Goal: Task Accomplishment & Management: Manage account settings

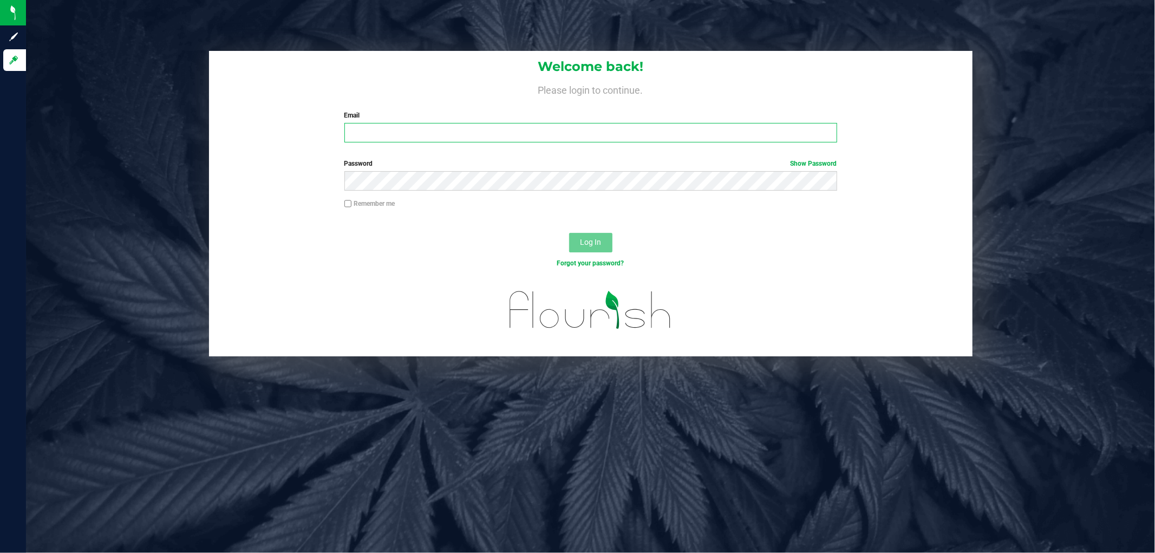
click at [460, 142] on input "Email" at bounding box center [590, 132] width 493 height 19
type input "[EMAIL_ADDRESS][DOMAIN_NAME]"
click at [569, 233] on button "Log In" at bounding box center [590, 242] width 43 height 19
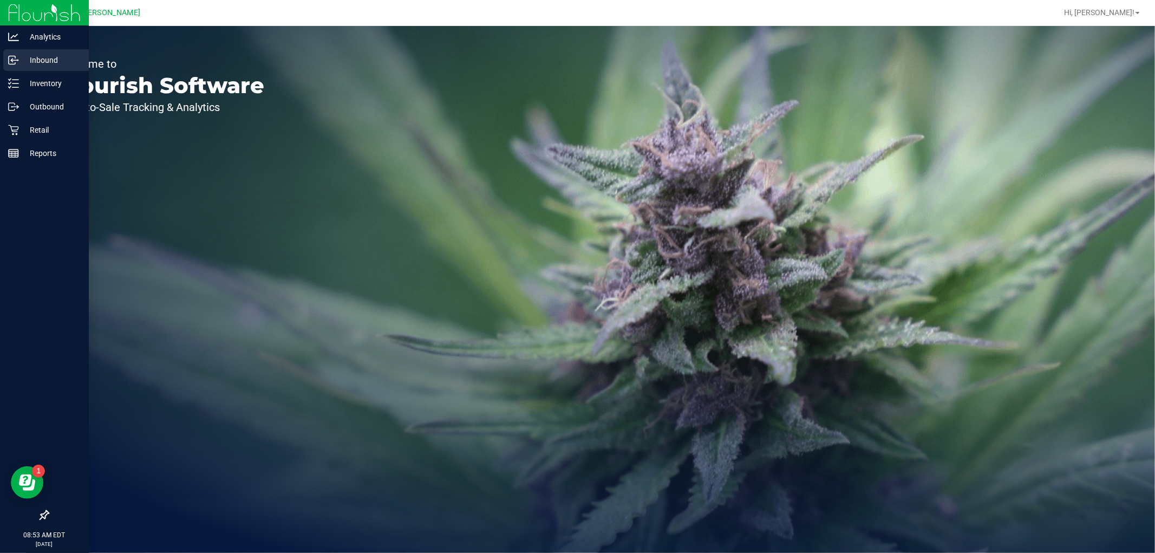
click at [11, 61] on icon at bounding box center [12, 61] width 2 height 2
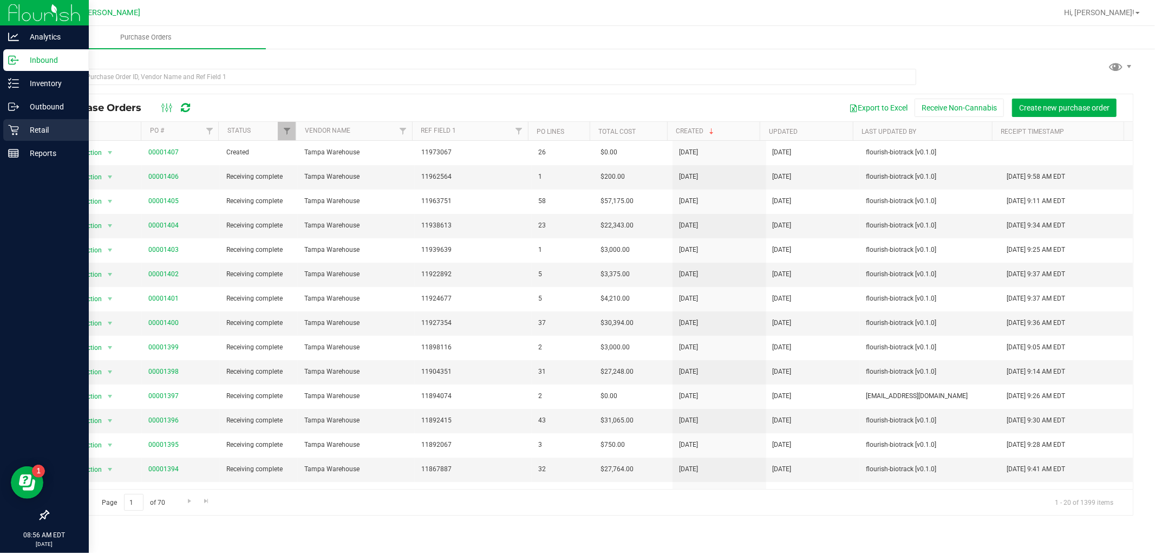
click at [19, 128] on p "Retail" at bounding box center [51, 129] width 65 height 13
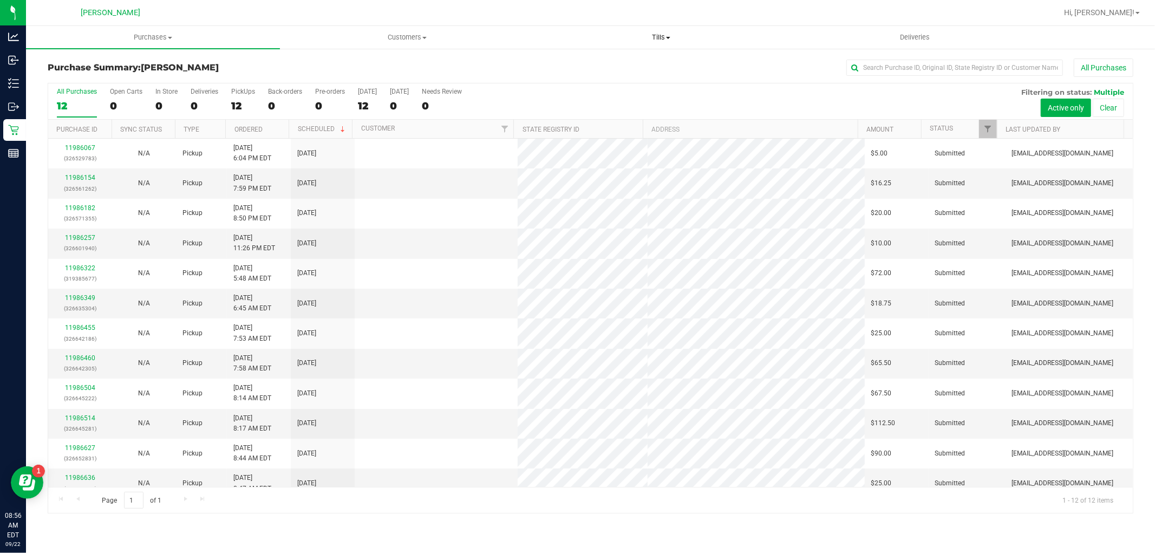
click at [662, 35] on span "Tills" at bounding box center [660, 37] width 253 height 10
click at [584, 64] on span "Manage tills" at bounding box center [570, 65] width 73 height 9
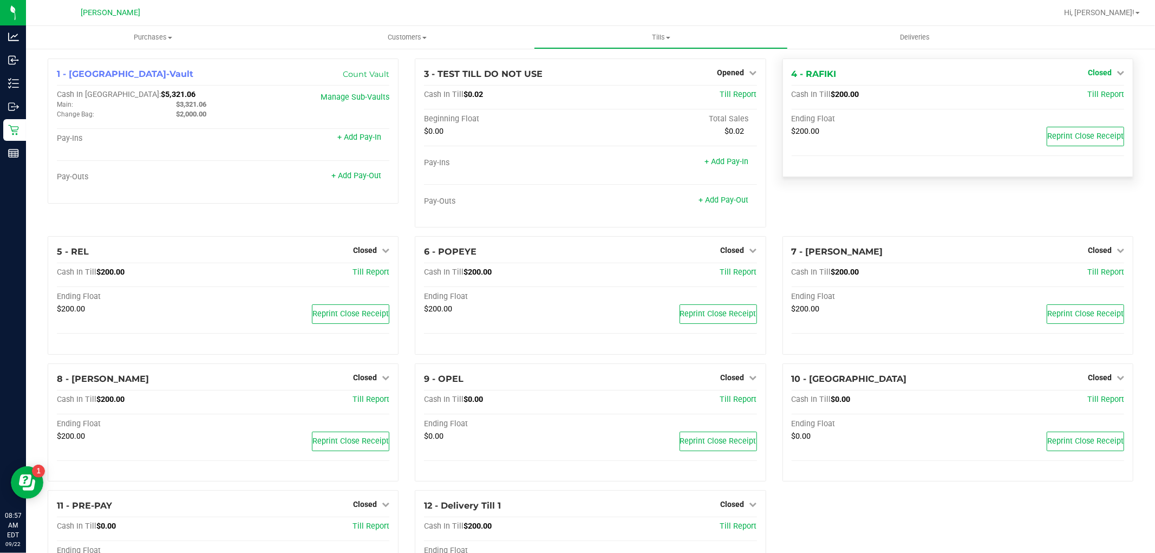
click at [1105, 75] on link "Closed" at bounding box center [1106, 72] width 36 height 9
click at [1085, 96] on link "Open Till" at bounding box center [1099, 95] width 29 height 9
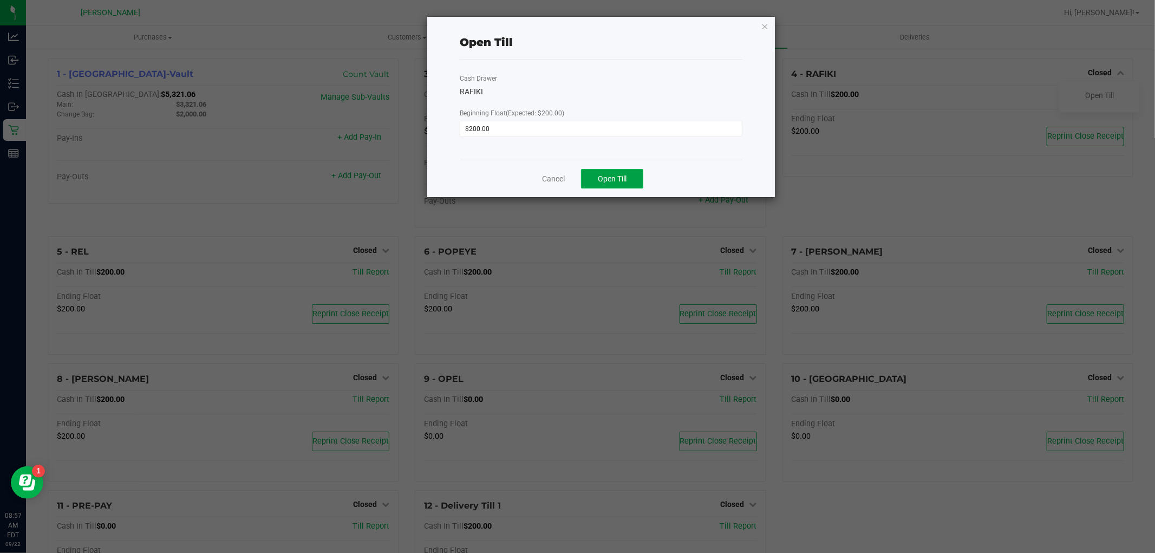
click at [637, 186] on button "Open Till" at bounding box center [612, 178] width 62 height 19
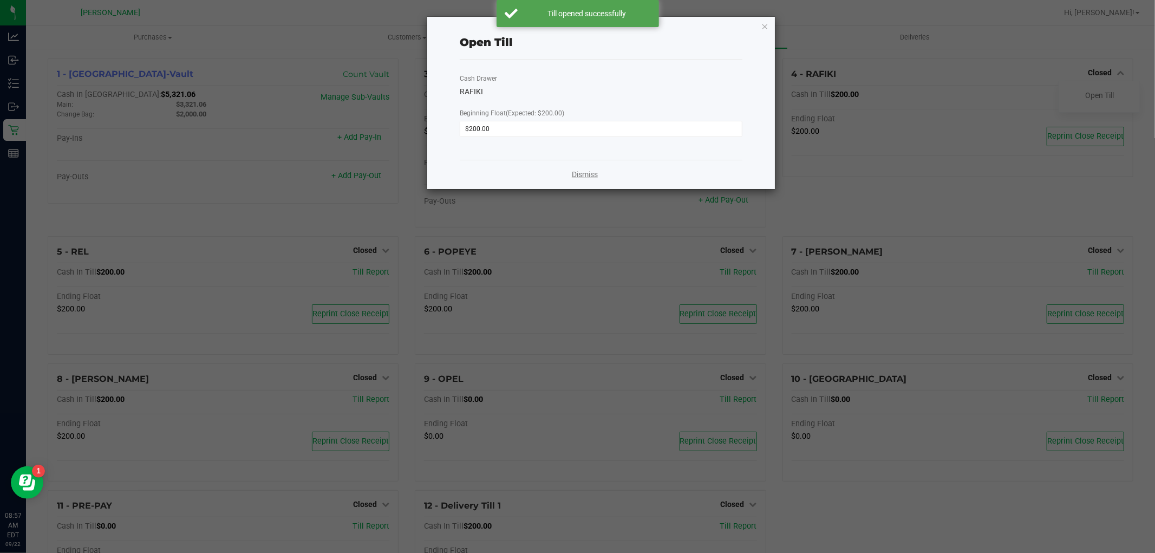
click at [575, 174] on link "Dismiss" at bounding box center [585, 174] width 26 height 11
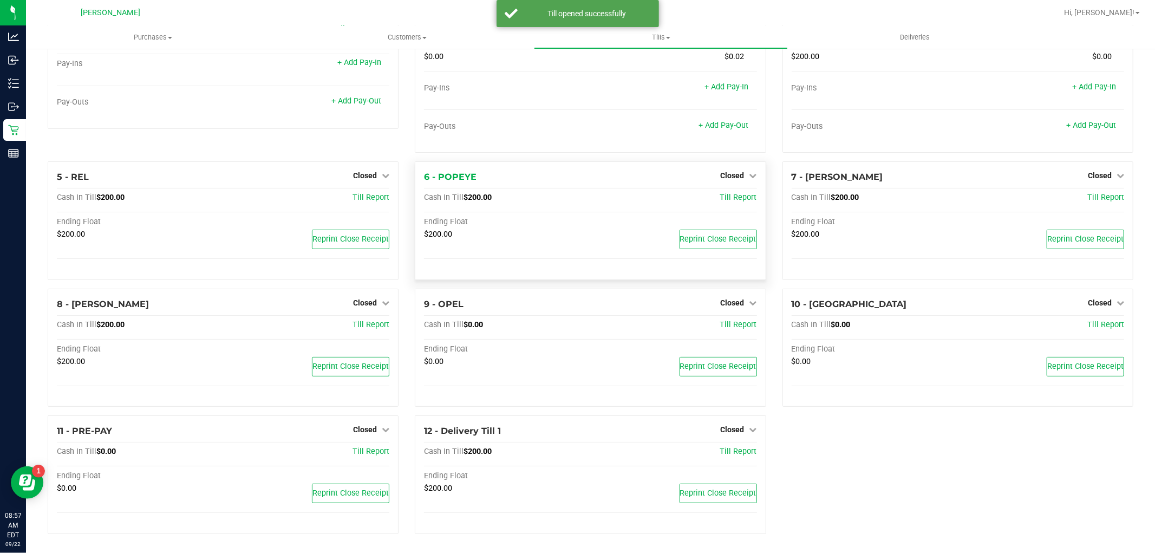
scroll to position [76, 0]
click at [733, 172] on span "Closed" at bounding box center [733, 175] width 24 height 9
click at [731, 194] on link "Open Till" at bounding box center [732, 197] width 29 height 9
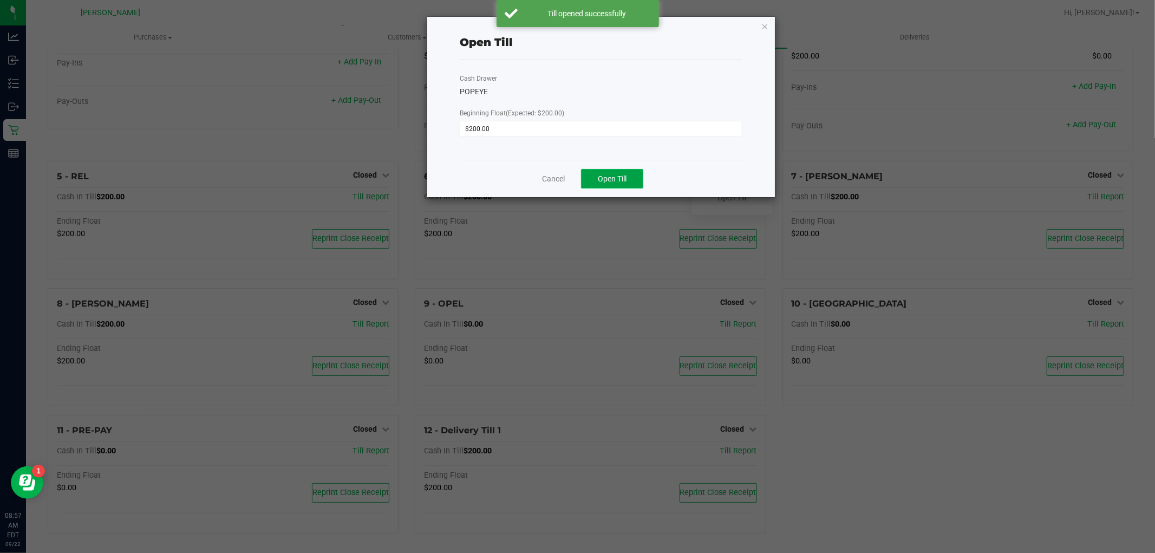
click at [619, 181] on span "Open Till" at bounding box center [612, 178] width 29 height 9
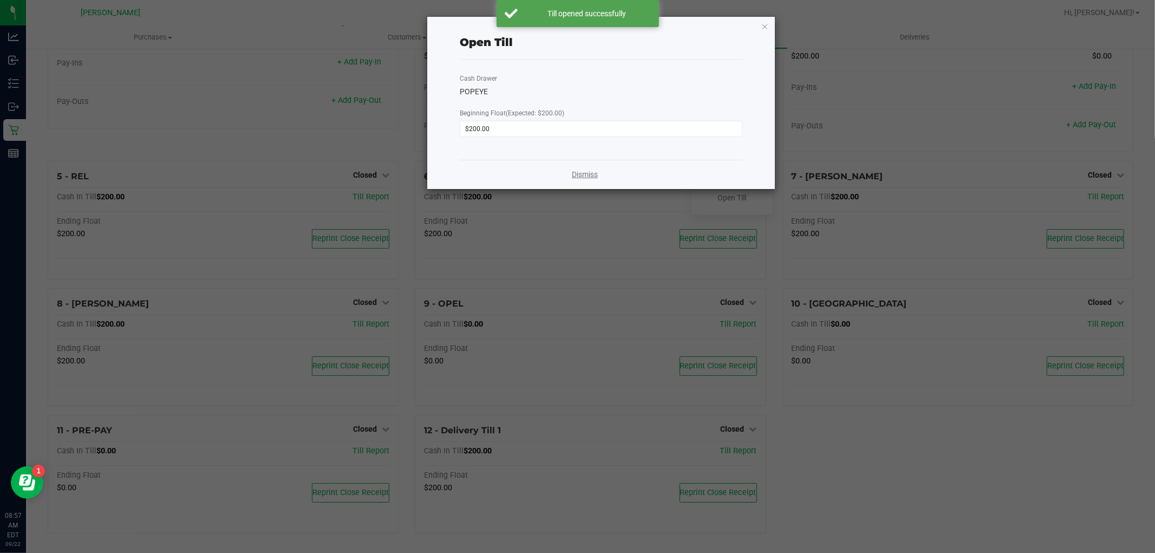
click at [574, 179] on link "Dismiss" at bounding box center [585, 174] width 26 height 11
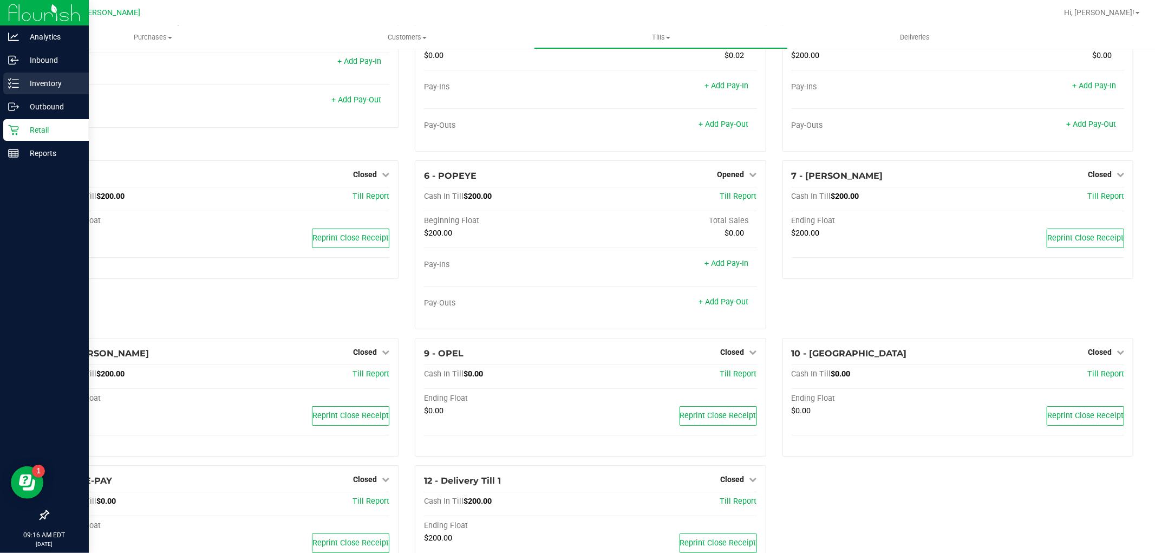
click at [15, 73] on div "Inventory" at bounding box center [46, 84] width 86 height 22
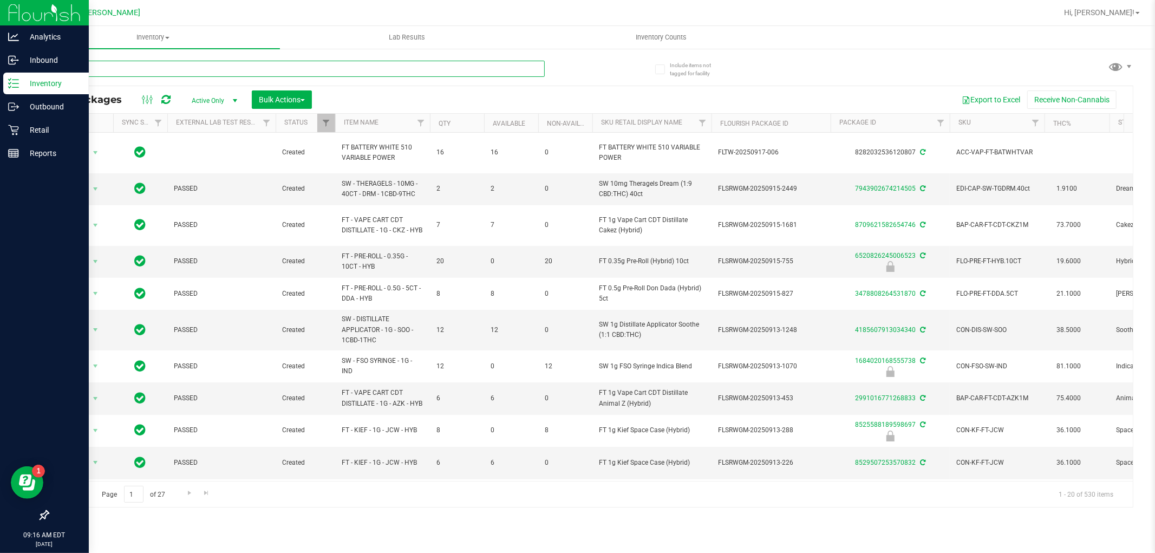
click at [237, 67] on input "text" at bounding box center [296, 69] width 497 height 16
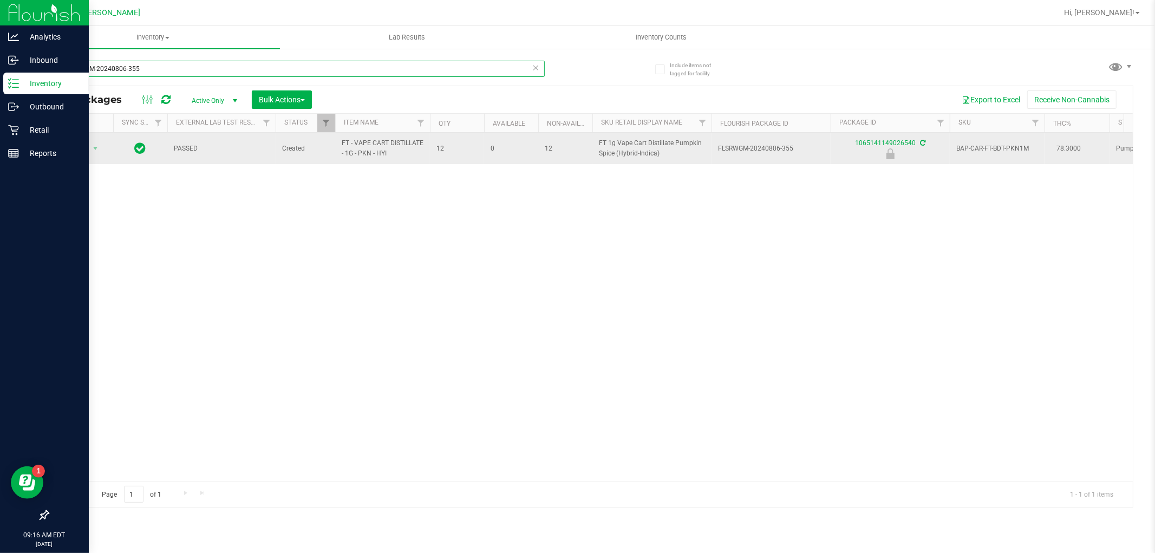
type input "FLSRWGM-20240806-355"
click at [103, 143] on div "Action Action Edit attributes Global inventory Locate package Package audit log…" at bounding box center [81, 148] width 52 height 15
click at [93, 150] on span "select" at bounding box center [95, 148] width 9 height 9
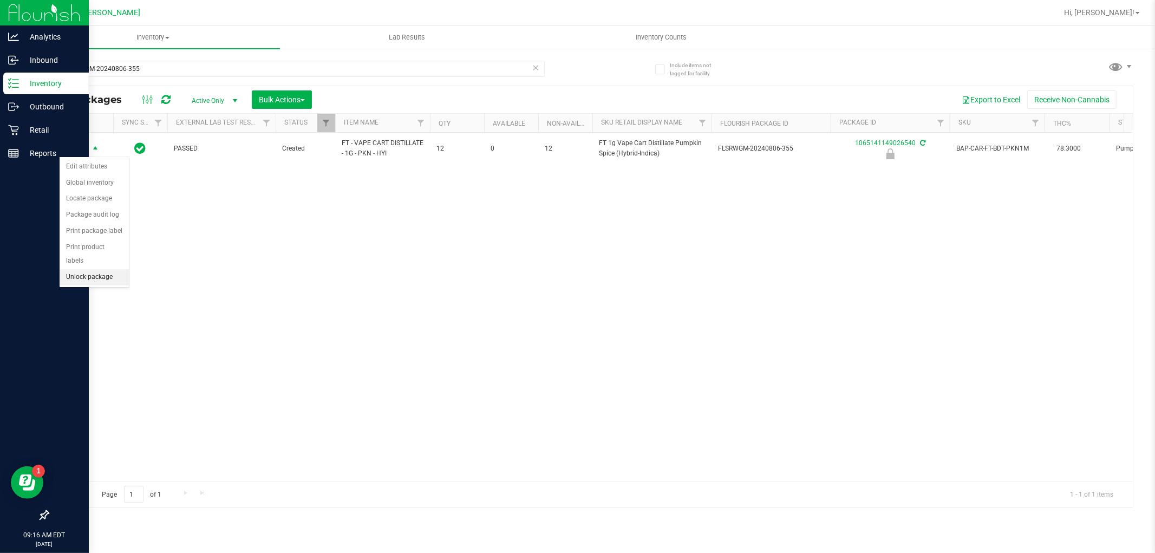
click at [91, 277] on li "Unlock package" at bounding box center [94, 277] width 69 height 16
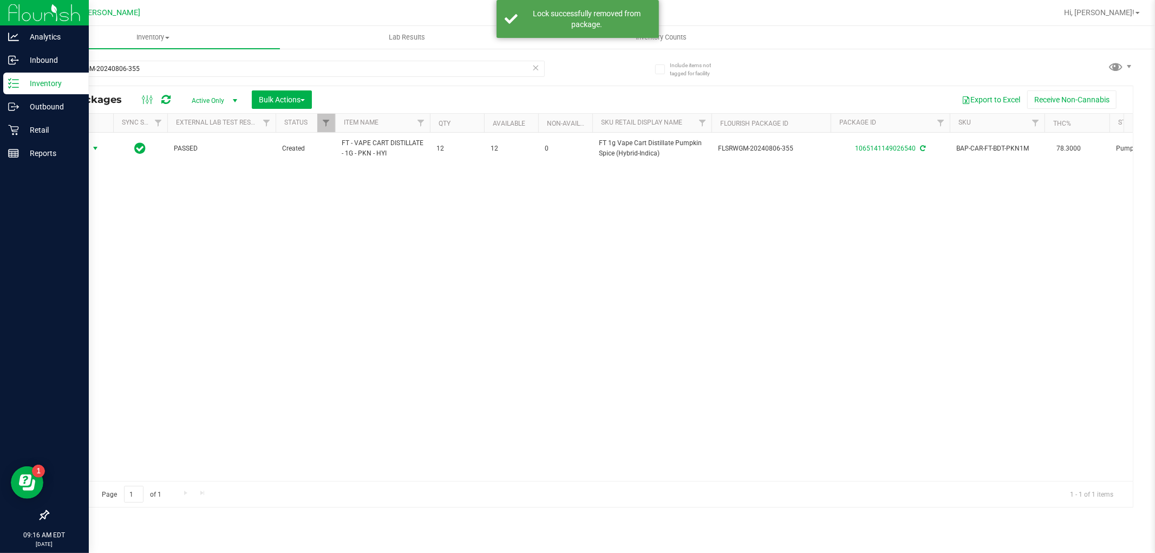
click at [85, 149] on span "Action" at bounding box center [73, 148] width 29 height 15
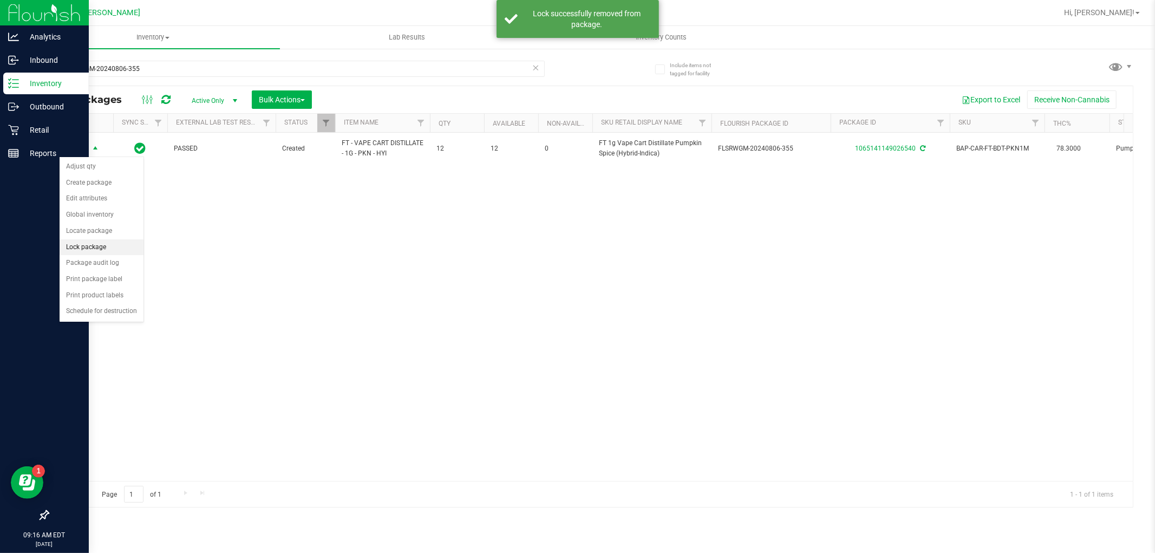
click at [90, 250] on li "Lock package" at bounding box center [102, 247] width 84 height 16
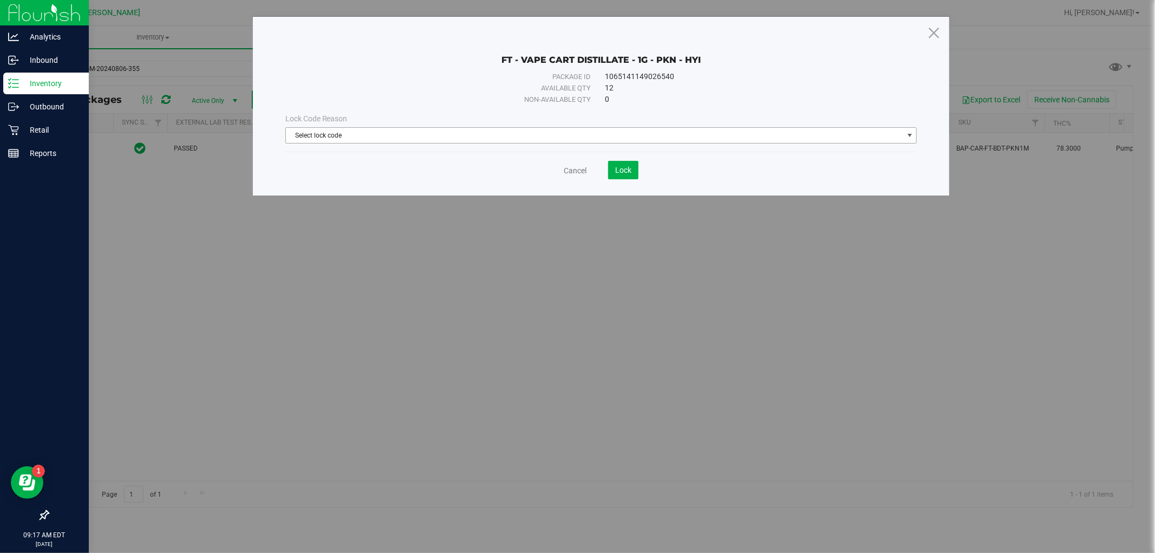
click at [482, 133] on span "Select lock code" at bounding box center [594, 135] width 617 height 15
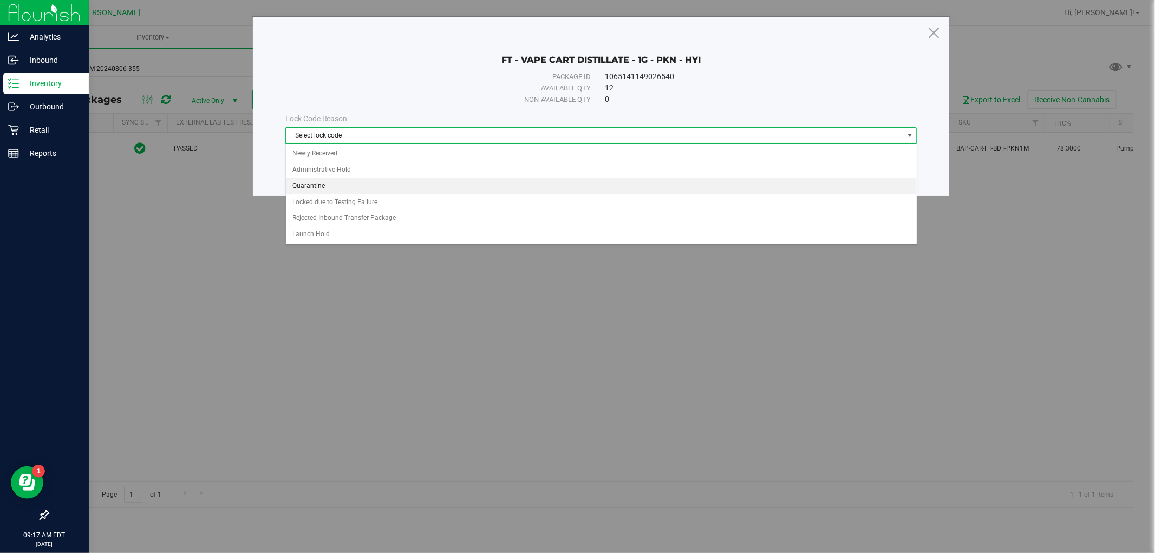
click at [325, 186] on li "Quarantine" at bounding box center [601, 186] width 631 height 16
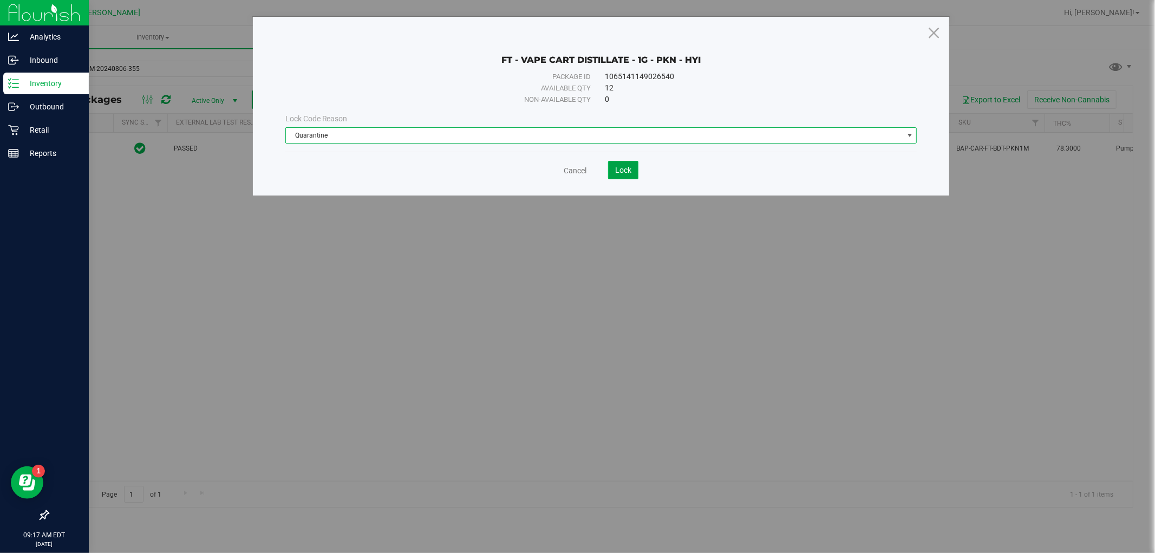
click at [637, 171] on button "Lock" at bounding box center [623, 170] width 30 height 18
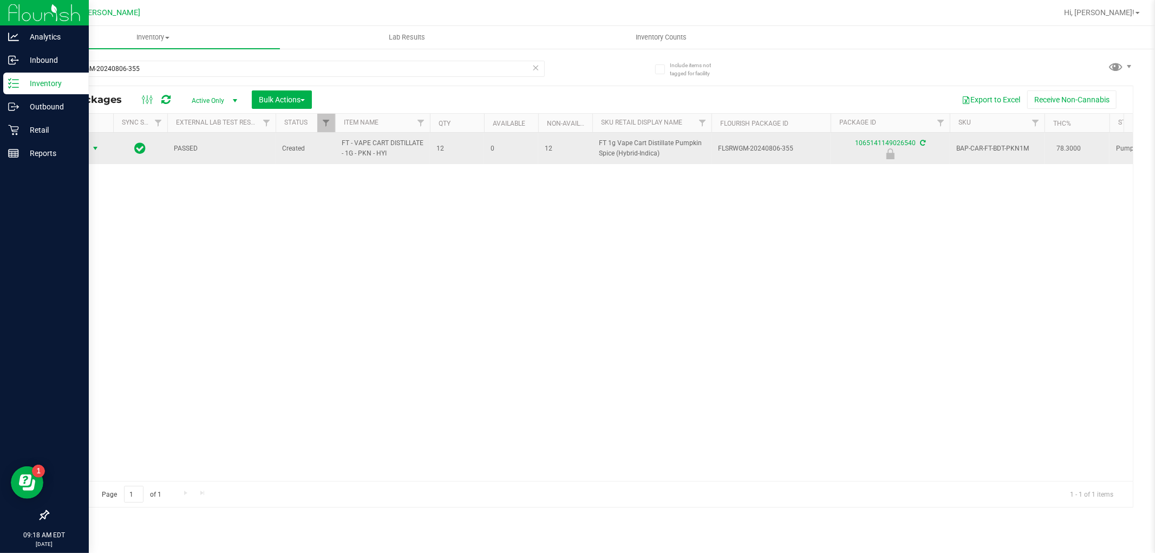
click at [75, 148] on span "Action" at bounding box center [73, 148] width 29 height 15
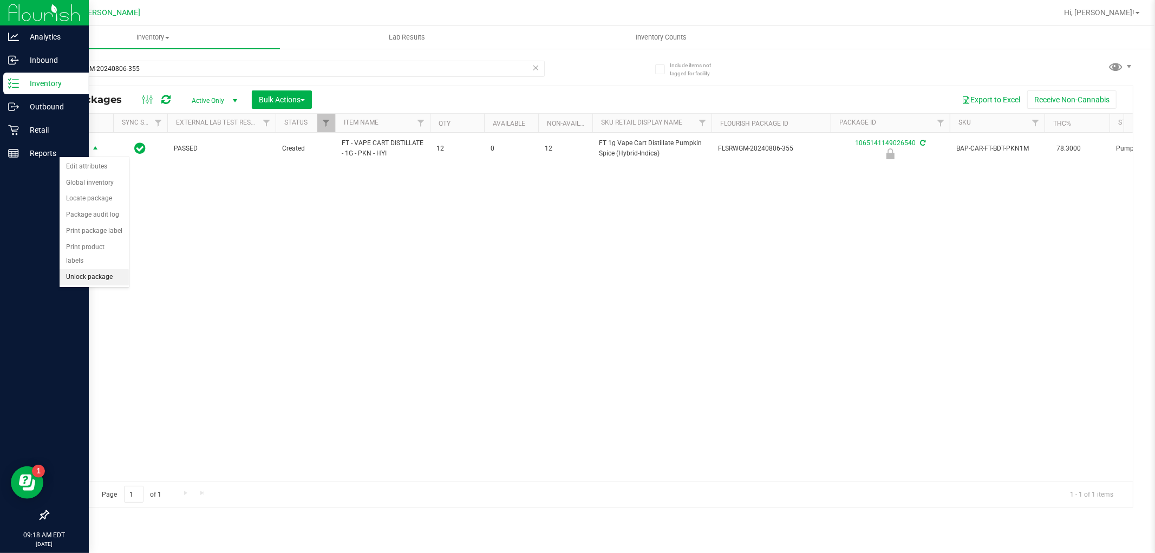
click at [80, 283] on li "Unlock package" at bounding box center [94, 277] width 69 height 16
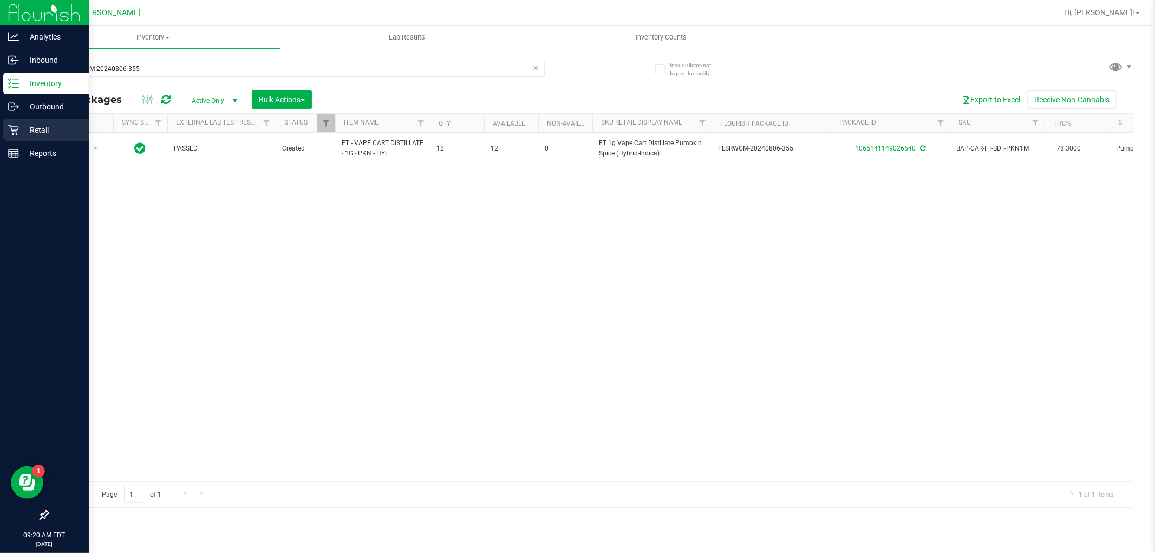
click at [25, 120] on div "Retail" at bounding box center [46, 130] width 86 height 22
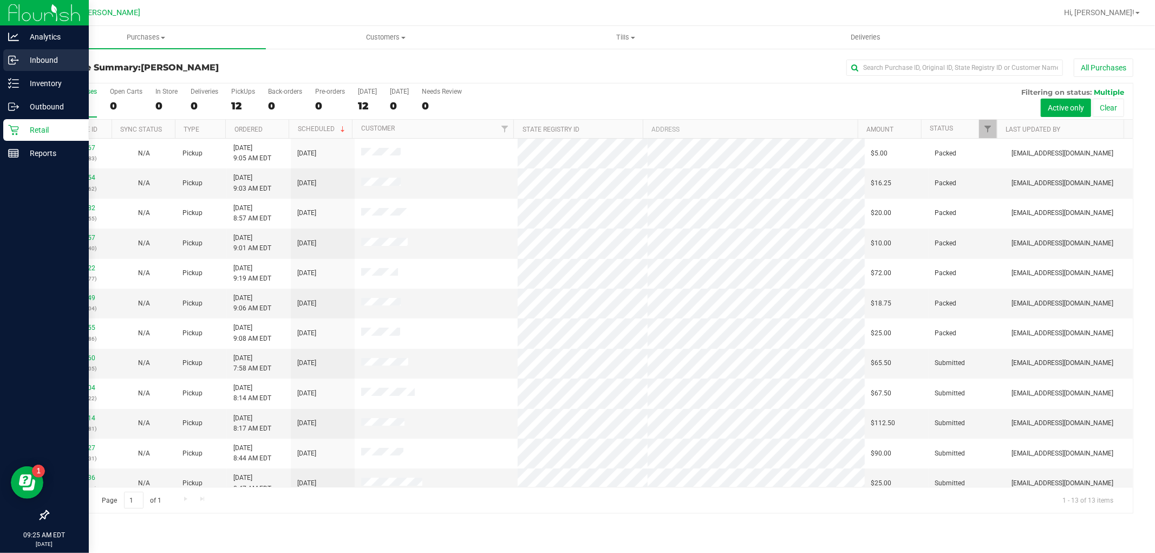
click at [47, 68] on div "Inbound" at bounding box center [46, 60] width 86 height 22
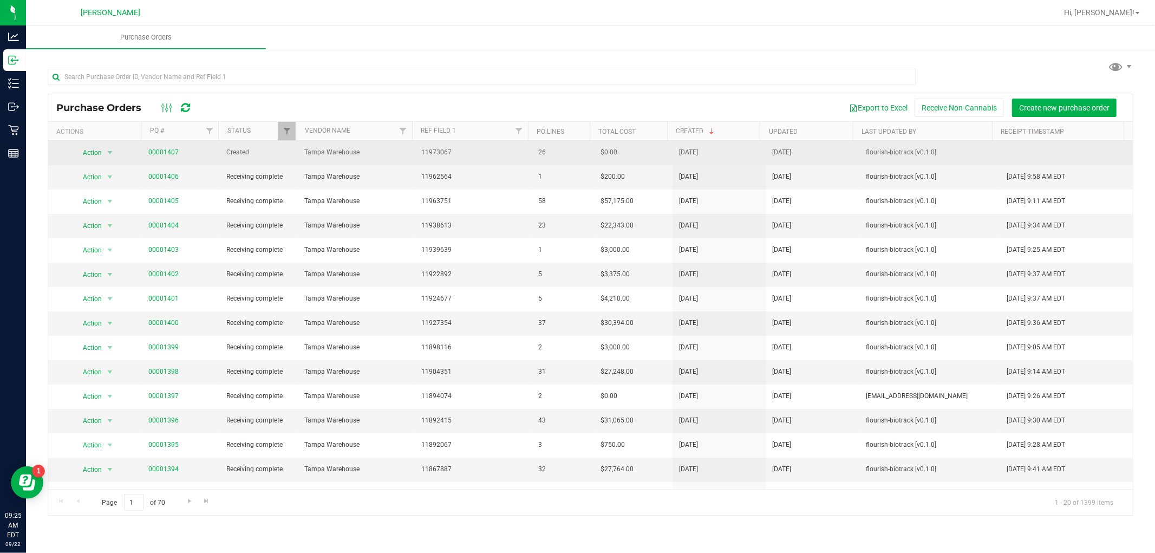
click at [172, 148] on span "00001407" at bounding box center [163, 152] width 30 height 10
click at [166, 159] on td "00001407" at bounding box center [181, 153] width 78 height 24
click at [167, 153] on link "00001407" at bounding box center [163, 152] width 30 height 8
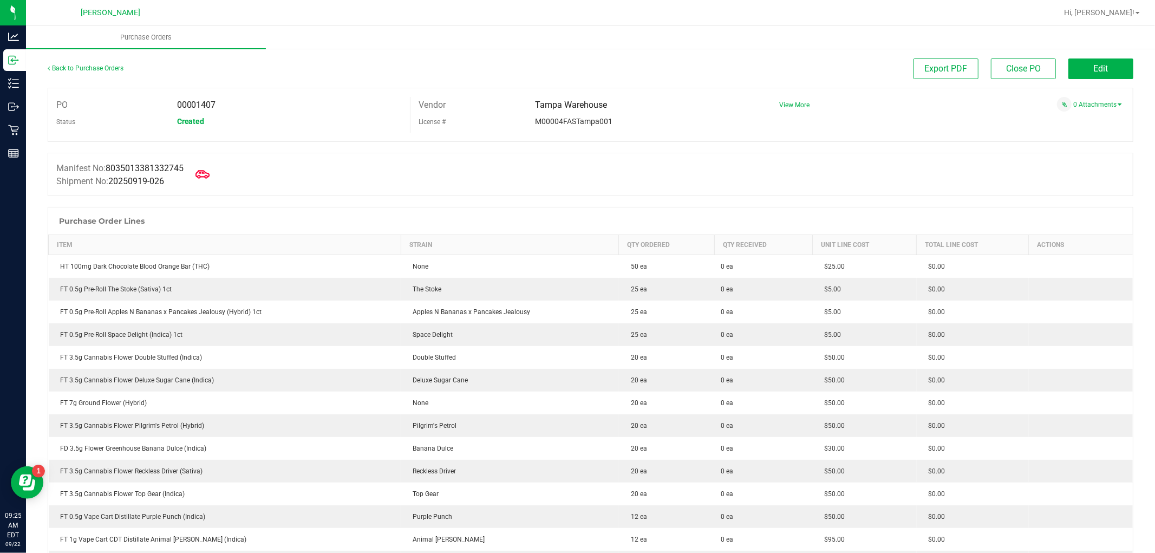
click at [208, 176] on icon at bounding box center [202, 174] width 14 height 14
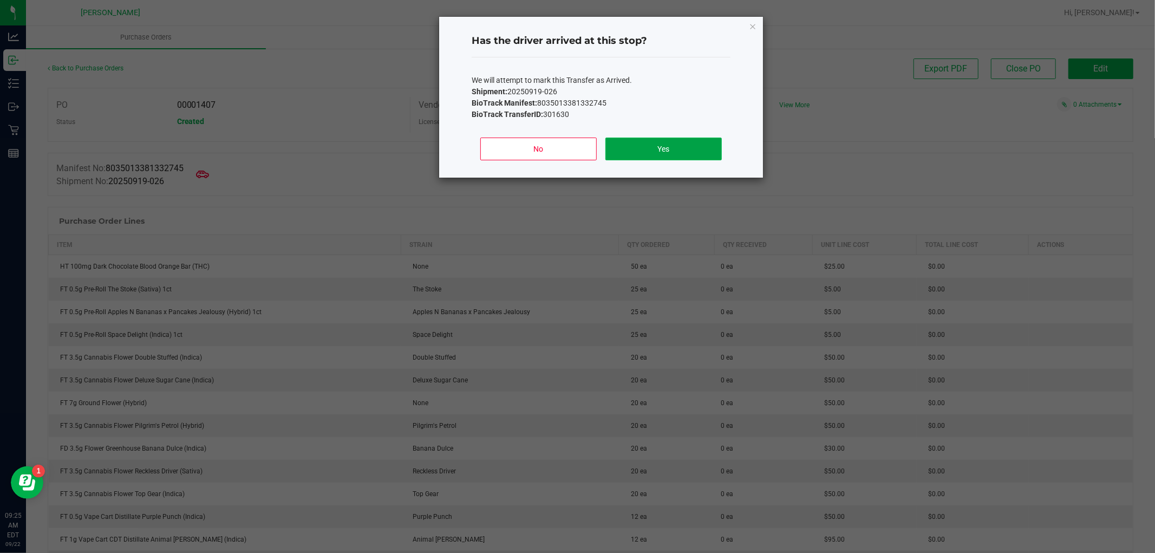
click at [676, 158] on button "Yes" at bounding box center [663, 148] width 116 height 23
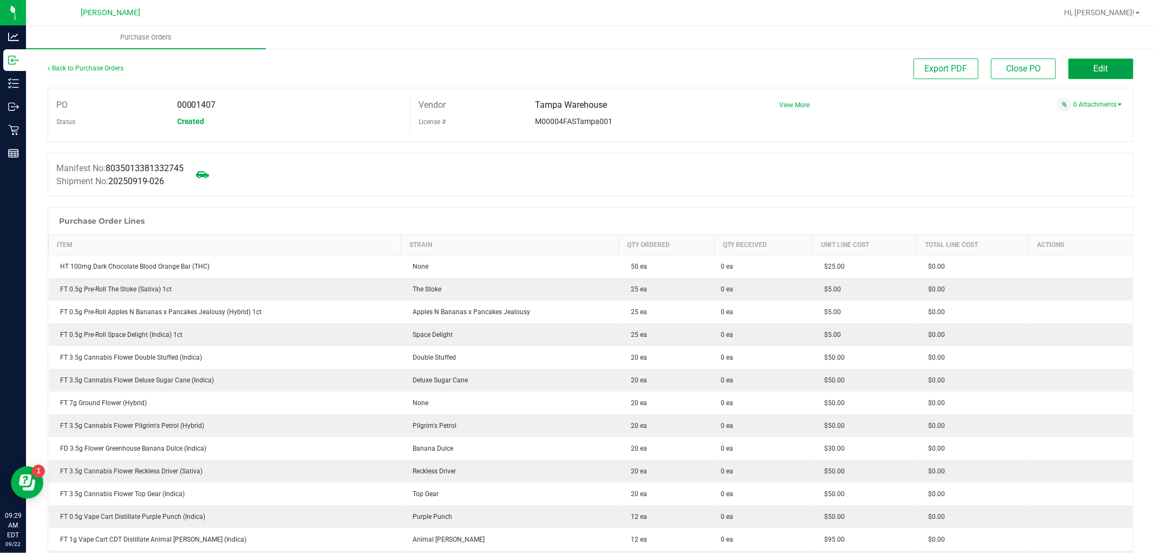
click at [1095, 65] on span "Edit" at bounding box center [1100, 68] width 15 height 10
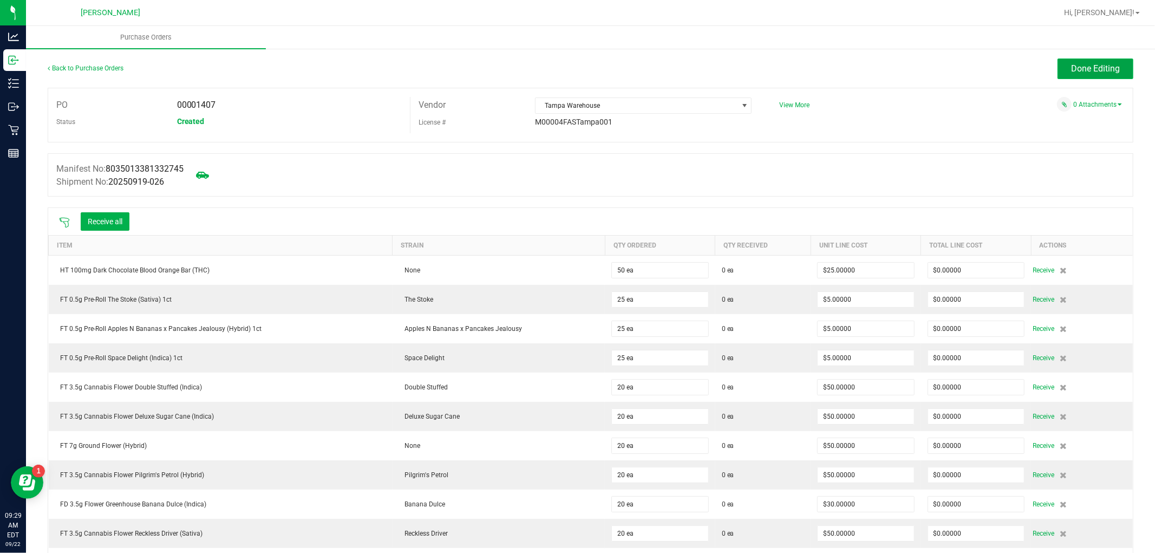
click at [1092, 60] on button "Done Editing" at bounding box center [1095, 68] width 76 height 21
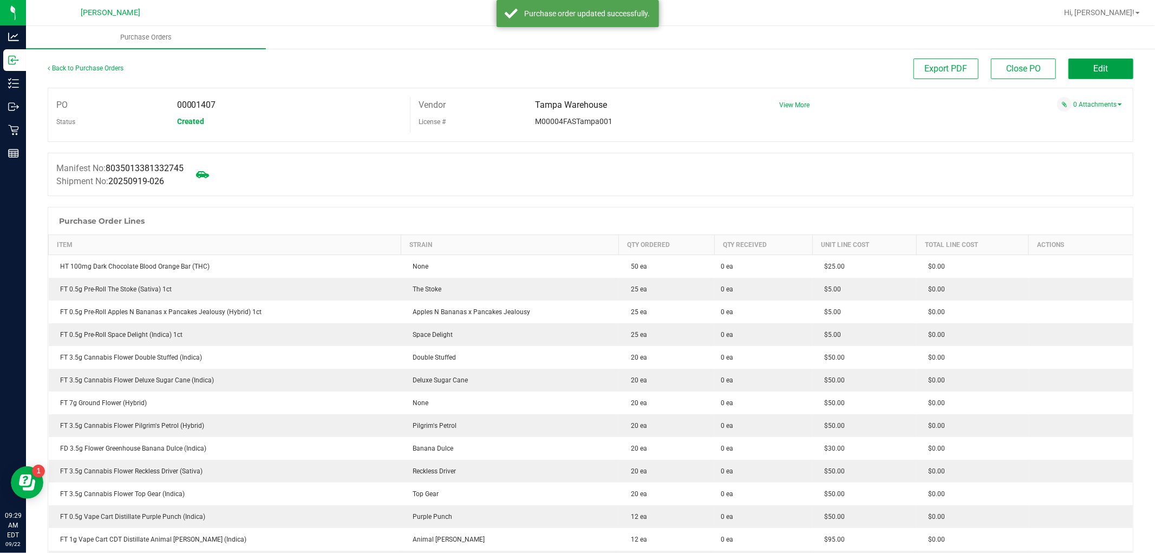
click at [1088, 78] on button "Edit" at bounding box center [1100, 68] width 65 height 21
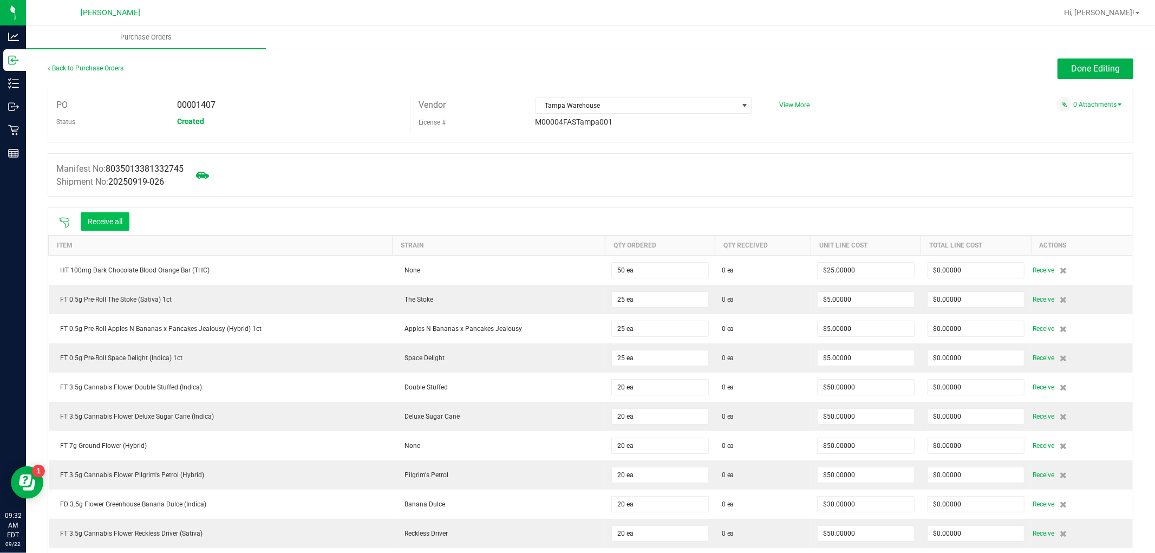
click at [104, 218] on button "Receive all" at bounding box center [105, 221] width 49 height 18
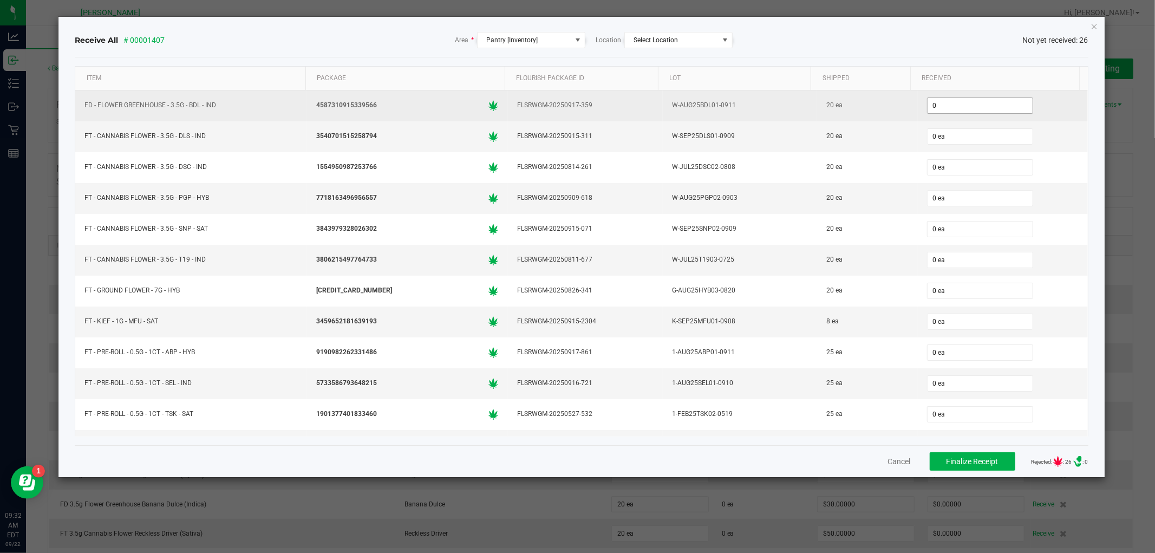
click at [976, 109] on input "0" at bounding box center [979, 105] width 105 height 15
type input "20 ea"
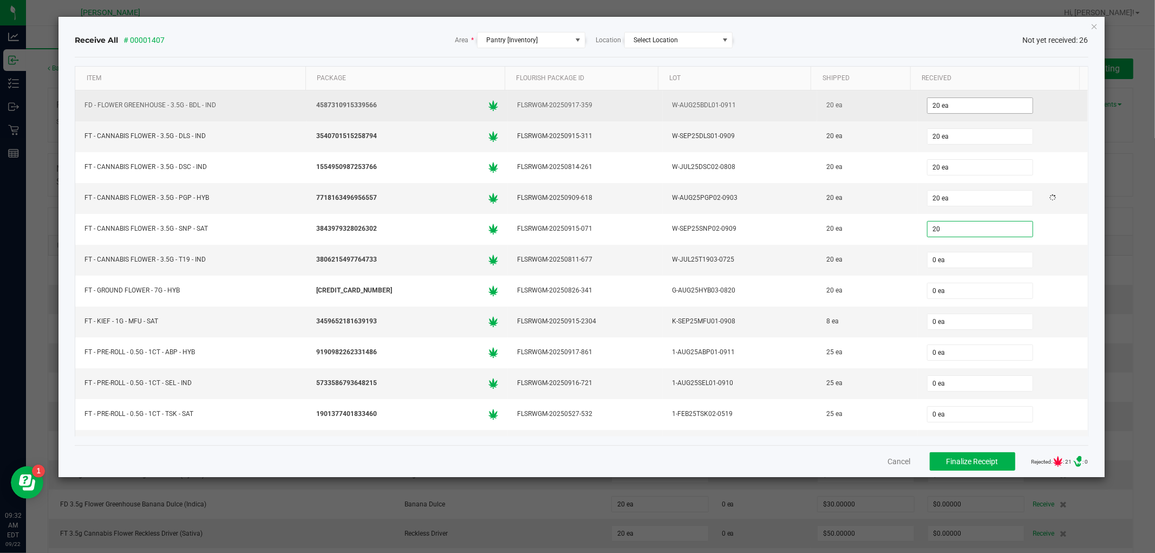
type input "20 ea"
type input "8 ea"
type input "25 ea"
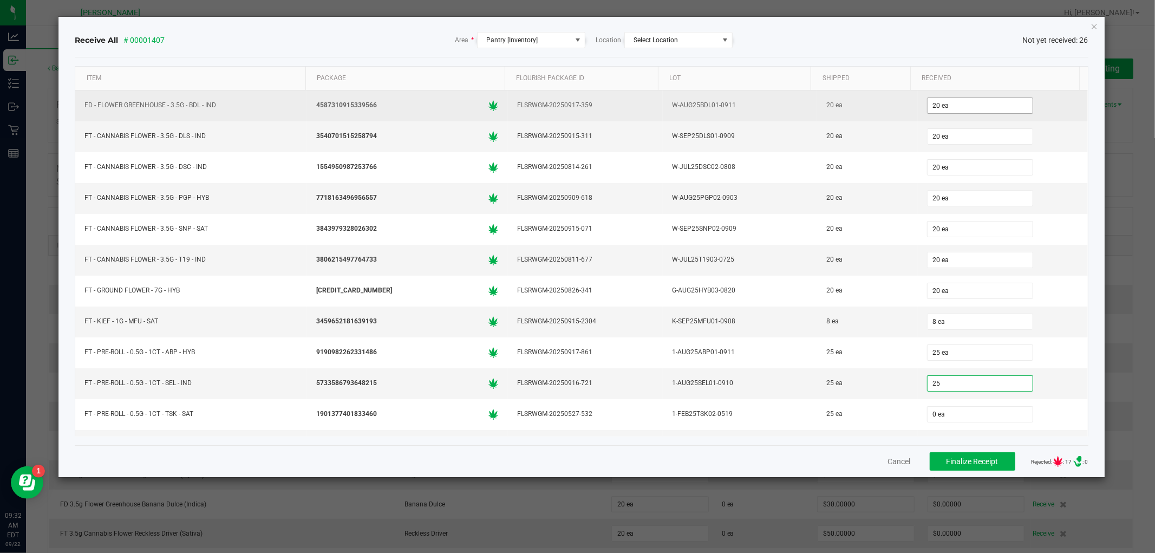
type input "25 ea"
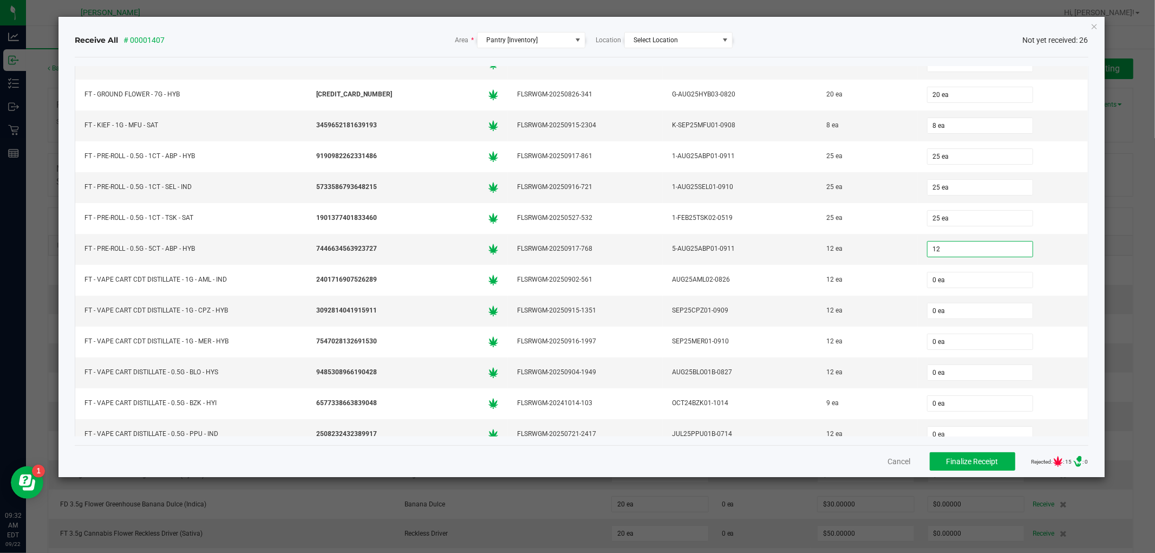
type input "12 ea"
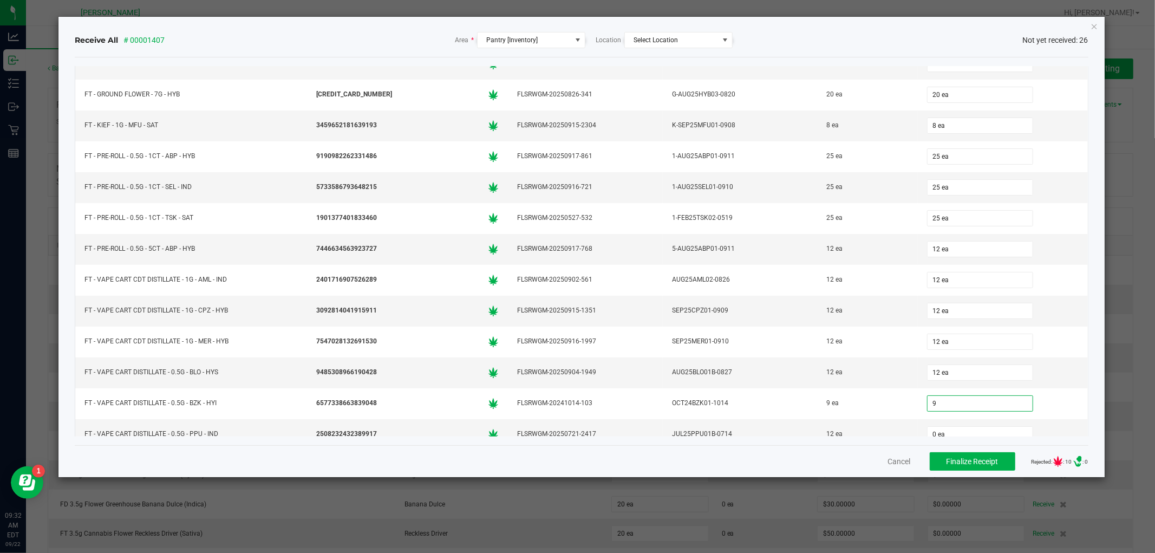
type input "9 ea"
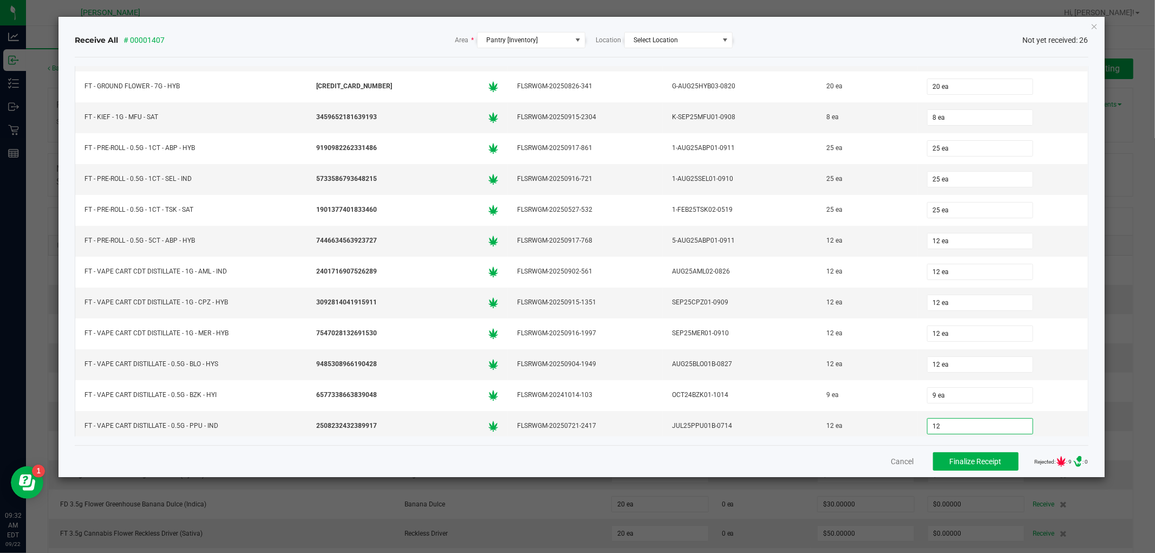
type input "12"
type input "0"
type input "12 ea"
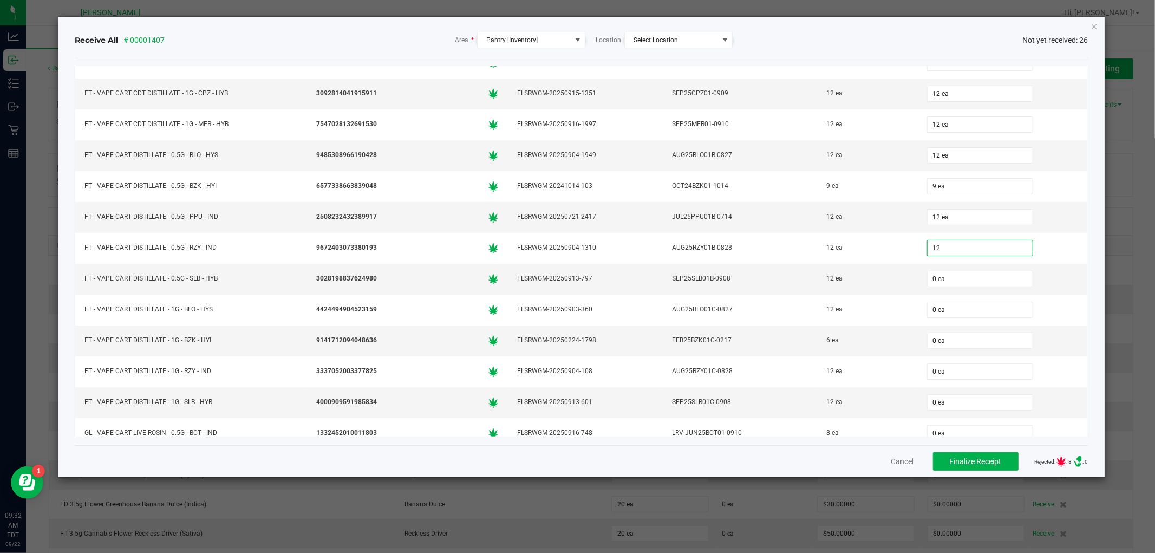
type input "12 ea"
type input "6 ea"
type input "12 ea"
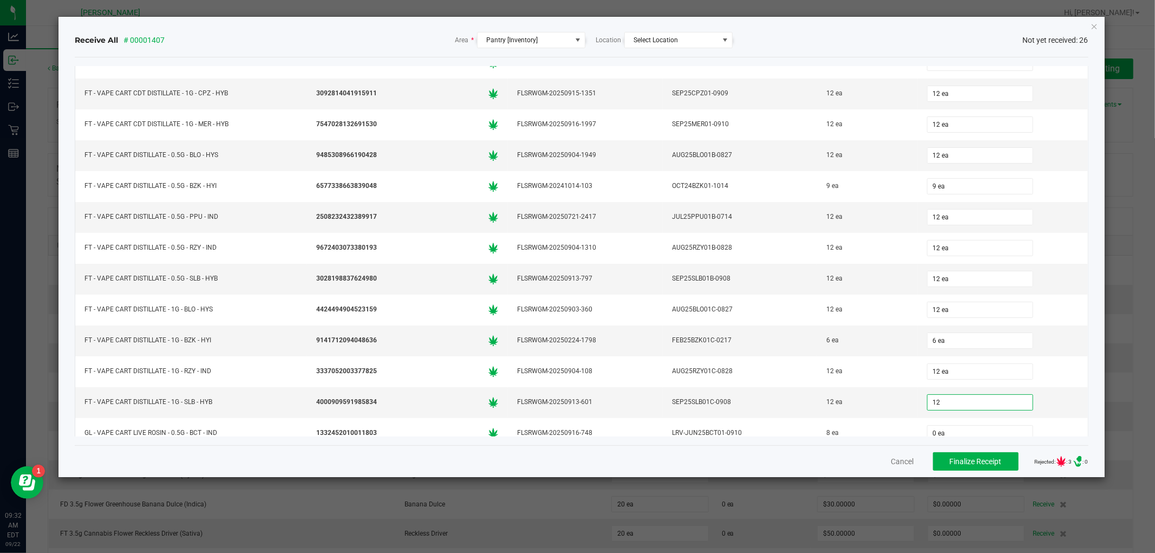
type input "12 ea"
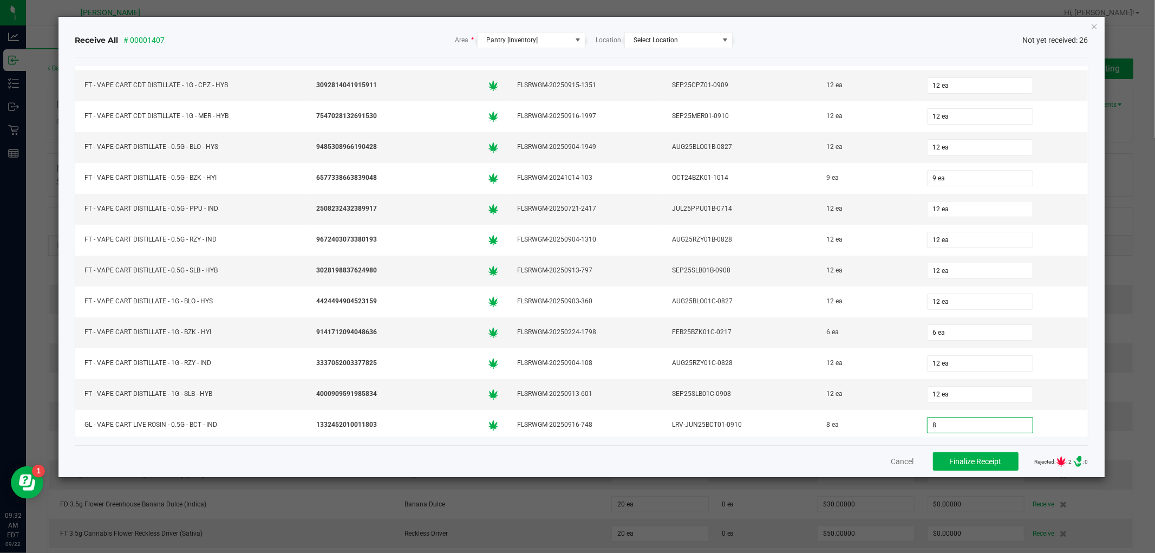
type input "8 ea"
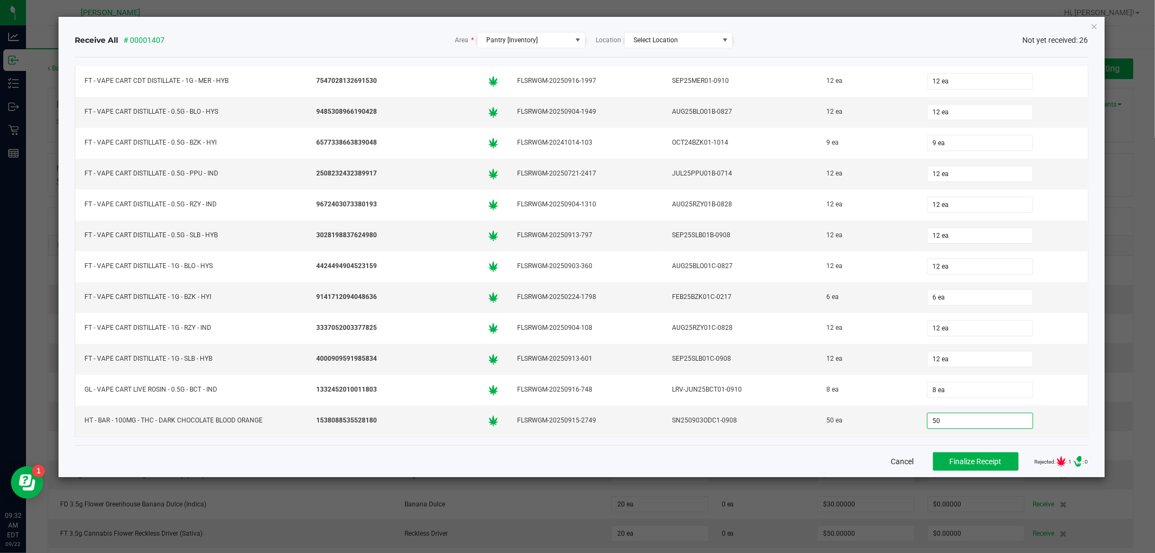
type input "50 ea"
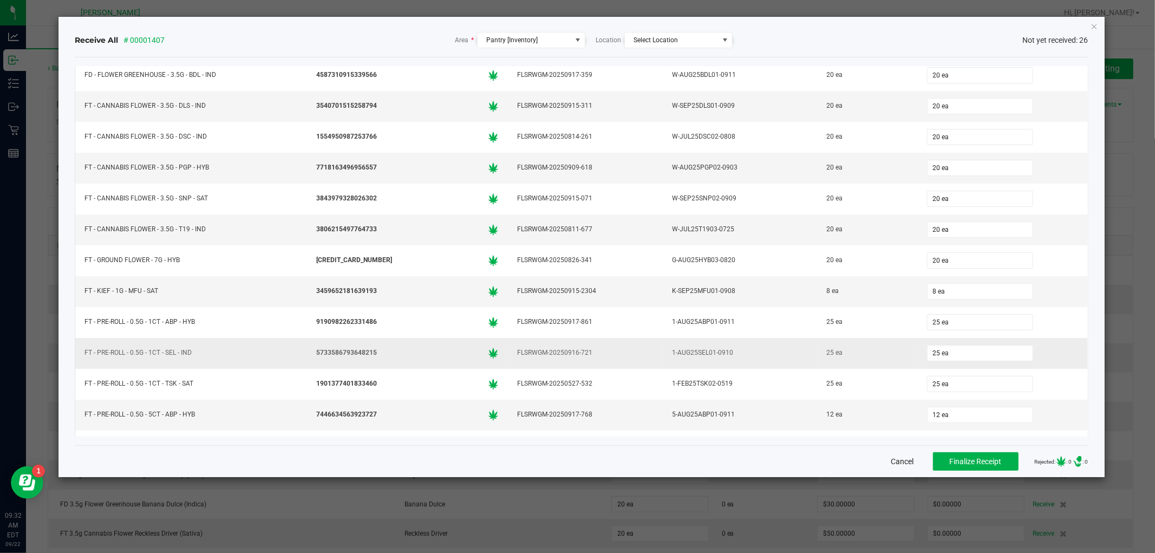
scroll to position [0, 0]
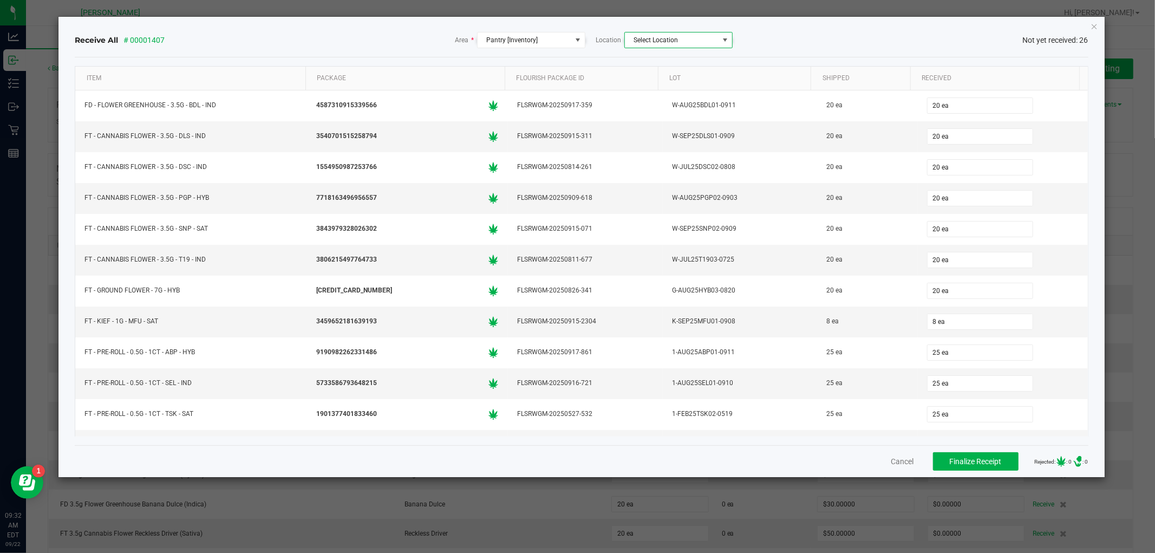
click at [685, 33] on span "Select Location" at bounding box center [672, 39] width 94 height 15
click at [664, 44] on span "Select Location" at bounding box center [672, 39] width 94 height 15
click at [549, 32] on span "Pantry [Inventory]" at bounding box center [524, 39] width 94 height 15
click at [549, 36] on span "Pantry [Inventory]" at bounding box center [524, 39] width 94 height 15
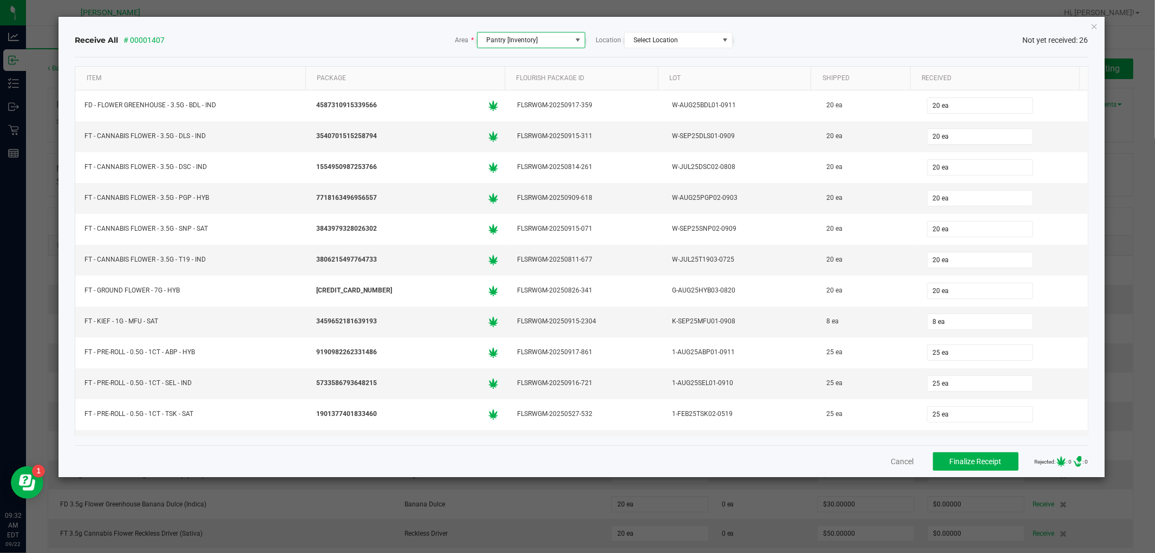
click at [582, 41] on span at bounding box center [578, 39] width 14 height 15
click at [770, 41] on div "Receive All # 00001407 Area * Pantry [Inventory] Location Select Location Not y…" at bounding box center [581, 40] width 1013 height 16
click at [693, 42] on span "Select Location" at bounding box center [672, 39] width 94 height 15
click at [690, 38] on span "Select Location" at bounding box center [672, 39] width 94 height 15
click at [518, 36] on span "Pantry [Inventory]" at bounding box center [512, 40] width 51 height 8
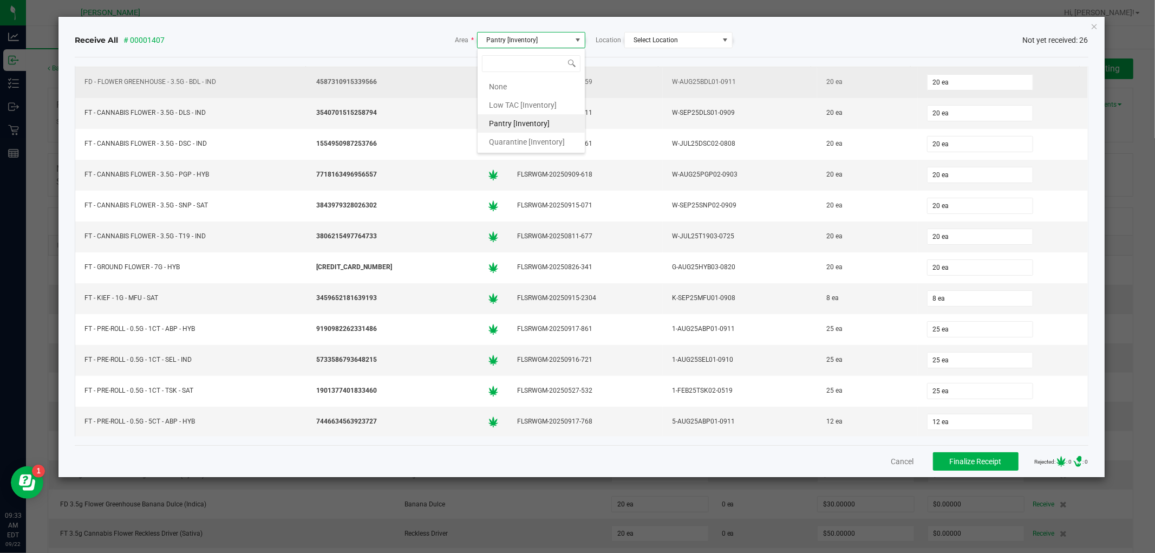
scroll to position [0, 0]
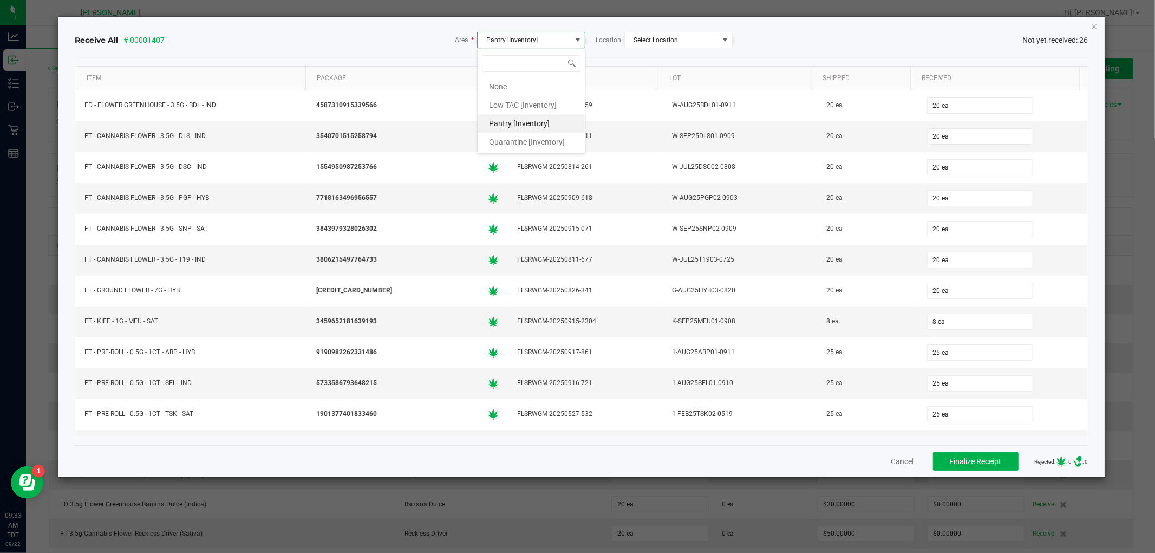
click at [576, 34] on span at bounding box center [578, 39] width 14 height 15
click at [961, 457] on span "Finalize Receipt" at bounding box center [975, 461] width 52 height 9
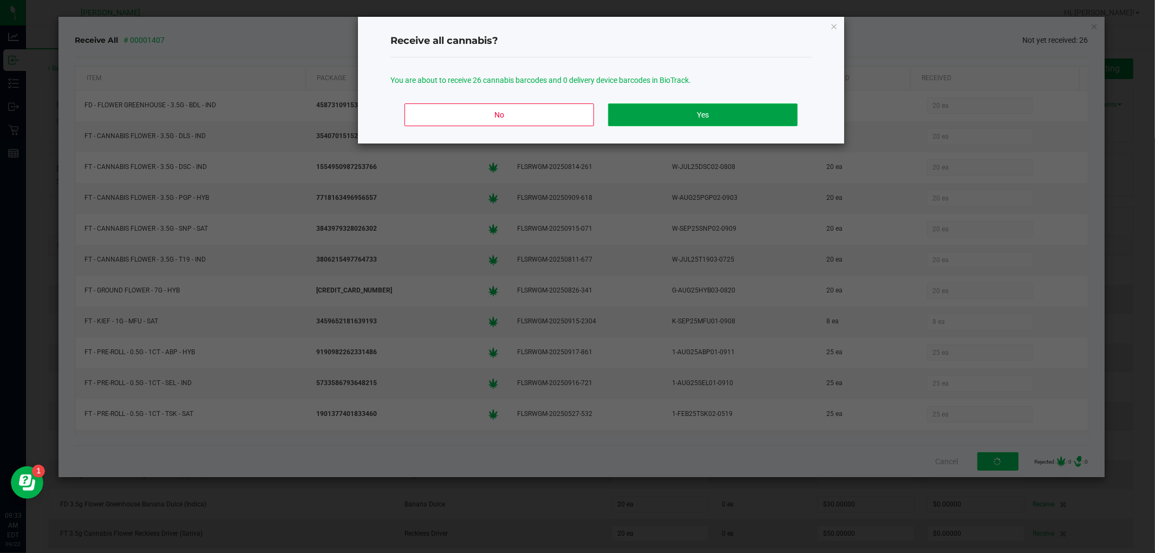
click at [658, 114] on button "Yes" at bounding box center [702, 114] width 189 height 23
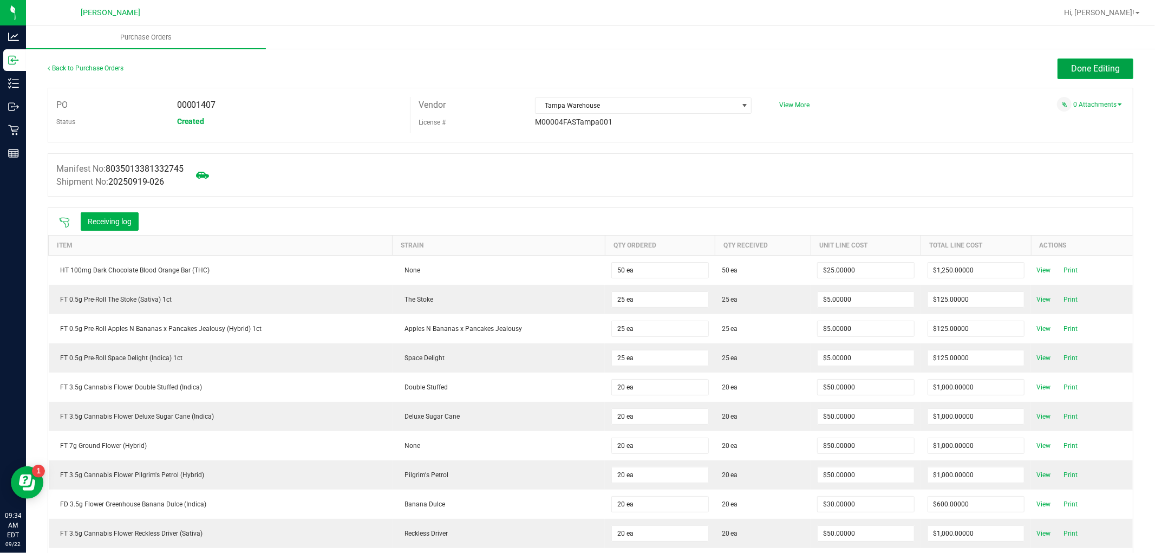
click at [1071, 70] on span "Done Editing" at bounding box center [1095, 68] width 49 height 10
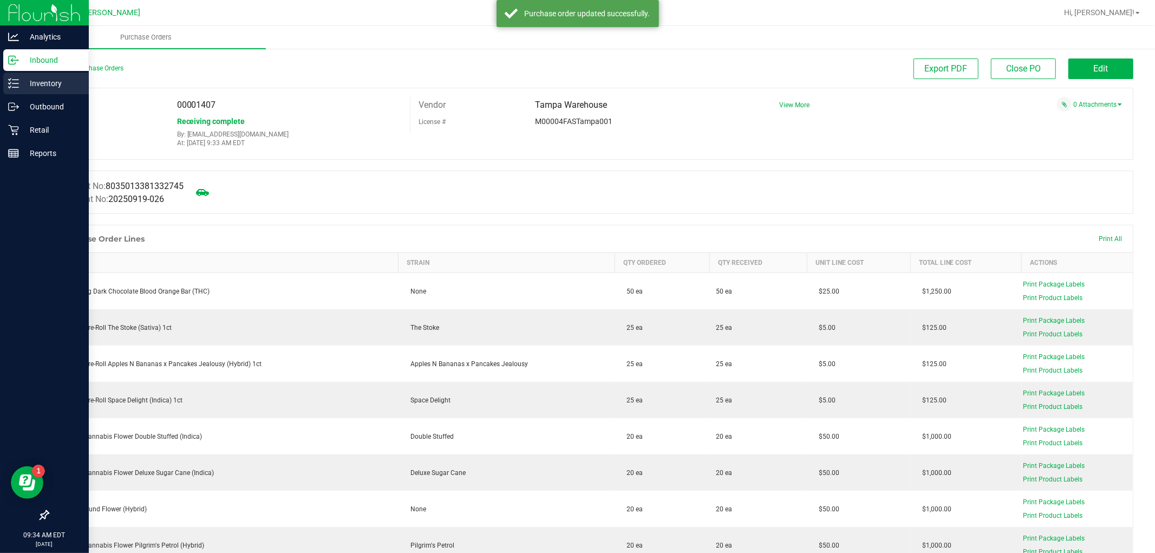
click at [7, 88] on div "Inventory" at bounding box center [46, 84] width 86 height 22
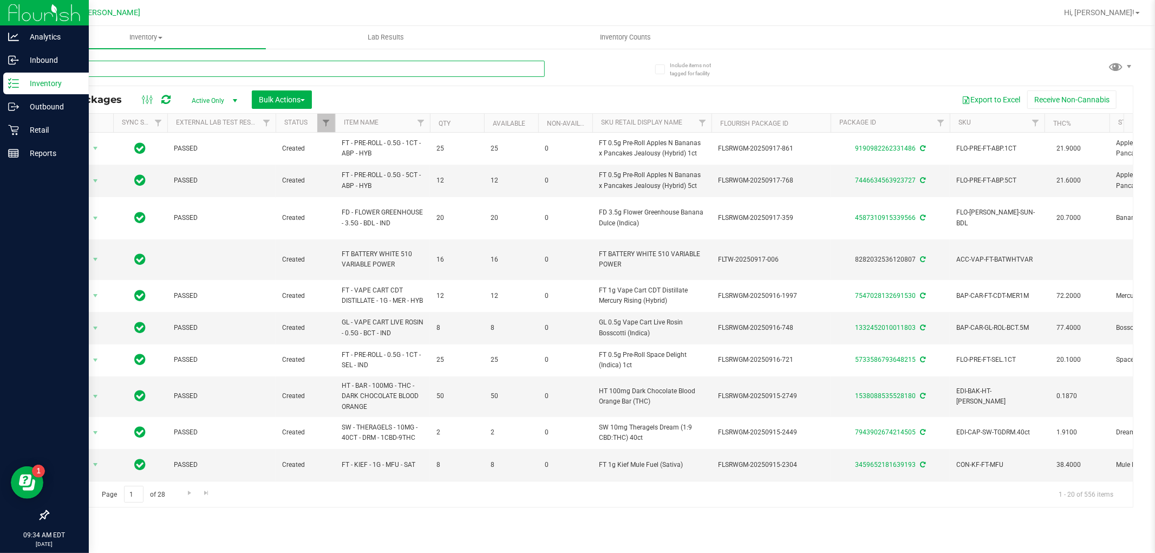
click at [287, 70] on input "text" at bounding box center [296, 69] width 497 height 16
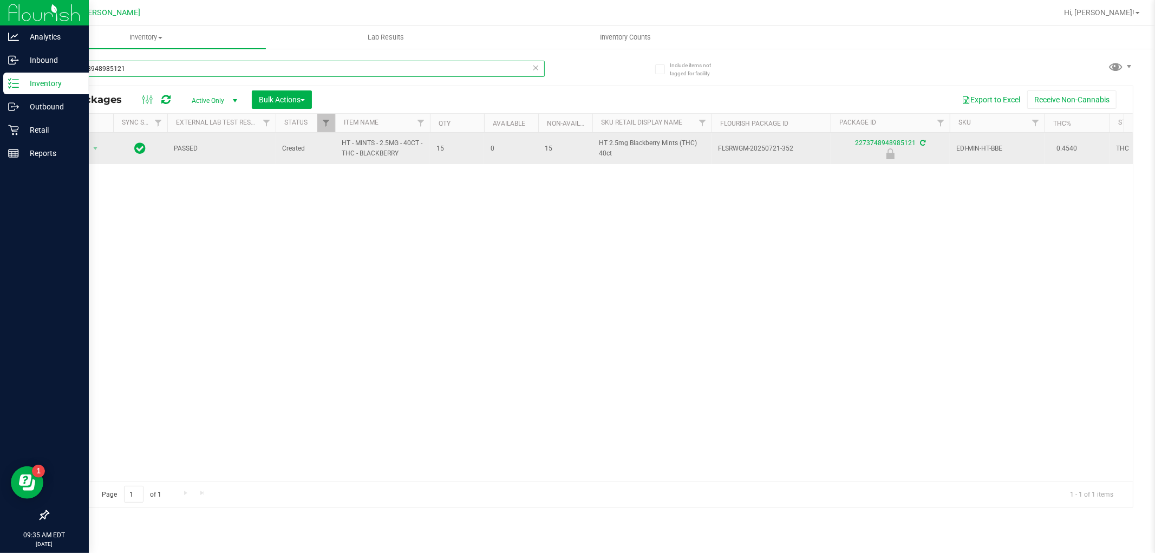
type input "2273748948985121"
click at [71, 155] on span "Action" at bounding box center [73, 148] width 29 height 15
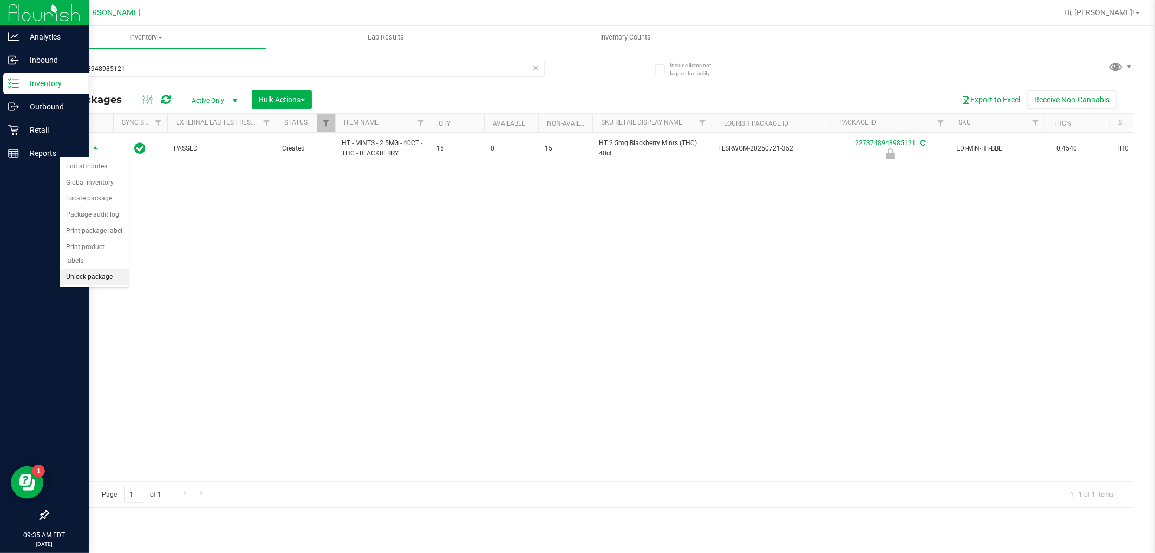
click at [95, 280] on li "Unlock package" at bounding box center [94, 277] width 69 height 16
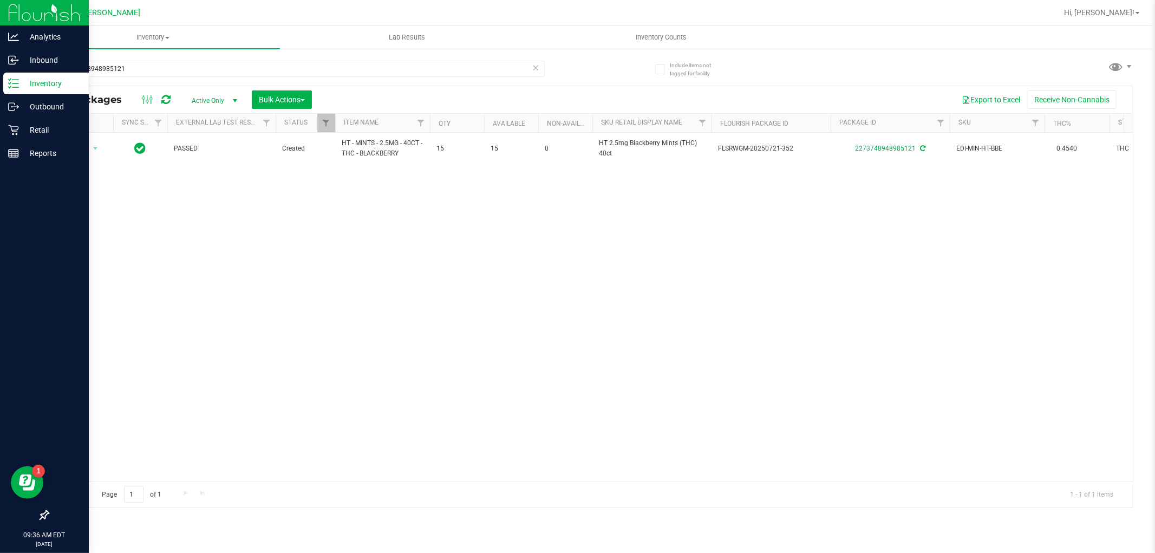
click at [188, 58] on div "2273748948985121" at bounding box center [319, 68] width 543 height 35
click at [189, 67] on input "2273748948985121" at bounding box center [296, 69] width 497 height 16
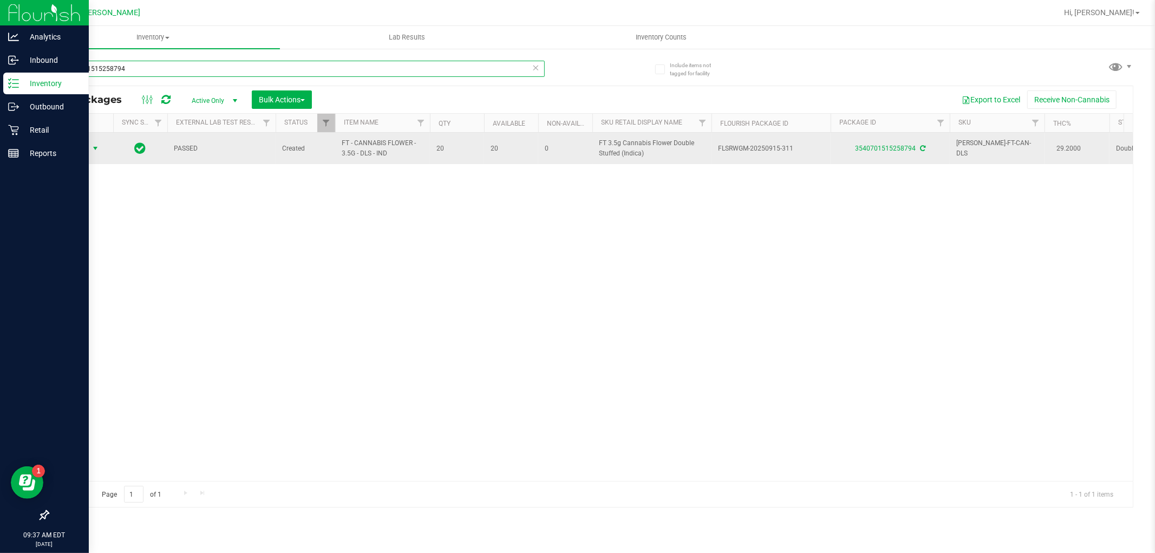
type input "3540701515258794"
click at [82, 152] on span "Action" at bounding box center [73, 148] width 29 height 15
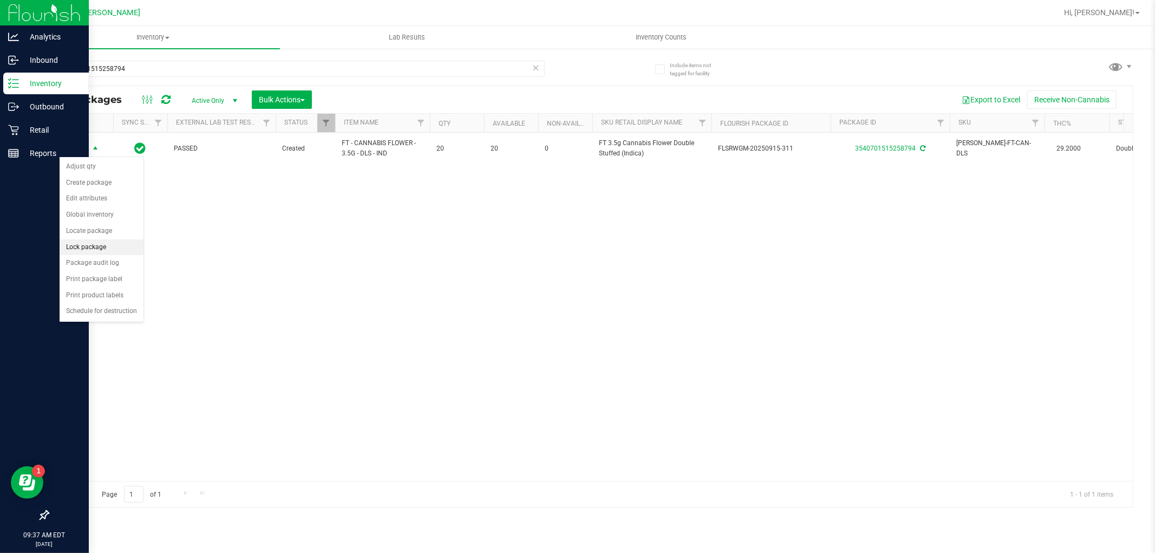
click at [100, 246] on li "Lock package" at bounding box center [102, 247] width 84 height 16
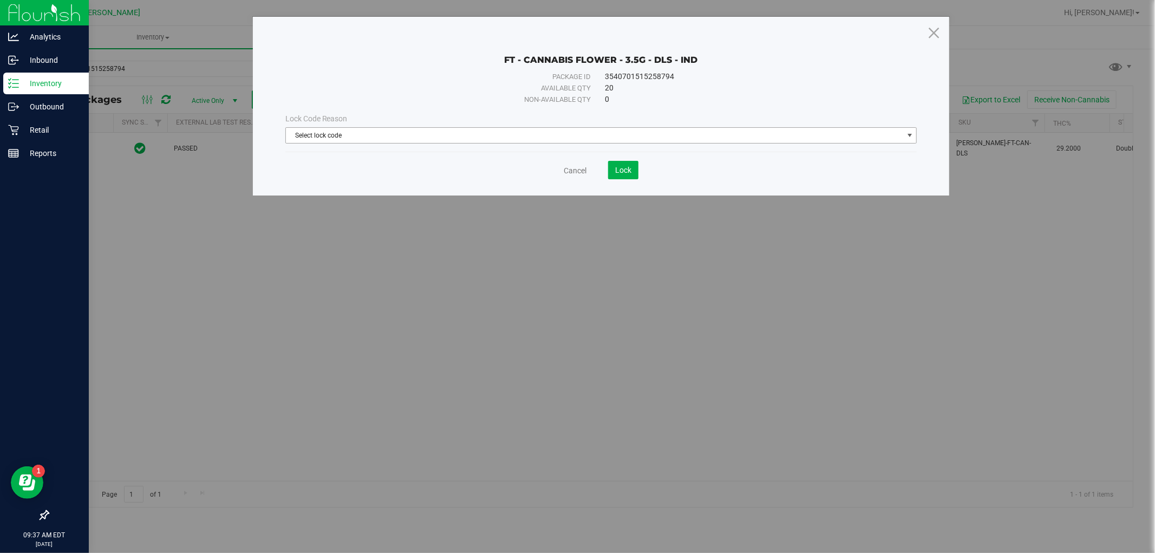
click at [512, 132] on span "Select lock code" at bounding box center [594, 135] width 617 height 15
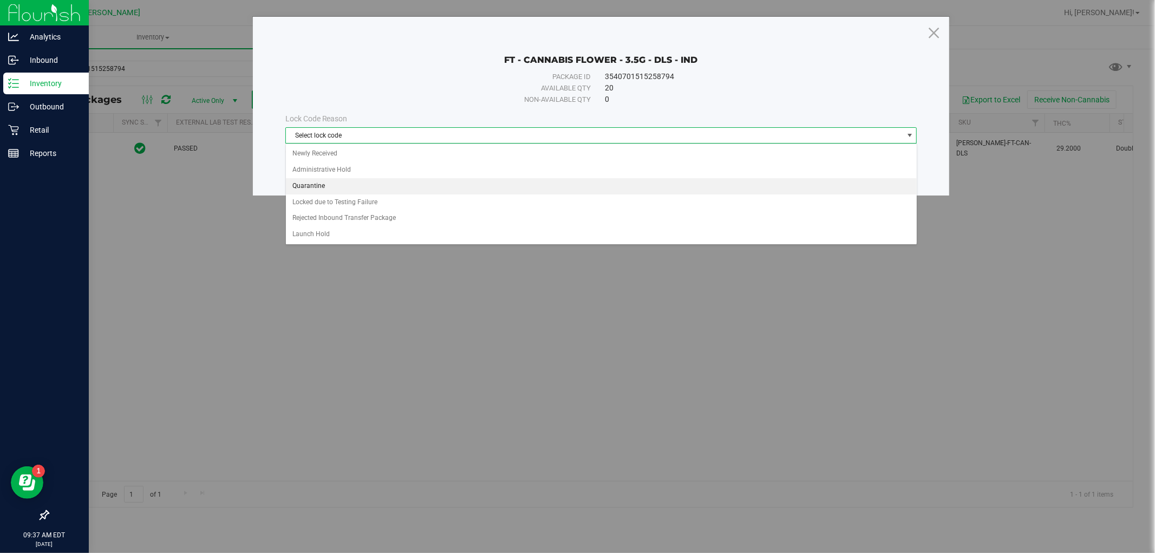
click at [317, 181] on li "Quarantine" at bounding box center [601, 186] width 631 height 16
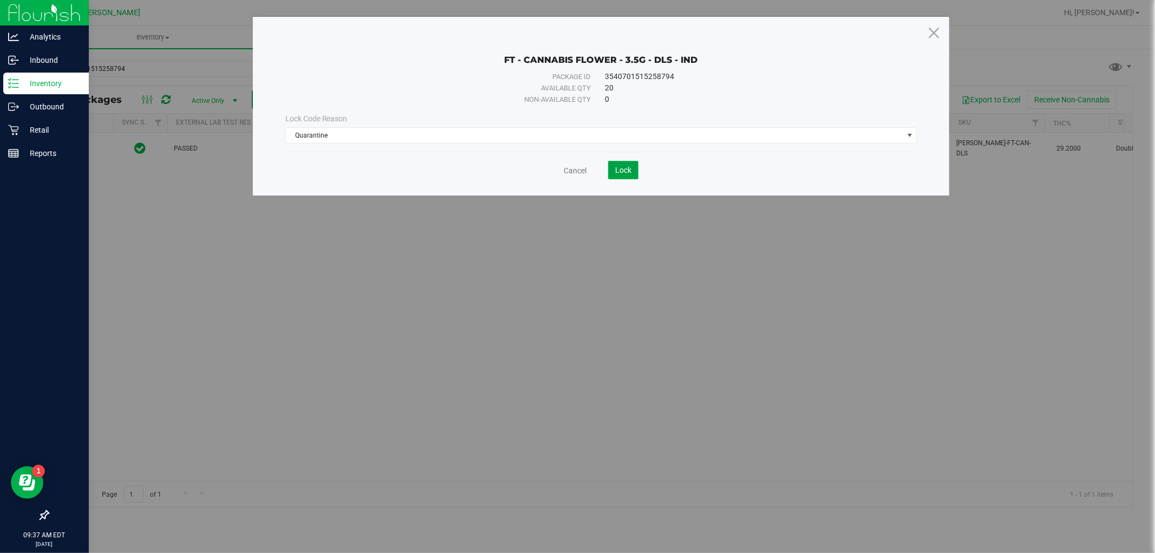
click at [634, 163] on button "Lock" at bounding box center [623, 170] width 30 height 18
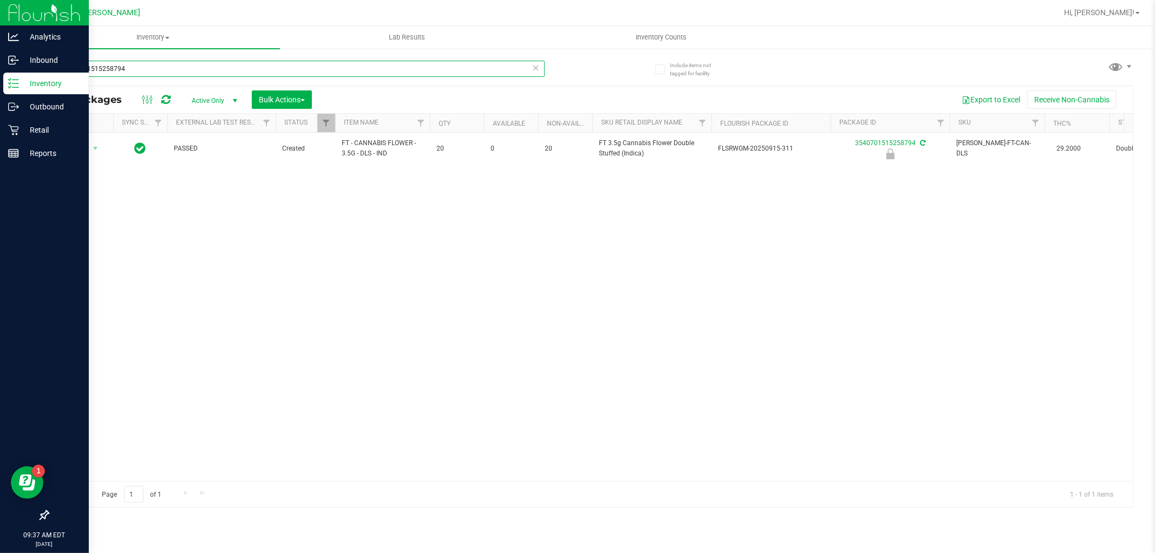
click at [280, 70] on input "3540701515258794" at bounding box center [296, 69] width 497 height 16
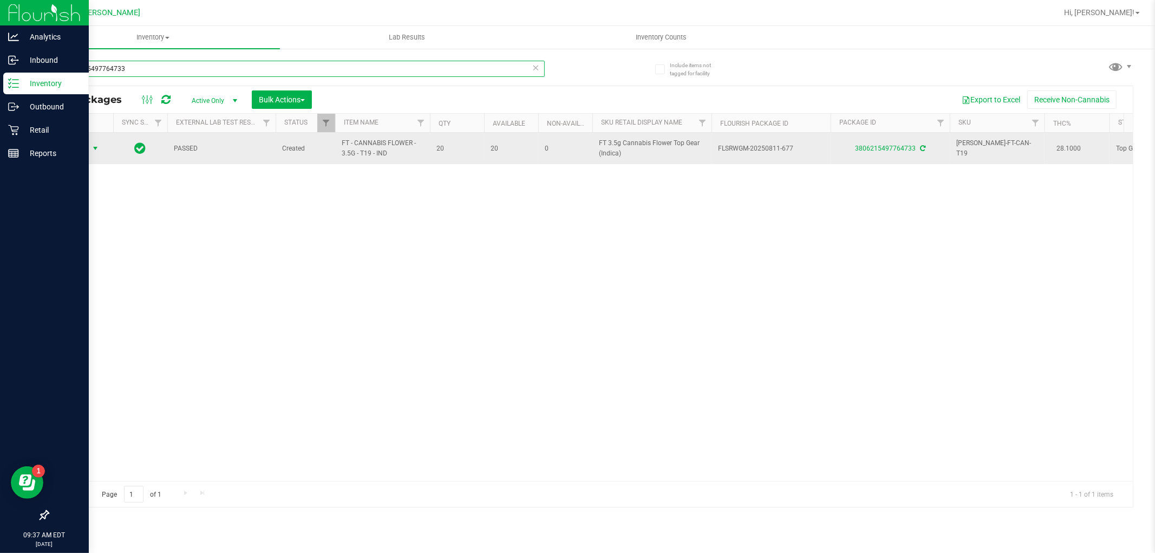
type input "3806215497764733"
click at [71, 147] on span "Action" at bounding box center [73, 148] width 29 height 15
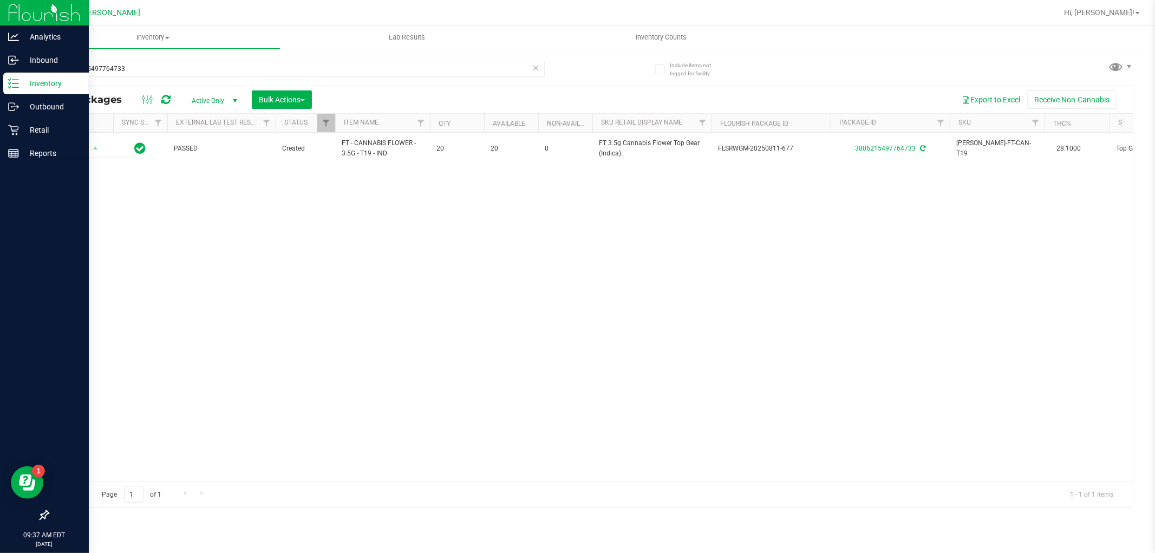
click at [301, 229] on div "Action Action Adjust qty Create package Edit attributes Global inventory Locate…" at bounding box center [590, 307] width 1084 height 348
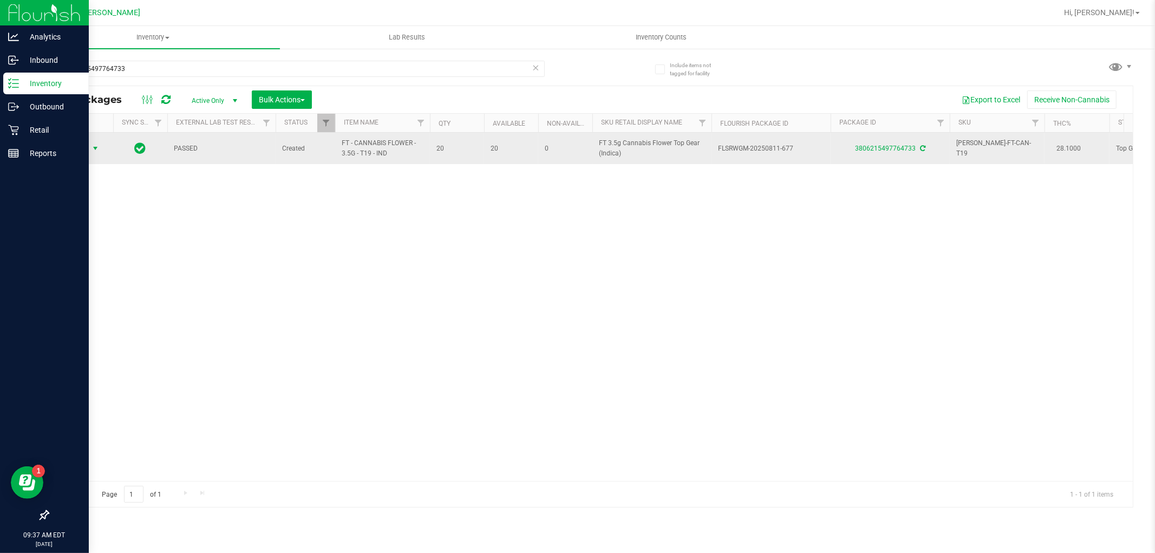
click at [67, 147] on span "Action" at bounding box center [73, 148] width 29 height 15
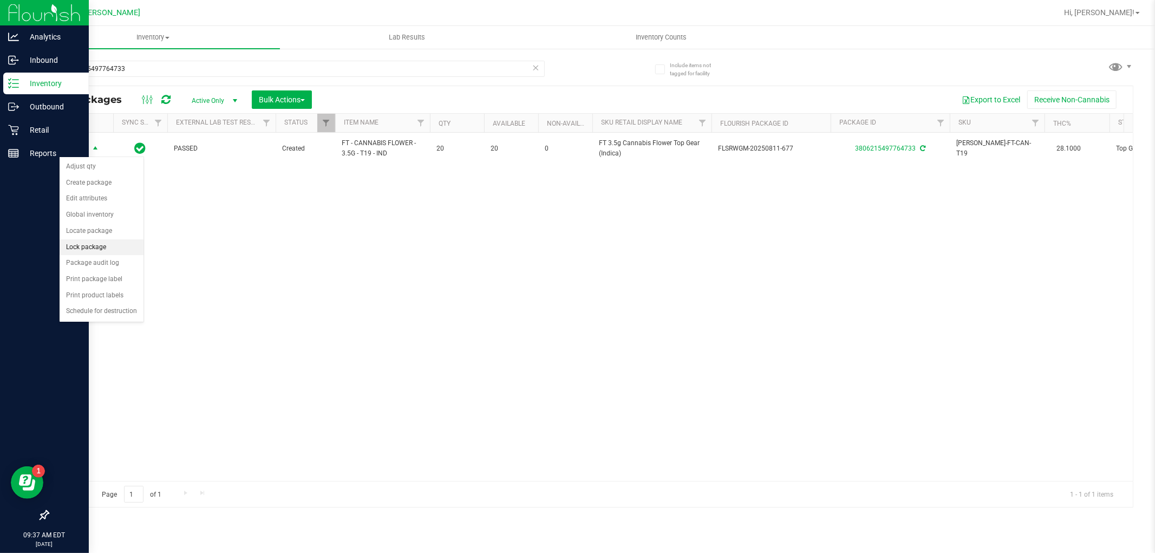
click at [76, 249] on li "Lock package" at bounding box center [102, 247] width 84 height 16
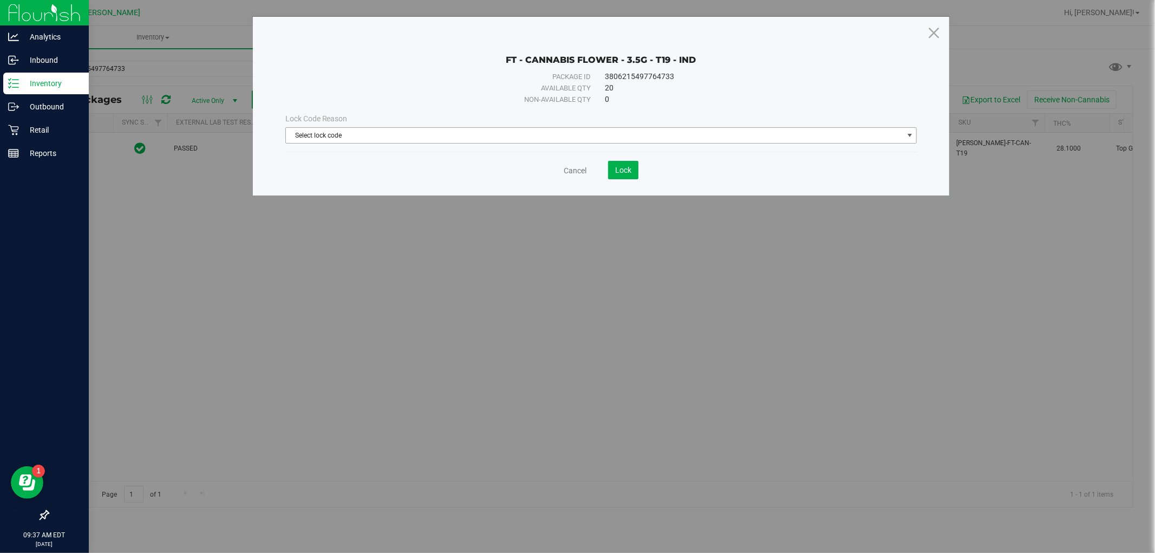
click at [415, 143] on div "Lock Code Reason Select lock code Select lock code Newly Received Administrativ…" at bounding box center [601, 128] width 648 height 47
click at [415, 132] on span "Select lock code" at bounding box center [594, 135] width 617 height 15
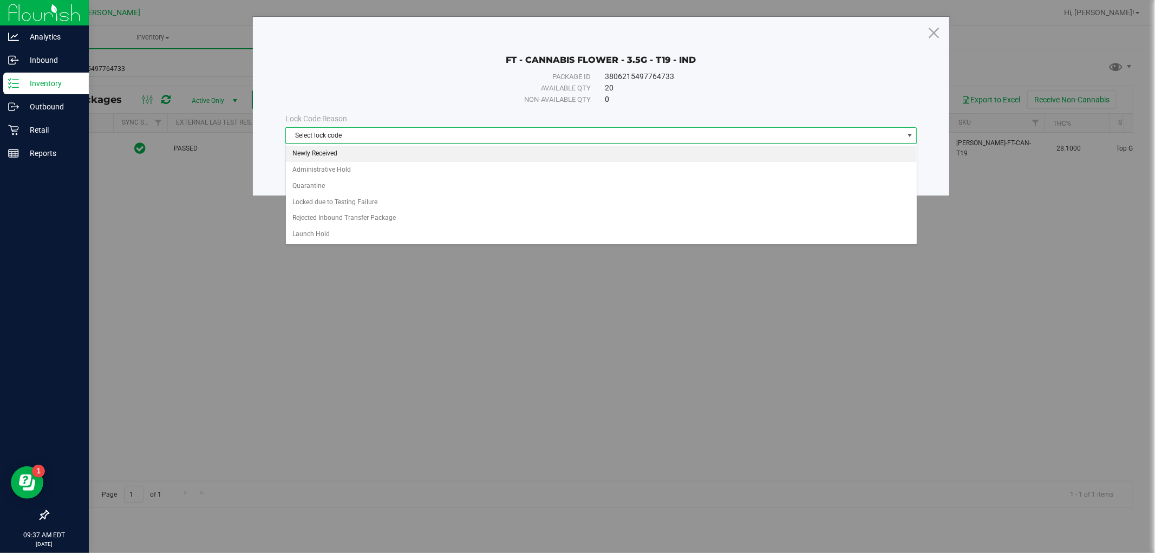
click at [345, 154] on li "Newly Received" at bounding box center [601, 154] width 631 height 16
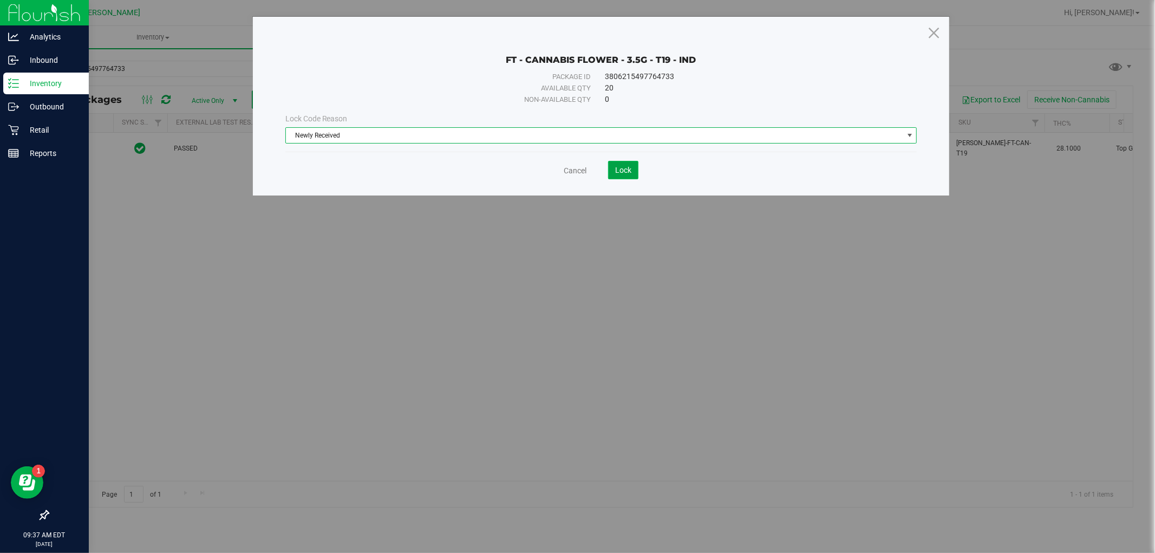
click at [623, 172] on span "Lock" at bounding box center [623, 170] width 16 height 9
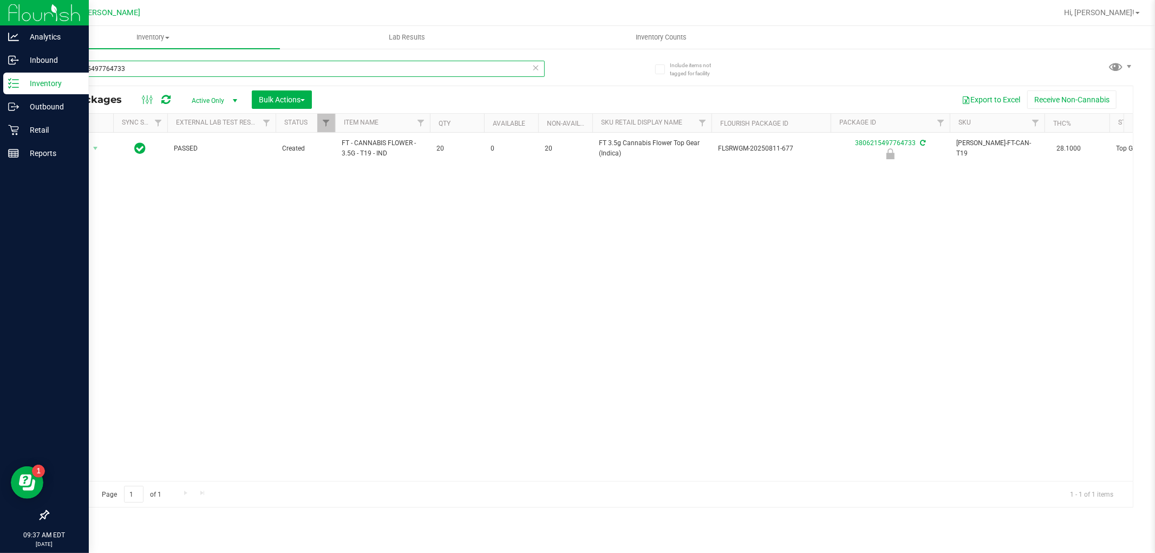
click at [170, 71] on input "3806215497764733" at bounding box center [296, 69] width 497 height 16
click at [356, 149] on span "FT - CANNABIS FLOWER - 3.5G - PGP - HYB" at bounding box center [383, 148] width 82 height 21
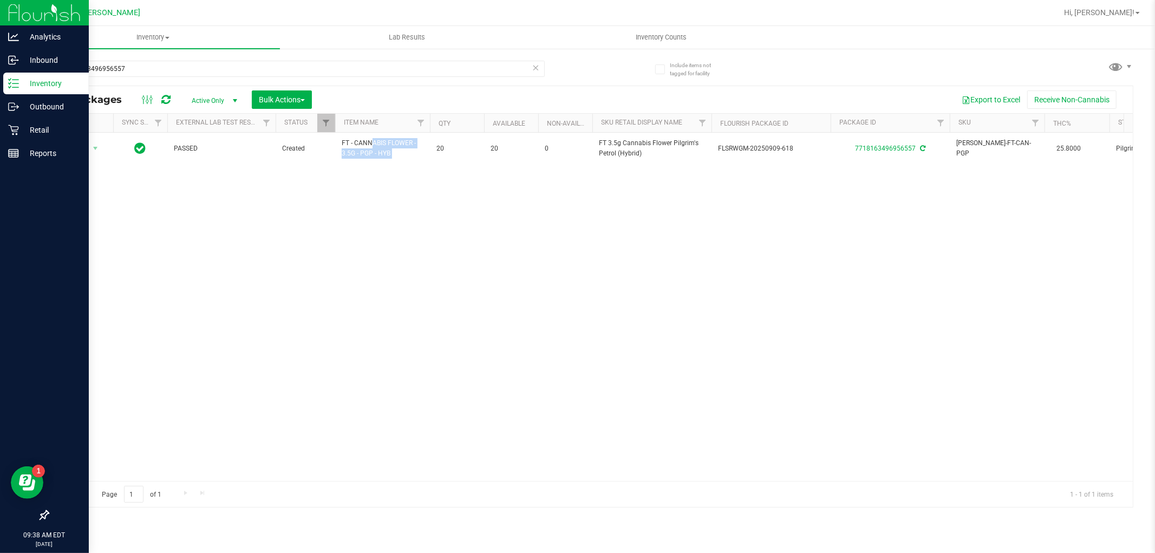
click at [356, 149] on span "FT - CANNABIS FLOWER - 3.5G - PGP - HYB" at bounding box center [383, 148] width 82 height 21
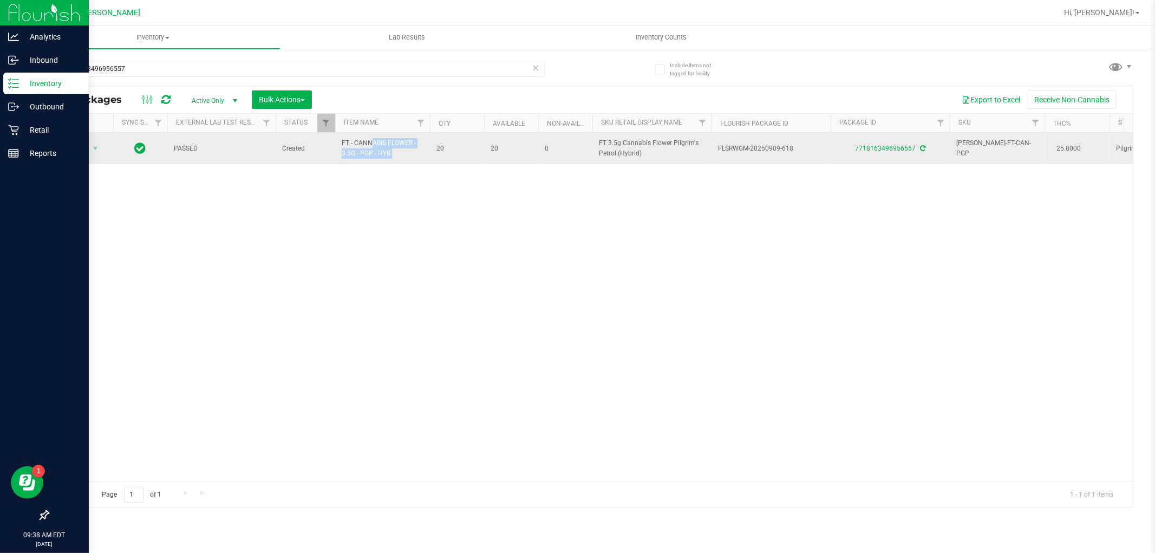
copy tr "FT - CANNABIS FLOWER - 3.5G - PGP - HYB"
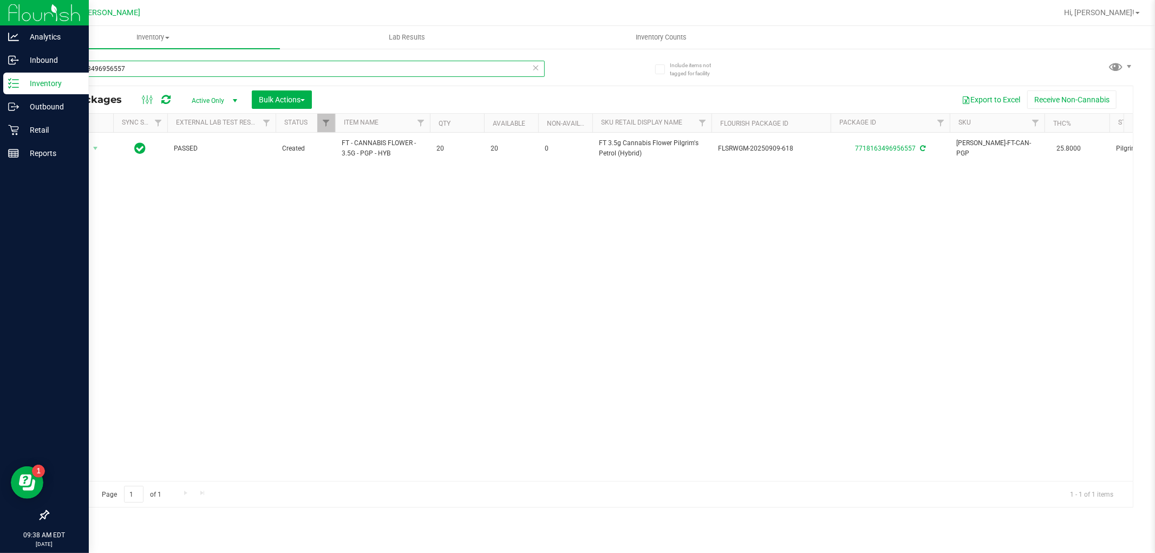
click at [175, 63] on input "7718163496956557" at bounding box center [296, 69] width 497 height 16
paste input "FT - CANNABIS FLOWER - 3.5G - PGP - HYB"
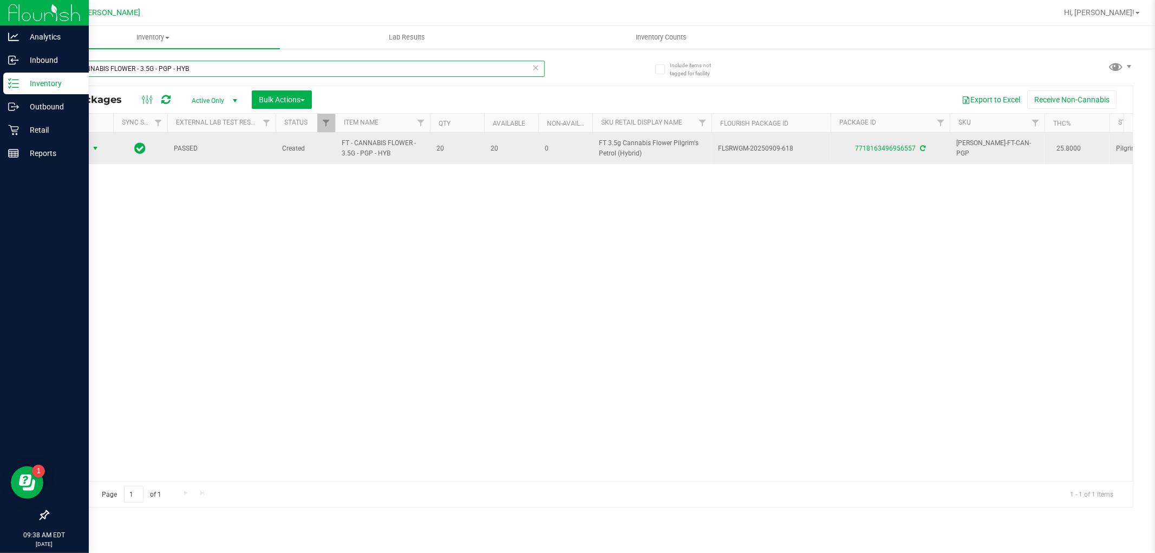
type input "FT - CANNABIS FLOWER - 3.5G - PGP - HYB"
click at [93, 149] on span "select" at bounding box center [95, 148] width 9 height 9
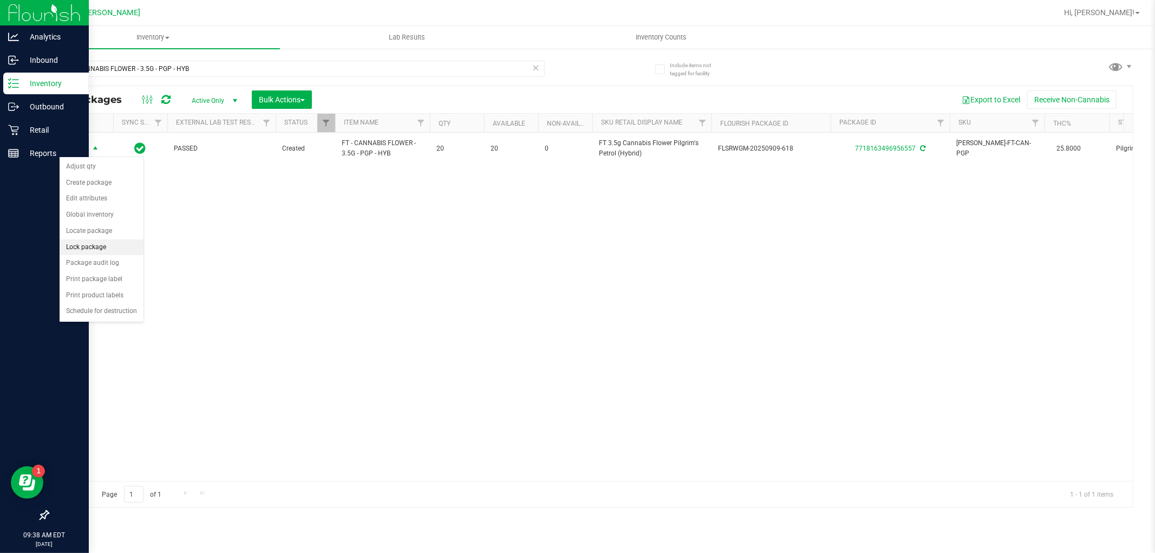
click at [104, 245] on li "Lock package" at bounding box center [102, 247] width 84 height 16
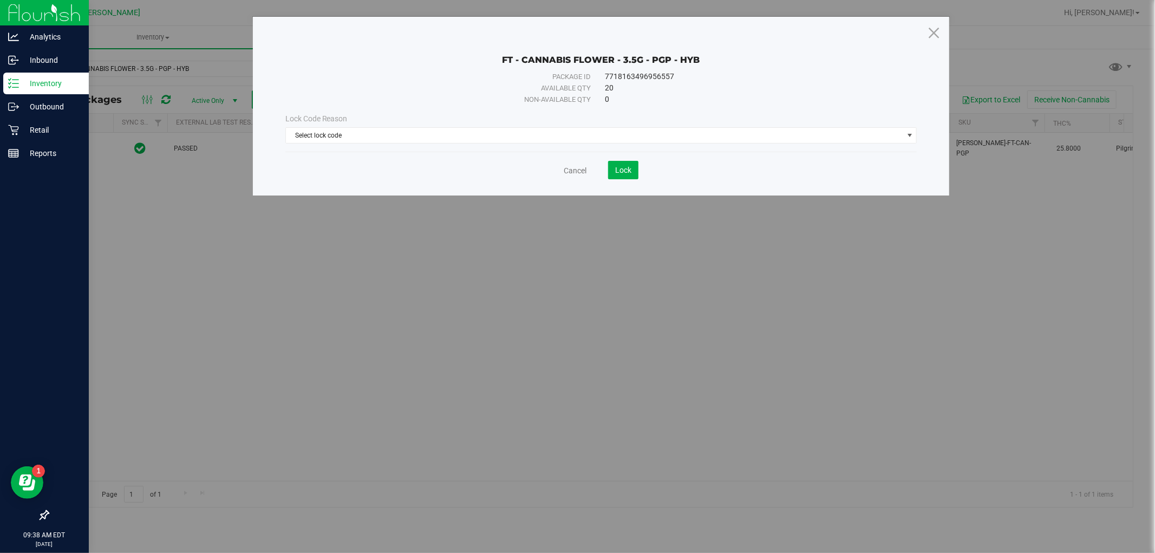
click at [324, 123] on div "Lock Code Reason" at bounding box center [601, 118] width 632 height 11
click at [326, 133] on span "Select lock code" at bounding box center [594, 135] width 617 height 15
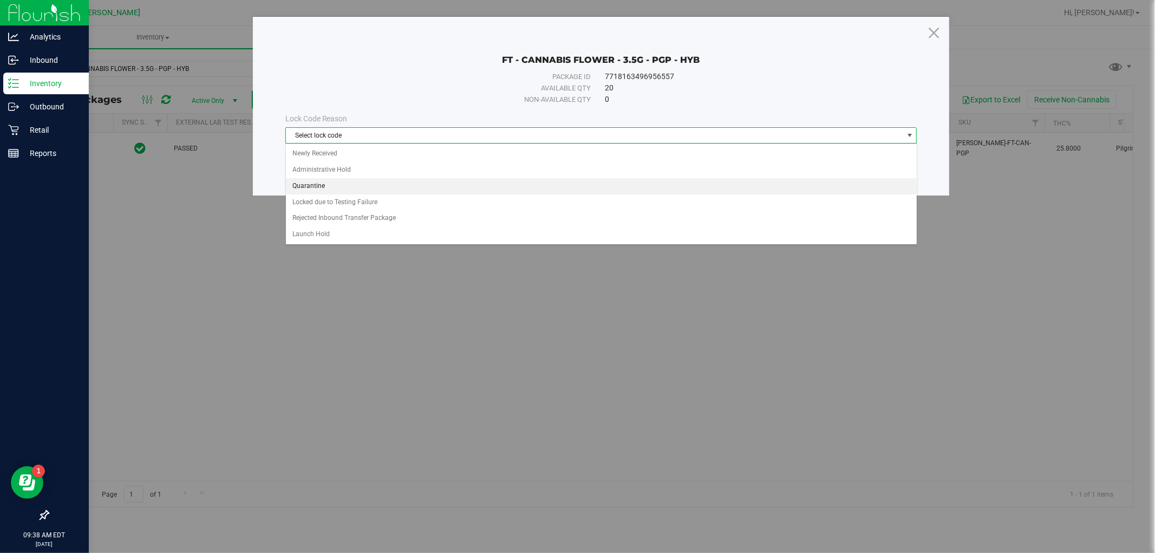
click at [328, 187] on li "Quarantine" at bounding box center [601, 186] width 631 height 16
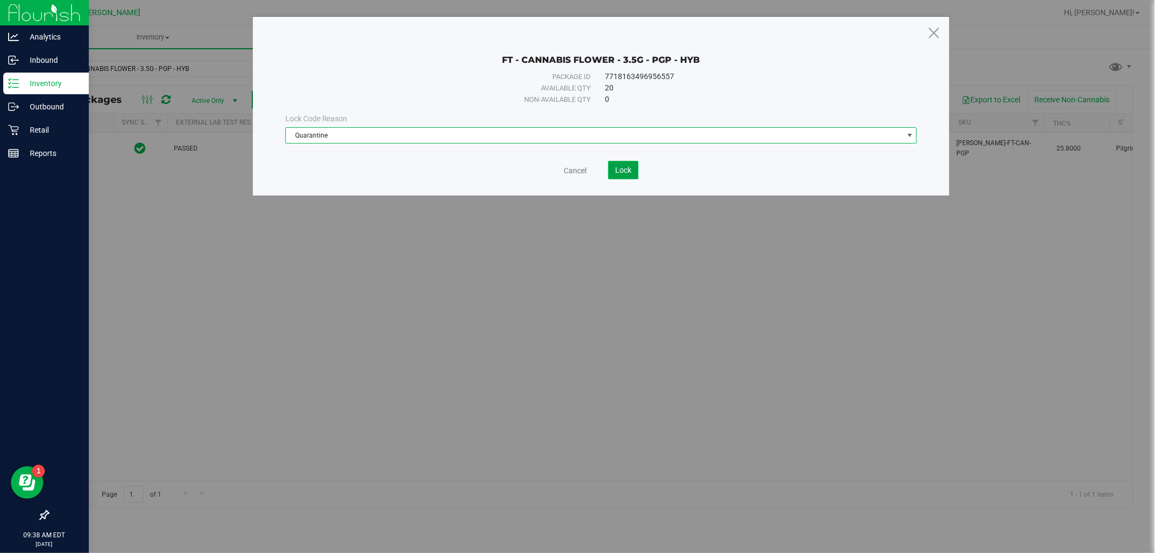
click at [620, 168] on span "Lock" at bounding box center [623, 170] width 16 height 9
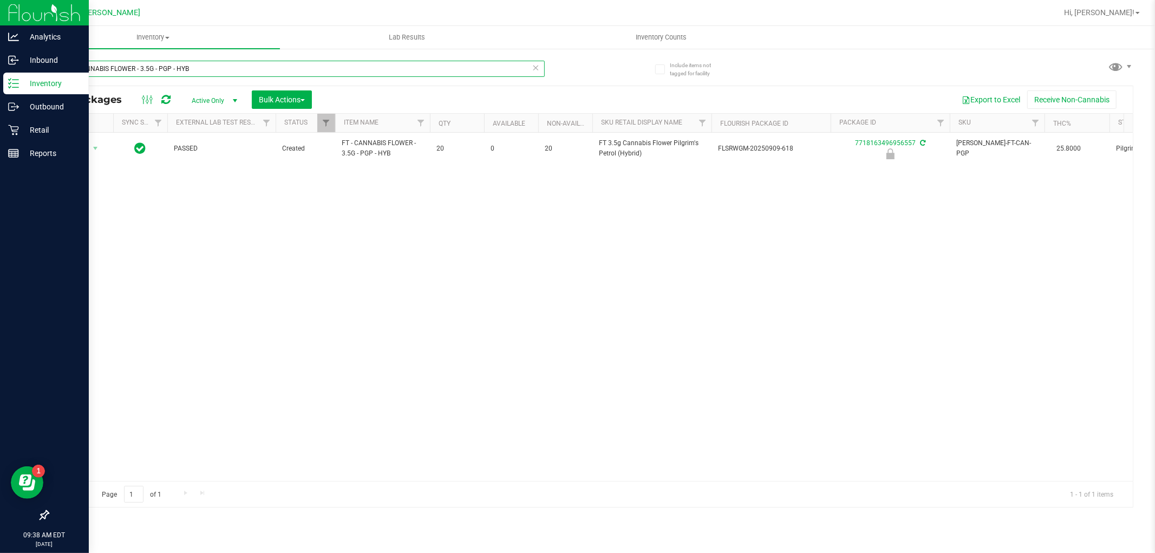
click at [238, 68] on input "FT - CANNABIS FLOWER - 3.5G - PGP - HYB" at bounding box center [296, 69] width 497 height 16
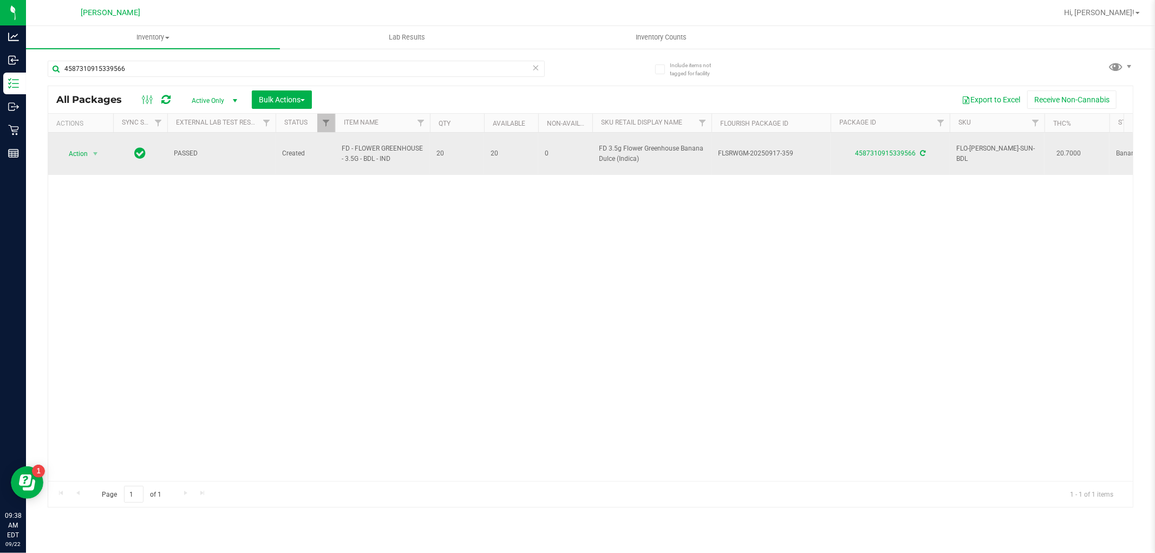
click at [379, 157] on span "FD - FLOWER GREENHOUSE - 3.5G - BDL - IND" at bounding box center [383, 153] width 82 height 21
click at [379, 155] on span "FD - FLOWER GREENHOUSE - 3.5G - BDL - IND" at bounding box center [383, 153] width 82 height 21
copy tr "FD - FLOWER GREENHOUSE - 3.5G - BDL - IND"
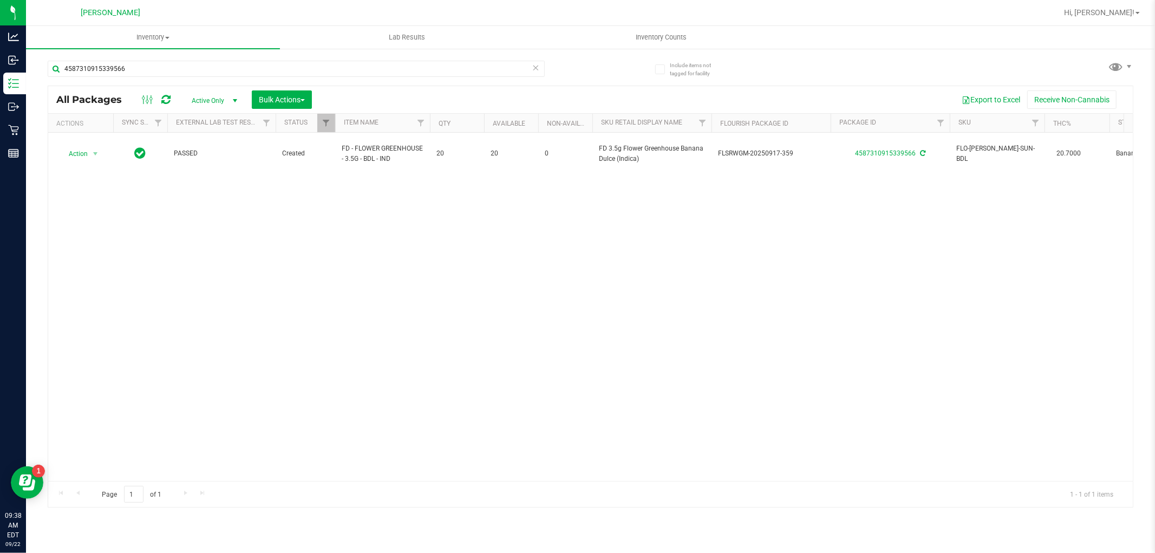
click at [348, 58] on div "4587310915339566" at bounding box center [319, 68] width 543 height 35
click at [349, 64] on input "4587310915339566" at bounding box center [296, 69] width 497 height 16
paste input "FD - FLOWER GREENHOUSE - 3.5G - BDL - IND"
click at [421, 69] on input "FD - FLOWER GREENHOUSE - 3.5G - BDL - IND" at bounding box center [296, 69] width 497 height 16
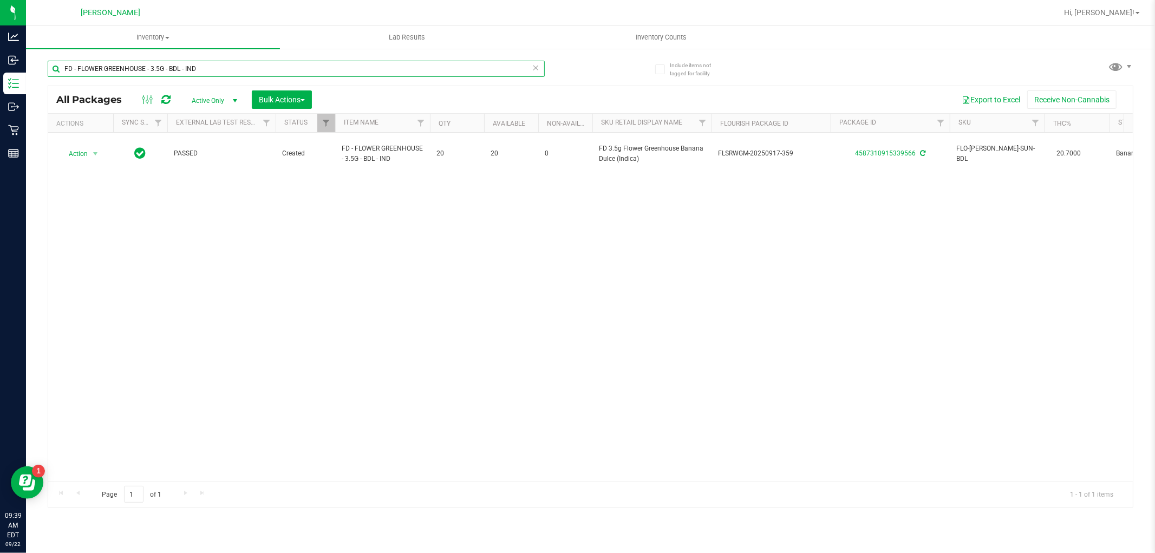
click at [421, 69] on input "FD - FLOWER GREENHOUSE - 3.5G - BDL - IND" at bounding box center [296, 69] width 497 height 16
click at [421, 68] on input "FD - FLOWER GREENHOUSE - 3.5G - BDL - IND" at bounding box center [296, 69] width 497 height 16
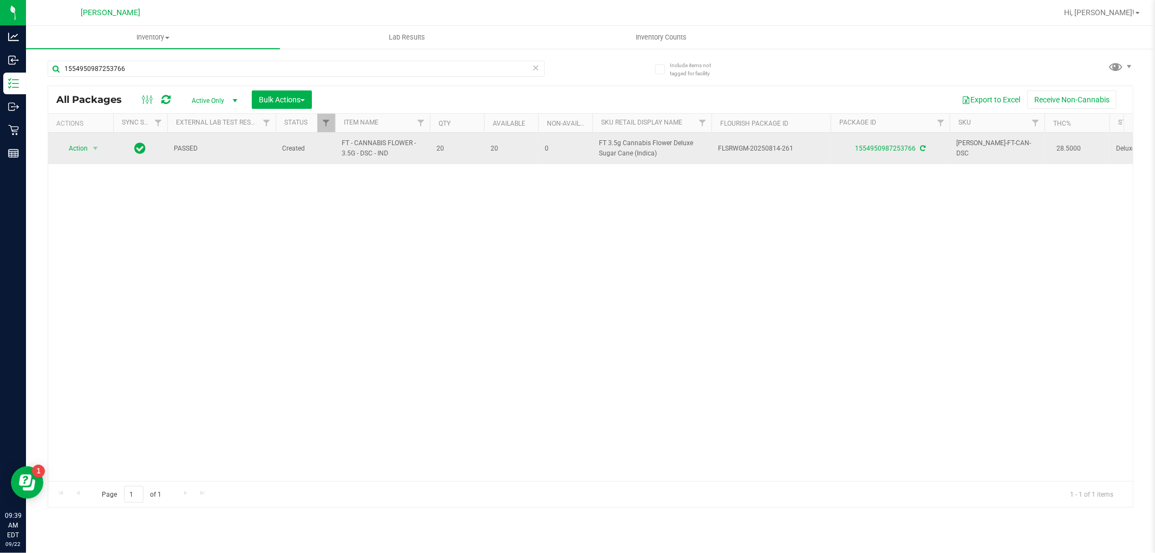
click at [358, 148] on span "FT - CANNABIS FLOWER - 3.5G - DSC - IND" at bounding box center [383, 148] width 82 height 21
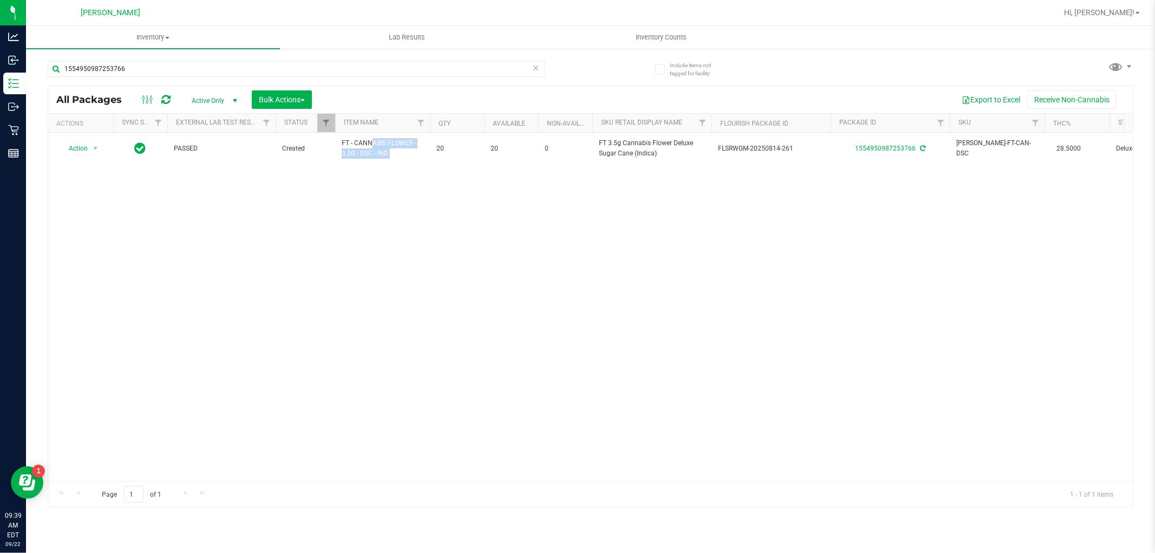
copy tr "FT - CANNABIS FLOWER - 3.5G - DSC - IND"
click at [317, 66] on input "1554950987253766" at bounding box center [296, 69] width 497 height 16
paste input "FT - CANNABIS FLOWER - 3.5G - DSC - IND"
click at [259, 65] on input "FT - CANNABIS FLOWER - 3.5G - DSC - IND" at bounding box center [296, 69] width 497 height 16
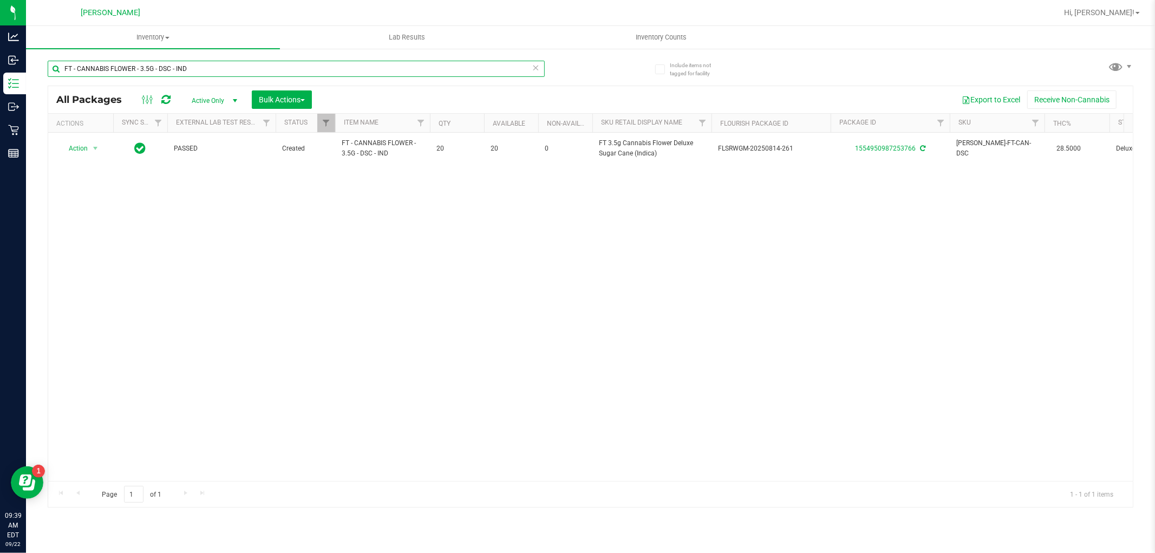
click at [259, 65] on input "FT - CANNABIS FLOWER - 3.5G - DSC - IND" at bounding box center [296, 69] width 497 height 16
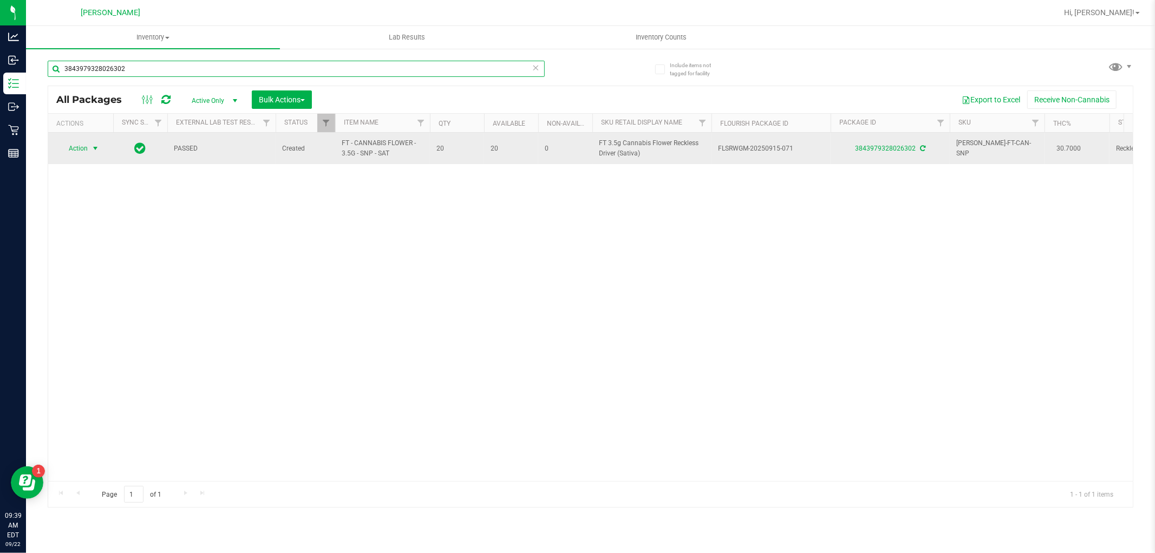
type input "3843979328026302"
click at [77, 145] on span "Action" at bounding box center [73, 148] width 29 height 15
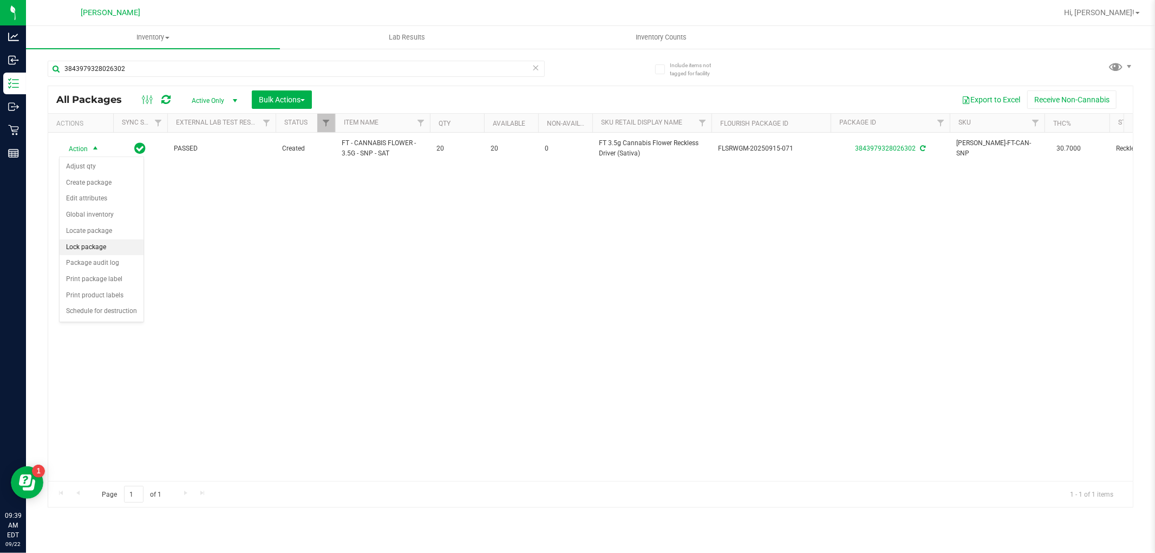
click at [105, 246] on li "Lock package" at bounding box center [102, 247] width 84 height 16
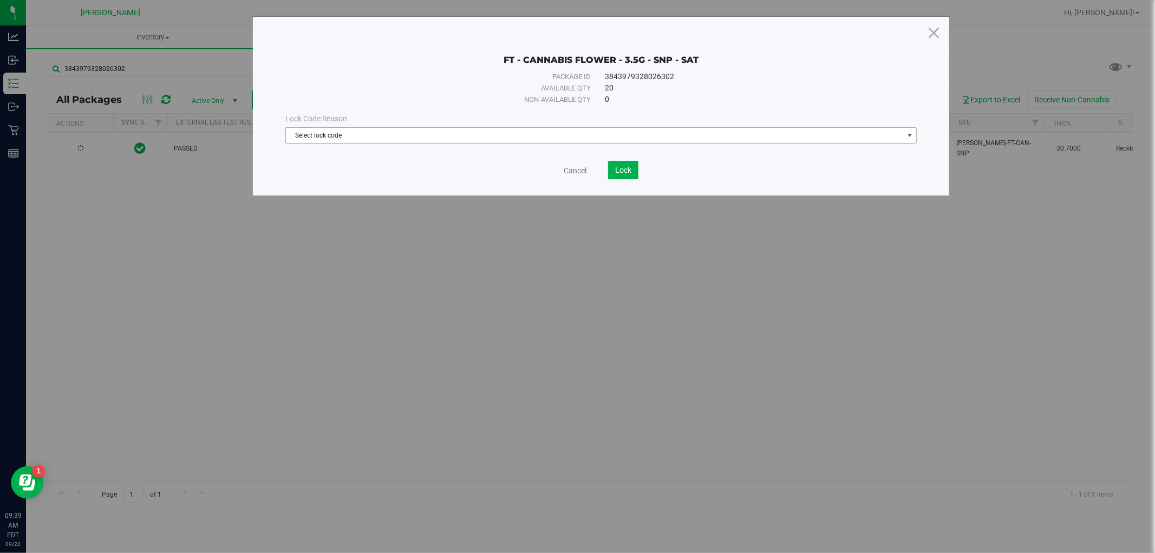
click at [462, 141] on span "Select lock code" at bounding box center [594, 135] width 617 height 15
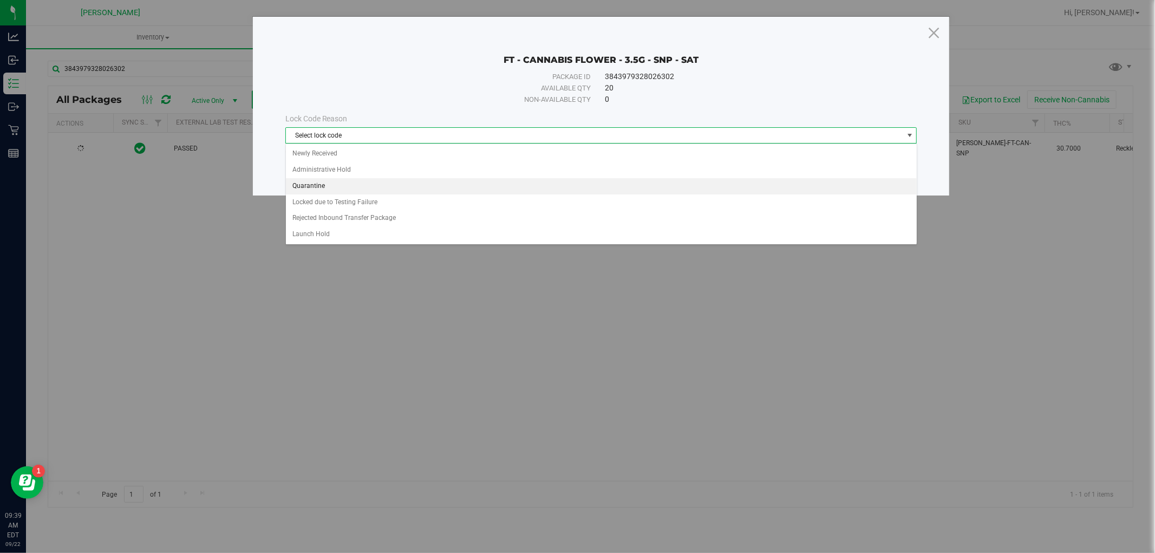
click at [318, 188] on li "Quarantine" at bounding box center [601, 186] width 631 height 16
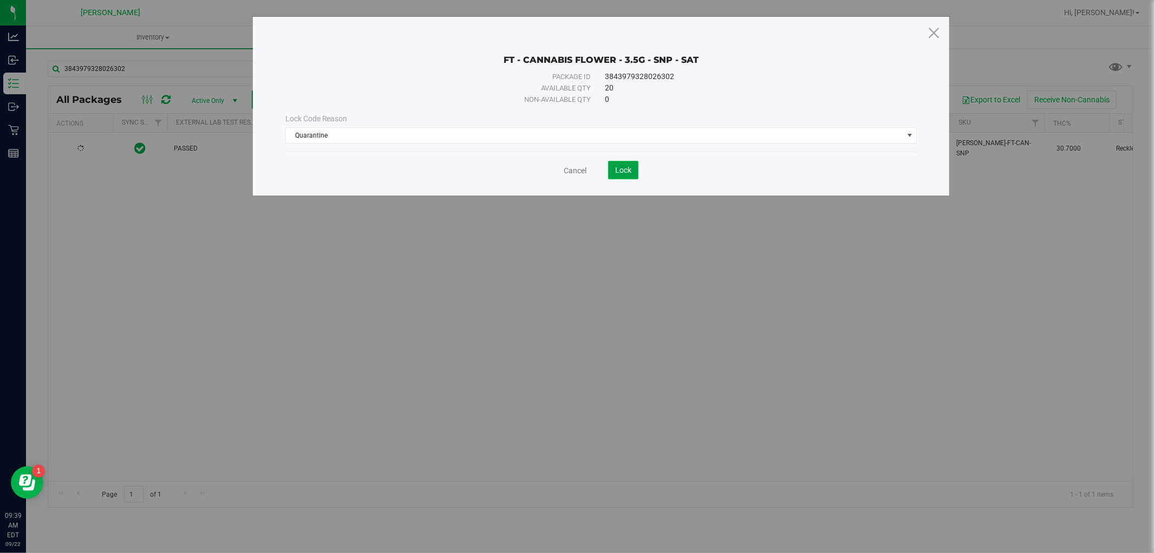
click at [610, 167] on button "Lock" at bounding box center [623, 170] width 30 height 18
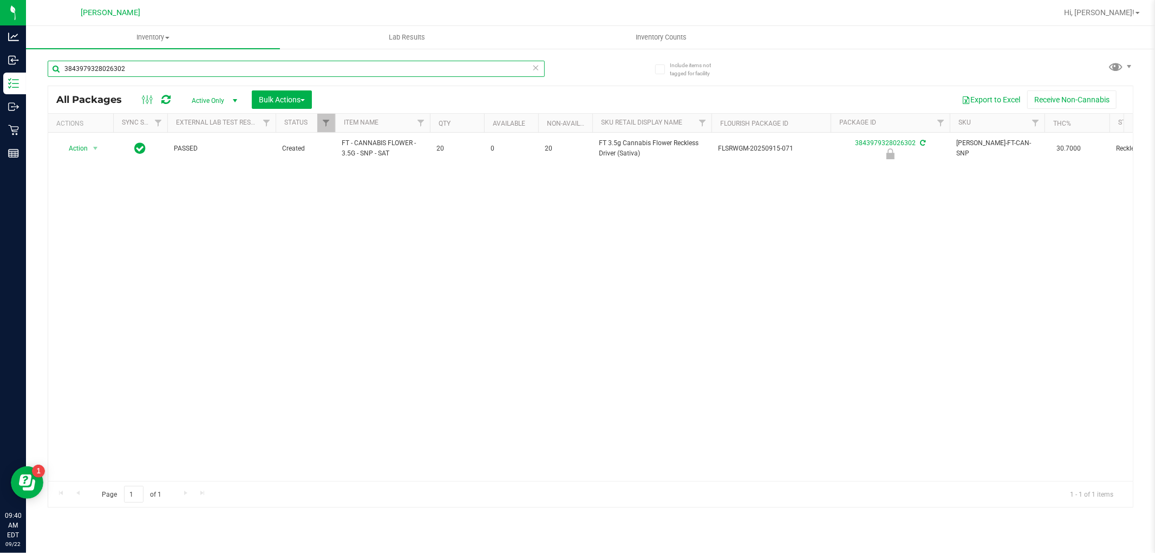
click at [268, 68] on input "3843979328026302" at bounding box center [296, 69] width 497 height 16
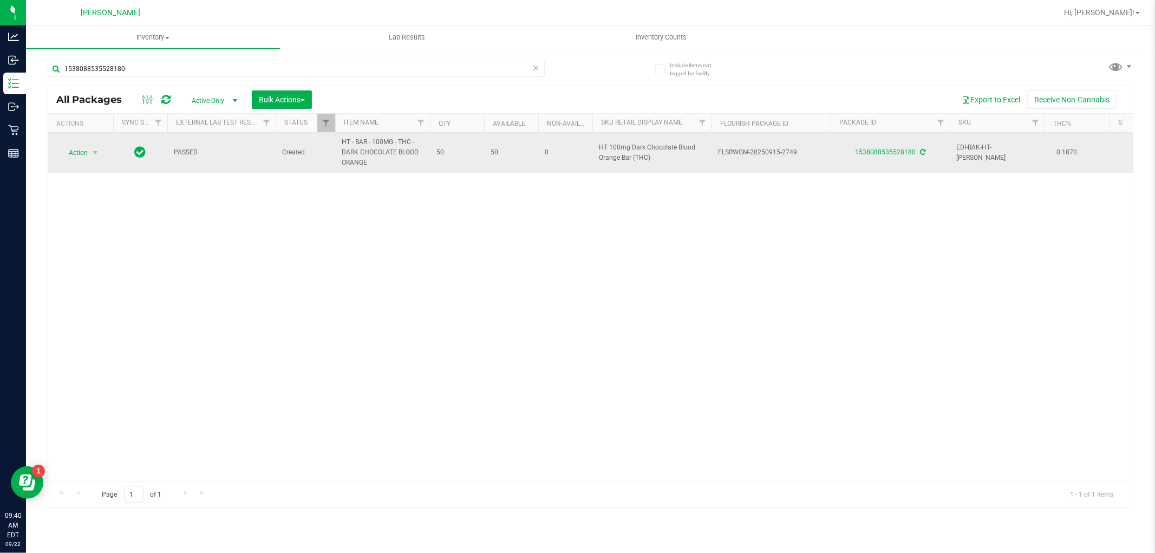
click at [388, 147] on span "HT - BAR - 100MG - THC - DARK CHOCOLATE BLOOD ORANGE" at bounding box center [383, 152] width 82 height 31
copy tr "HT - BAR - 100MG - THC - DARK CHOCOLATE BLOOD ORANGE"
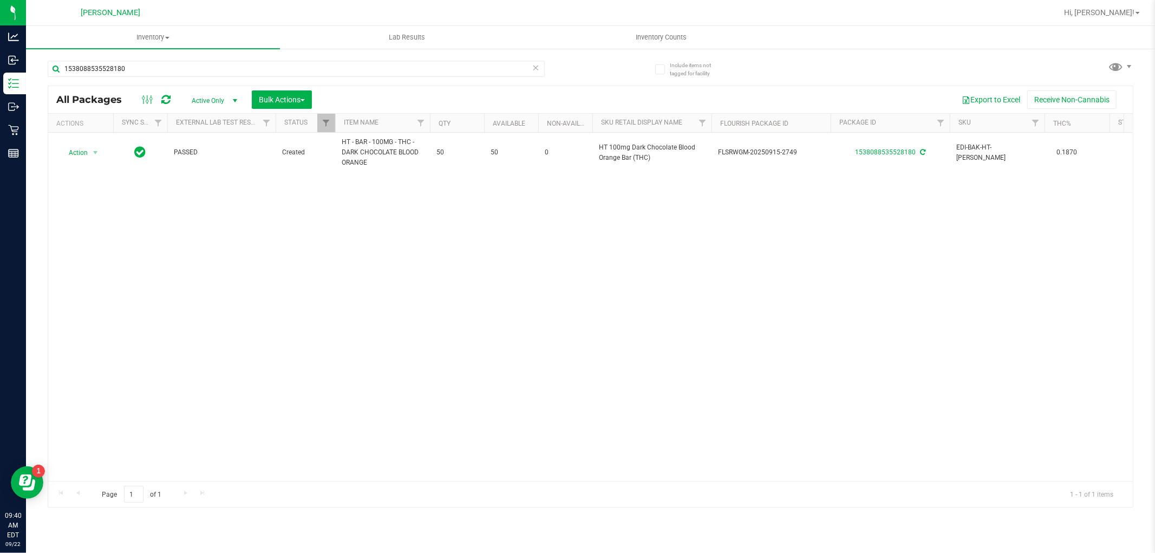
click at [363, 60] on div "1538088535528180" at bounding box center [319, 68] width 543 height 35
click at [364, 65] on input "1538088535528180" at bounding box center [296, 69] width 497 height 16
paste input "HT - BAR - 100MG - THC - DARK CHOCOLATE BLOOD ORANGE"
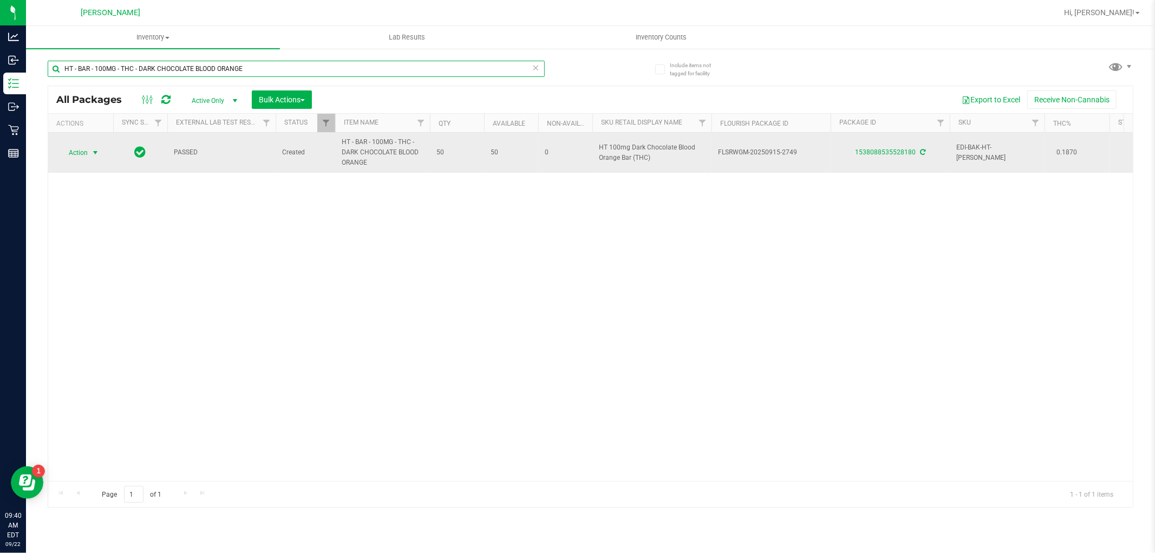
type input "HT - BAR - 100MG - THC - DARK CHOCOLATE BLOOD ORANGE"
click at [89, 152] on span "select" at bounding box center [96, 152] width 14 height 15
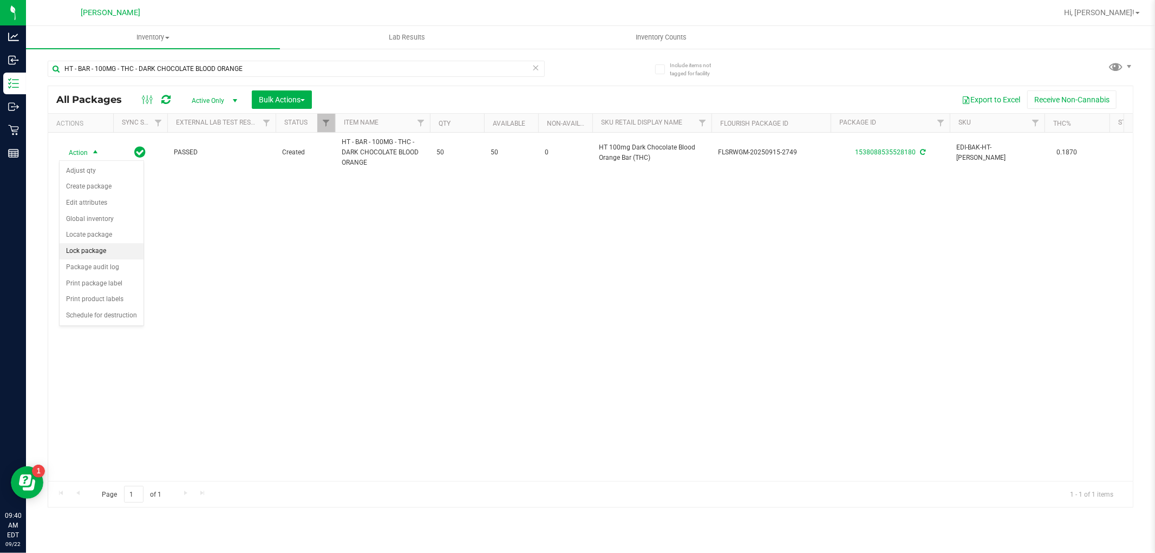
click at [89, 253] on li "Lock package" at bounding box center [102, 251] width 84 height 16
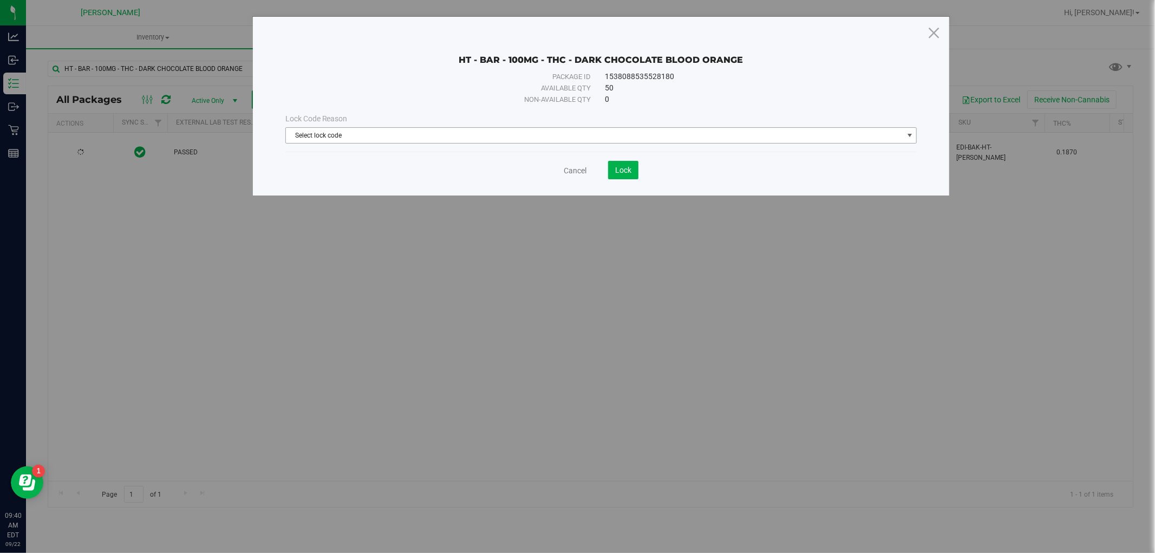
click at [430, 133] on span "Select lock code" at bounding box center [594, 135] width 617 height 15
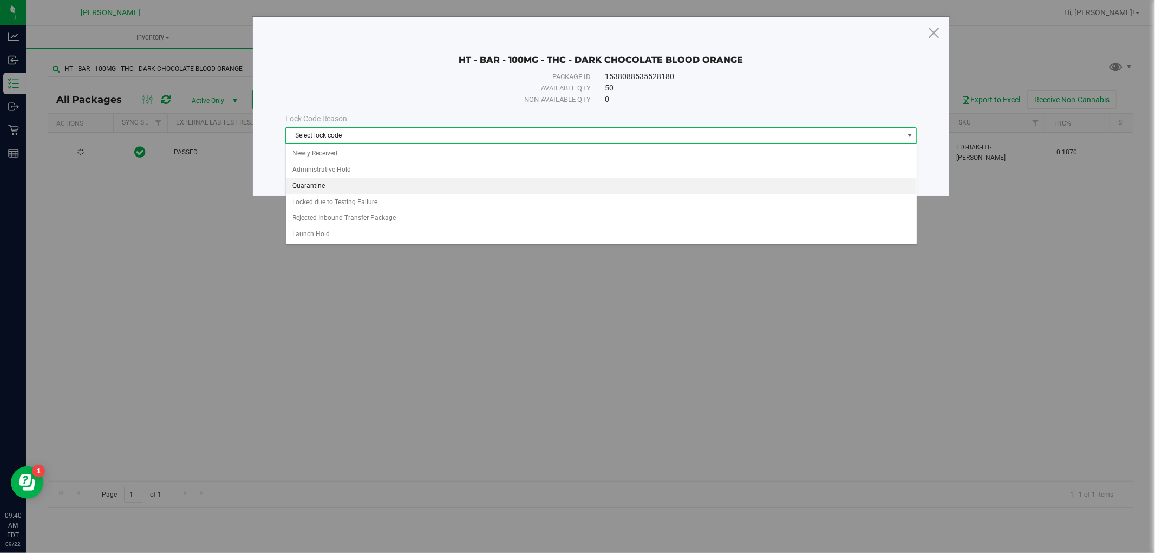
click at [327, 179] on li "Quarantine" at bounding box center [601, 186] width 631 height 16
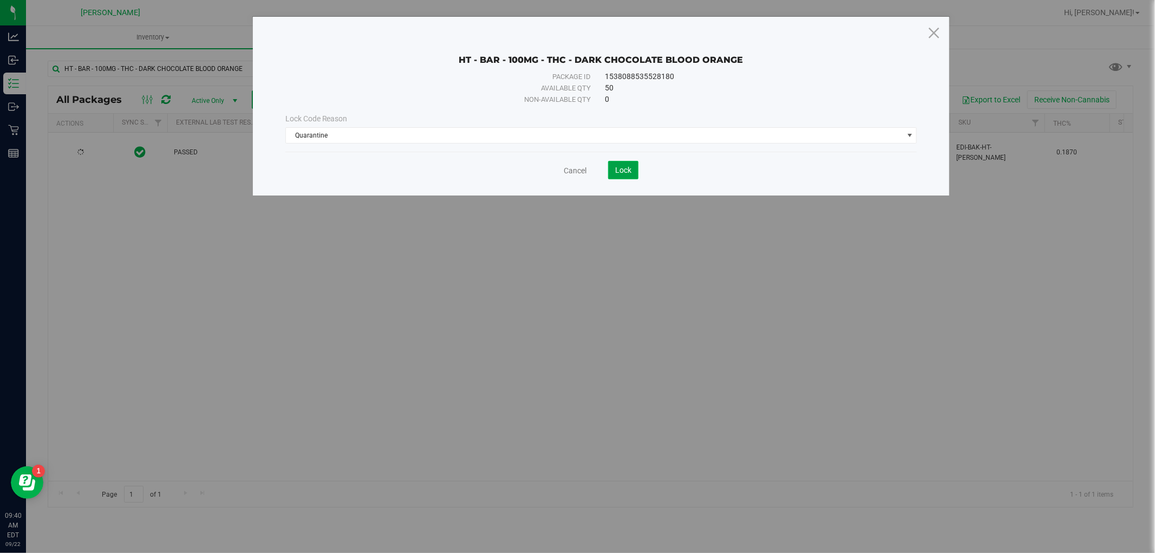
click at [620, 163] on button "Lock" at bounding box center [623, 170] width 30 height 18
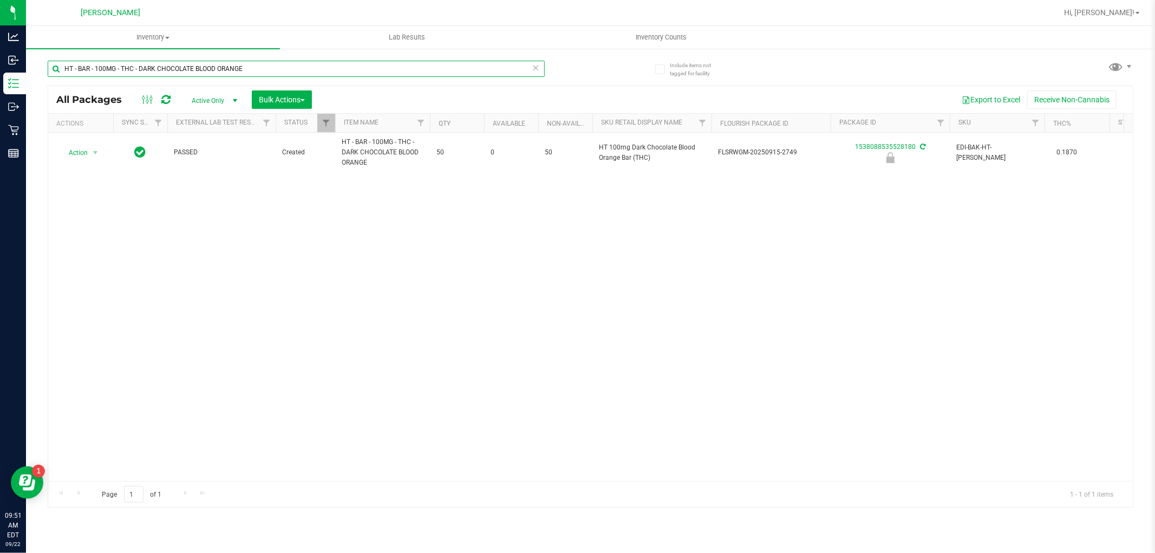
click at [281, 74] on input "HT - BAR - 100MG - THC - DARK CHOCOLATE BLOOD ORANGE" at bounding box center [296, 69] width 497 height 16
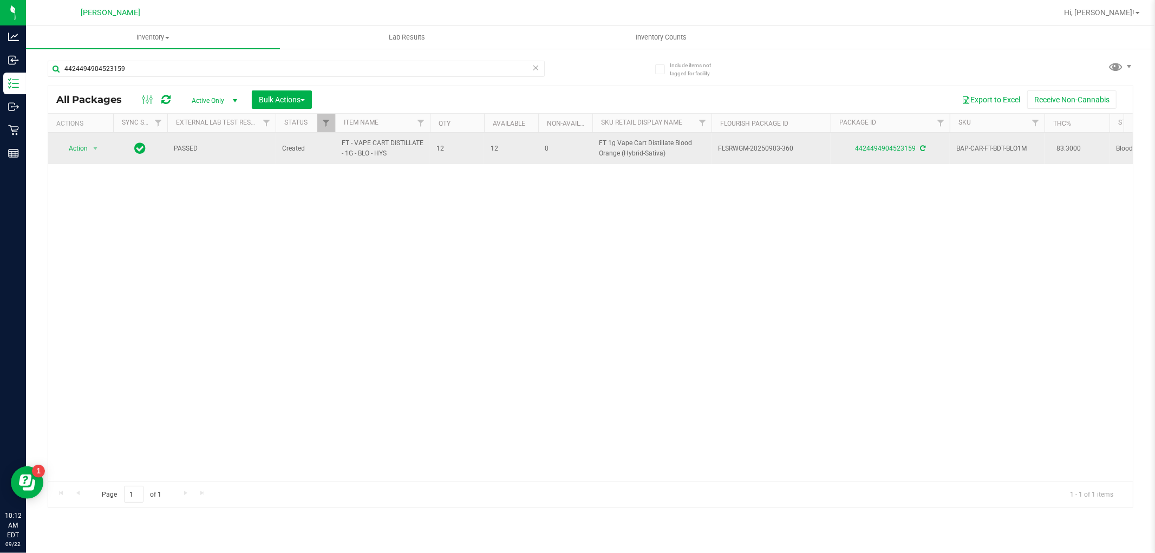
click at [375, 158] on span "FT - VAPE CART DISTILLATE - 1G - BLO - HYS" at bounding box center [383, 148] width 82 height 21
copy tr "FT - VAPE CART DISTILLATE - 1G - BLO - HYS"
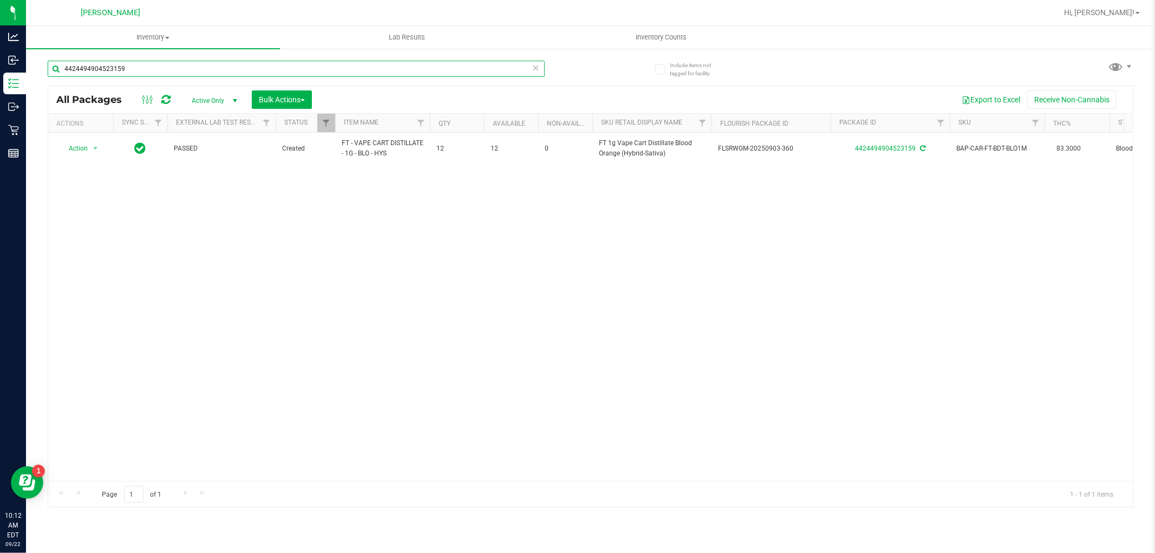
click at [277, 61] on input "4424494904523159" at bounding box center [296, 69] width 497 height 16
paste input "FT - VAPE CART DISTILLATE - 1G - BLO - HYS"
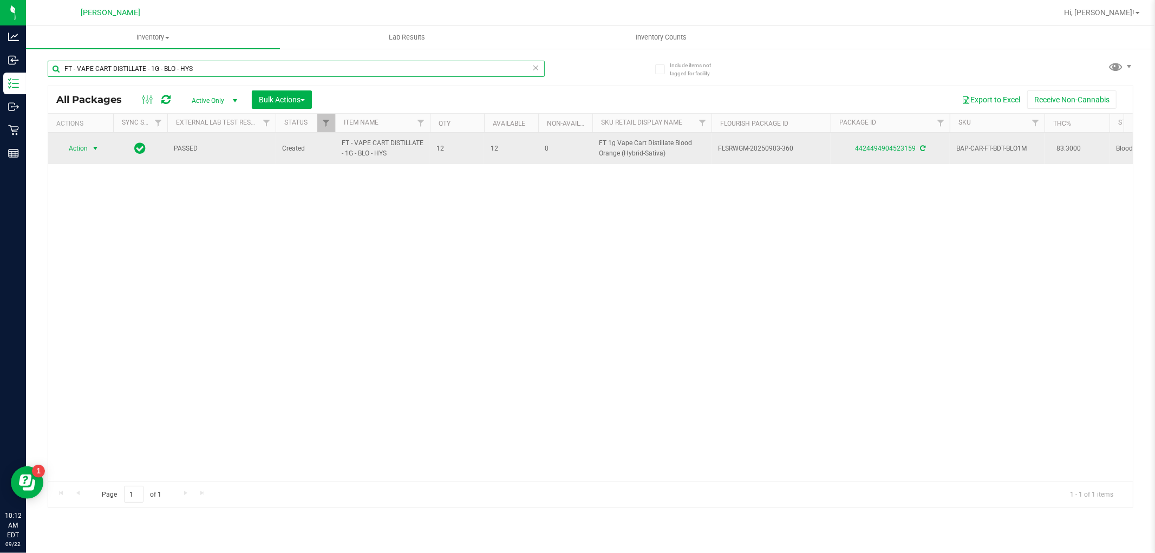
type input "FT - VAPE CART DISTILLATE - 1G - BLO - HYS"
click at [80, 149] on span "Action" at bounding box center [73, 148] width 29 height 15
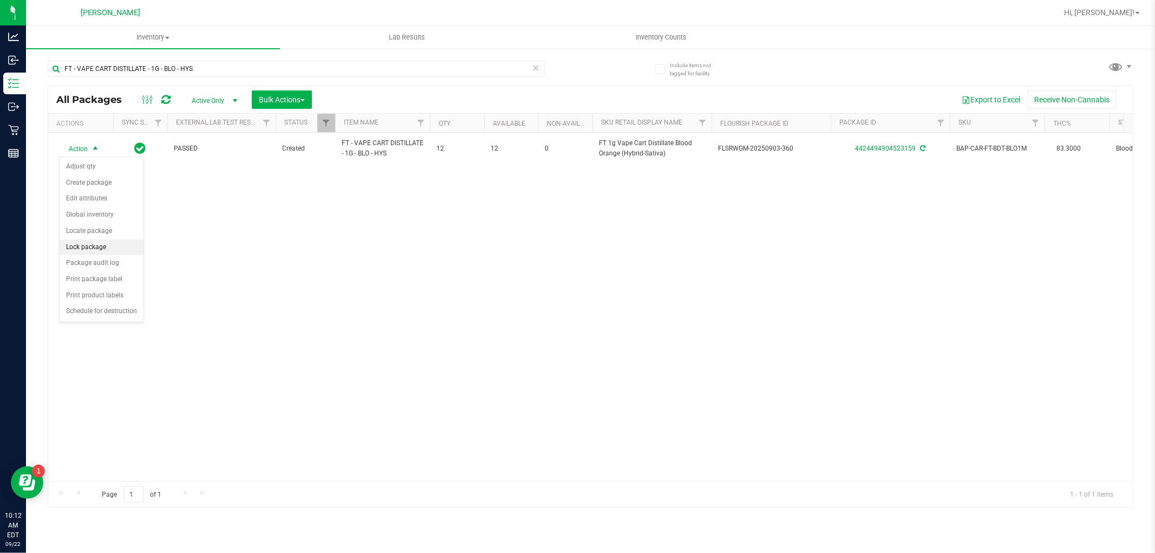
click at [78, 246] on li "Lock package" at bounding box center [102, 247] width 84 height 16
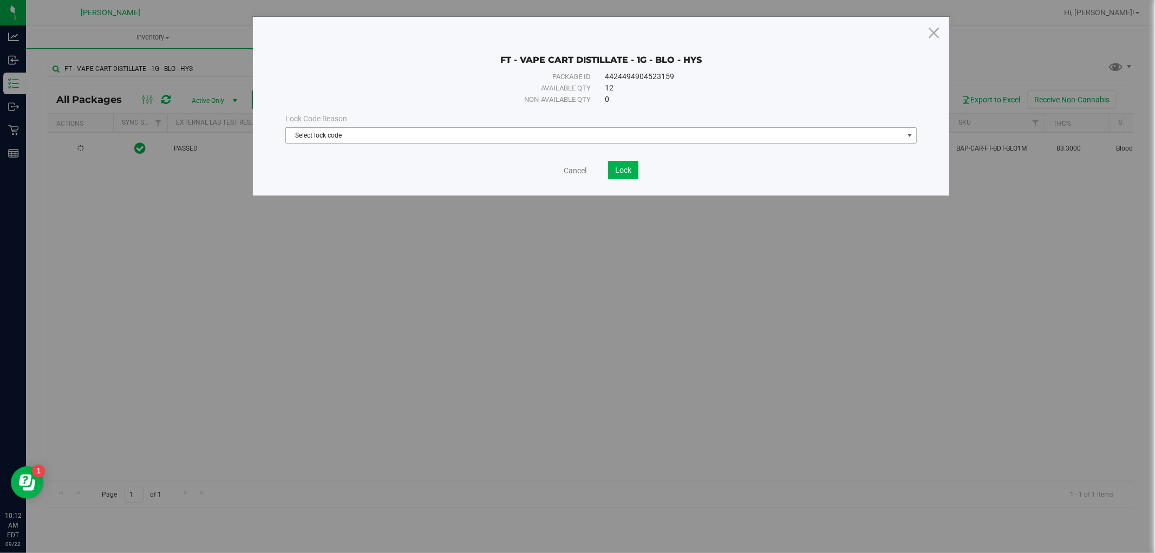
click at [463, 136] on span "Select lock code" at bounding box center [594, 135] width 617 height 15
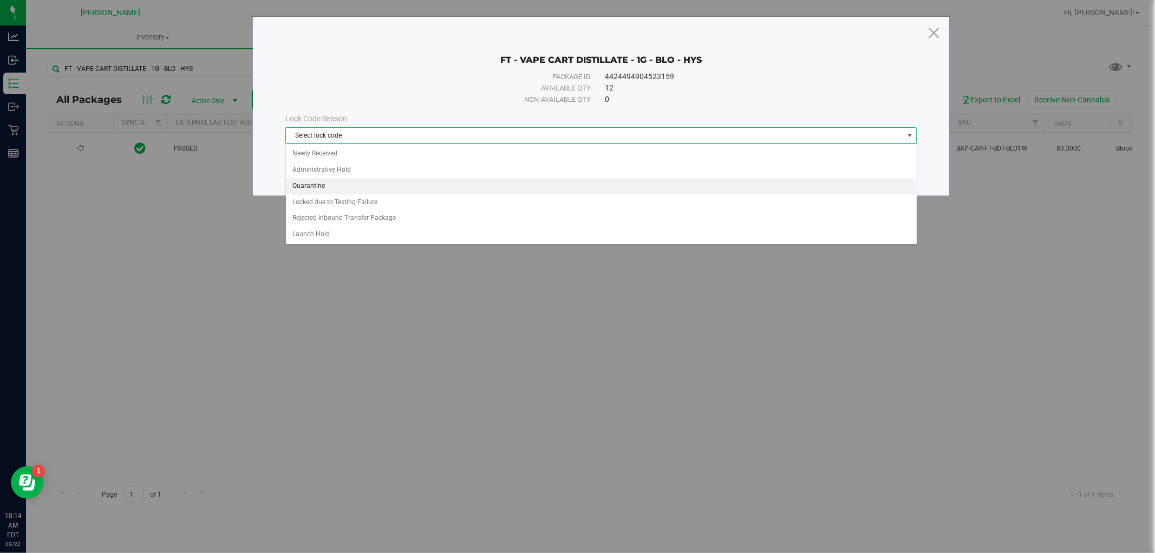
click at [335, 187] on li "Quarantine" at bounding box center [601, 186] width 631 height 16
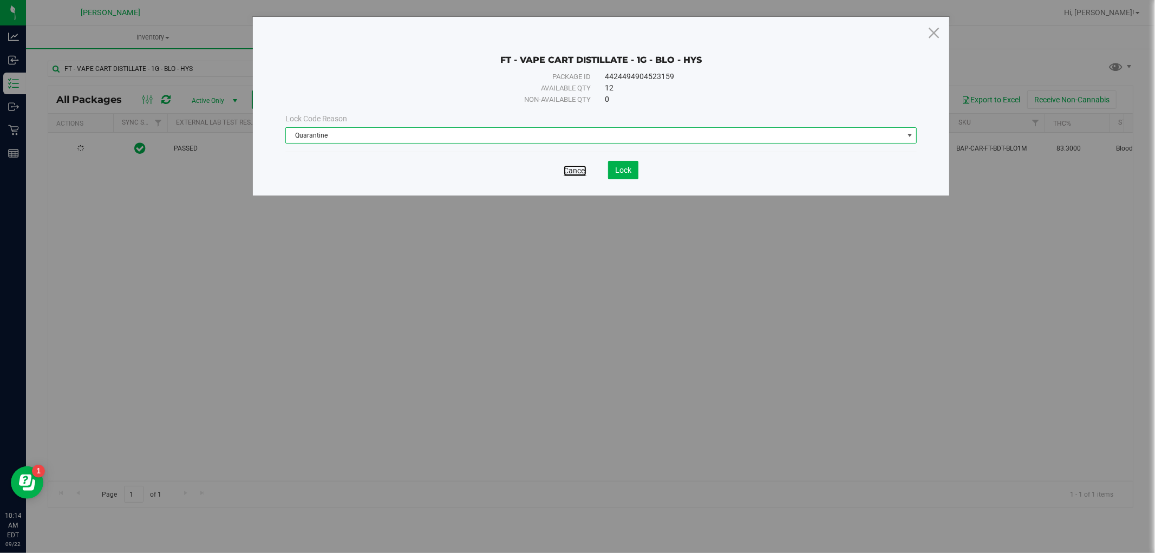
click at [577, 170] on link "Cancel" at bounding box center [575, 170] width 23 height 11
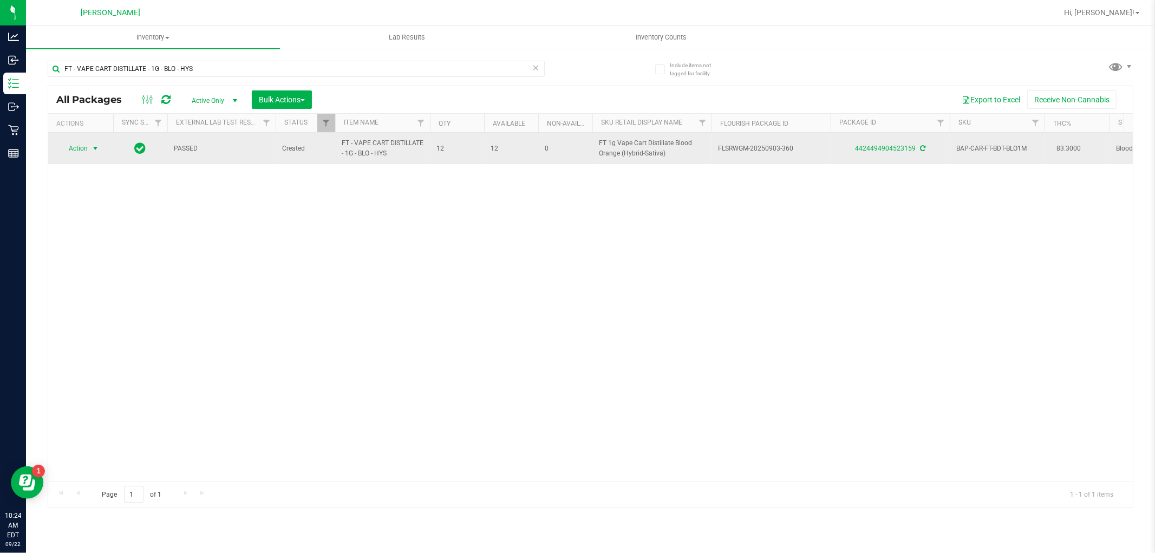
click at [76, 150] on span "Action" at bounding box center [73, 148] width 29 height 15
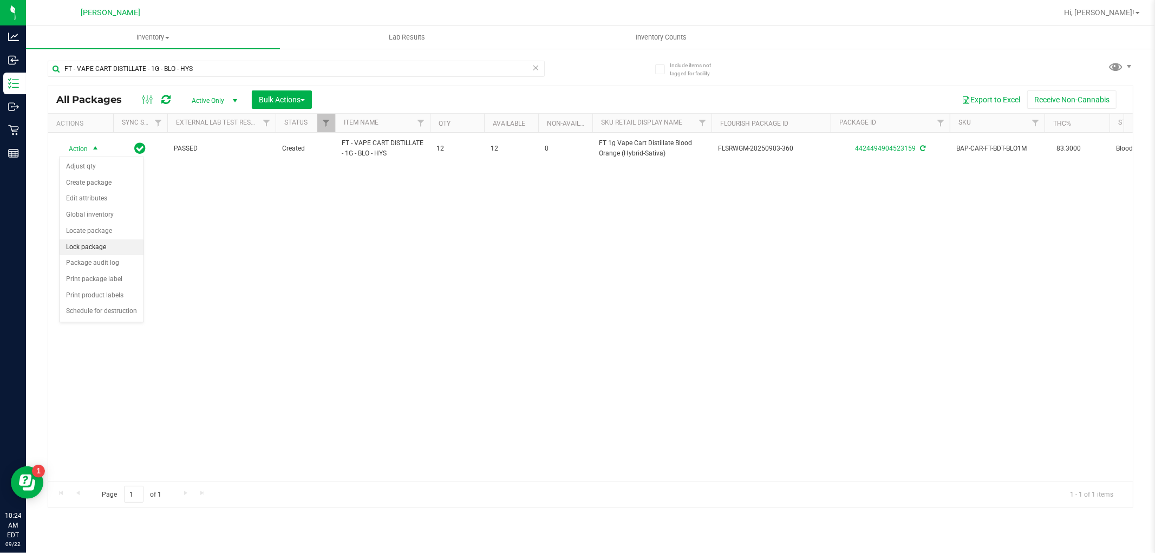
click at [78, 244] on li "Lock package" at bounding box center [102, 247] width 84 height 16
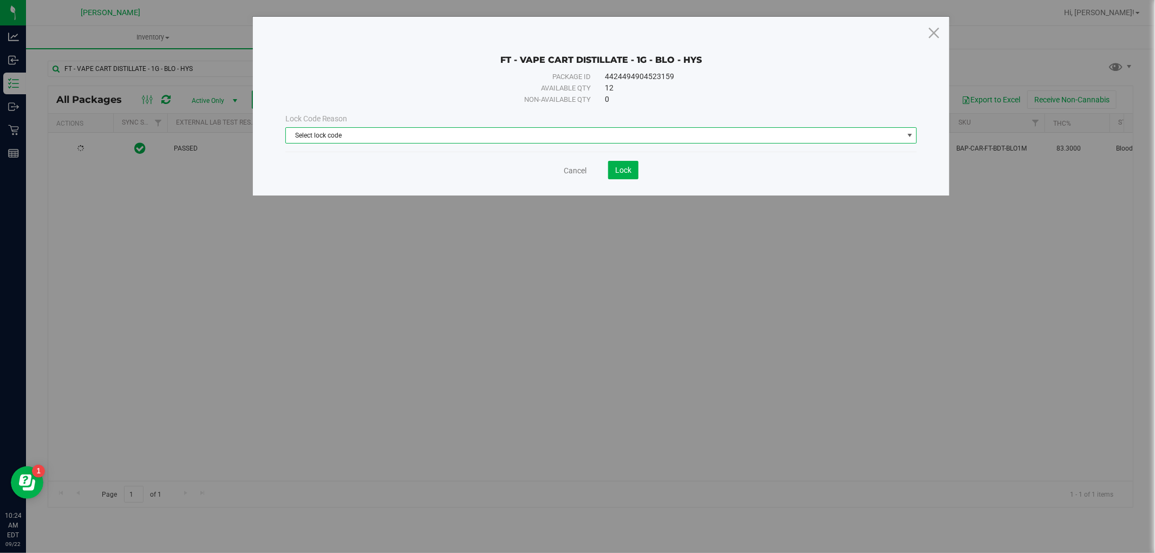
click at [315, 129] on span "Select lock code" at bounding box center [594, 135] width 617 height 15
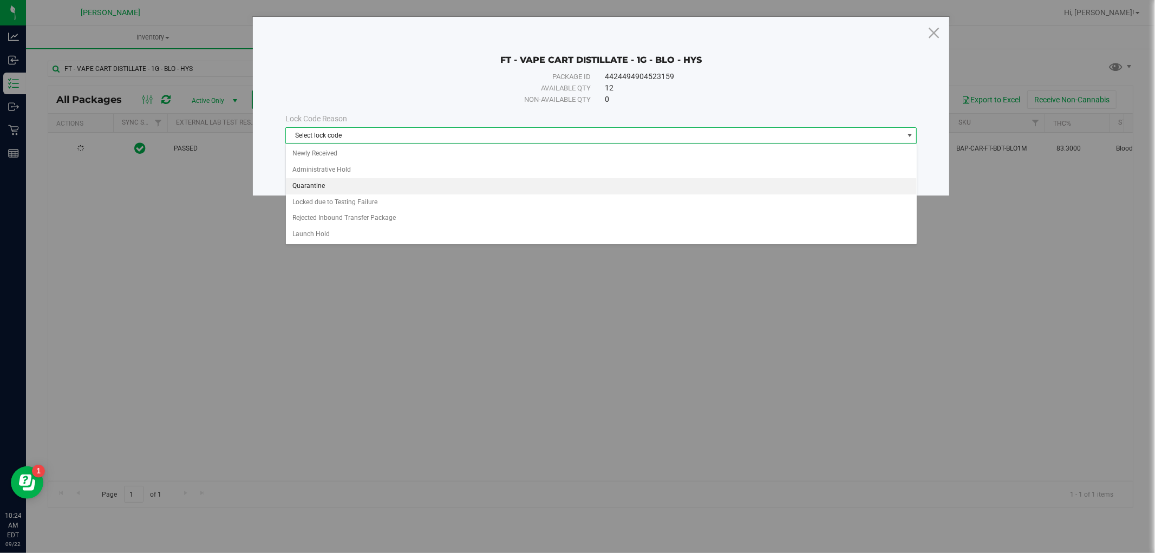
click at [315, 185] on li "Quarantine" at bounding box center [601, 186] width 631 height 16
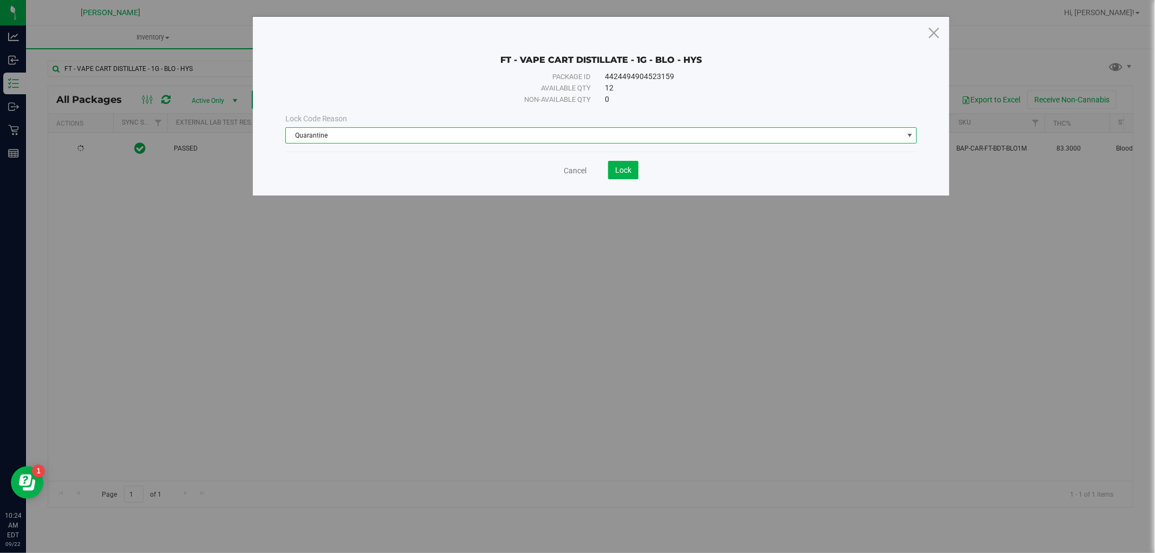
click at [572, 163] on div "Cancel Lock" at bounding box center [601, 170] width 632 height 18
click at [570, 168] on link "Cancel" at bounding box center [575, 170] width 23 height 11
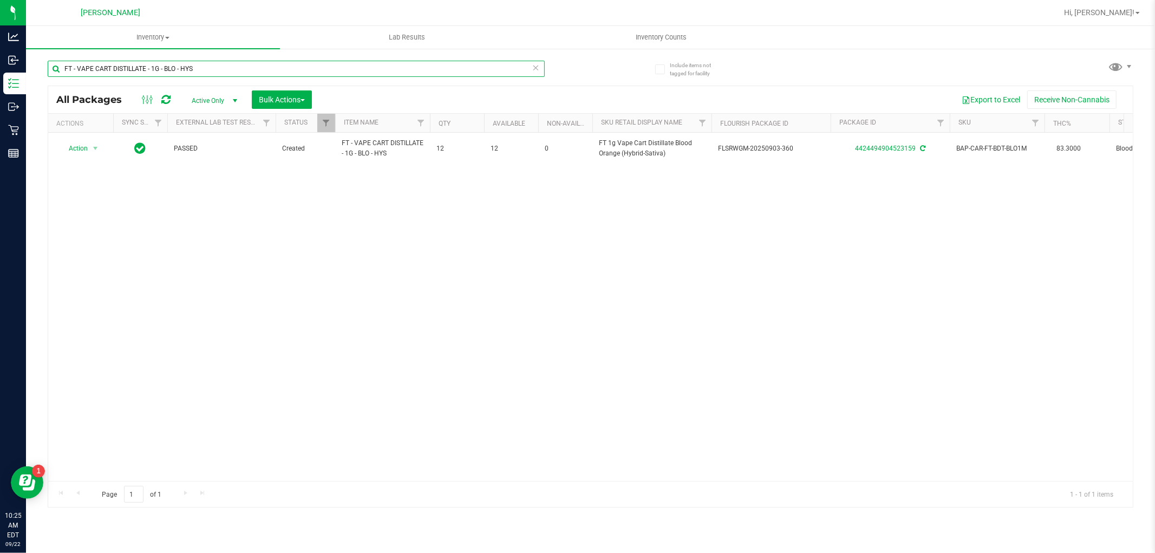
click at [221, 62] on input "FT - VAPE CART DISTILLATE - 1G - BLO - HYS" at bounding box center [296, 69] width 497 height 16
click at [222, 62] on input "FT - VAPE CART DISTILLATE - 1G - BLO - HYS" at bounding box center [296, 69] width 497 height 16
click at [224, 61] on input "FT - VAPE CART DISTILLATE - 1G - BLO - HYS" at bounding box center [296, 69] width 497 height 16
click at [229, 58] on div "FT - VAPE CART DISTILLATE - 1G - BLO - HYS" at bounding box center [319, 68] width 543 height 35
click at [228, 65] on input "FT - VAPE CART DISTILLATE - 1G - BLO - HYS" at bounding box center [296, 69] width 497 height 16
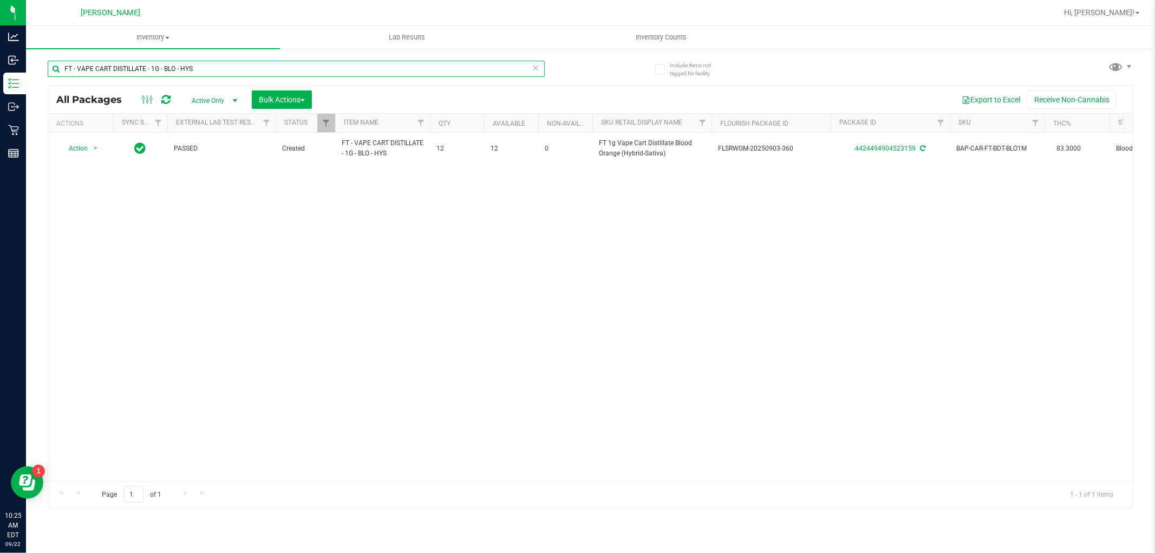
click at [227, 65] on input "FT - VAPE CART DISTILLATE - 1G - BLO - HYS" at bounding box center [296, 69] width 497 height 16
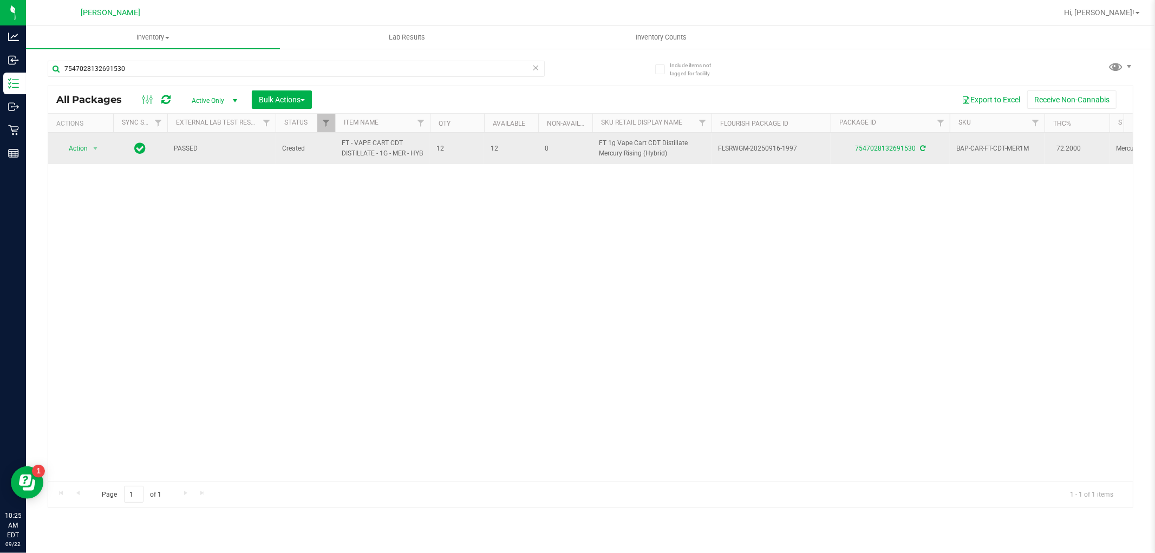
click at [359, 149] on span "FT - VAPE CART CDT DISTILLATE - 1G - MER - HYB" at bounding box center [383, 148] width 82 height 21
copy tr "FT - VAPE CART CDT DISTILLATE - 1G - MER - HYB"
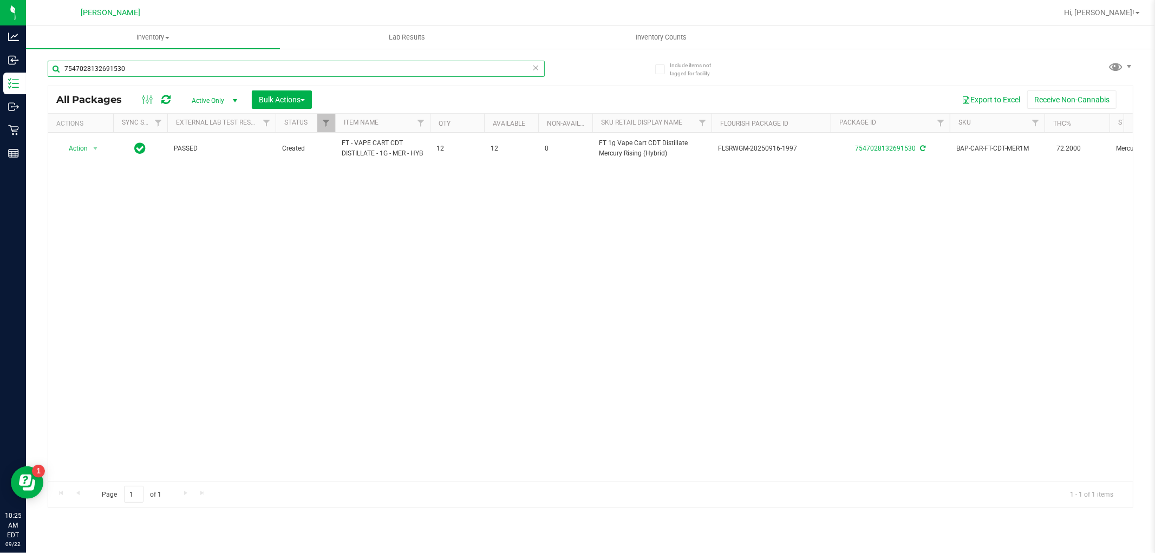
click at [224, 66] on input "7547028132691530" at bounding box center [296, 69] width 497 height 16
paste input "FT - VAPE CART CDT DISTILLATE - 1G - MER - HYB"
click at [227, 64] on input "FT - VAPE CART CDT DISTILLATE - 1G - MER - HYB" at bounding box center [296, 69] width 497 height 16
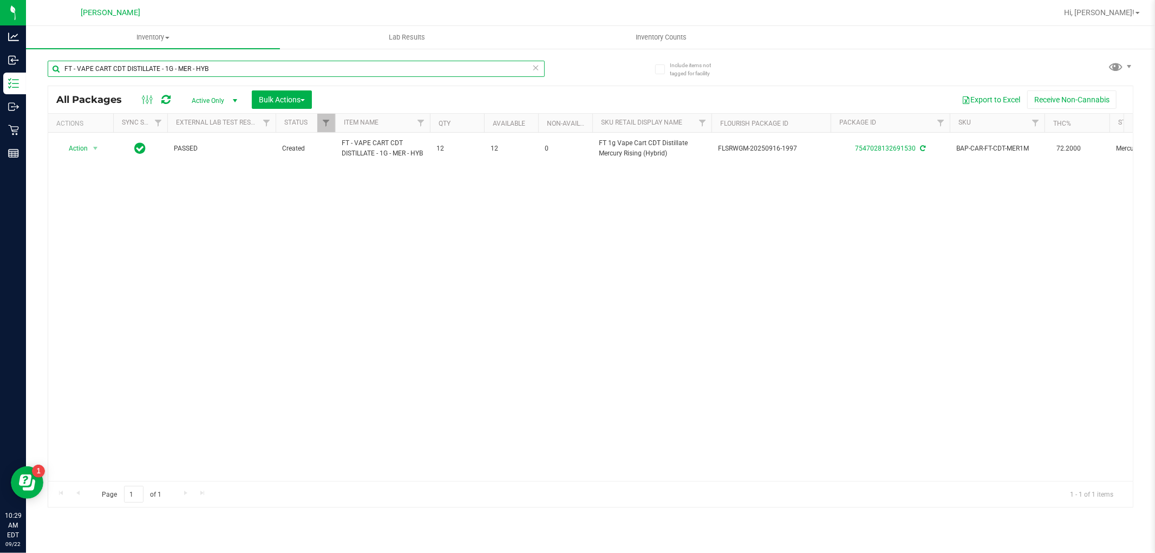
click at [227, 64] on input "FT - VAPE CART CDT DISTILLATE - 1G - MER - HYB" at bounding box center [296, 69] width 497 height 16
click at [355, 155] on span "FT - VAPE CART DISTILLATE - 0.5G - RZY - IND" at bounding box center [383, 148] width 82 height 21
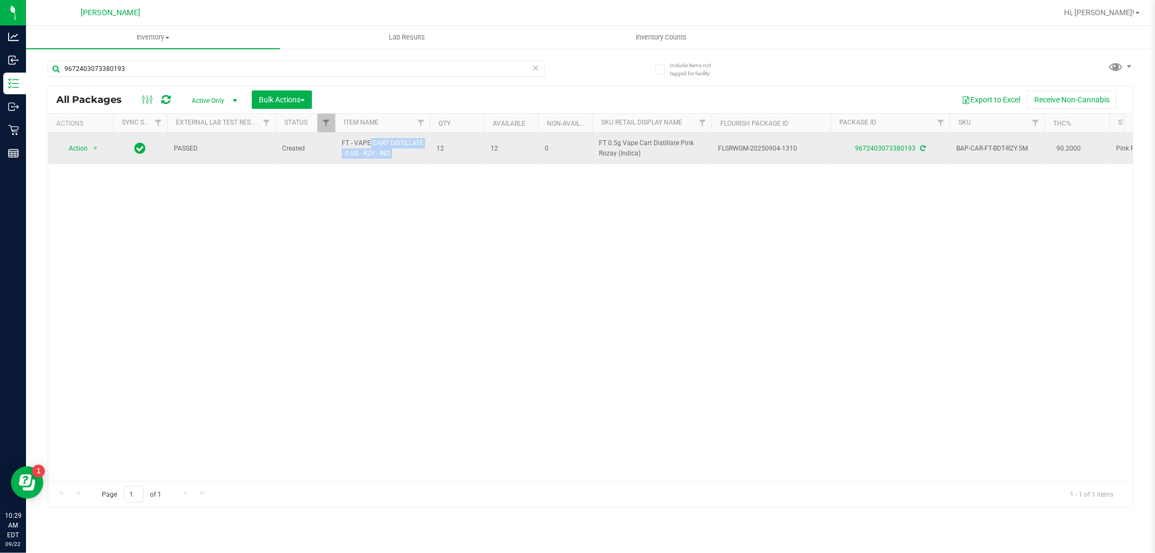
copy tr "FT - VAPE CART DISTILLATE - 0.5G - RZY - IND"
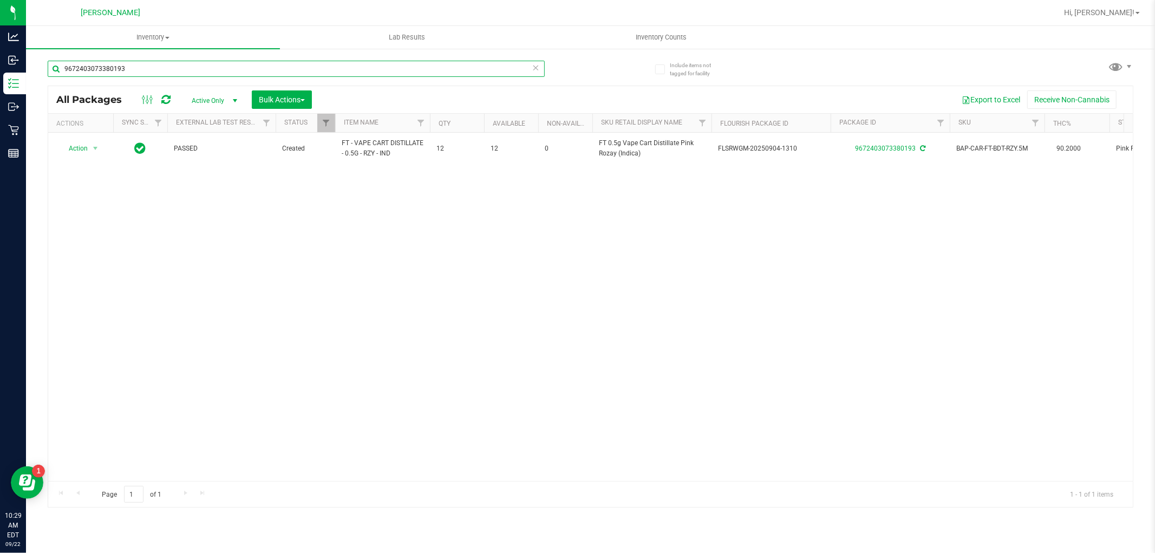
click at [358, 75] on input "9672403073380193" at bounding box center [296, 69] width 497 height 16
paste input "FT - VAPE CART DISTILLATE - 0.5G - RZY - IND"
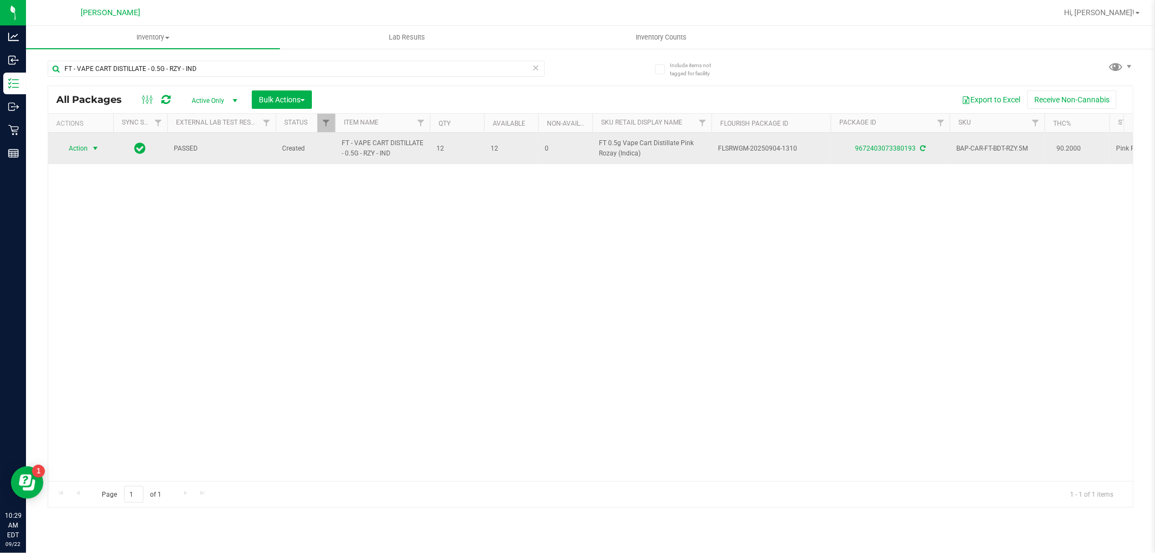
click at [85, 150] on span "Action" at bounding box center [73, 148] width 29 height 15
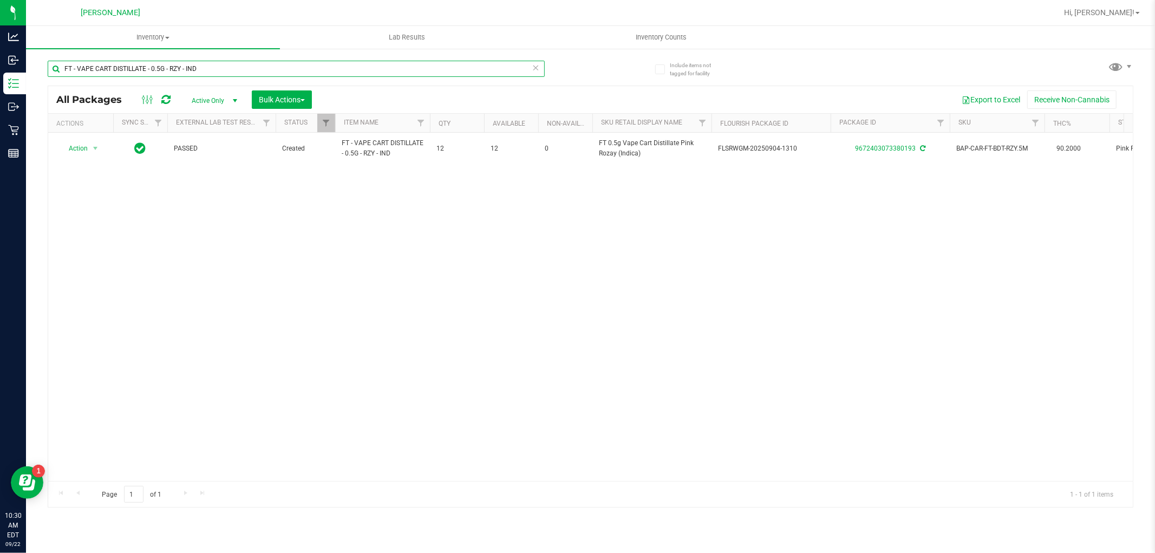
click at [279, 76] on input "FT - VAPE CART DISTILLATE - 0.5G - RZY - IND" at bounding box center [296, 69] width 497 height 16
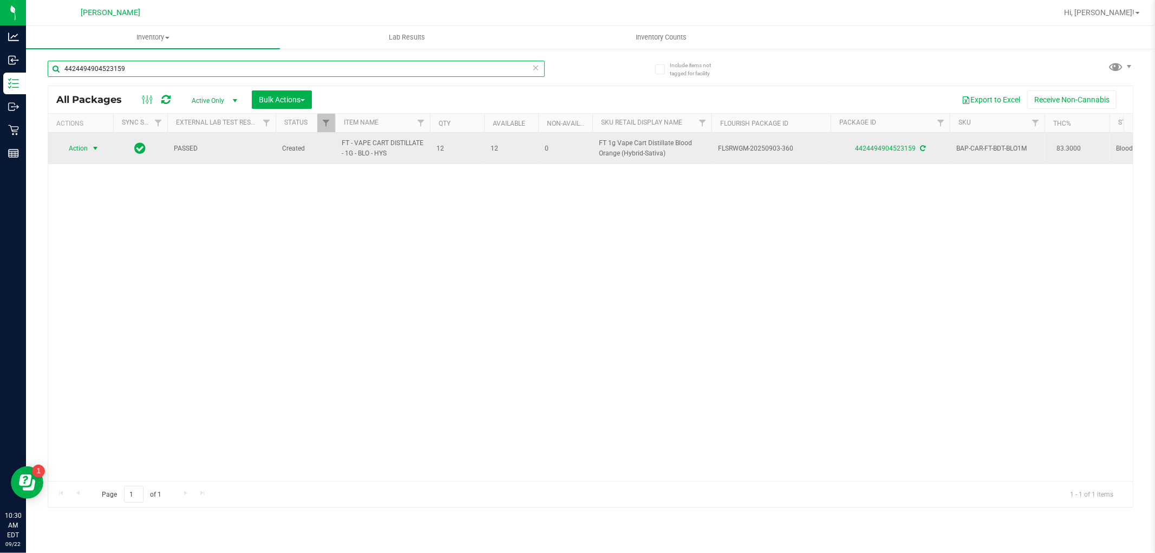
type input "4424494904523159"
click at [72, 152] on span "Action" at bounding box center [73, 148] width 29 height 15
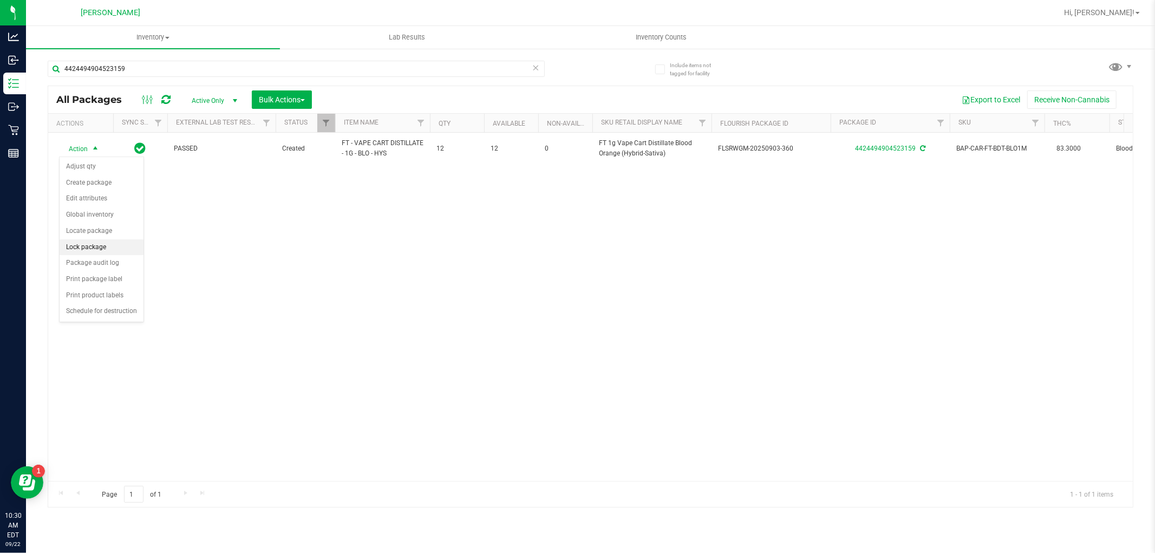
click at [102, 241] on li "Lock package" at bounding box center [102, 247] width 84 height 16
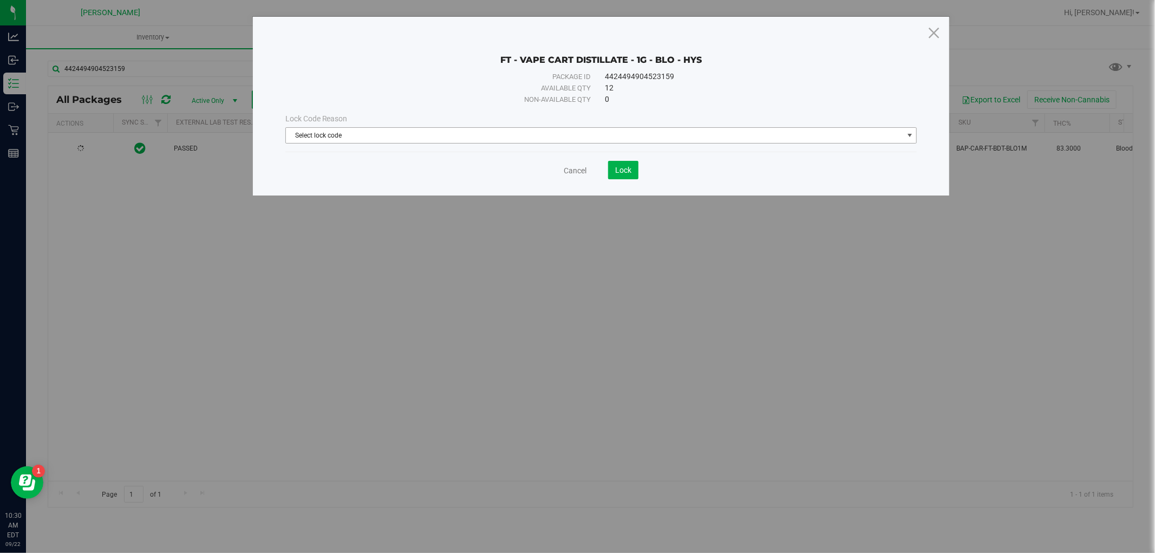
click at [319, 130] on span "Select lock code" at bounding box center [594, 135] width 617 height 15
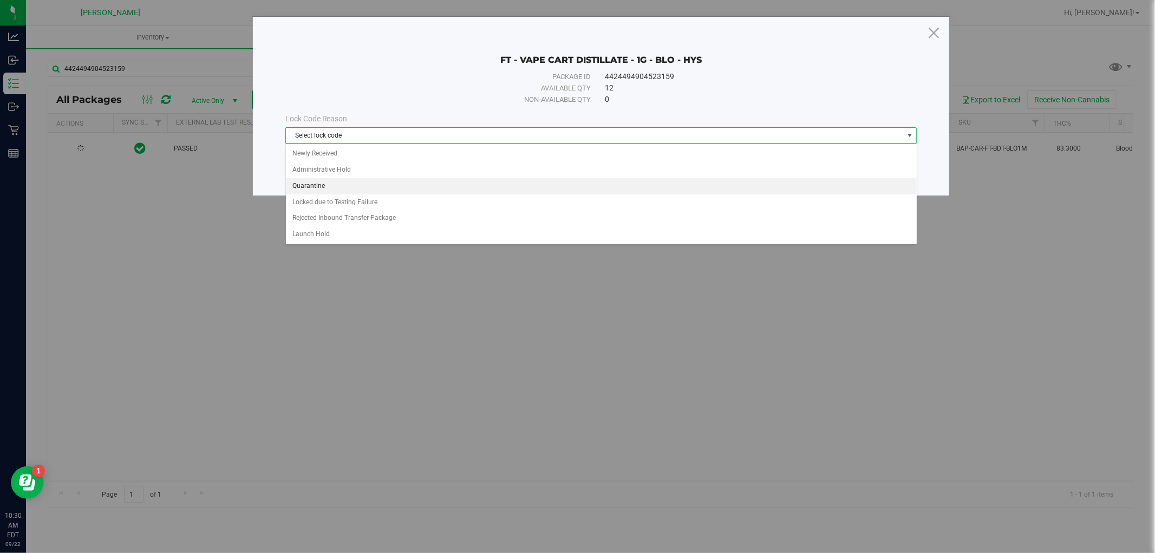
click at [319, 188] on li "Quarantine" at bounding box center [601, 186] width 631 height 16
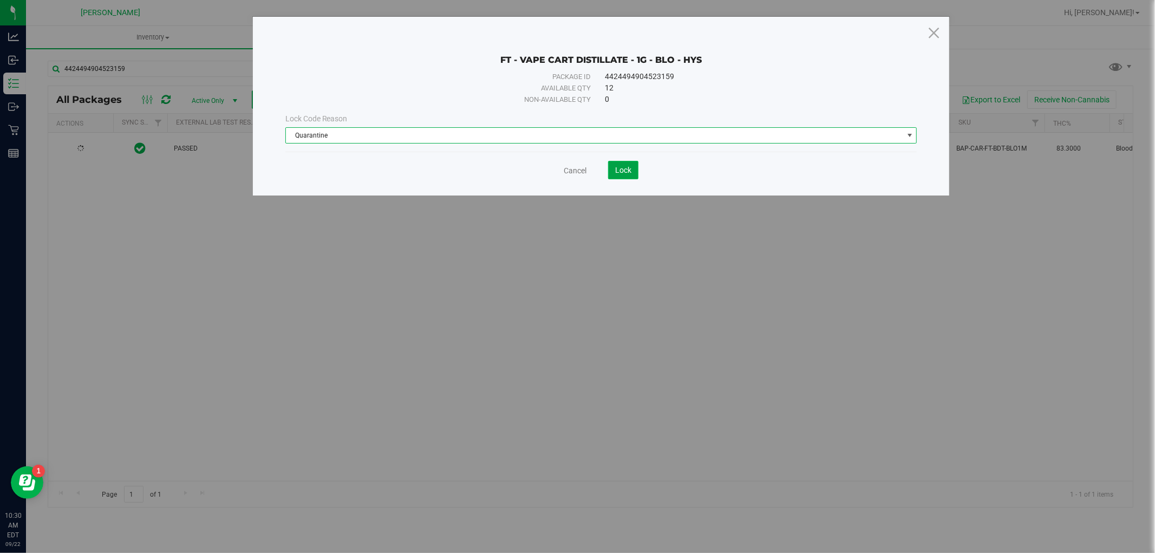
click at [631, 173] on span "Lock" at bounding box center [623, 170] width 16 height 9
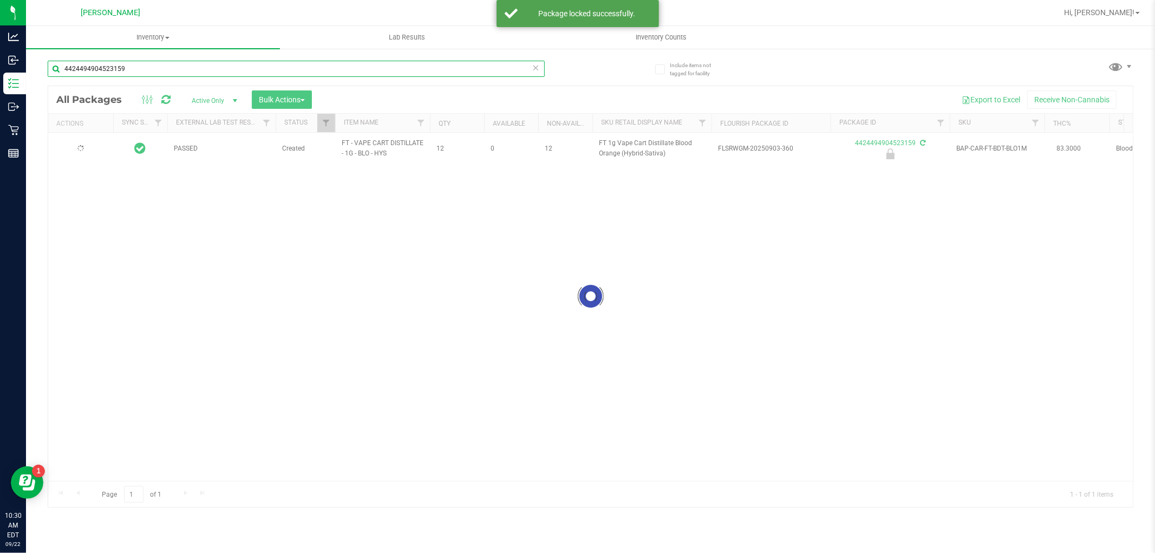
click at [162, 68] on input "4424494904523159" at bounding box center [296, 69] width 497 height 16
click at [161, 68] on input "4424494904523159" at bounding box center [296, 69] width 497 height 16
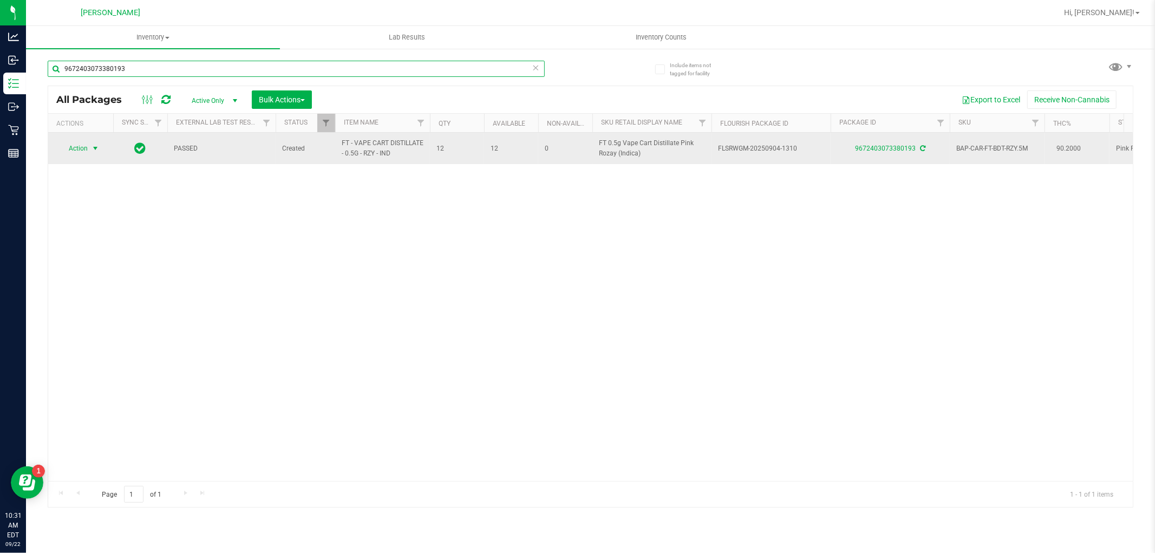
type input "9672403073380193"
click at [78, 142] on span "Action" at bounding box center [73, 148] width 29 height 15
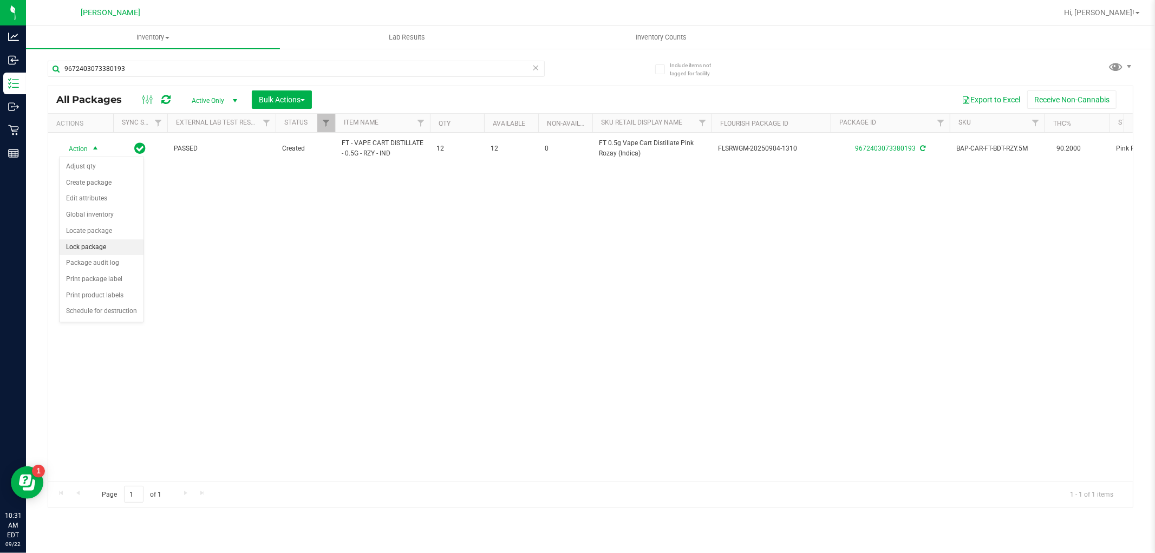
click at [84, 247] on li "Lock package" at bounding box center [102, 247] width 84 height 16
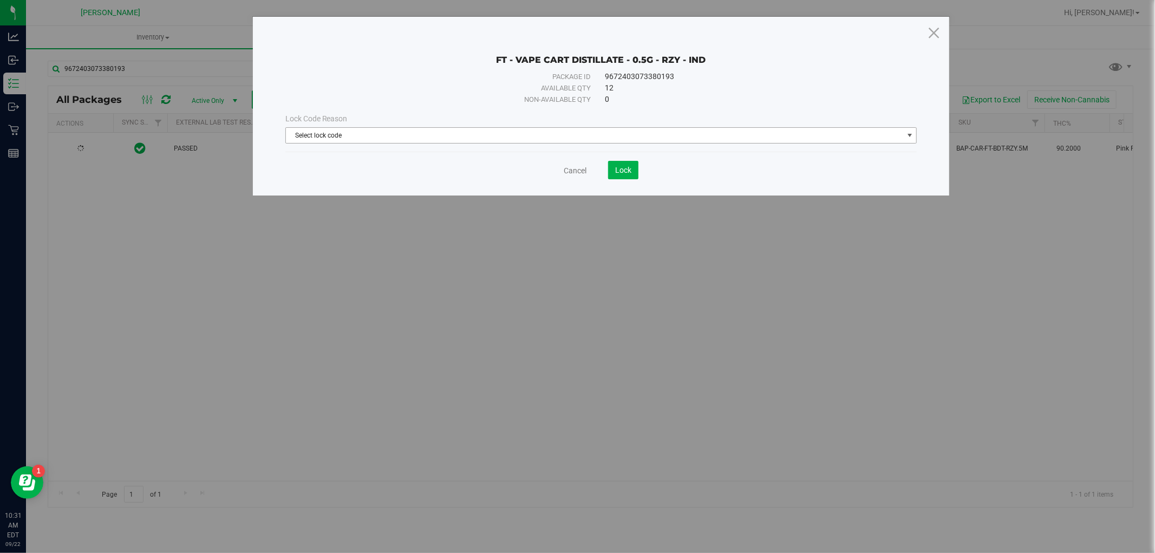
click at [343, 133] on span "Select lock code" at bounding box center [594, 135] width 617 height 15
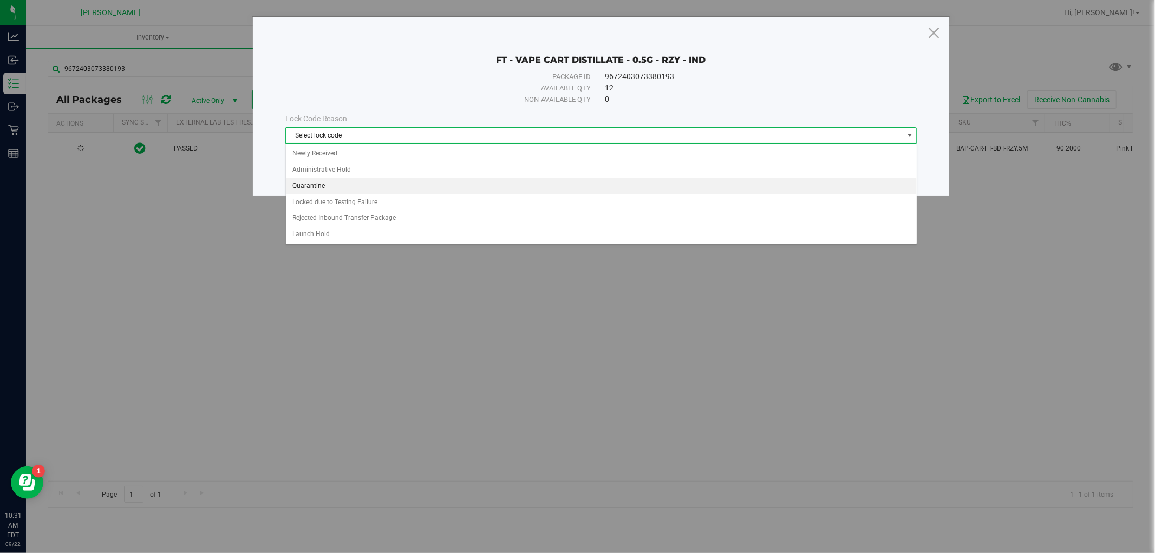
click at [310, 191] on li "Quarantine" at bounding box center [601, 186] width 631 height 16
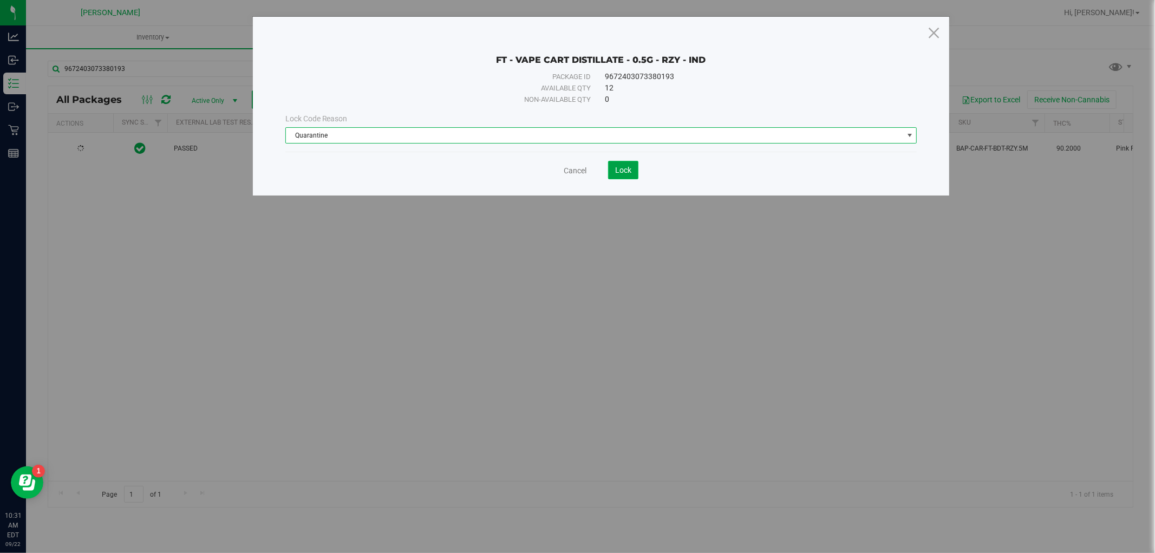
click at [627, 171] on span "Lock" at bounding box center [623, 170] width 16 height 9
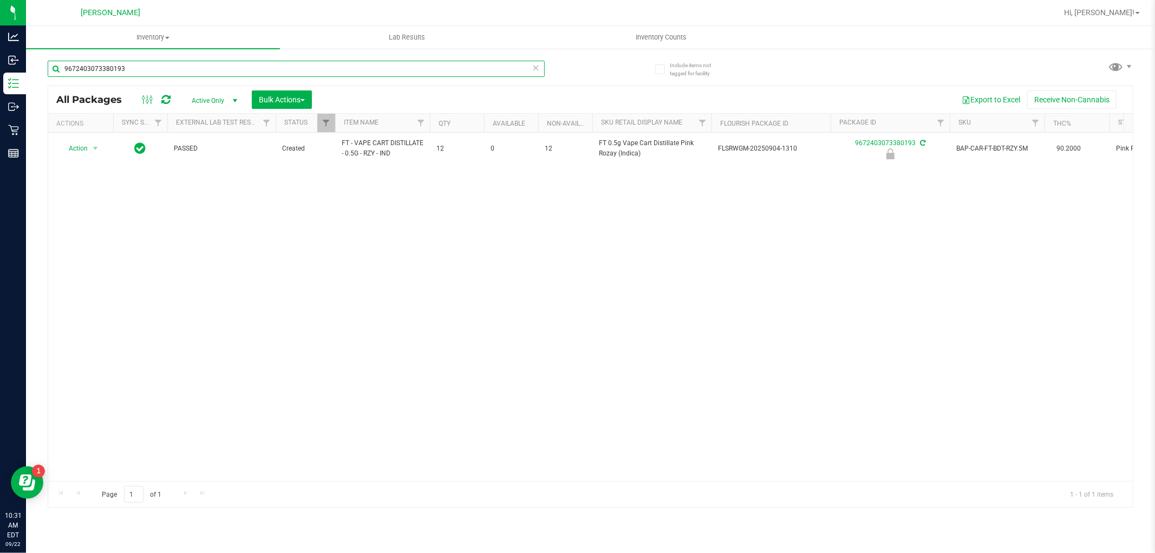
click at [172, 68] on input "9672403073380193" at bounding box center [296, 69] width 497 height 16
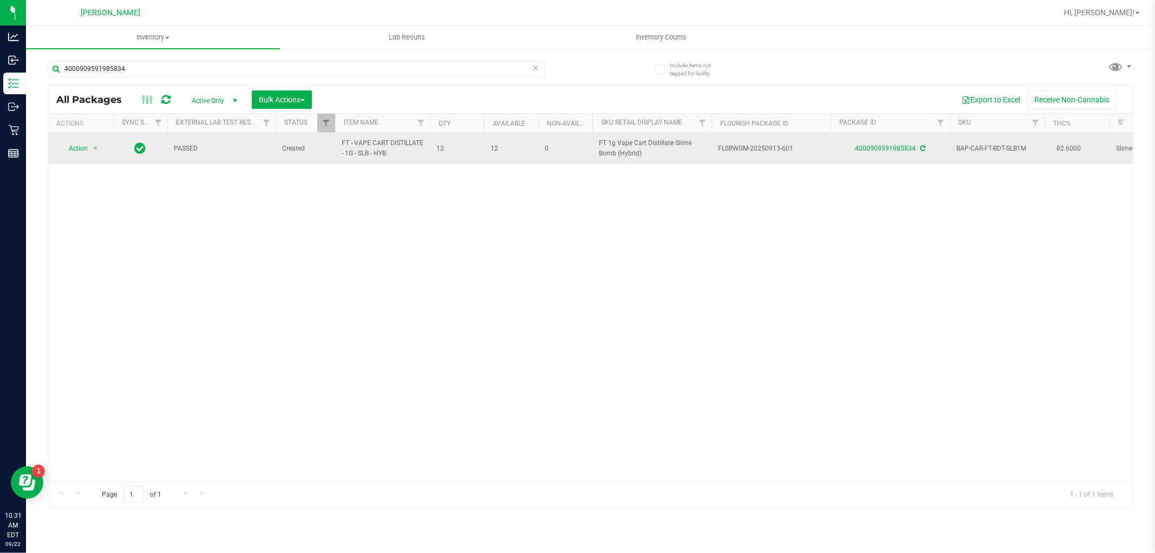
click at [354, 154] on span "FT - VAPE CART DISTILLATE - 1G - SLB - HYB" at bounding box center [383, 148] width 82 height 21
copy tr "FT - VAPE CART DISTILLATE - 1G - SLB - HYB"
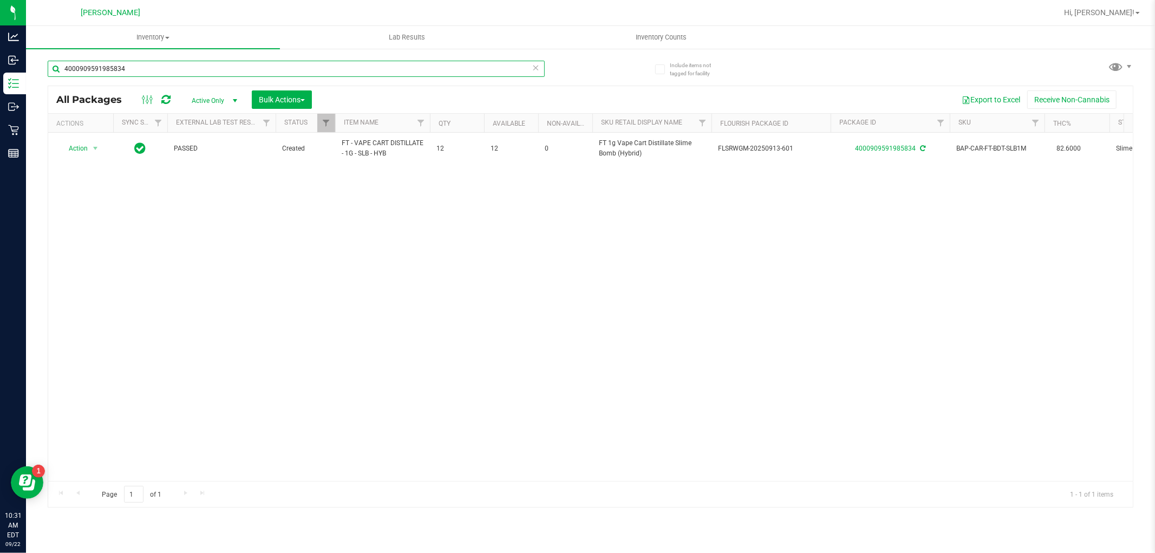
click at [258, 67] on input "4000909591985834" at bounding box center [296, 69] width 497 height 16
paste input "FT - VAPE CART DISTILLATE - 1G - SLB - HYB"
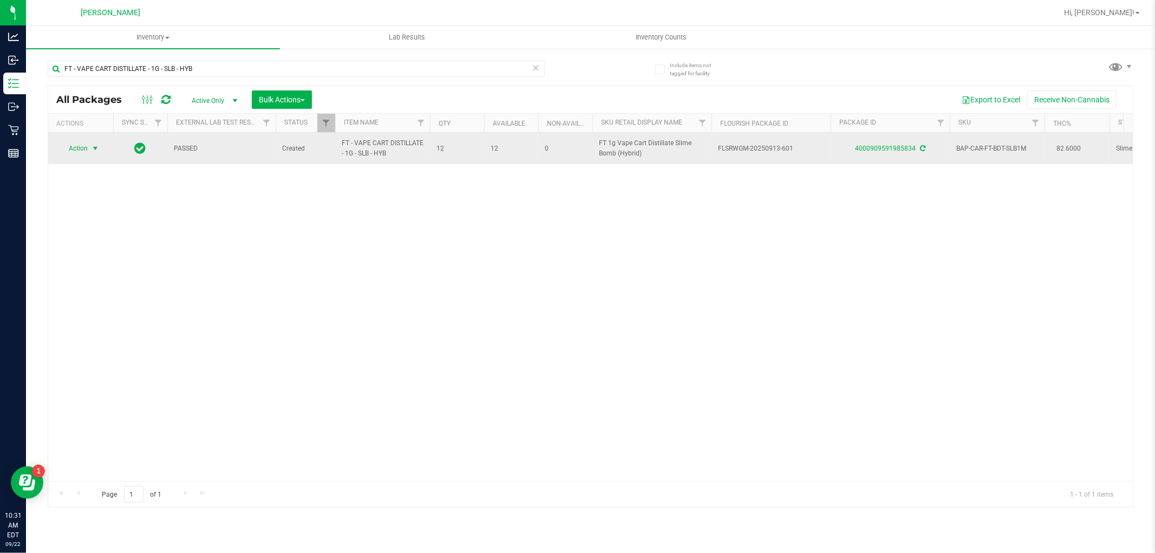
click at [79, 148] on span "Action" at bounding box center [73, 148] width 29 height 15
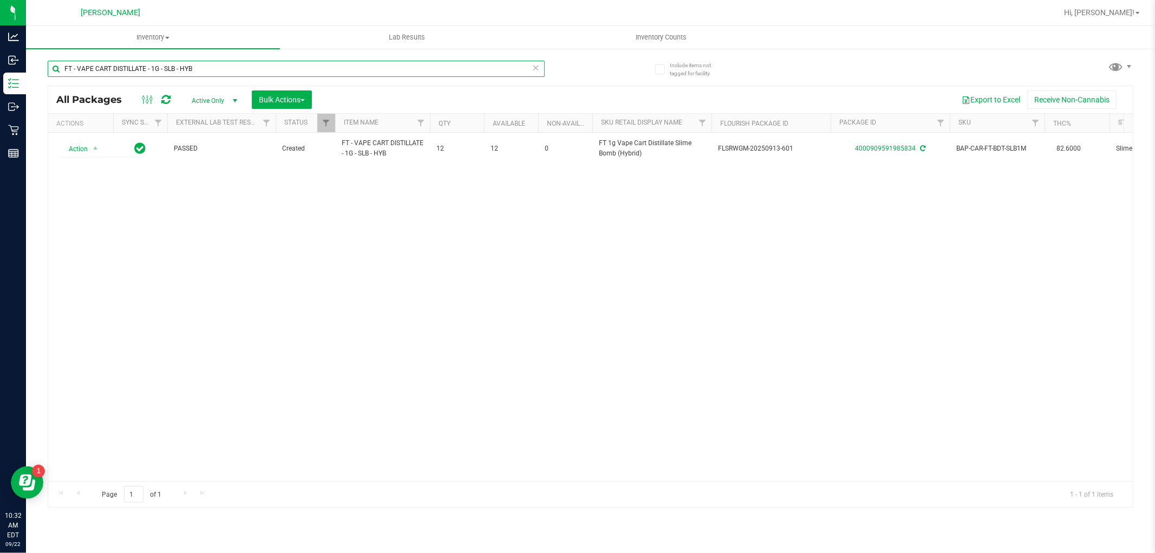
click at [232, 62] on input "FT - VAPE CART DISTILLATE - 1G - SLB - HYB" at bounding box center [296, 69] width 497 height 16
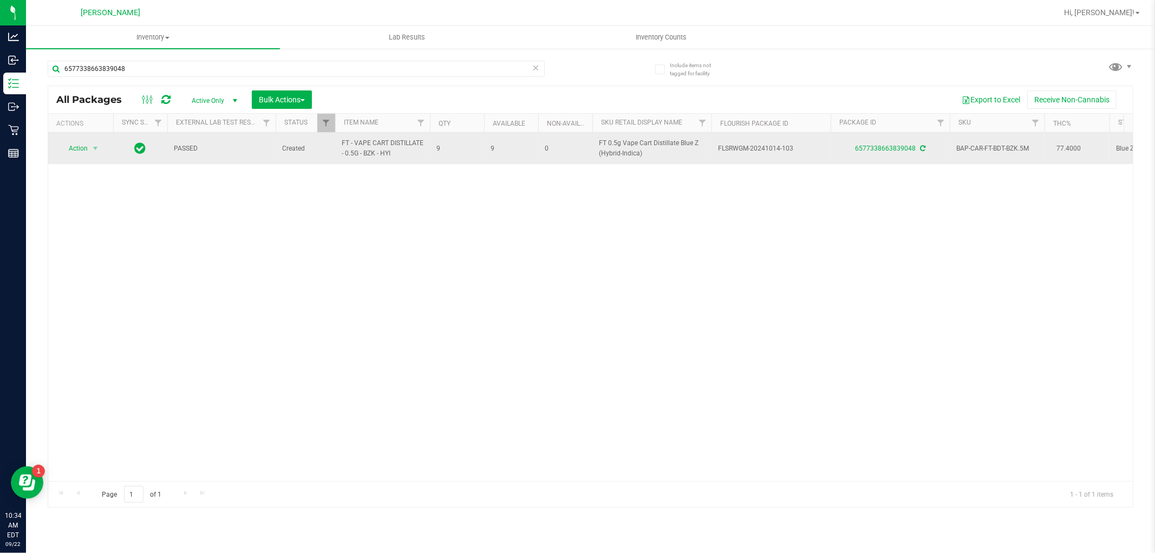
click at [359, 150] on span "FT - VAPE CART DISTILLATE - 0.5G - BZK - HYI" at bounding box center [383, 148] width 82 height 21
copy tr "FT - VAPE CART DISTILLATE - 0.5G - BZK - HYI"
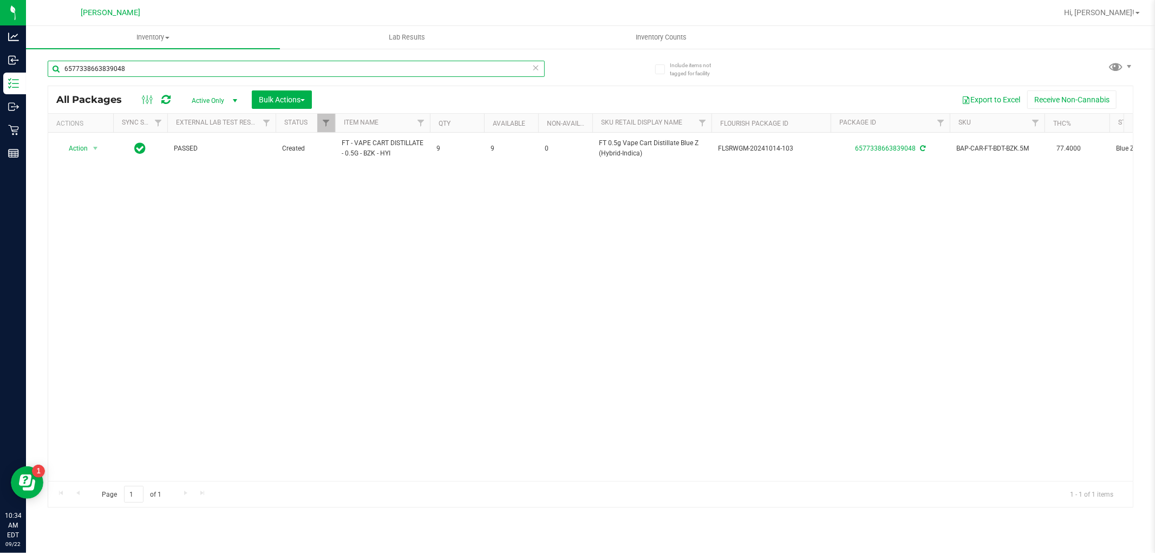
click at [377, 68] on input "6577338663839048" at bounding box center [296, 69] width 497 height 16
paste input "FT - VAPE CART DISTILLATE - 0.5G - BZK - HYI"
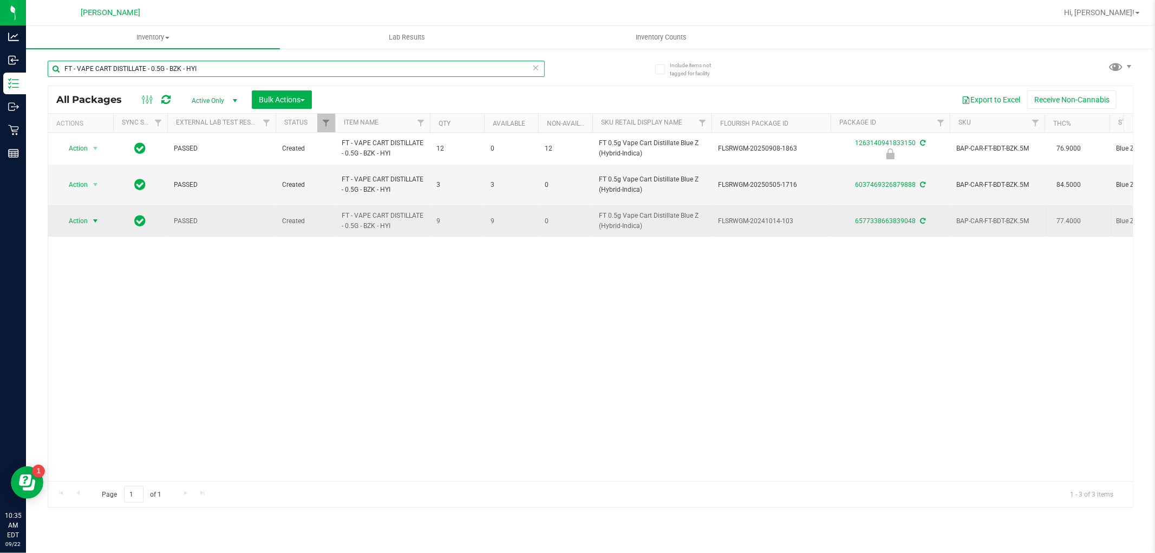
type input "FT - VAPE CART DISTILLATE - 0.5G - BZK - HYI"
click at [80, 214] on span "Action" at bounding box center [73, 220] width 29 height 15
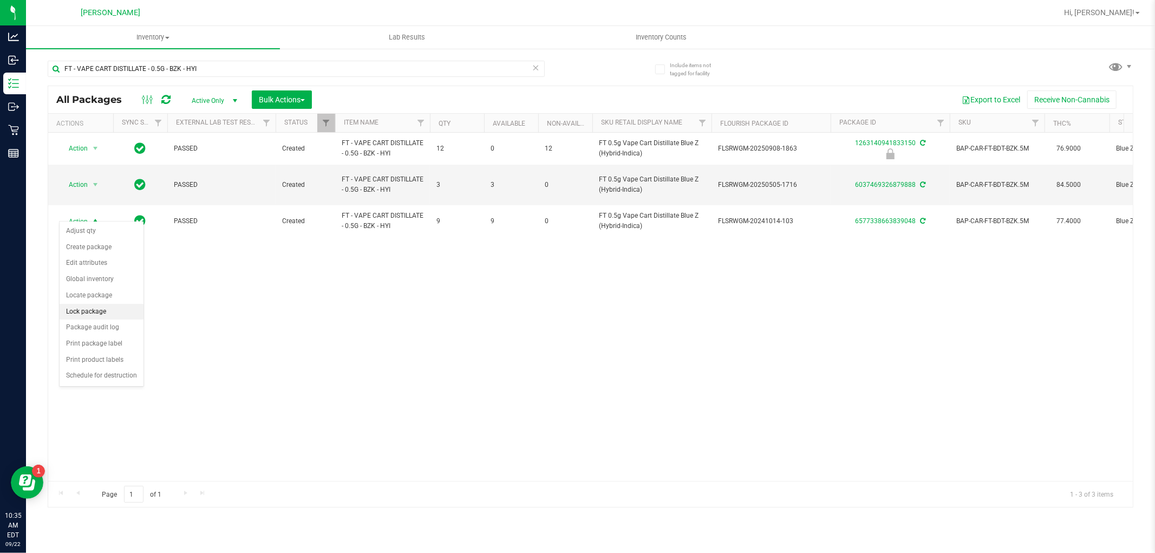
click at [84, 307] on li "Lock package" at bounding box center [102, 312] width 84 height 16
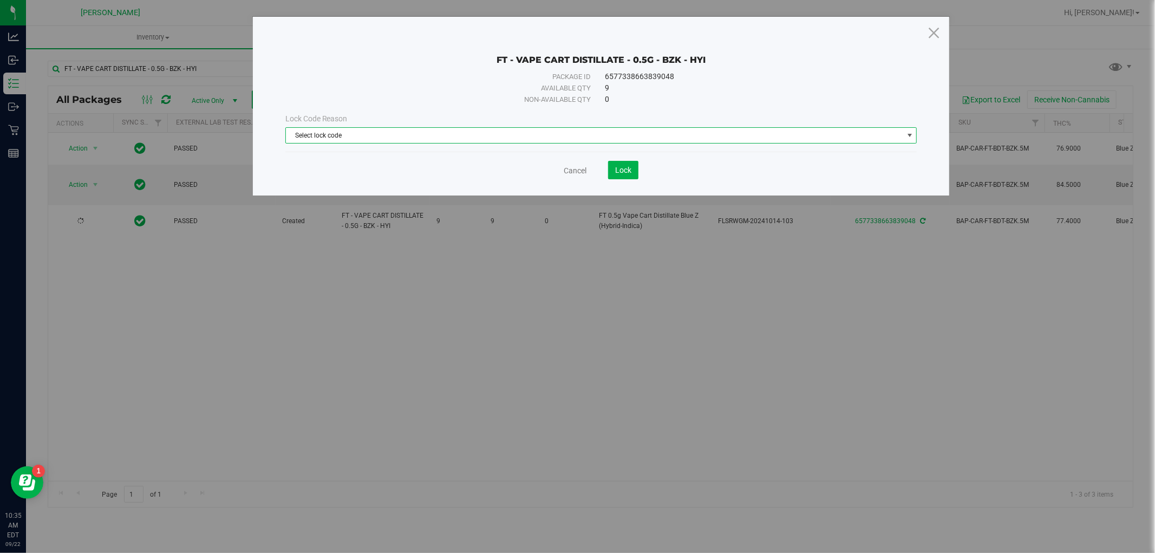
click at [387, 137] on span "Select lock code" at bounding box center [594, 135] width 617 height 15
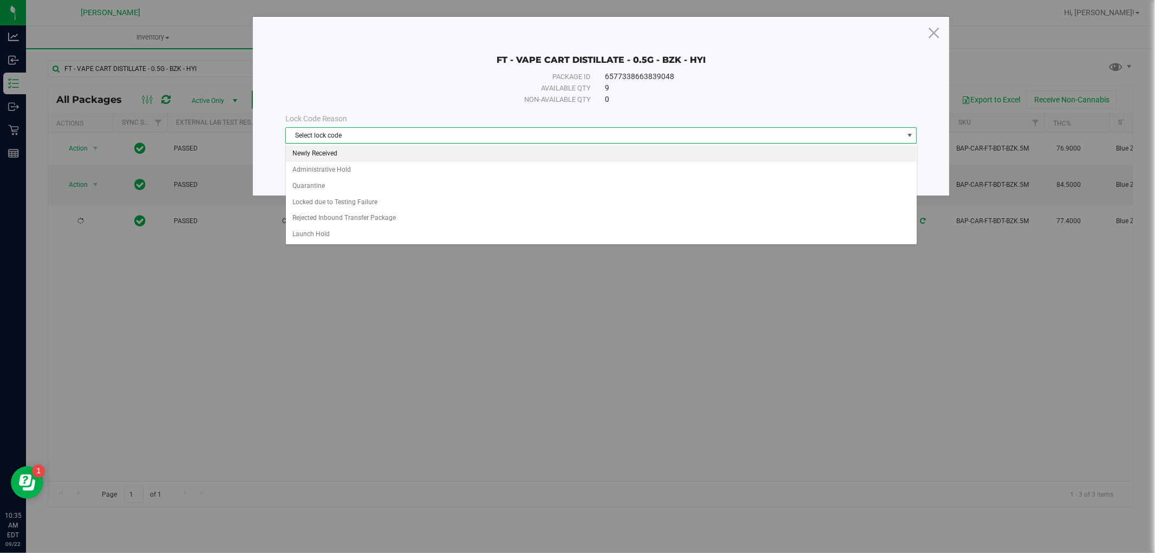
click at [349, 154] on li "Newly Received" at bounding box center [601, 154] width 631 height 16
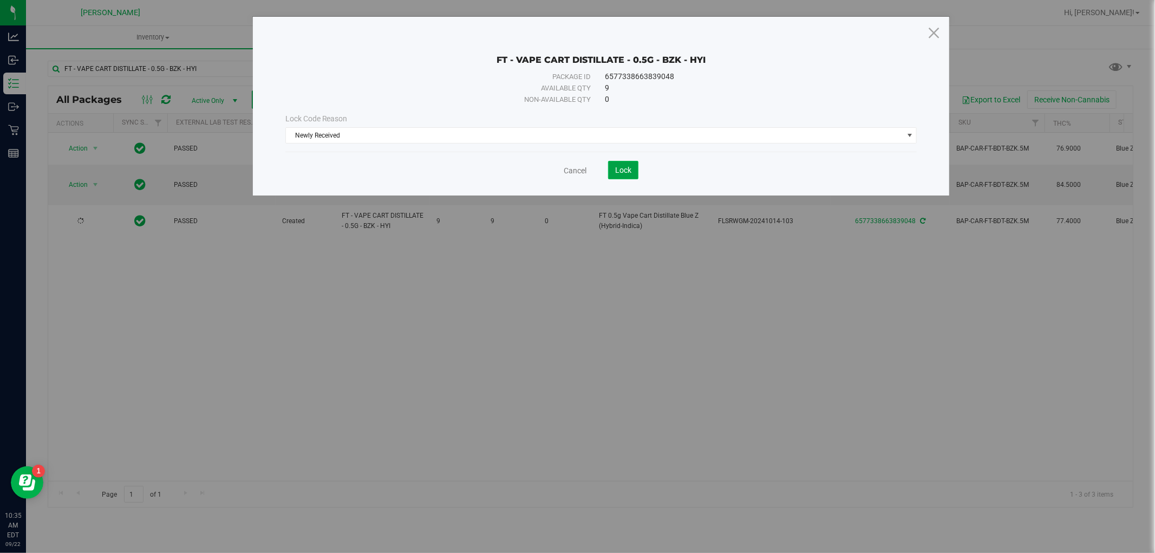
click at [615, 165] on button "Lock" at bounding box center [623, 170] width 30 height 18
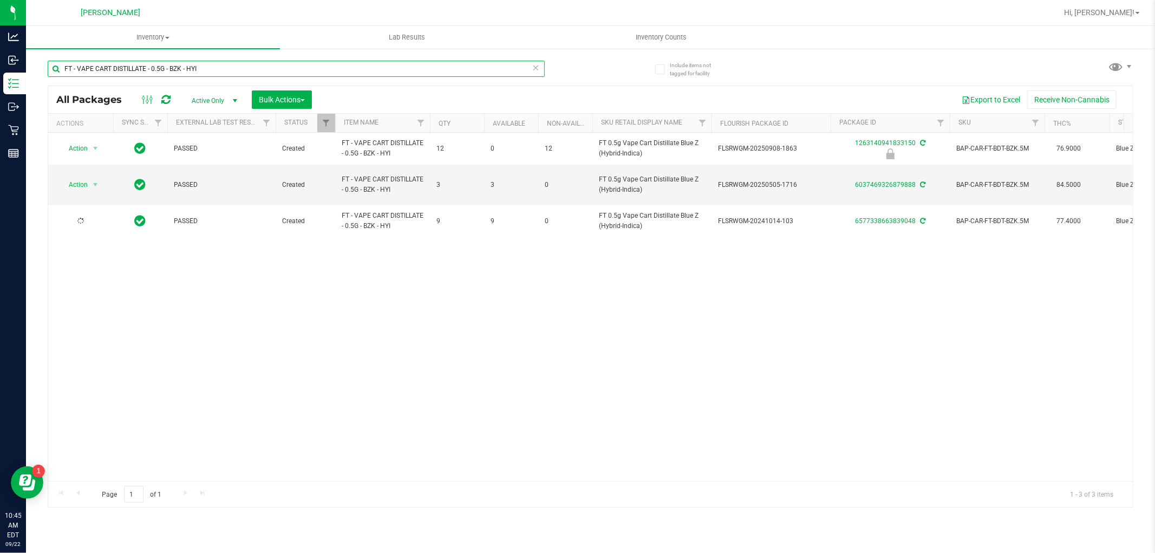
click at [228, 63] on input "FT - VAPE CART DISTILLATE - 0.5G - BZK - HYI" at bounding box center [296, 69] width 497 height 16
click at [109, 315] on div "Action Action Edit attributes Global inventory Locate package Package audit log…" at bounding box center [590, 307] width 1084 height 348
click at [218, 71] on input "FT - VAPE CART DISTILLATE - 0.5G - BZK - HYI" at bounding box center [296, 69] width 497 height 16
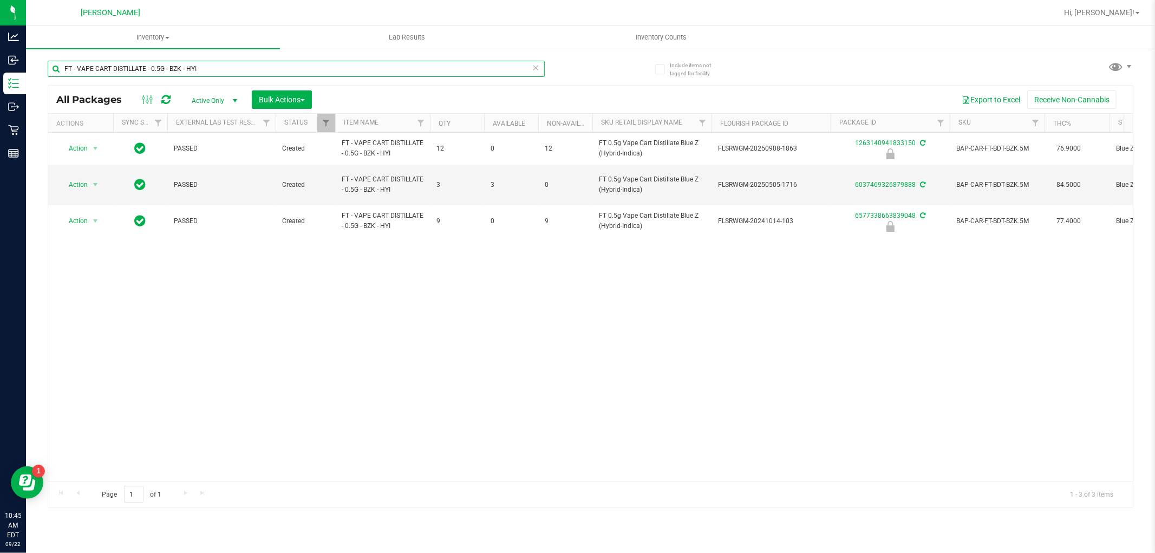
click at [218, 71] on input "FT - VAPE CART DISTILLATE - 0.5G - BZK - HYI" at bounding box center [296, 69] width 497 height 16
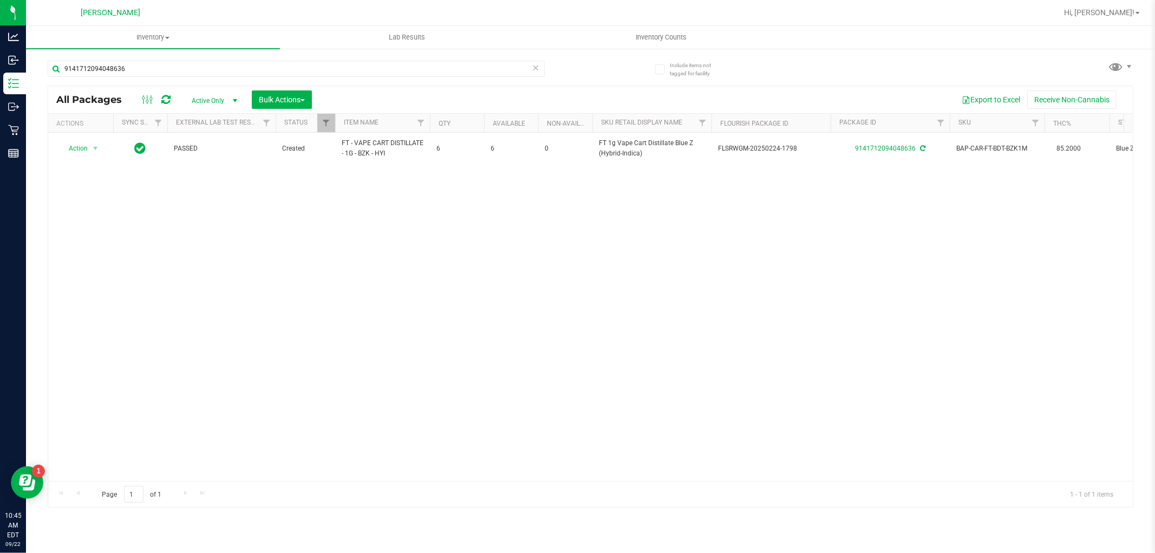
click at [364, 153] on span "FT - VAPE CART DISTILLATE - 1G - BZK - HYI" at bounding box center [383, 148] width 82 height 21
copy tr "FT - VAPE CART DISTILLATE - 1G - BZK - HYI"
click at [231, 69] on input "9141712094048636" at bounding box center [296, 69] width 497 height 16
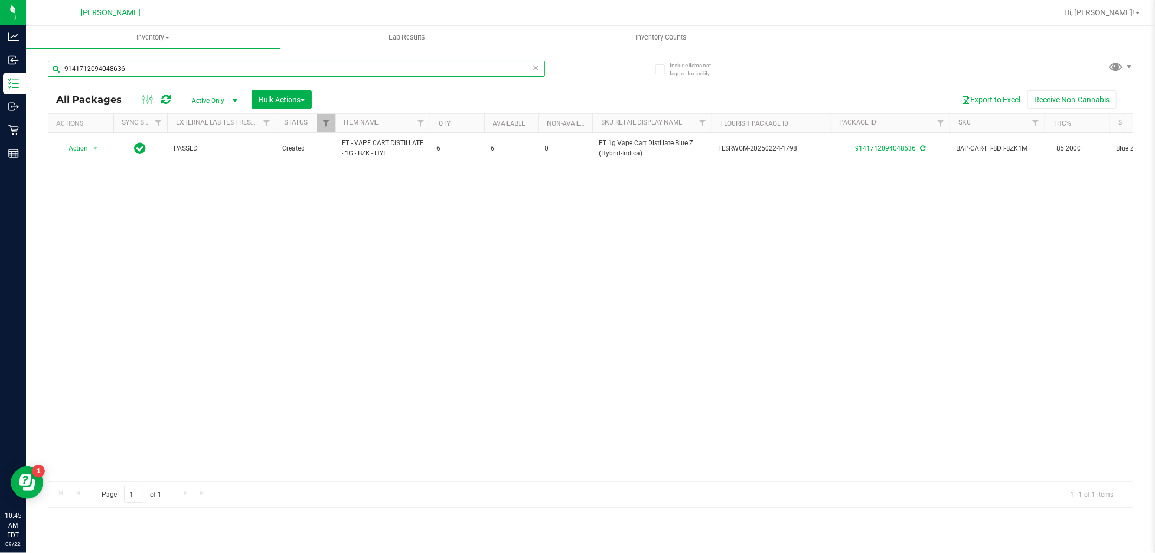
click at [231, 69] on input "9141712094048636" at bounding box center [296, 69] width 497 height 16
paste input "FT - VAPE CART DISTILLATE - 1G - BZK - HYI"
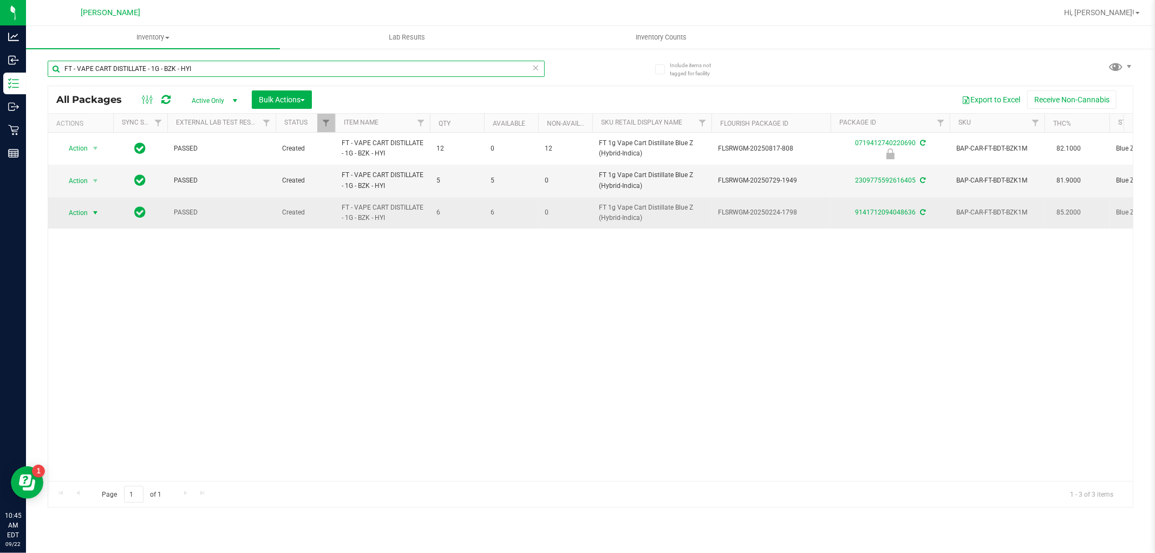
type input "FT - VAPE CART DISTILLATE - 1G - BZK - HYI"
click at [83, 212] on span "Action" at bounding box center [73, 212] width 29 height 15
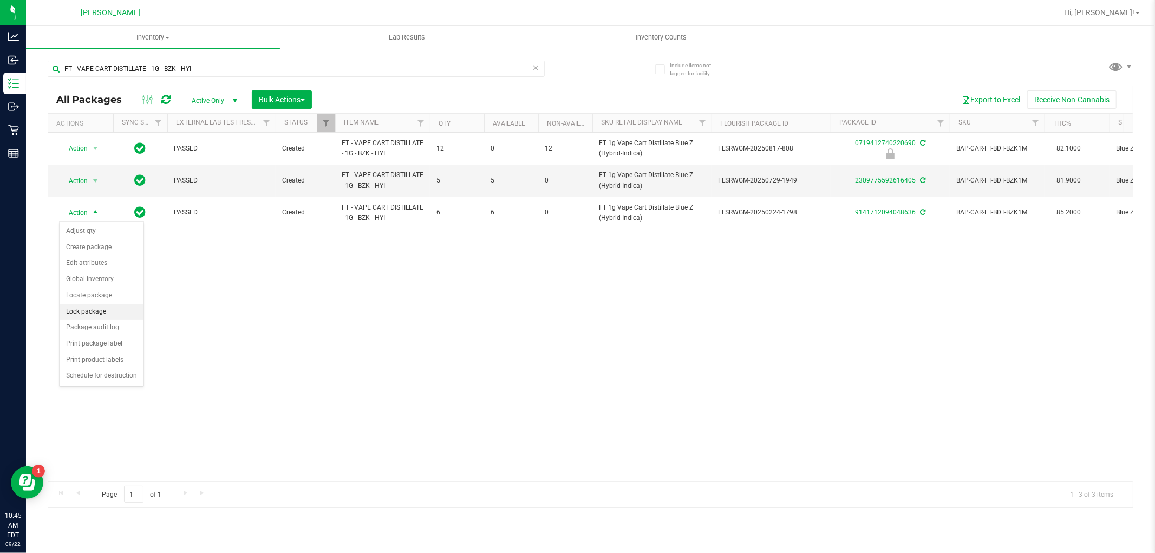
click at [89, 311] on li "Lock package" at bounding box center [102, 312] width 84 height 16
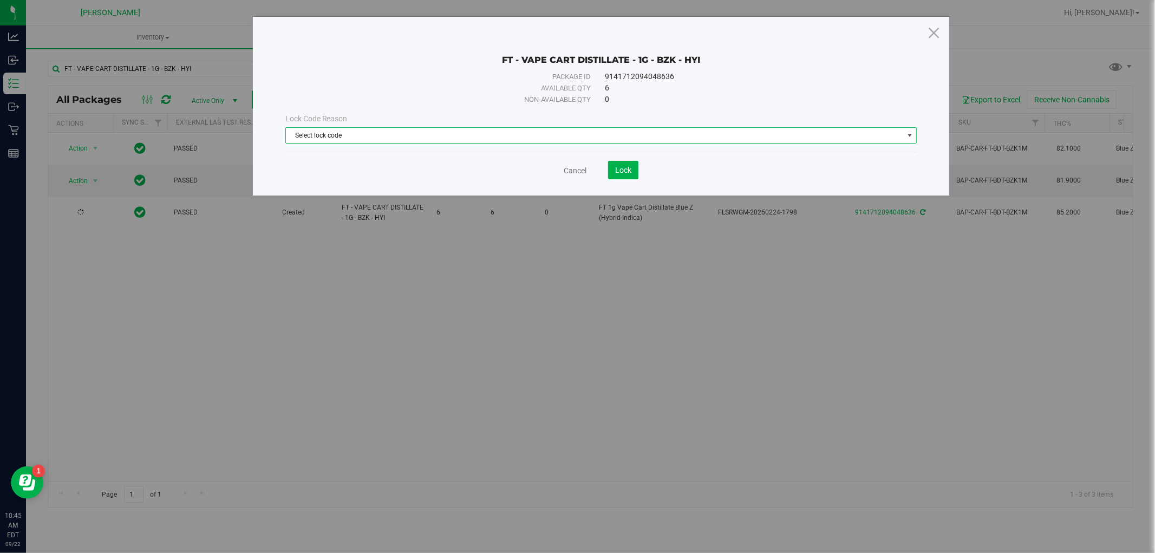
click at [338, 135] on span "Select lock code" at bounding box center [594, 135] width 617 height 15
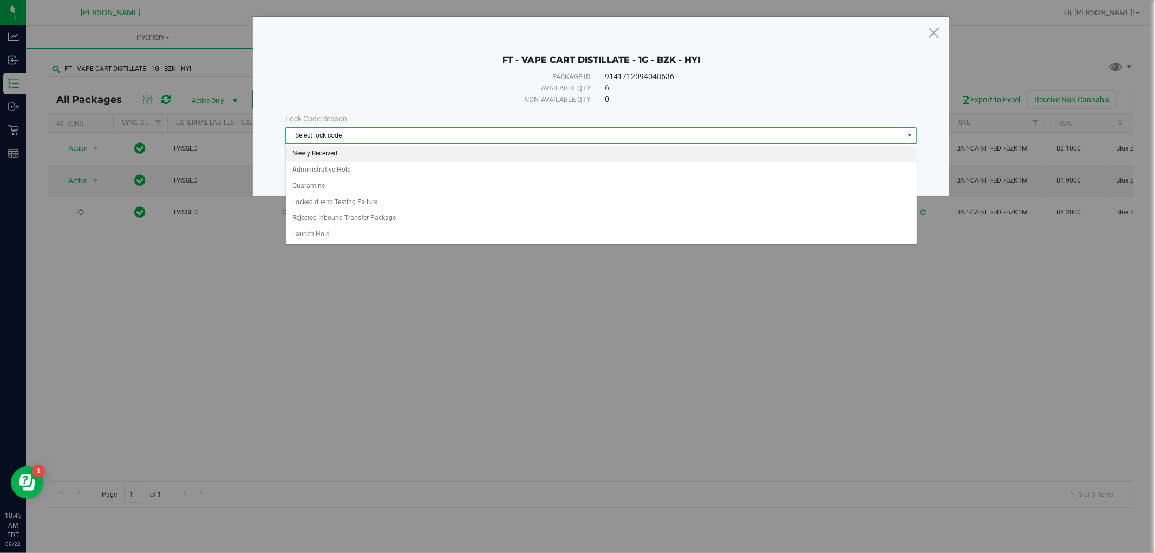
click at [336, 147] on li "Newly Received" at bounding box center [601, 154] width 631 height 16
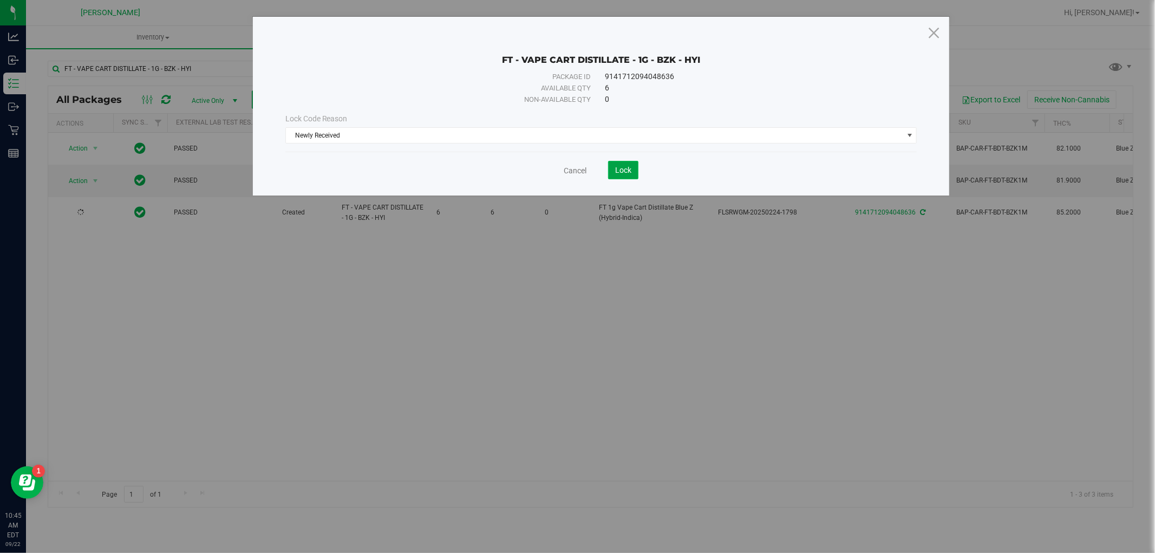
click at [637, 170] on button "Lock" at bounding box center [623, 170] width 30 height 18
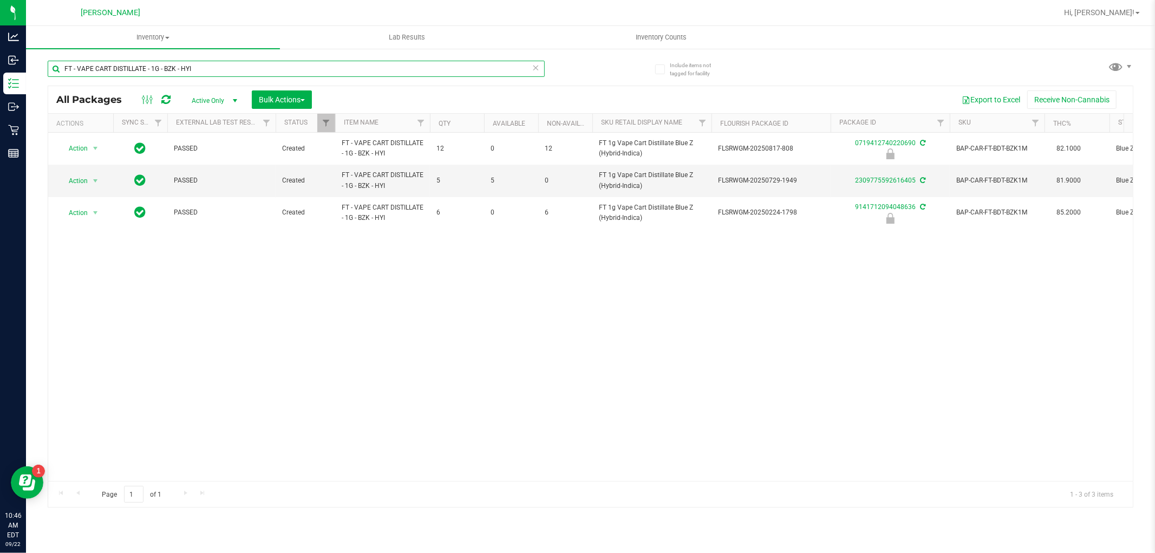
click at [226, 74] on input "FT - VAPE CART DISTILLATE - 1G - BZK - HYI" at bounding box center [296, 69] width 497 height 16
click at [226, 73] on input "FT - VAPE CART DISTILLATE - 1G - BZK - HYI" at bounding box center [296, 69] width 497 height 16
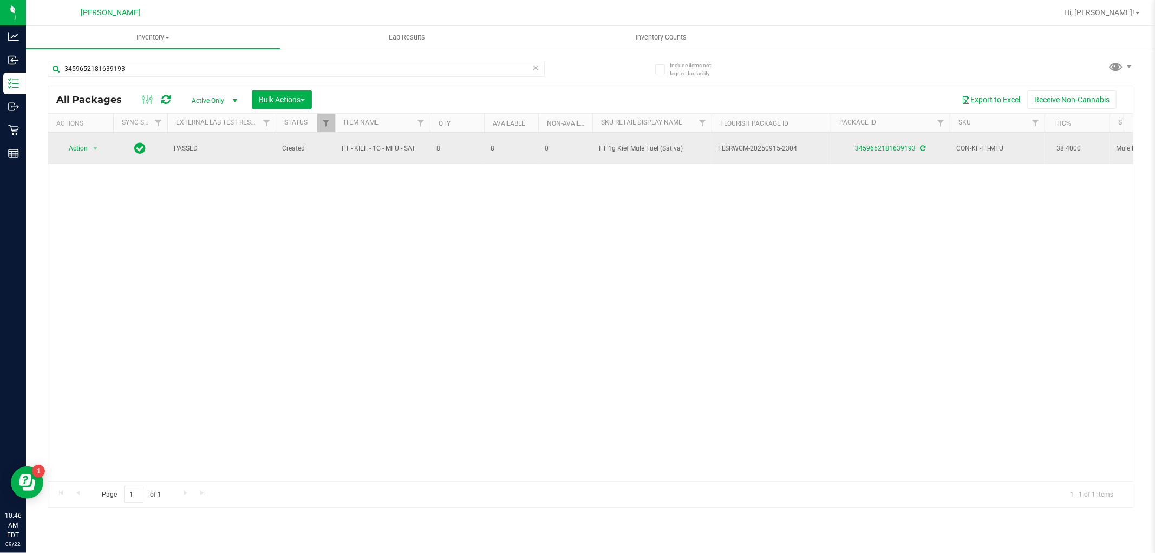
click at [376, 150] on span "FT - KIEF - 1G - MFU - SAT" at bounding box center [383, 148] width 82 height 10
copy tr "FT - KIEF - 1G - MFU - SAT"
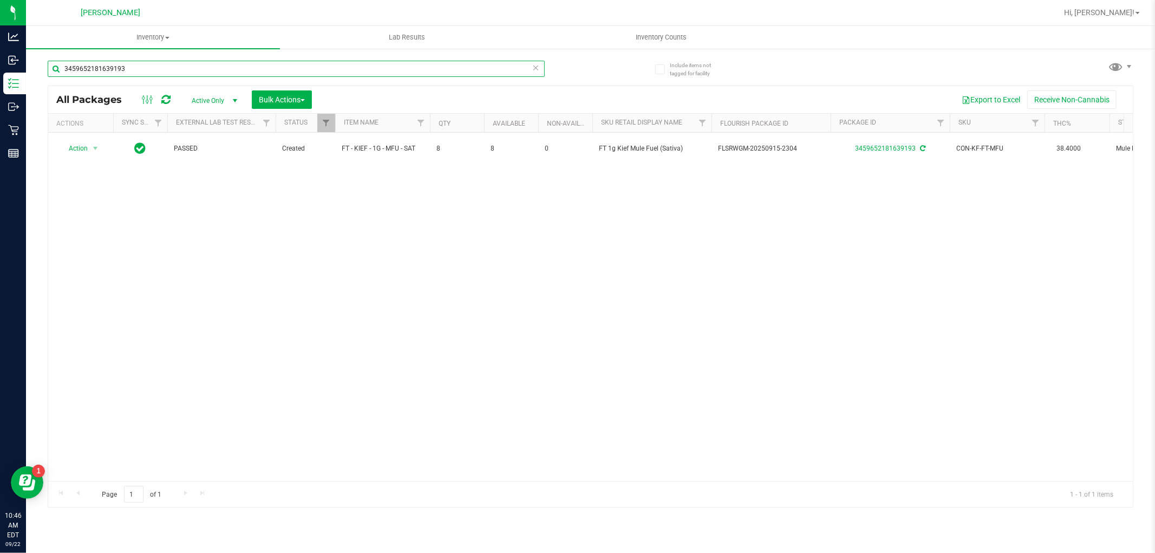
click at [349, 74] on input "3459652181639193" at bounding box center [296, 69] width 497 height 16
paste input "FT - KIEF - 1G - MFU - SAT"
click at [152, 71] on input "FT - KIEF - 1G - MFU - SAT" at bounding box center [296, 69] width 497 height 16
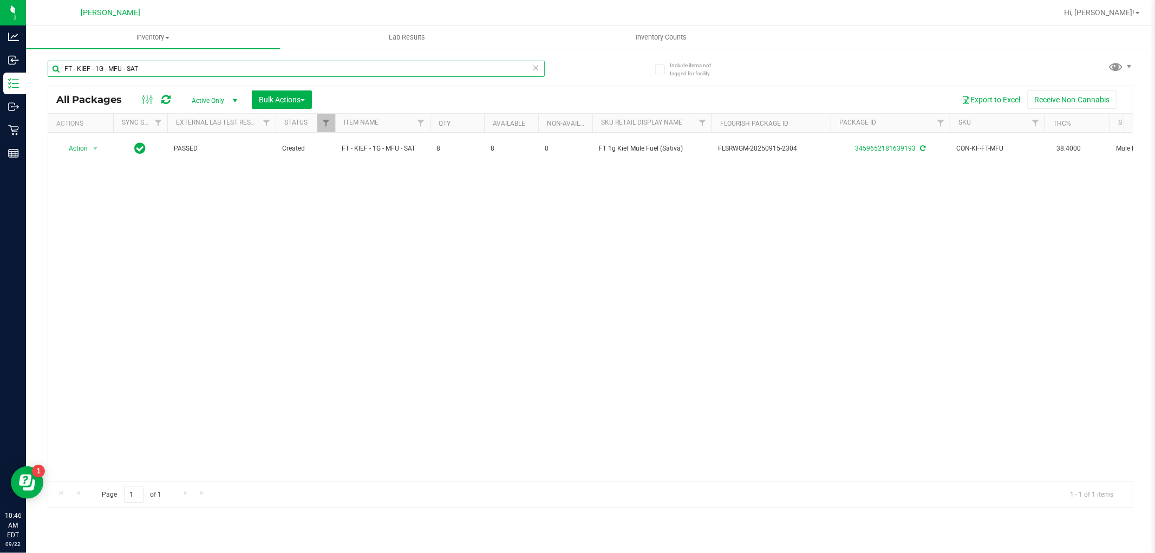
click at [152, 71] on input "FT - KIEF - 1G - MFU - SAT" at bounding box center [296, 69] width 497 height 16
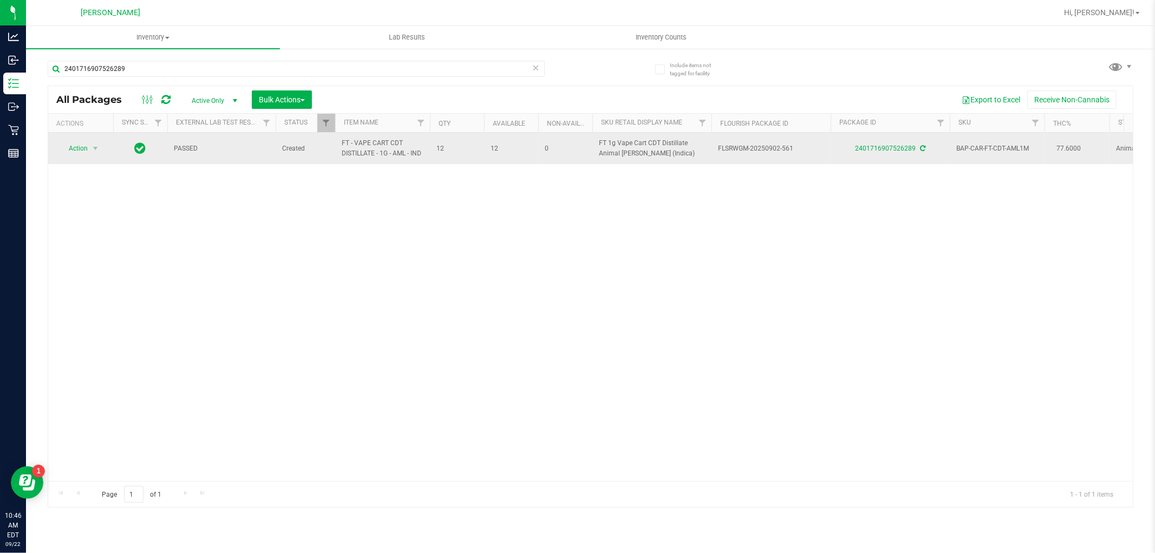
click at [363, 140] on span "FT - VAPE CART CDT DISTILLATE - 1G - AML - IND" at bounding box center [383, 148] width 82 height 21
copy tr "FT - VAPE CART CDT DISTILLATE - 1G - AML - IND"
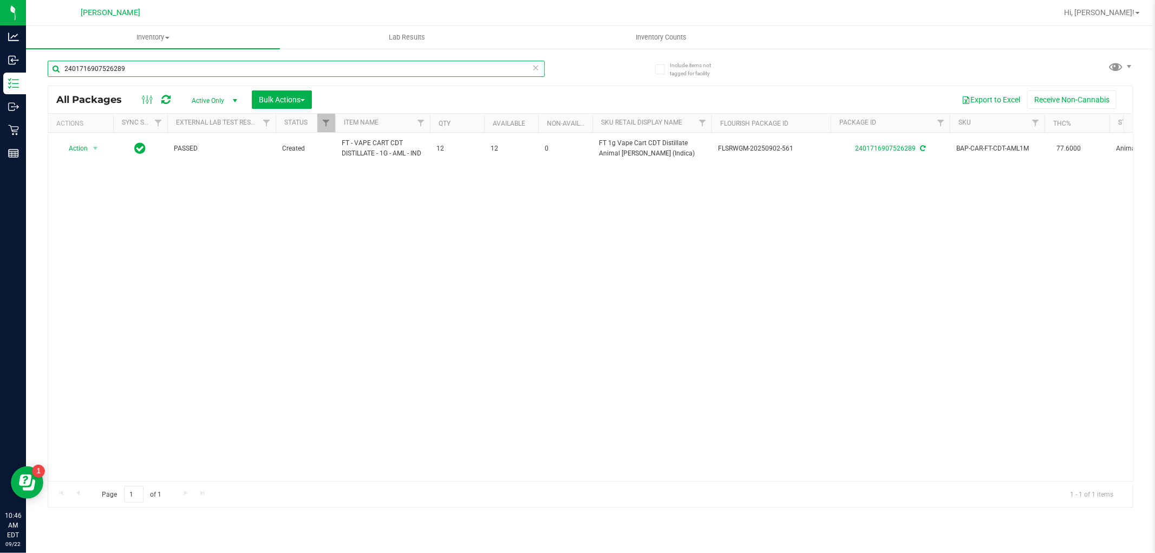
click at [266, 63] on input "2401716907526289" at bounding box center [296, 69] width 497 height 16
paste input "FT - VAPE CART CDT DISTILLATE - 1G - AML - IND"
click at [318, 69] on input "FT - VAPE CART CDT DISTILLATE - 1G - AML - IND" at bounding box center [296, 69] width 497 height 16
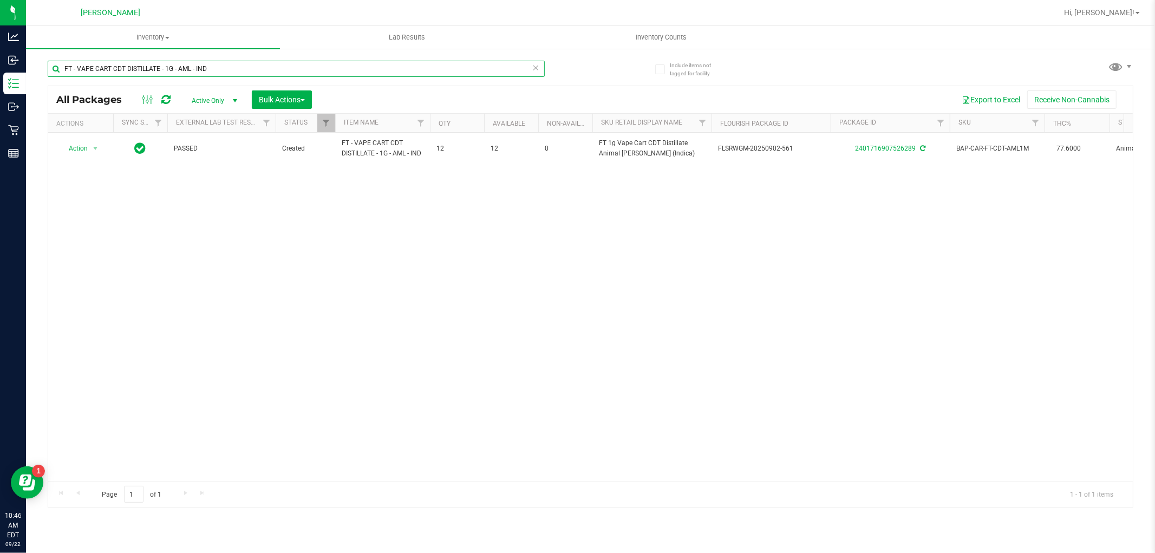
click at [316, 68] on input "FT - VAPE CART CDT DISTILLATE - 1G - AML - IND" at bounding box center [296, 69] width 497 height 16
click at [315, 68] on input "FT - VAPE CART CDT DISTILLATE - 1G - AML - IND" at bounding box center [296, 69] width 497 height 16
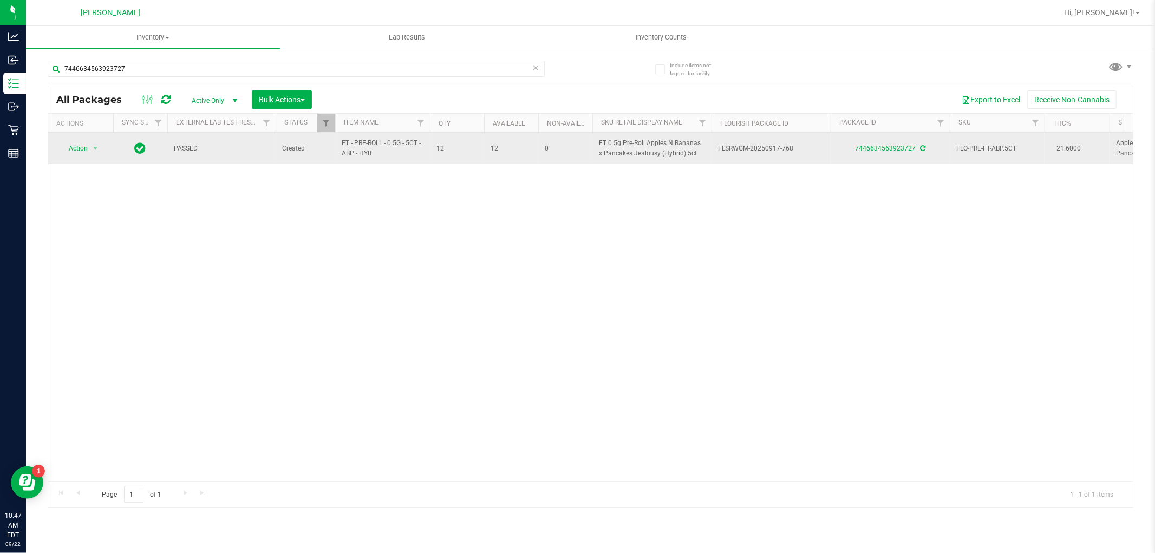
click at [387, 140] on span "FT - PRE-ROLL - 0.5G - 5CT - ABP - HYB" at bounding box center [383, 148] width 82 height 21
copy tr "FT - PRE-ROLL - 0.5G - 5CT - ABP - HYB"
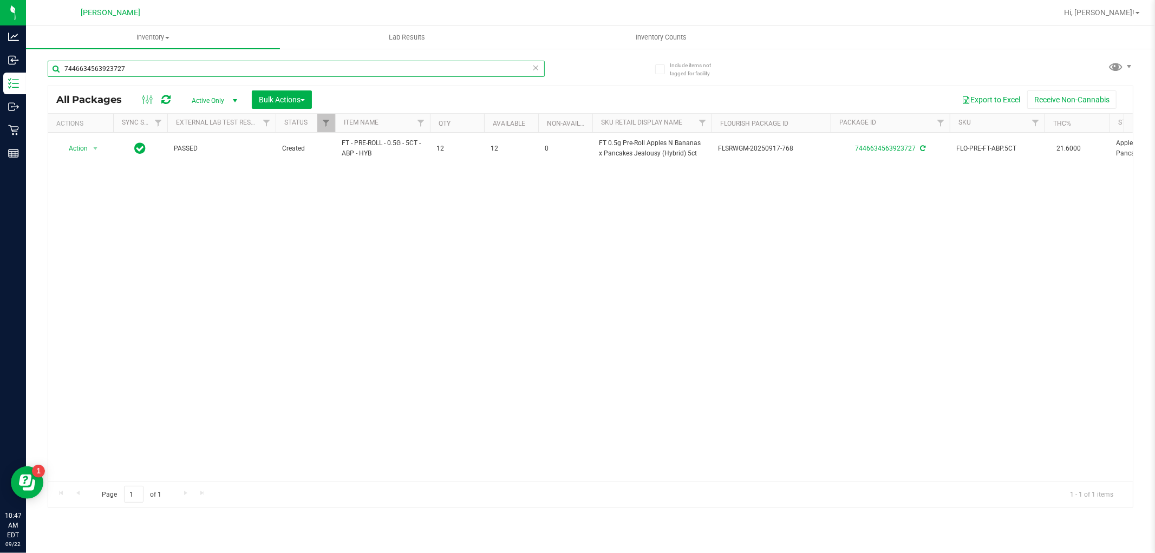
click at [170, 69] on input "7446634563923727" at bounding box center [296, 69] width 497 height 16
paste input "FT - PRE-ROLL - 0.5G - 5CT - ABP - HYB"
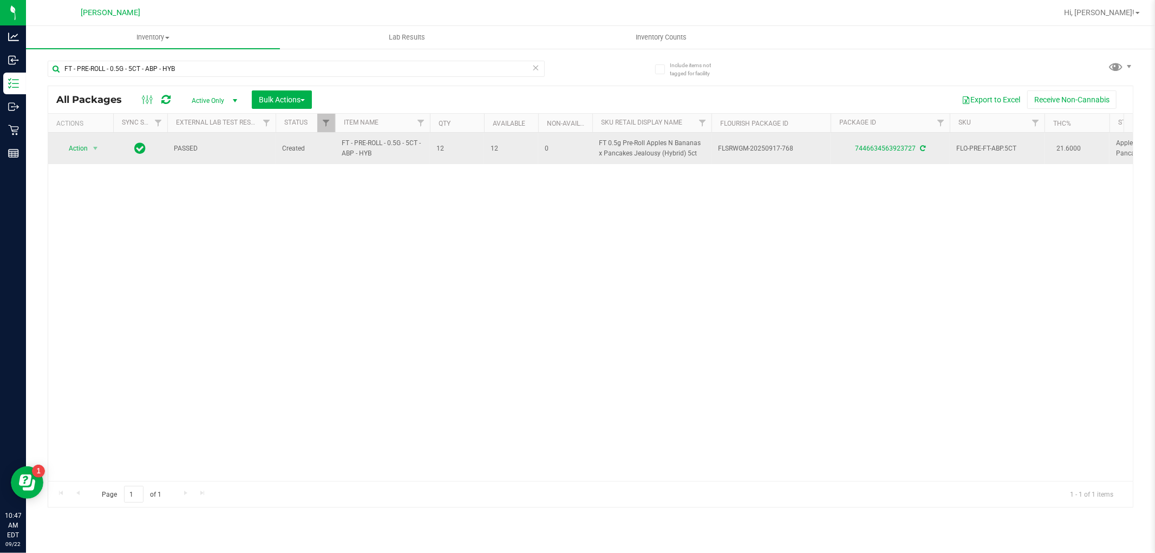
click at [359, 153] on span "FT - PRE-ROLL - 0.5G - 5CT - ABP - HYB" at bounding box center [383, 148] width 82 height 21
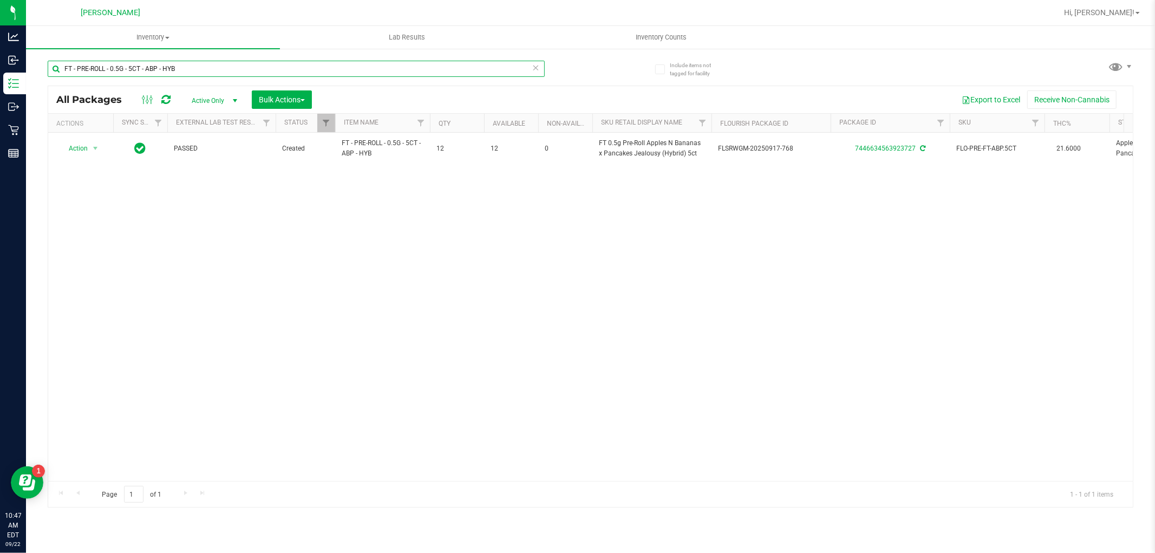
click at [337, 70] on input "FT - PRE-ROLL - 0.5G - 5CT - ABP - HYB" at bounding box center [296, 69] width 497 height 16
click at [351, 154] on span "FT - PRE-ROLL - 0.5G - 1CT - SEL - IND" at bounding box center [383, 148] width 82 height 21
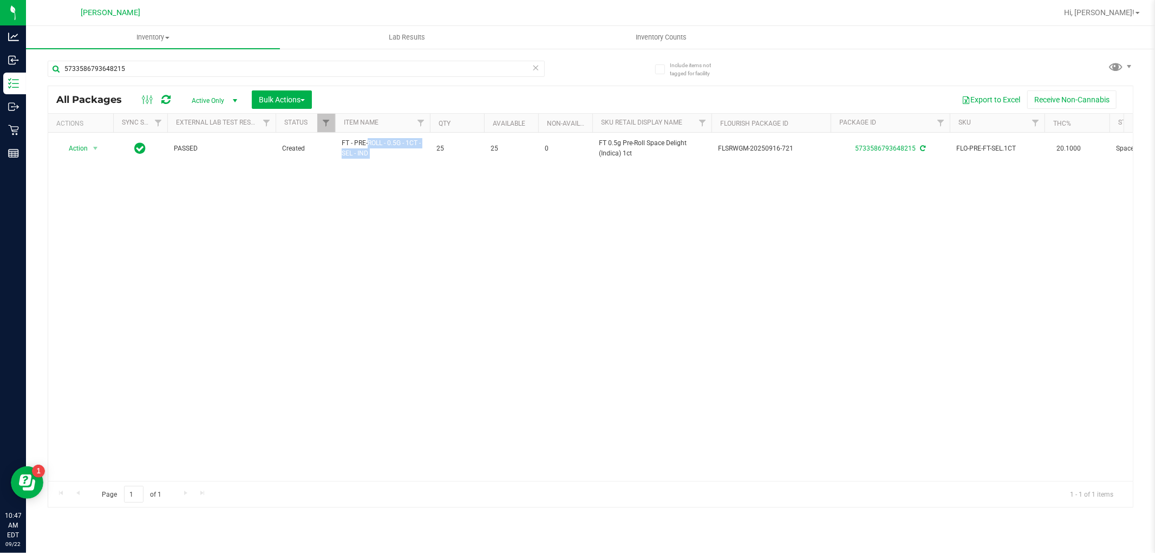
click at [351, 154] on span "FT - PRE-ROLL - 0.5G - 1CT - SEL - IND" at bounding box center [383, 148] width 82 height 21
click at [299, 61] on input "5733586793648215" at bounding box center [296, 69] width 497 height 16
paste input "FT - PRE-ROLL - 0.5G - 1CT - SEL - IND"
click at [194, 69] on input "FT - PRE-ROLL - 0.5G - 1CT - SEL - IND" at bounding box center [296, 69] width 497 height 16
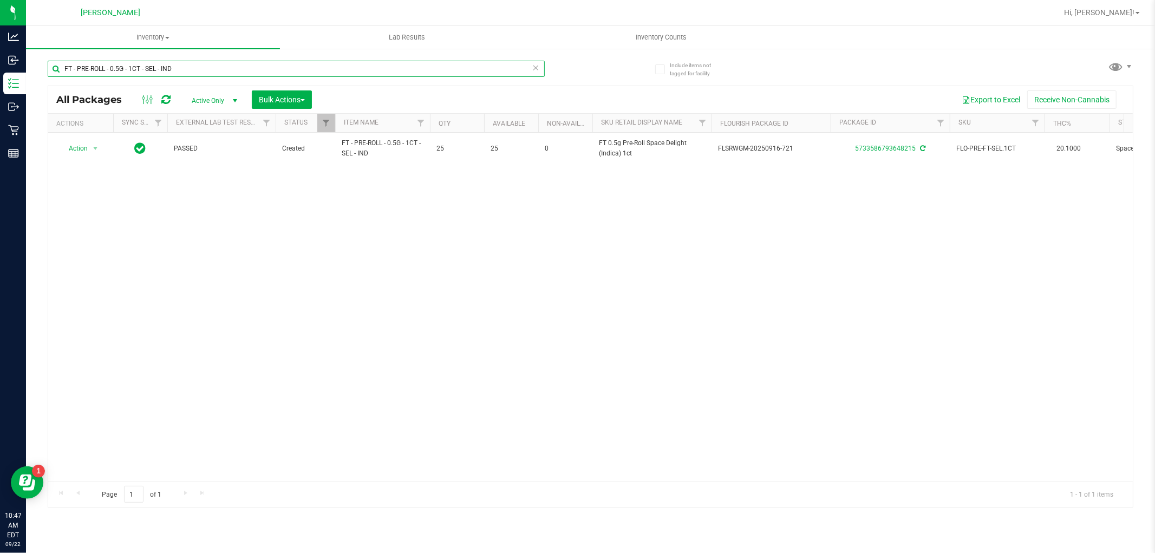
click at [194, 69] on input "FT - PRE-ROLL - 0.5G - 1CT - SEL - IND" at bounding box center [296, 69] width 497 height 16
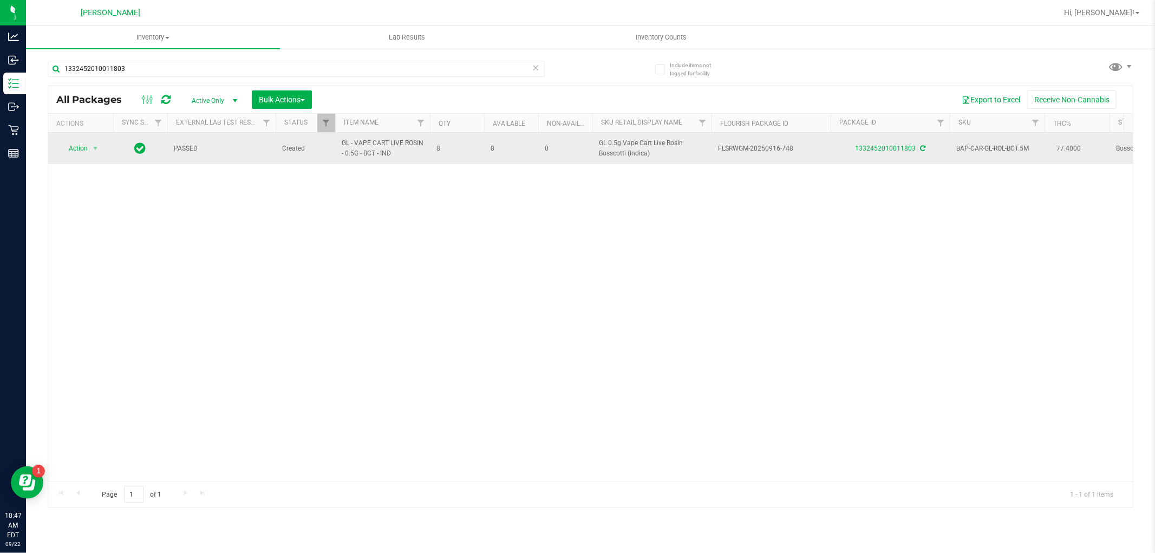
click at [383, 143] on span "GL - VAPE CART LIVE ROSIN - 0.5G - BCT - IND" at bounding box center [383, 148] width 82 height 21
copy tr "GL - VAPE CART LIVE ROSIN - 0.5G - BCT - IND"
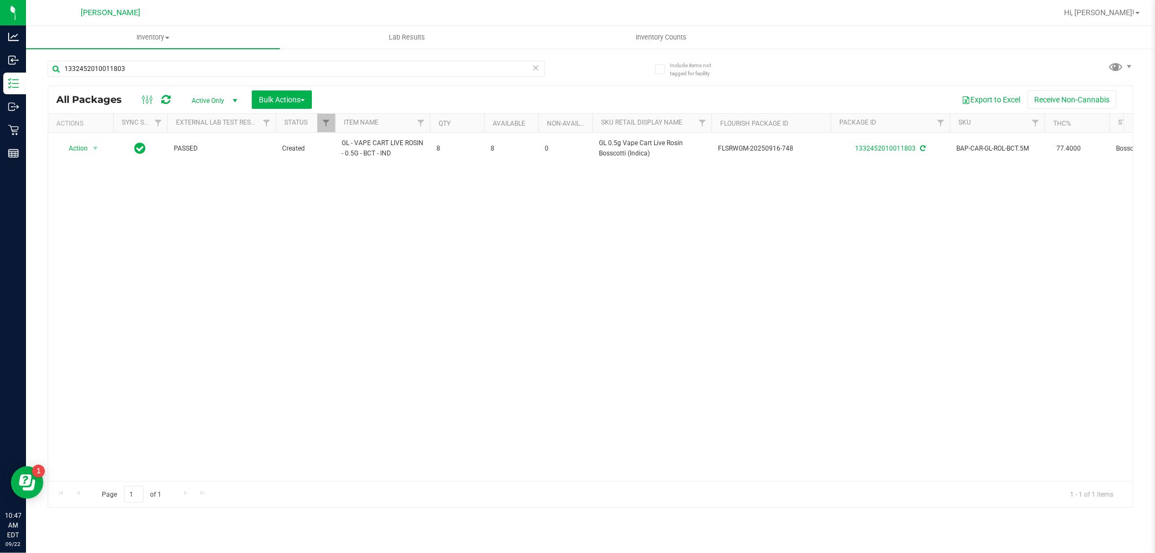
click at [394, 77] on div "1332452010011803" at bounding box center [296, 73] width 497 height 25
click at [394, 75] on input "1332452010011803" at bounding box center [296, 69] width 497 height 16
paste input "GL - VAPE CART LIVE ROSIN - 0.5G - BCT - IND"
click at [212, 71] on input "GL - VAPE CART LIVE ROSIN - 0.5G - BCT - IND" at bounding box center [296, 69] width 497 height 16
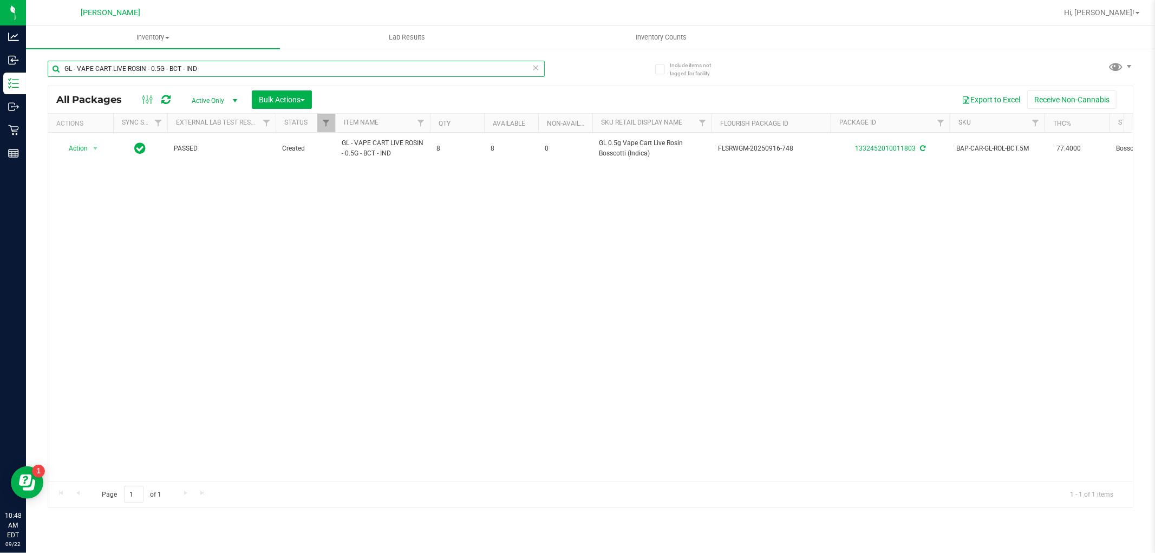
click at [212, 71] on input "GL - VAPE CART LIVE ROSIN - 0.5G - BCT - IND" at bounding box center [296, 69] width 497 height 16
click at [358, 149] on span "FT - PRE-ROLL - 0.5G - 1CT - TSK - SAT" at bounding box center [383, 148] width 82 height 21
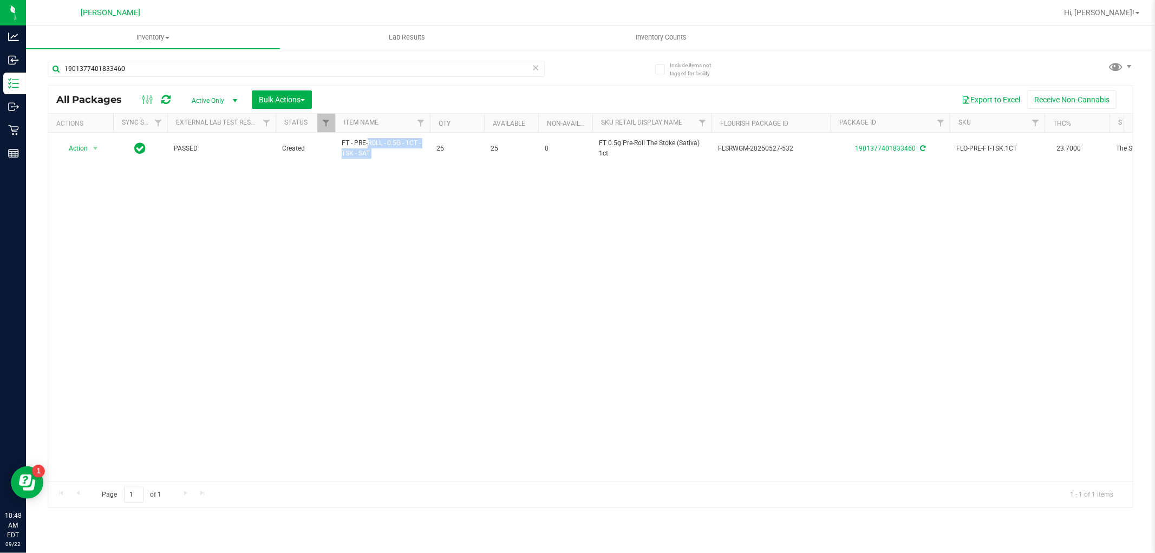
click at [358, 149] on span "FT - PRE-ROLL - 0.5G - 1CT - TSK - SAT" at bounding box center [383, 148] width 82 height 21
copy tr "FT - PRE-ROLL - 0.5G - 1CT - TSK - SAT"
click at [311, 69] on input "1901377401833460" at bounding box center [296, 69] width 497 height 16
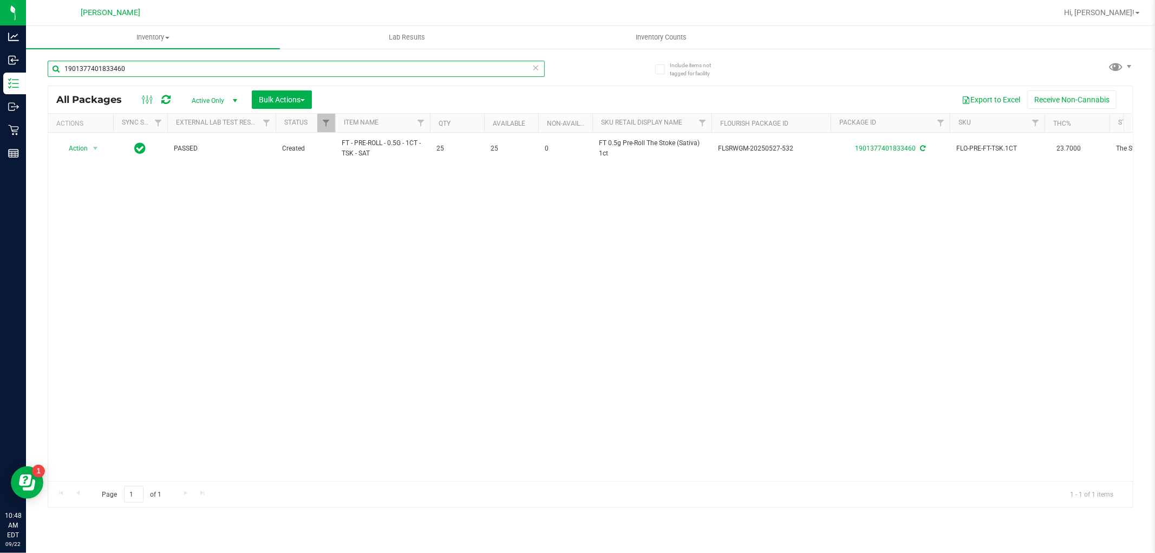
paste input "FT - PRE-ROLL - 0.5G - 1CT - TSK - SAT"
click at [355, 68] on input "FT - PRE-ROLL - 0.5G - 1CT - TSK - SAT" at bounding box center [296, 69] width 497 height 16
click at [204, 69] on input "SN250804PC1-0806" at bounding box center [296, 69] width 497 height 16
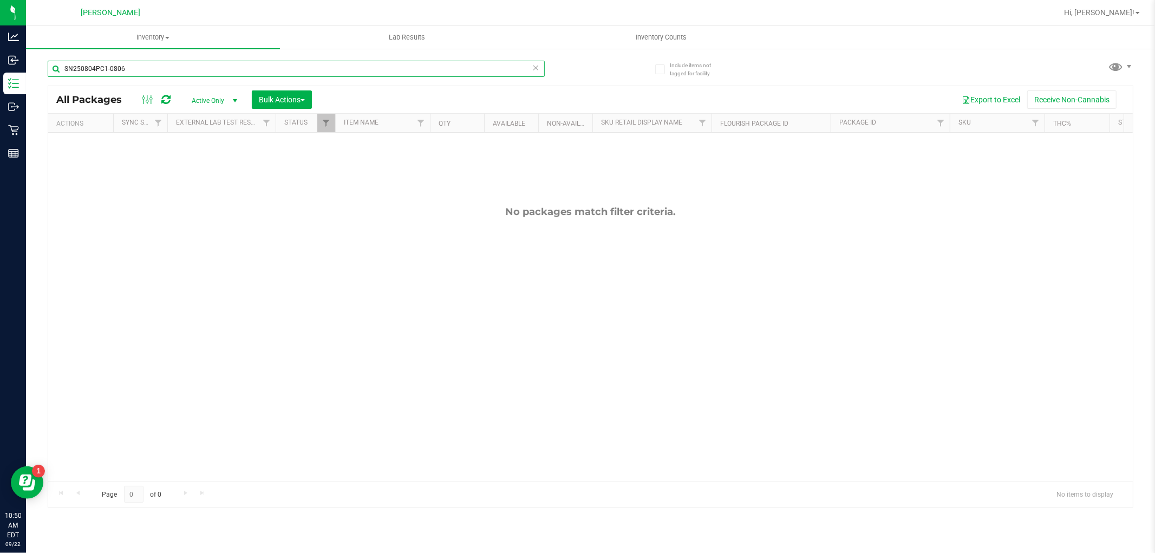
click at [204, 69] on input "SN250804PC1-0806" at bounding box center [296, 69] width 497 height 16
click at [174, 68] on input "SN250804PC1-0806" at bounding box center [296, 69] width 497 height 16
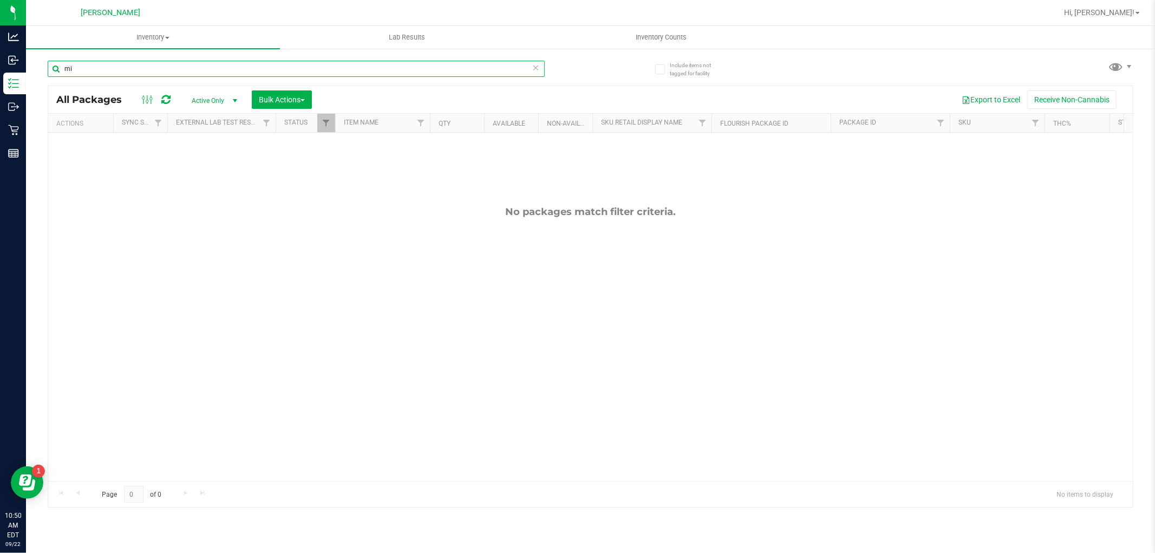
type input "m"
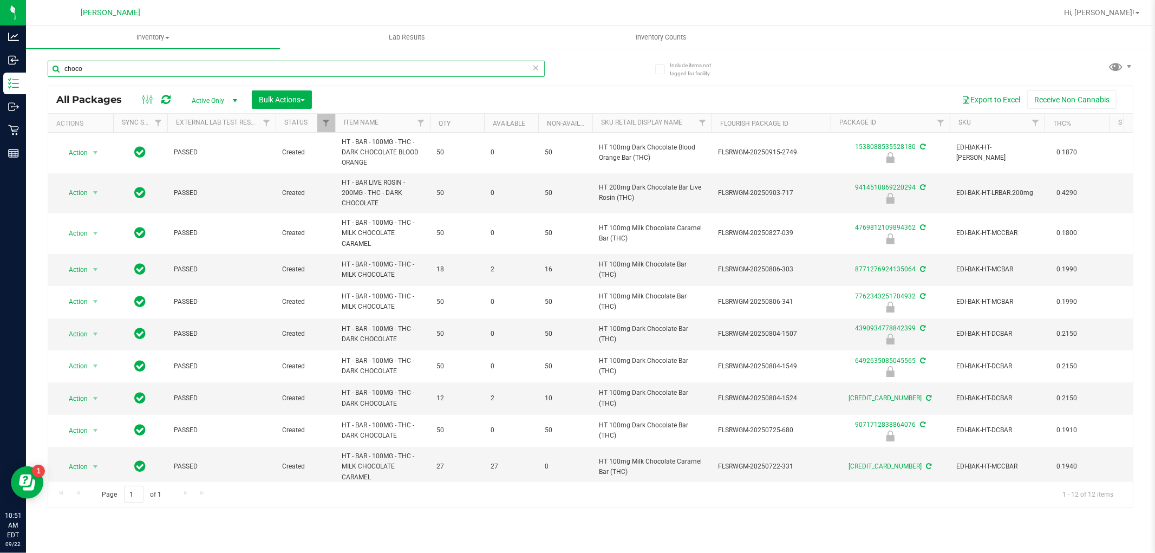
click at [342, 72] on input "choco" at bounding box center [296, 69] width 497 height 16
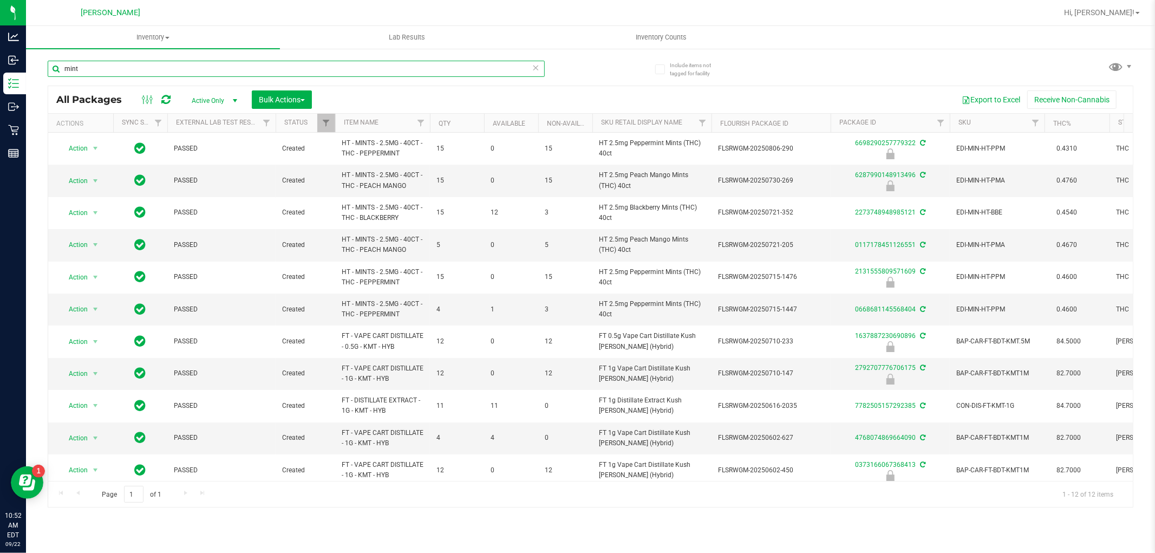
click at [212, 69] on input "mint" at bounding box center [296, 69] width 497 height 16
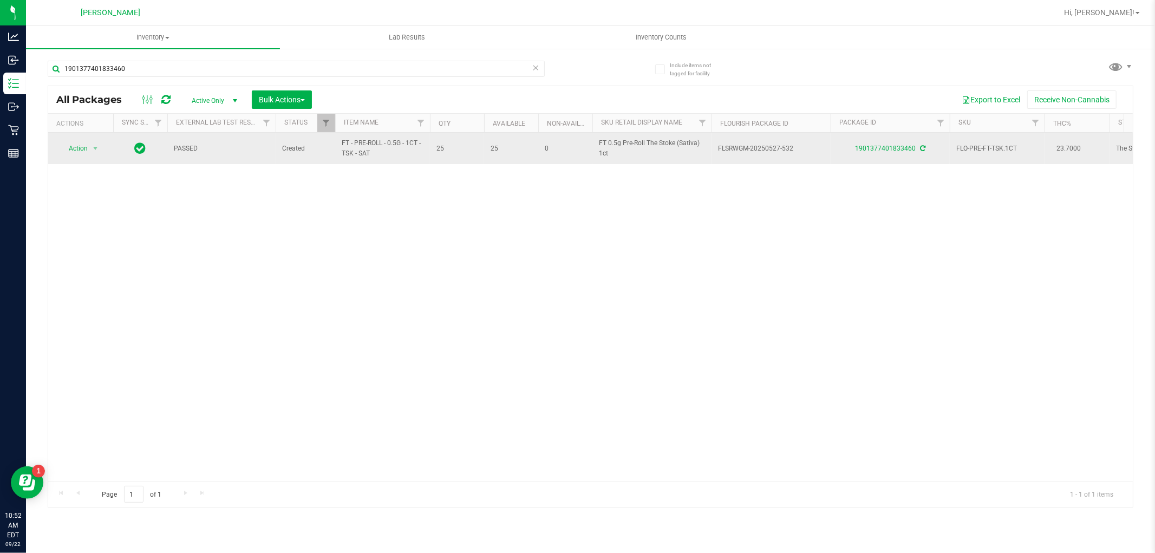
click at [364, 146] on span "FT - PRE-ROLL - 0.5G - 1CT - TSK - SAT" at bounding box center [383, 148] width 82 height 21
copy tr "FT - PRE-ROLL - 0.5G - 1CT - TSK - SAT"
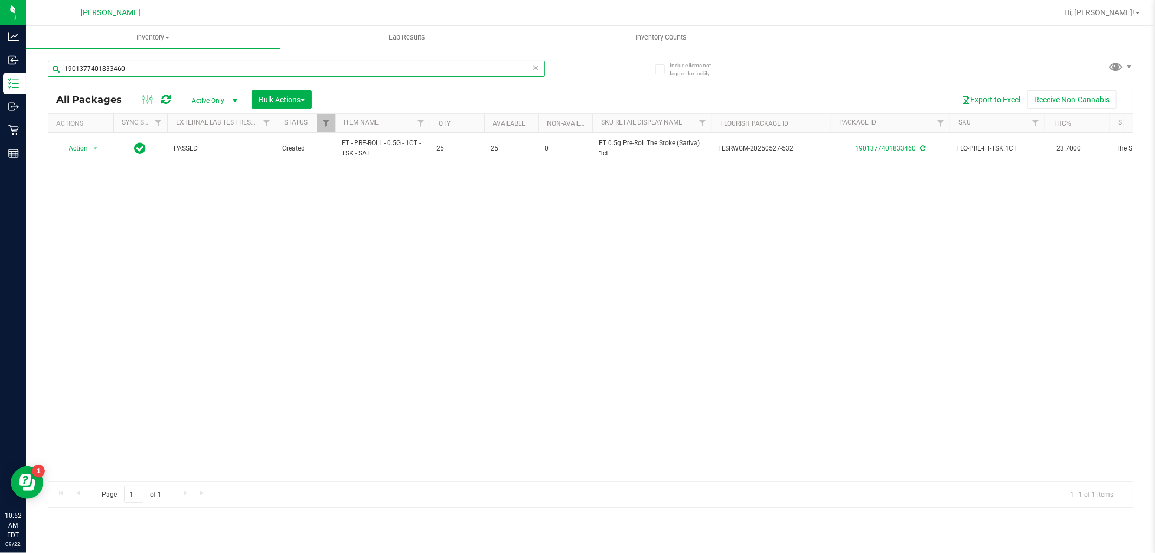
click at [315, 72] on input "1901377401833460" at bounding box center [296, 69] width 497 height 16
paste input "FT - PRE-ROLL - 0.5G - 1CT - TSK - SAT"
click at [316, 74] on input "FT - PRE-ROLL - 0.5G - 1CT - TSK - SAT" at bounding box center [296, 69] width 497 height 16
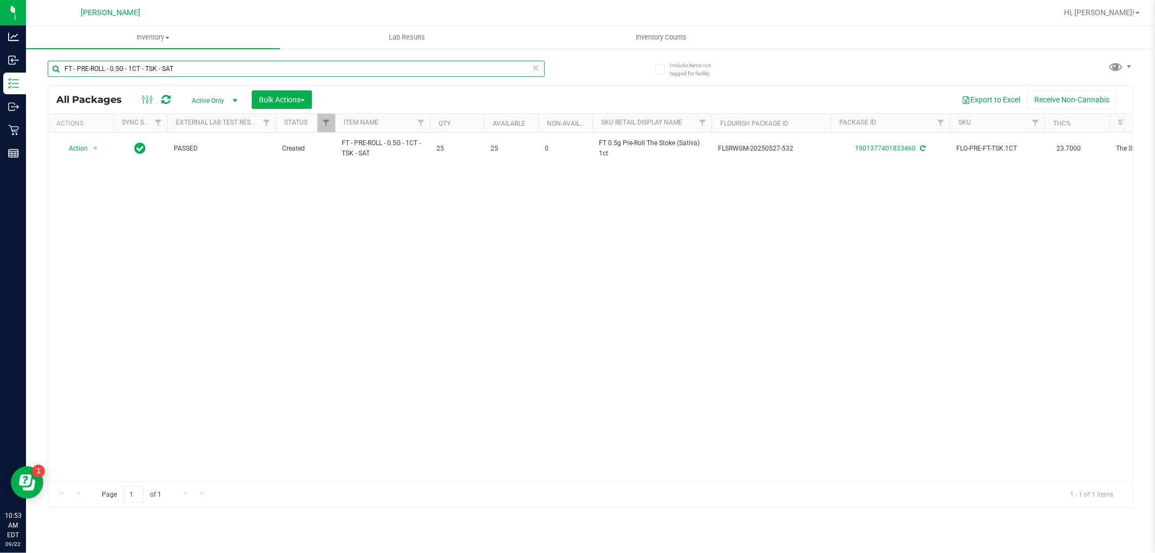
click at [316, 74] on input "FT - PRE-ROLL - 0.5G - 1CT - TSK - SAT" at bounding box center [296, 69] width 497 height 16
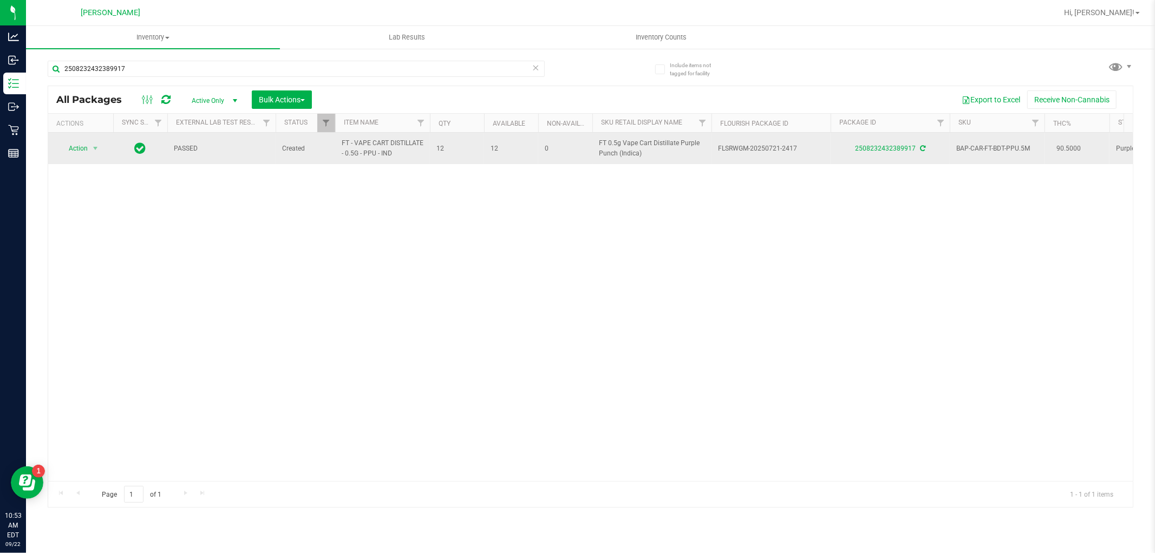
click at [350, 145] on span "FT - VAPE CART DISTILLATE - 0.5G - PPU - IND" at bounding box center [383, 148] width 82 height 21
copy tr "FT - VAPE CART DISTILLATE - 0.5G - PPU - IND"
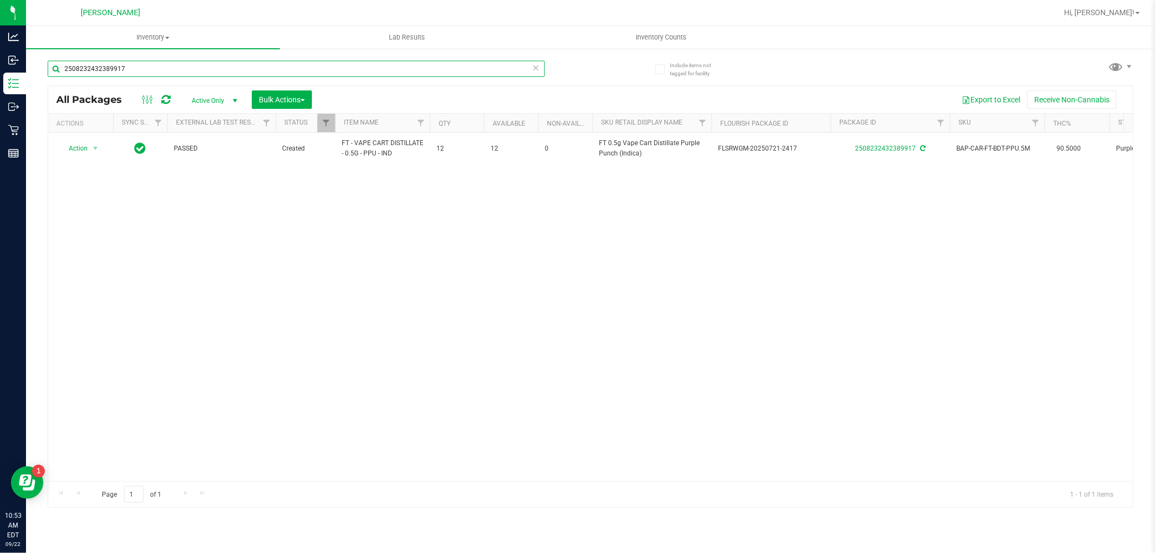
click at [310, 69] on input "2508232432389917" at bounding box center [296, 69] width 497 height 16
paste input "FT - VAPE CART DISTILLATE - 0.5G - PPU - IND"
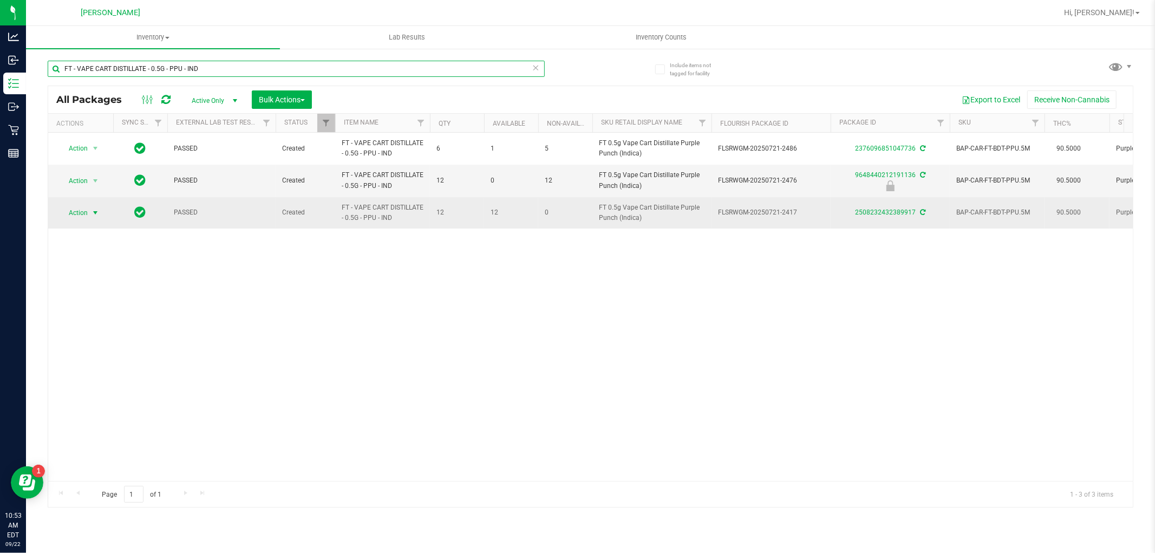
type input "FT - VAPE CART DISTILLATE - 0.5G - PPU - IND"
click at [84, 214] on span "Action" at bounding box center [73, 212] width 29 height 15
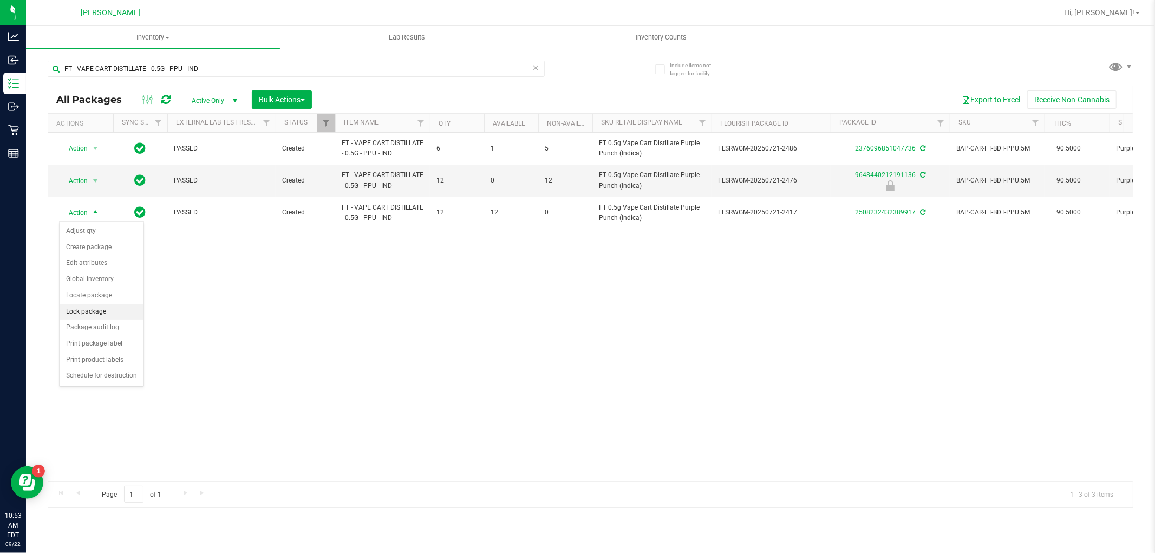
click at [88, 312] on li "Lock package" at bounding box center [102, 312] width 84 height 16
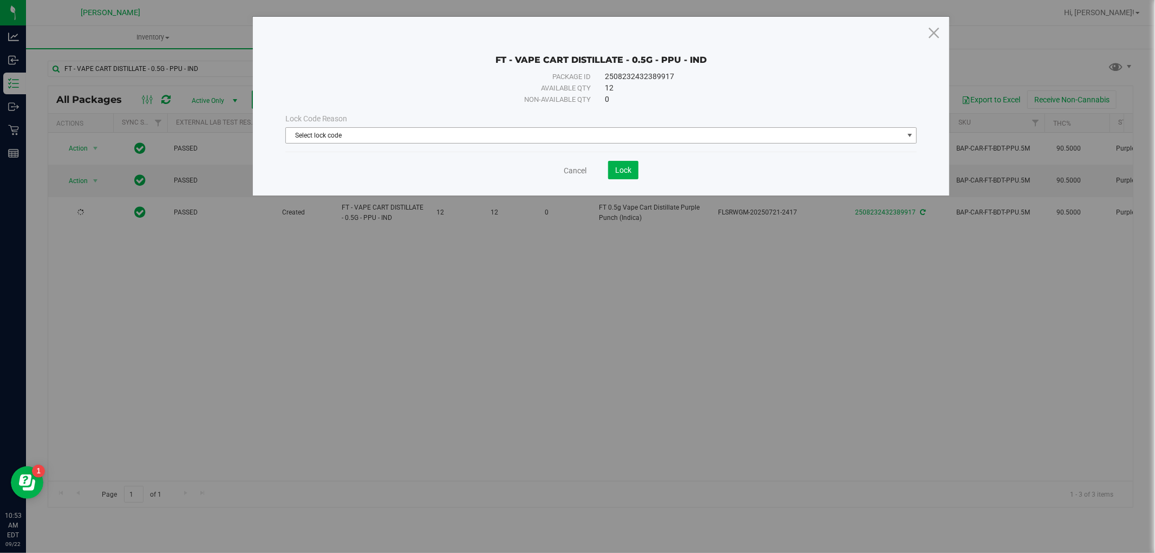
click at [384, 136] on span "Select lock code" at bounding box center [594, 135] width 617 height 15
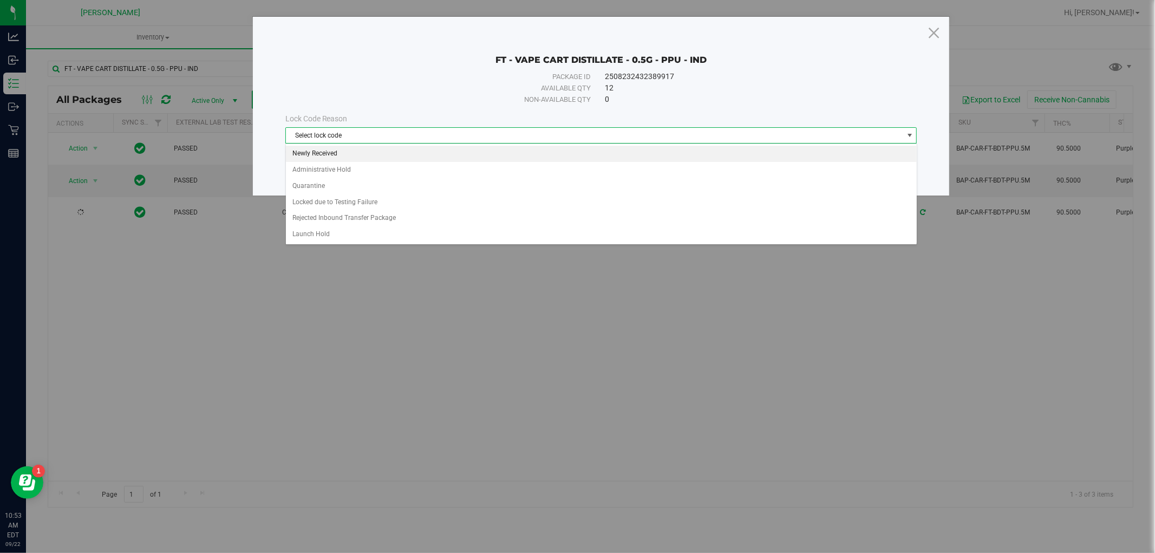
click at [317, 154] on li "Newly Received" at bounding box center [601, 154] width 631 height 16
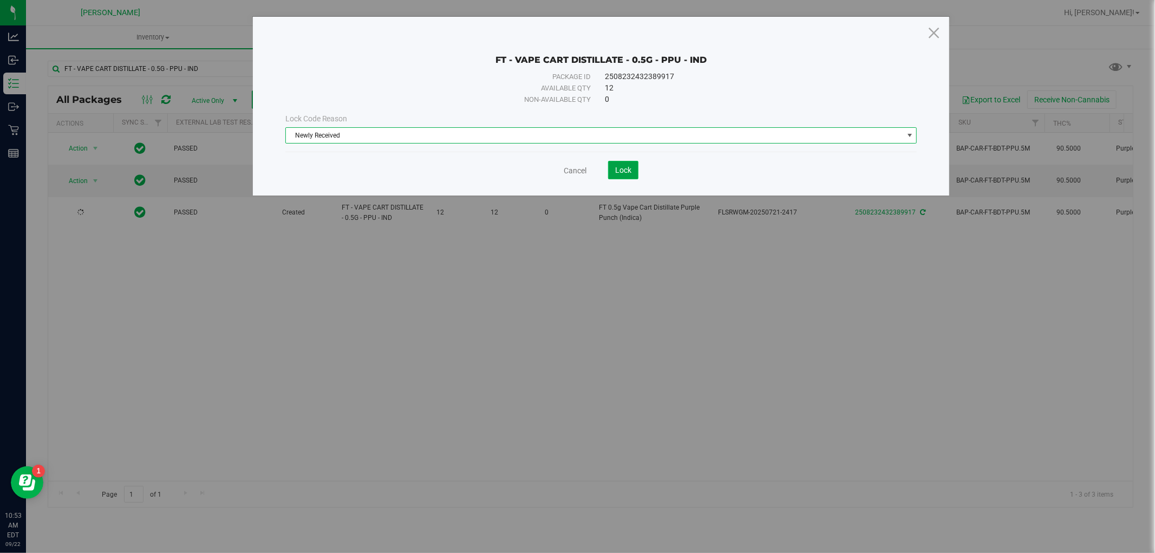
click at [628, 171] on span "Lock" at bounding box center [623, 170] width 16 height 9
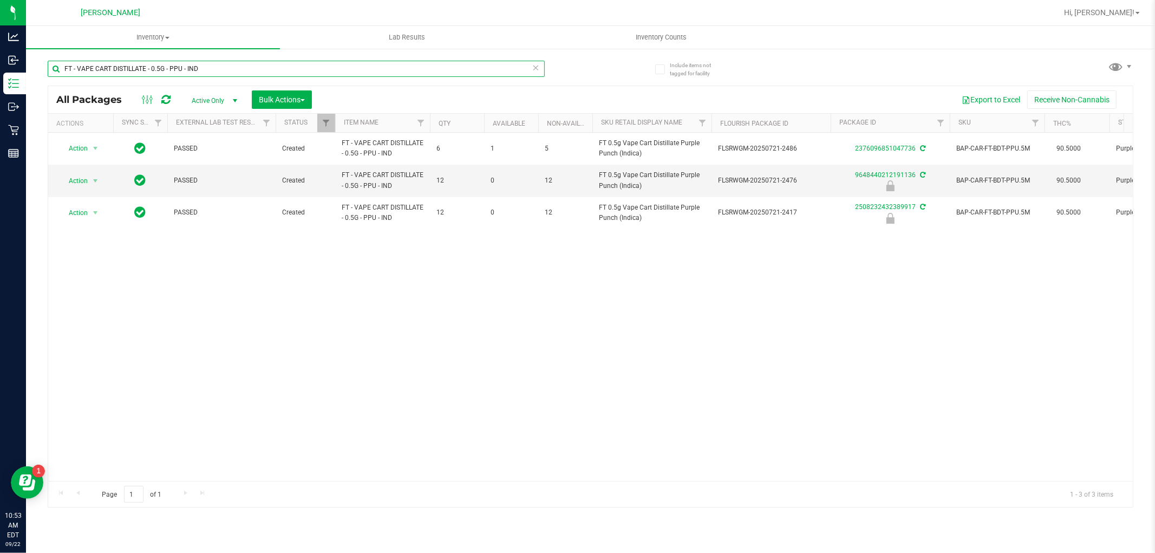
click at [233, 67] on input "FT - VAPE CART DISTILLATE - 0.5G - PPU - IND" at bounding box center [296, 69] width 497 height 16
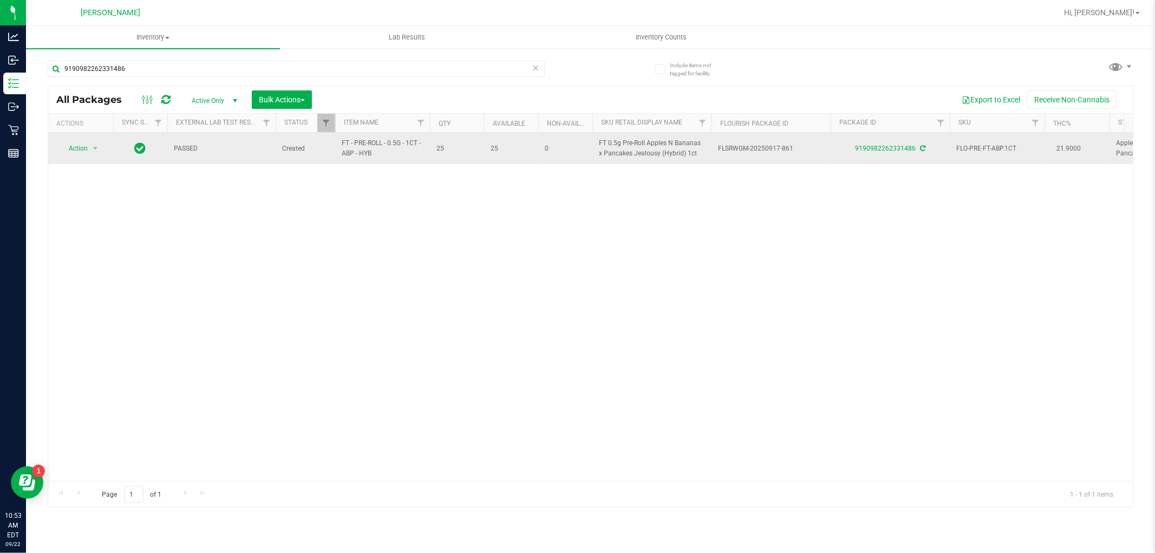
click at [370, 145] on span "FT - PRE-ROLL - 0.5G - 1CT - ABP - HYB" at bounding box center [383, 148] width 82 height 21
copy tr "FT - PRE-ROLL - 0.5G - 1CT - ABP - HYB"
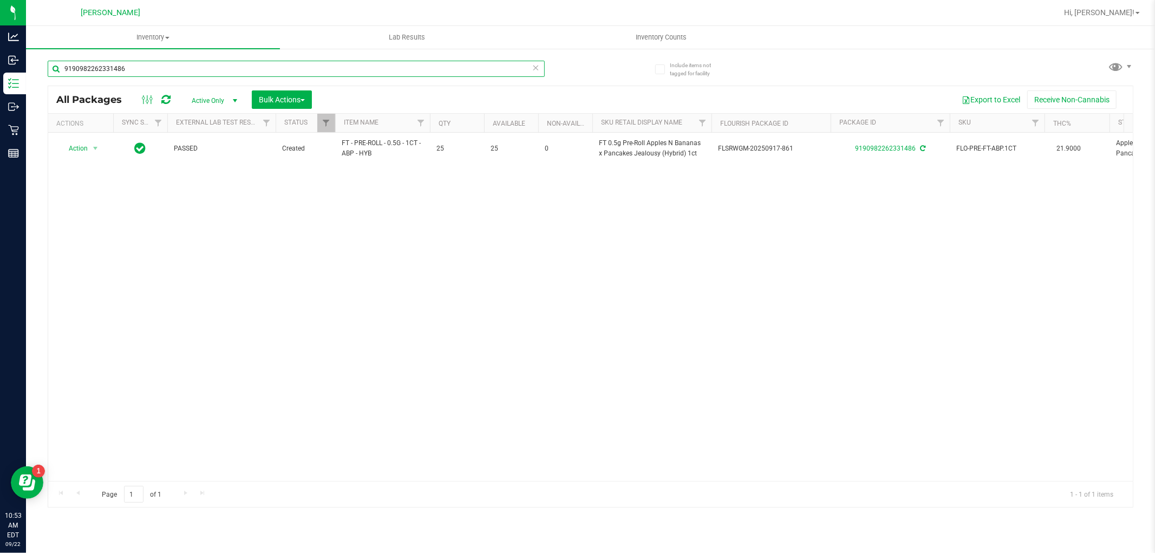
click at [317, 67] on input "9190982262331486" at bounding box center [296, 69] width 497 height 16
paste input "FT - PRE-ROLL - 0.5G - 1CT - ABP - HYB"
click at [289, 76] on input "FT - PRE-ROLL - 0.5G - 1CT - ABP - HYB" at bounding box center [296, 69] width 497 height 16
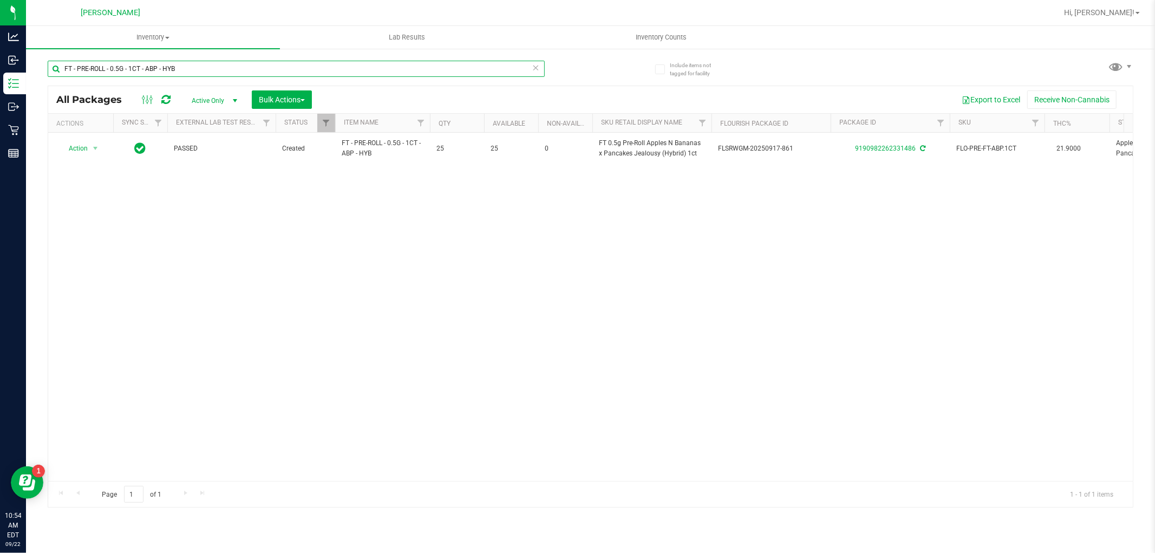
click at [289, 76] on input "FT - PRE-ROLL - 0.5G - 1CT - ABP - HYB" at bounding box center [296, 69] width 497 height 16
click at [360, 147] on span "FT - VAPE CART DISTILLATE - 1G - RZY - IND" at bounding box center [383, 148] width 82 height 21
copy tr "FT - VAPE CART DISTILLATE - 1G - RZY - IND"
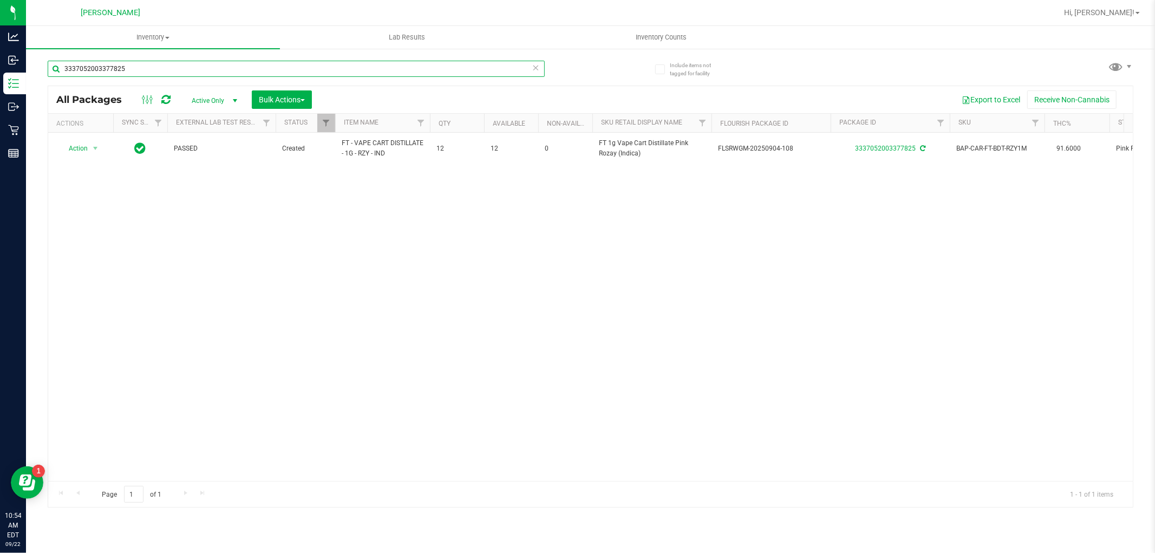
click at [274, 69] on input "3337052003377825" at bounding box center [296, 69] width 497 height 16
paste input "FT - VAPE CART DISTILLATE - 1G - RZY - IND"
click at [274, 62] on input "FT - VAPE CART DISTILLATE - 1G - RZY - IND" at bounding box center [296, 69] width 497 height 16
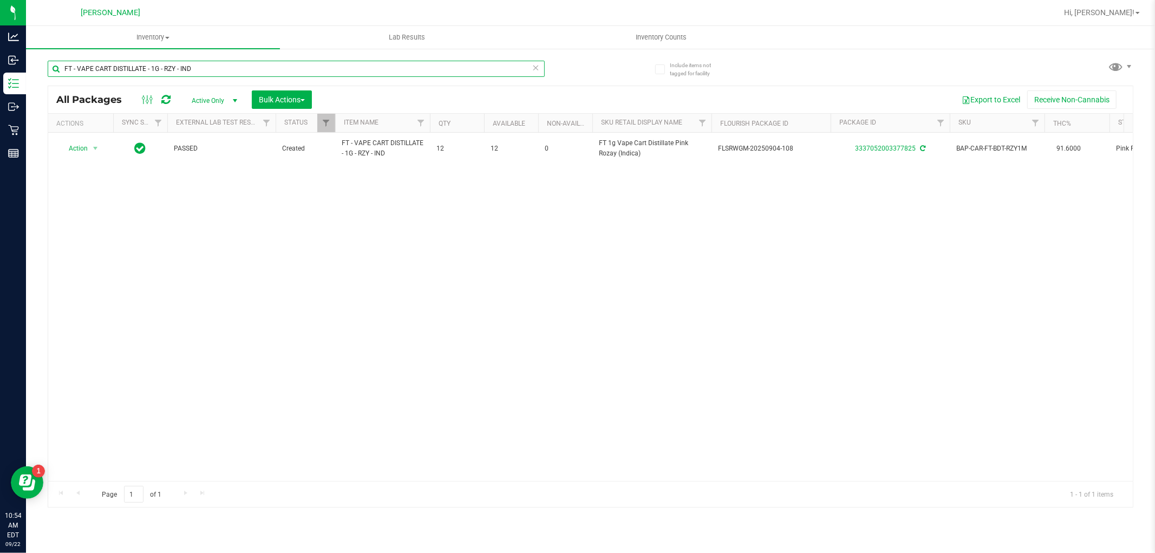
click at [274, 62] on input "FT - VAPE CART DISTILLATE - 1G - RZY - IND" at bounding box center [296, 69] width 497 height 16
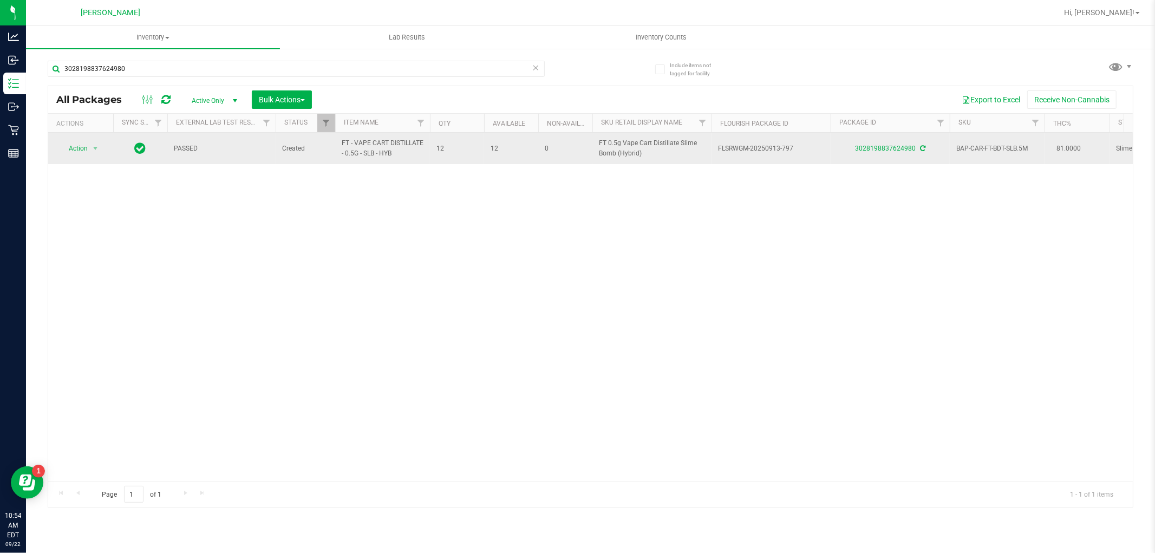
click at [363, 149] on span "FT - VAPE CART DISTILLATE - 0.5G - SLB - HYB" at bounding box center [383, 148] width 82 height 21
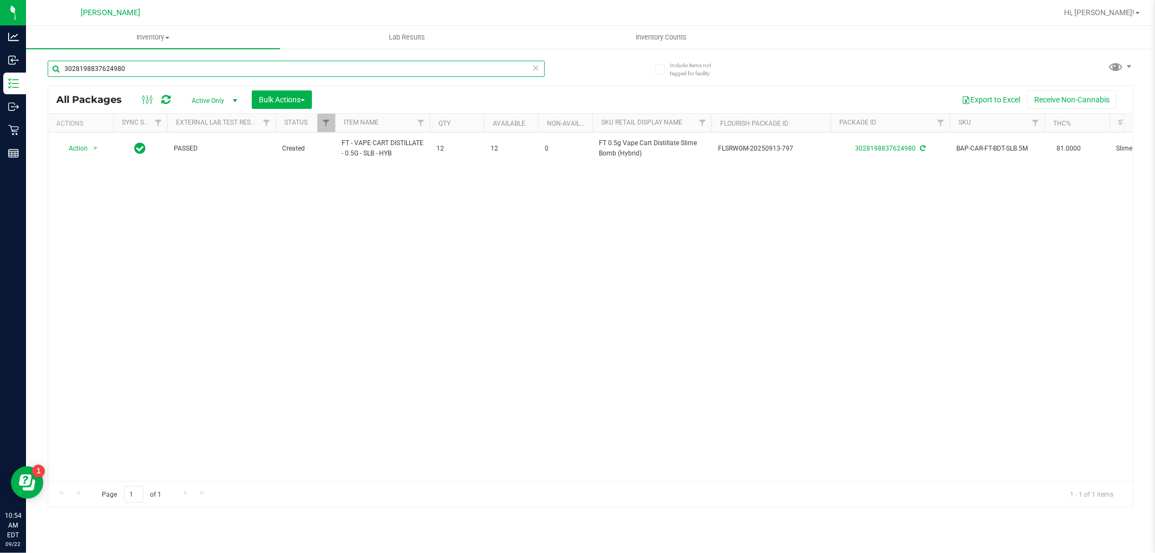
click at [311, 65] on input "3028198837624980" at bounding box center [296, 69] width 497 height 16
paste input "FT - VAPE CART DISTILLATE - 0.5G - SLB - HYB"
click at [291, 73] on input "FT - VAPE CART DISTILLATE - 0.5G - SLB - HYB" at bounding box center [296, 69] width 497 height 16
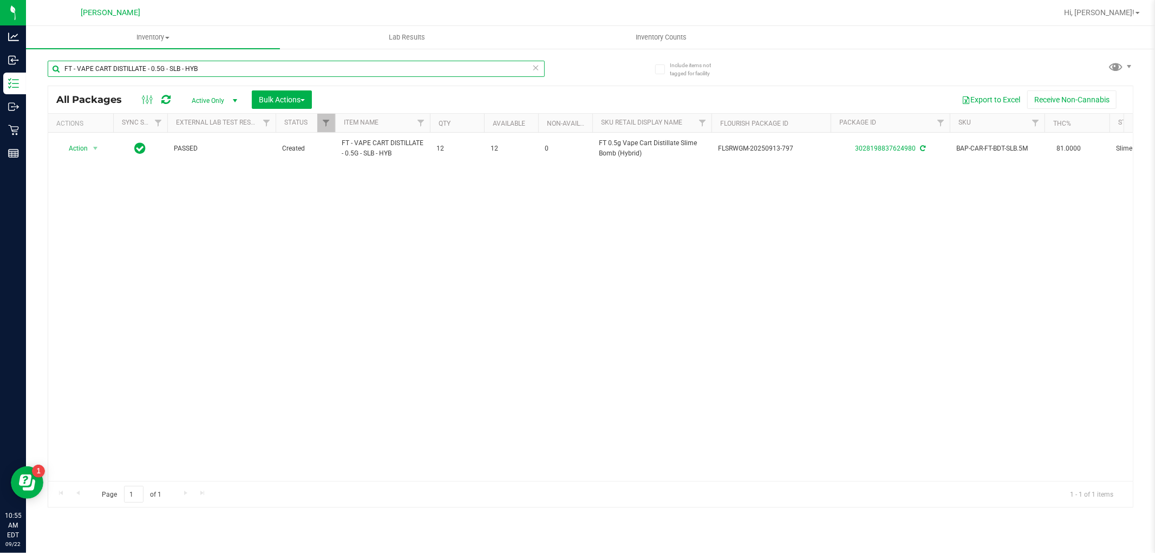
click at [291, 73] on input "FT - VAPE CART DISTILLATE - 0.5G - SLB - HYB" at bounding box center [296, 69] width 497 height 16
click at [290, 73] on input "FT - VAPE CART DISTILLATE - 0.5G - SLB - HYB" at bounding box center [296, 69] width 497 height 16
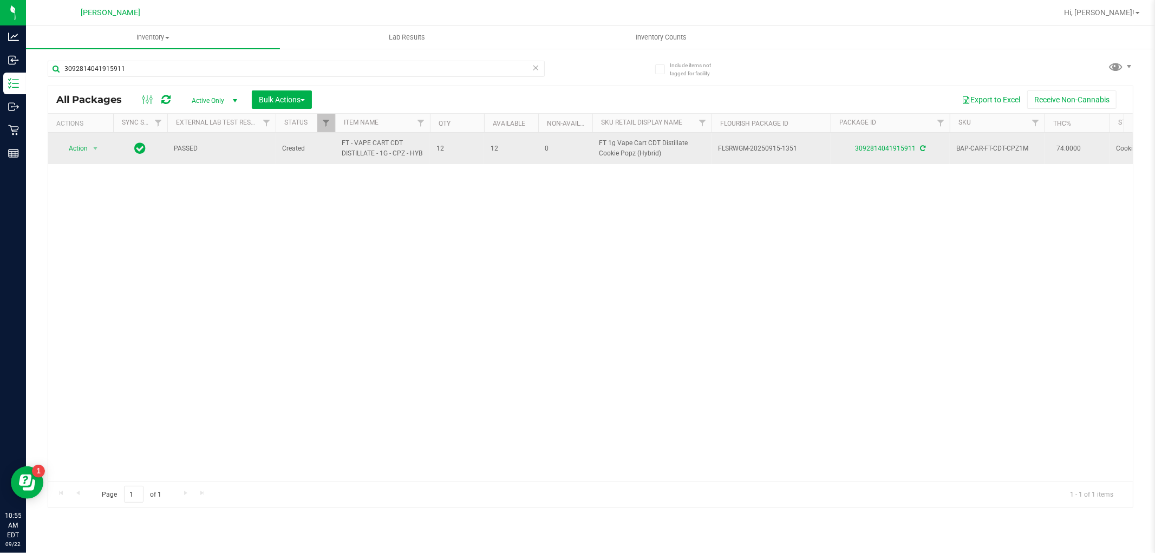
click at [348, 158] on span "FT - VAPE CART CDT DISTILLATE - 1G - CPZ - HYB" at bounding box center [383, 148] width 82 height 21
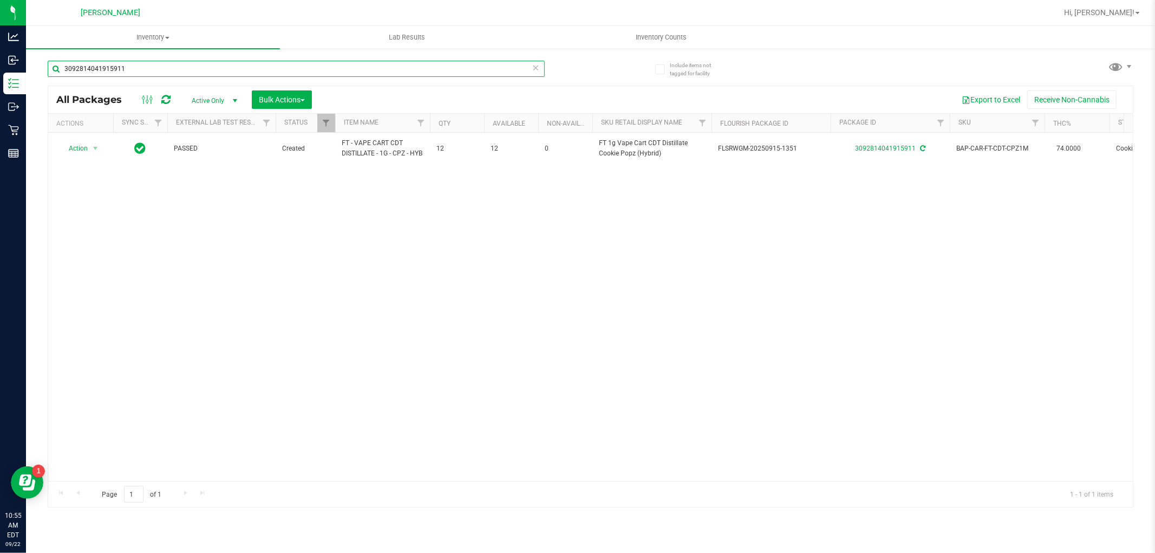
click at [322, 67] on input "3092814041915911" at bounding box center [296, 69] width 497 height 16
paste input "FT - VAPE CART CDT DISTILLATE - 1G - CPZ - HYB"
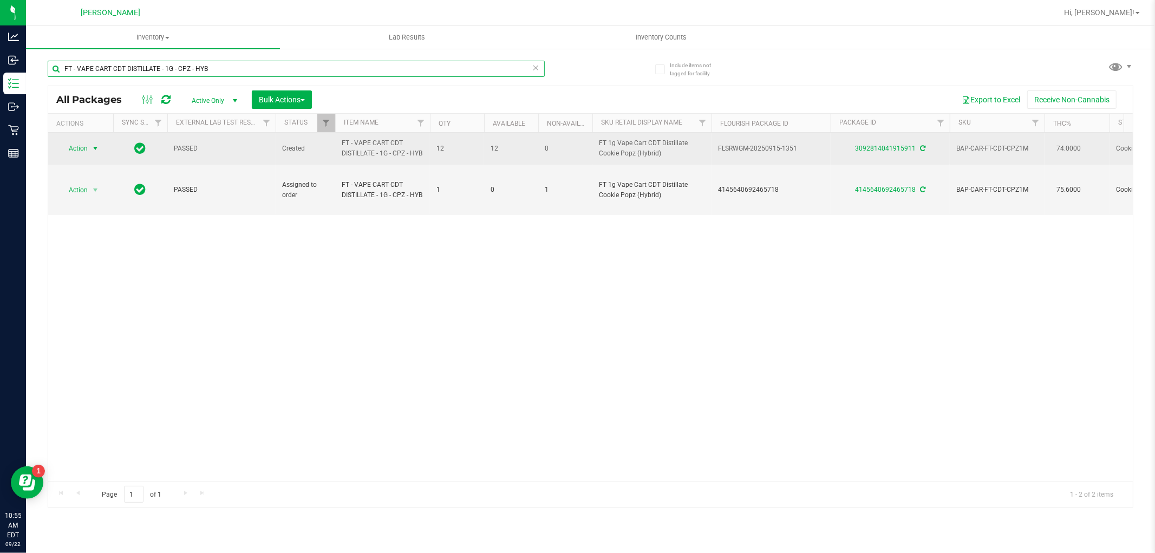
type input "FT - VAPE CART CDT DISTILLATE - 1G - CPZ - HYB"
click at [79, 145] on span "Action" at bounding box center [73, 148] width 29 height 15
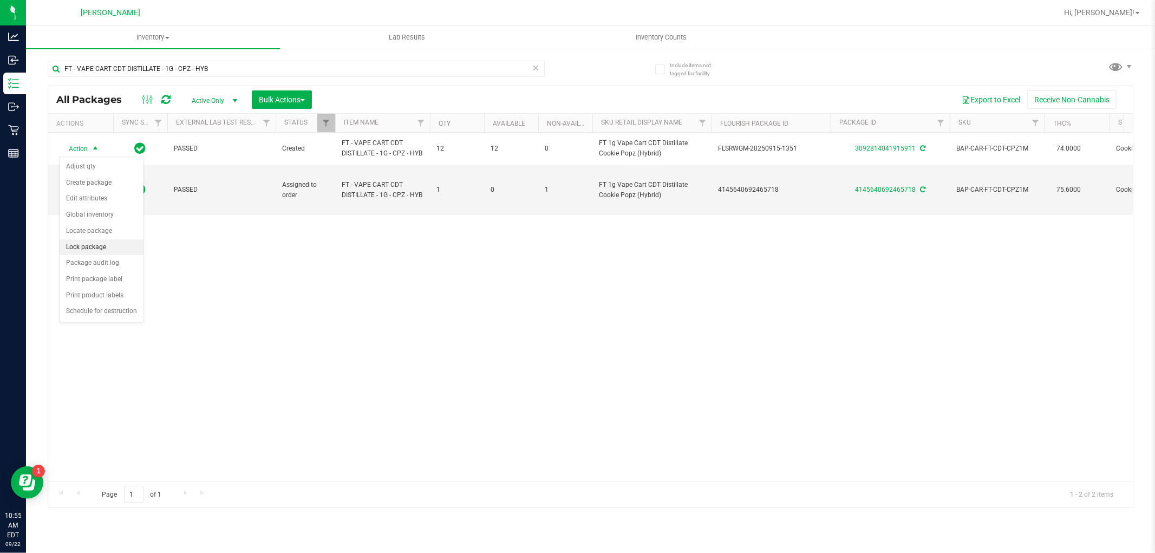
click at [98, 239] on li "Lock package" at bounding box center [102, 247] width 84 height 16
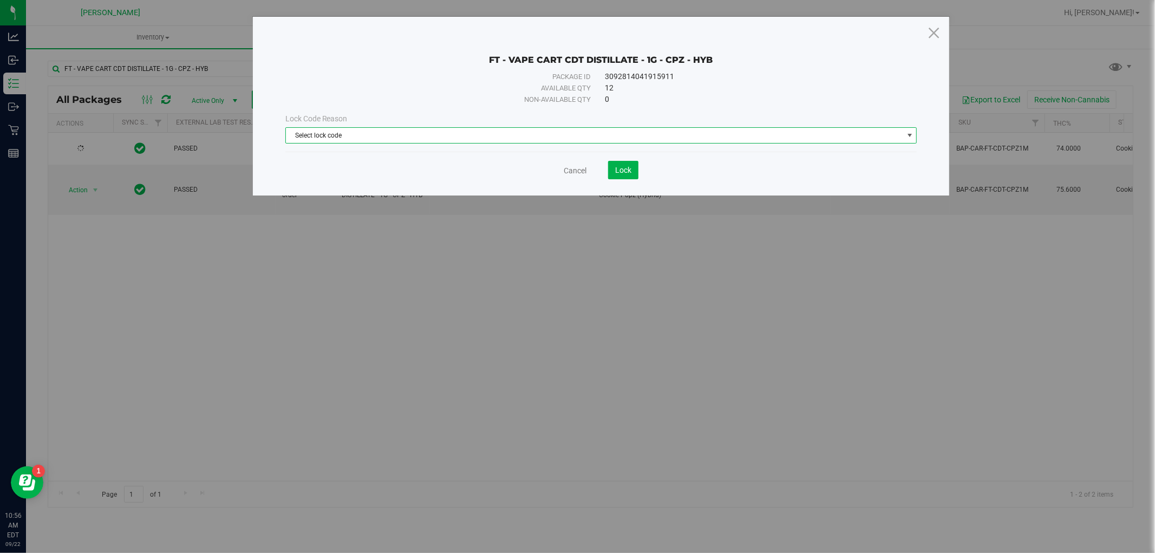
click at [483, 133] on span "Select lock code" at bounding box center [594, 135] width 617 height 15
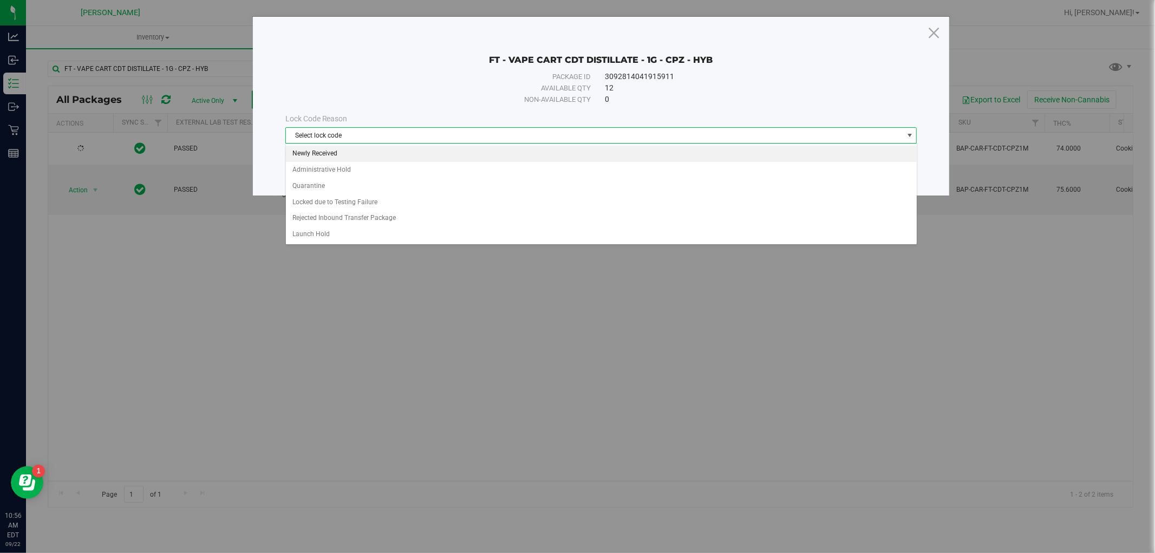
click at [311, 153] on li "Newly Received" at bounding box center [601, 154] width 631 height 16
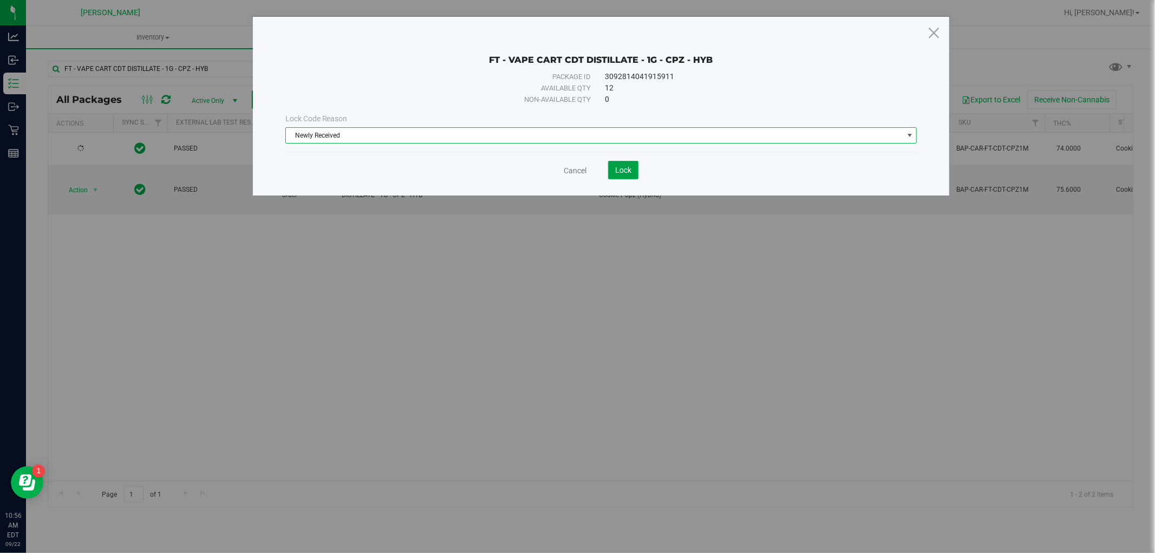
click at [624, 169] on span "Lock" at bounding box center [623, 170] width 16 height 9
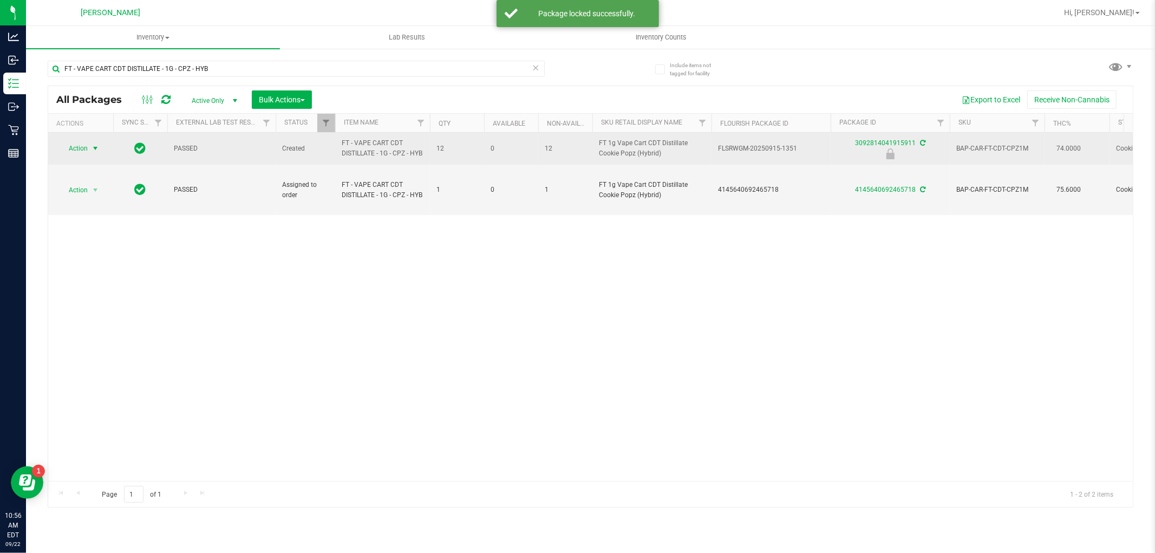
click at [83, 146] on span "Action" at bounding box center [73, 148] width 29 height 15
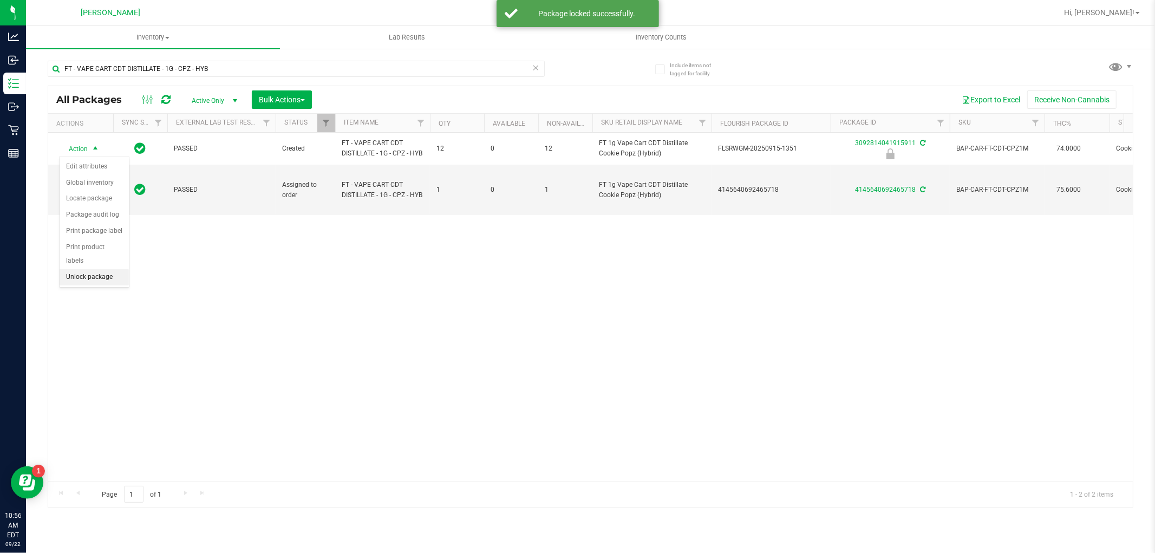
click at [88, 277] on li "Unlock package" at bounding box center [94, 277] width 69 height 16
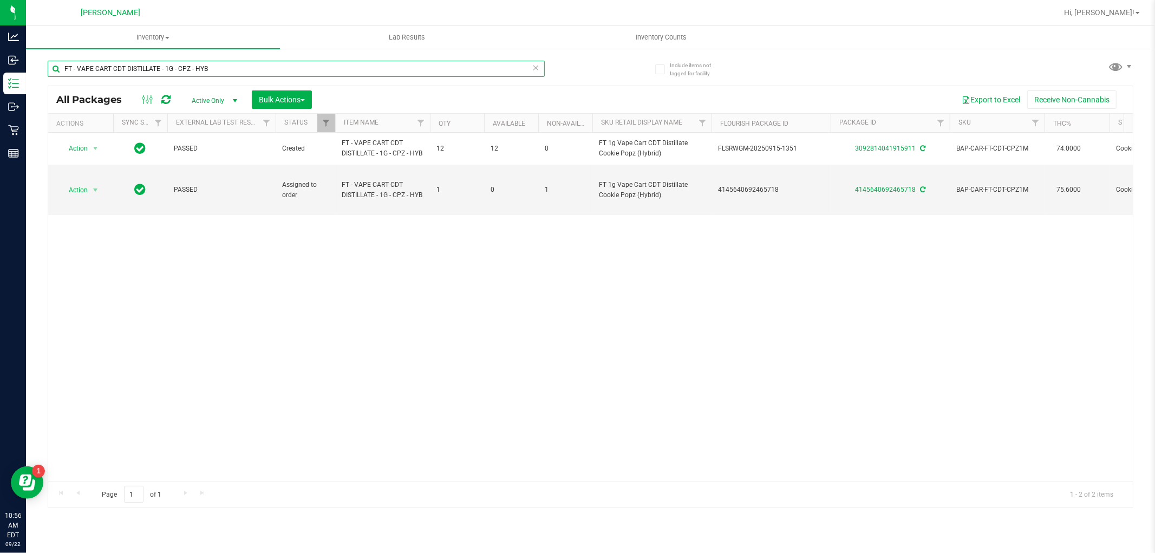
click at [221, 73] on input "FT - VAPE CART CDT DISTILLATE - 1G - CPZ - HYB" at bounding box center [296, 69] width 497 height 16
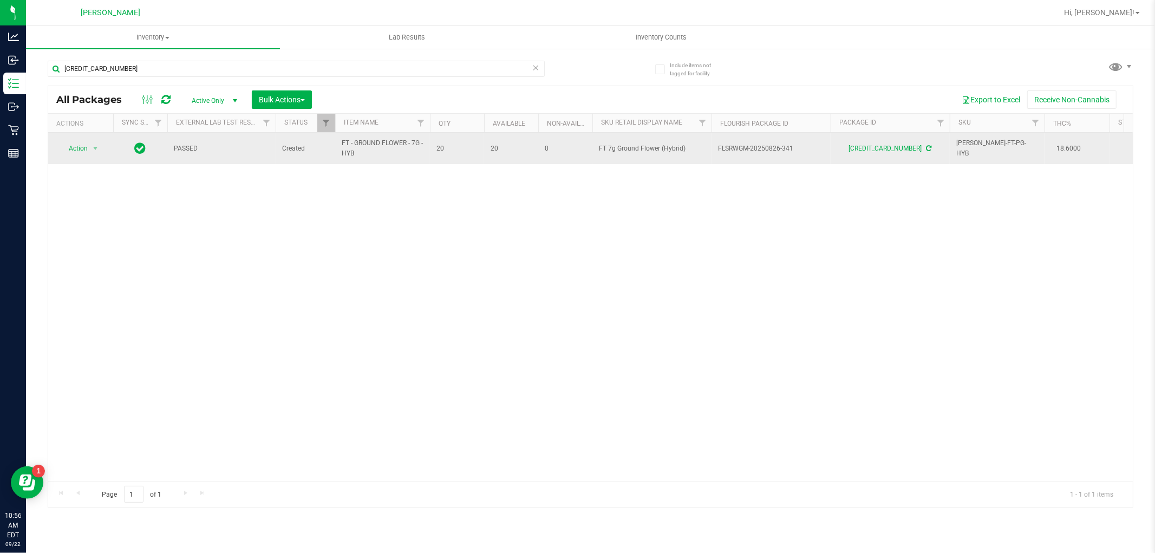
click at [376, 145] on span "FT - GROUND FLOWER - 7G - HYB" at bounding box center [383, 148] width 82 height 21
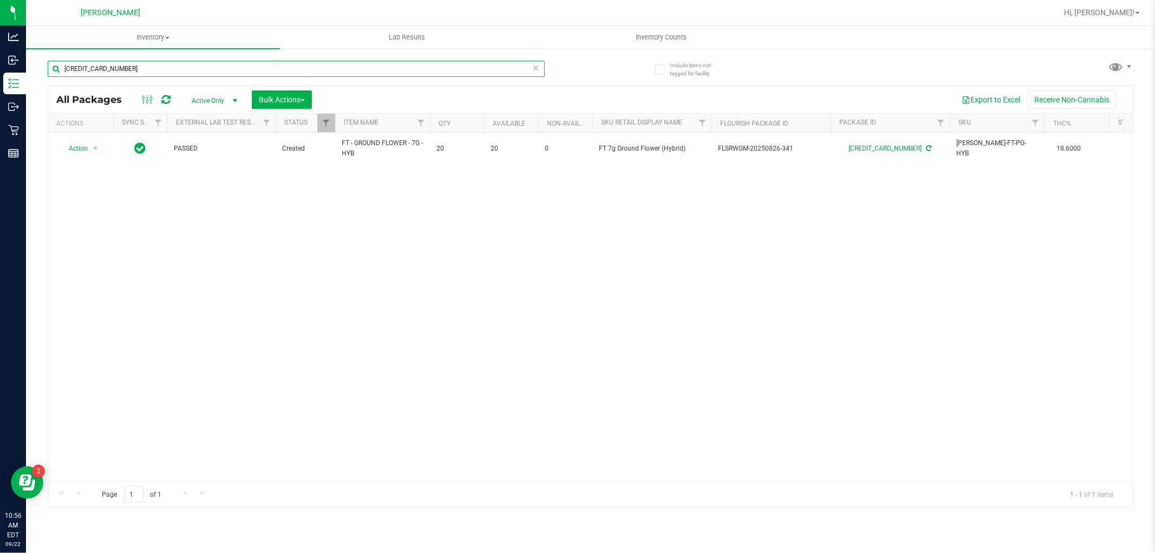
click at [307, 64] on input "[CREDIT_CARD_NUMBER]" at bounding box center [296, 69] width 497 height 16
paste input "FT - GROUND FLOWER - 7G - HYB"
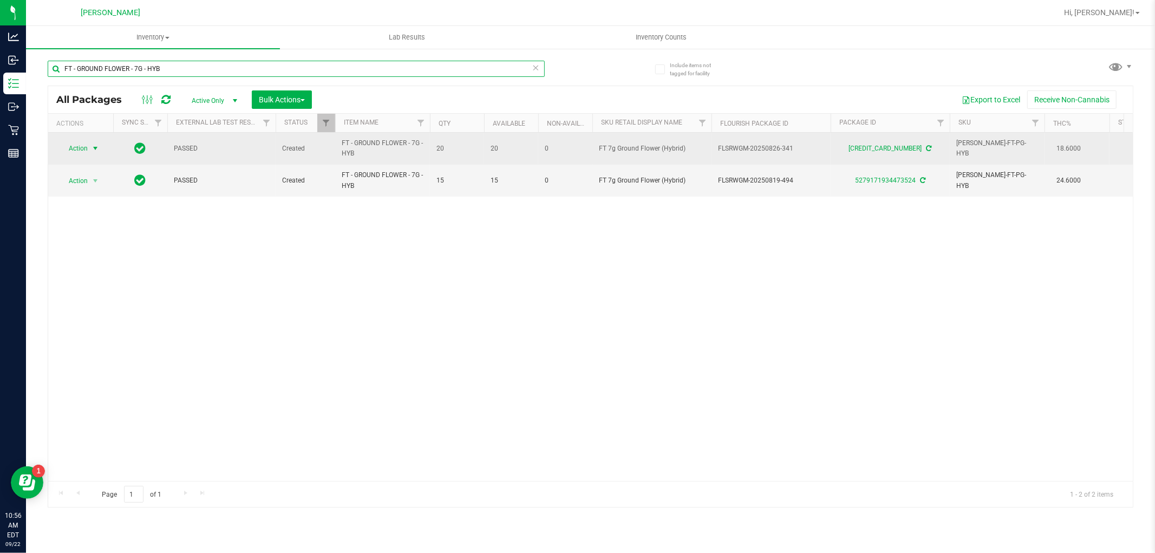
type input "FT - GROUND FLOWER - 7G - HYB"
click at [87, 154] on span "Action" at bounding box center [73, 148] width 29 height 15
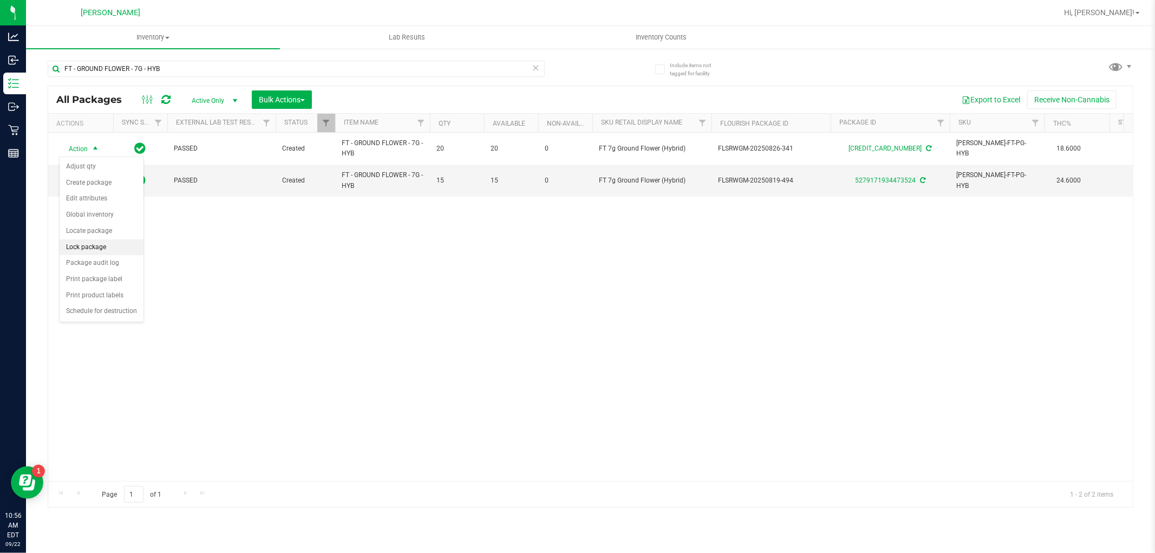
click at [84, 243] on li "Lock package" at bounding box center [102, 247] width 84 height 16
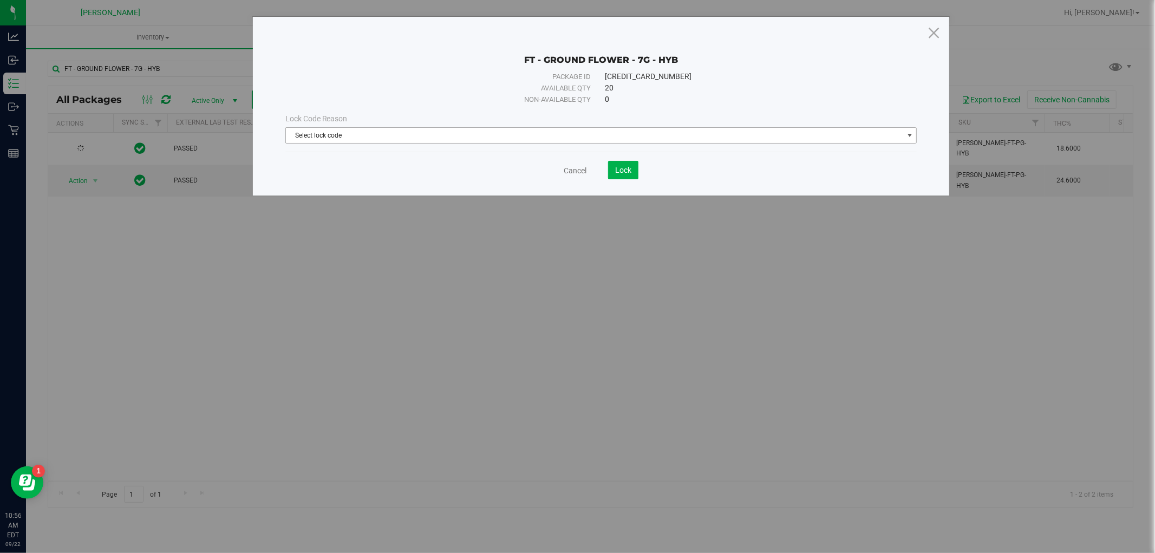
click at [378, 134] on span "Select lock code" at bounding box center [594, 135] width 617 height 15
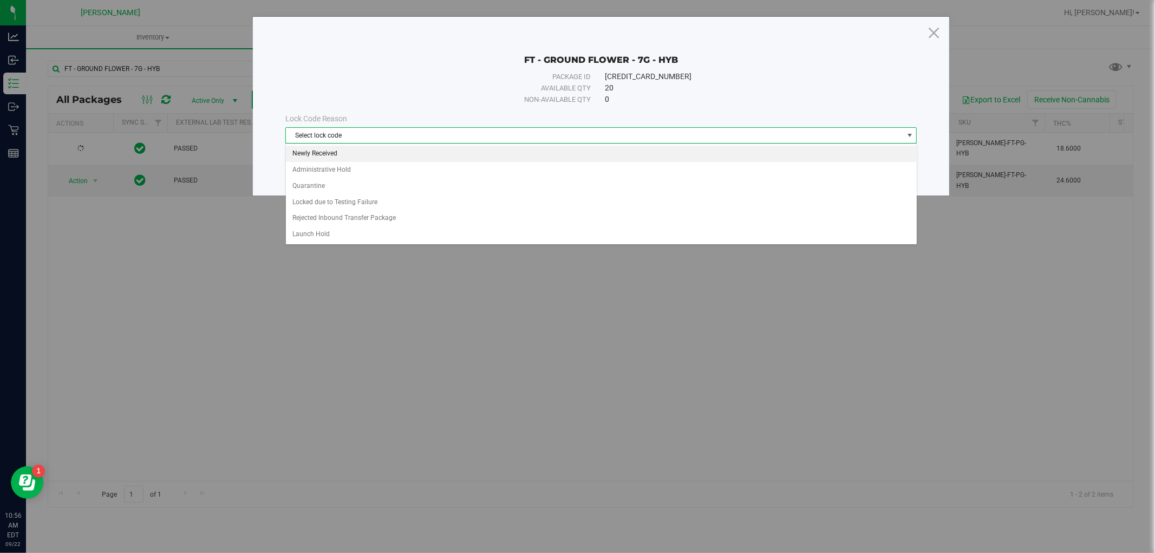
click at [344, 153] on li "Newly Received" at bounding box center [601, 154] width 631 height 16
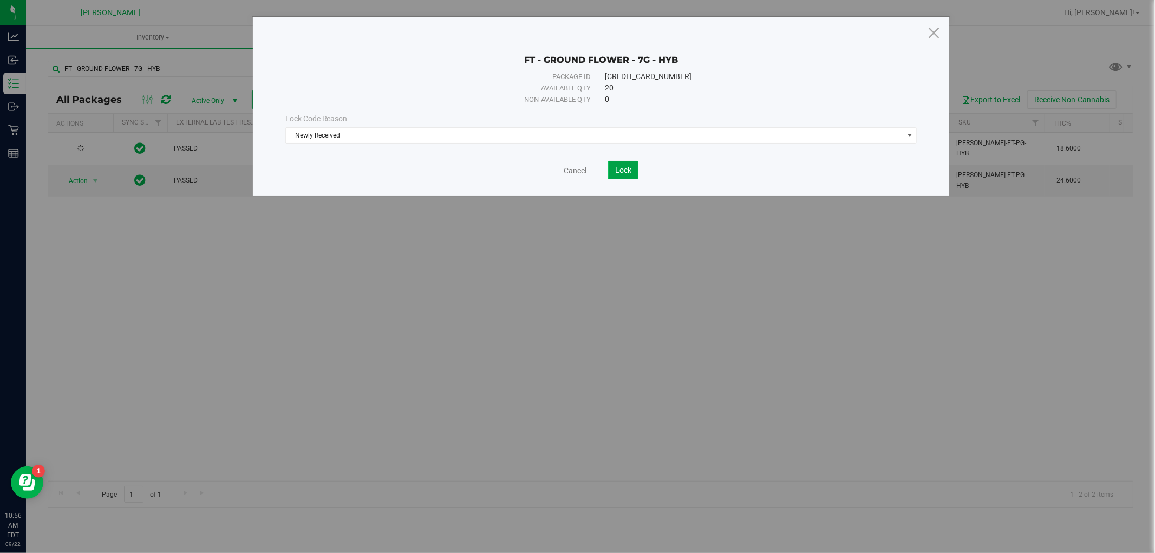
click at [617, 168] on span "Lock" at bounding box center [623, 170] width 16 height 9
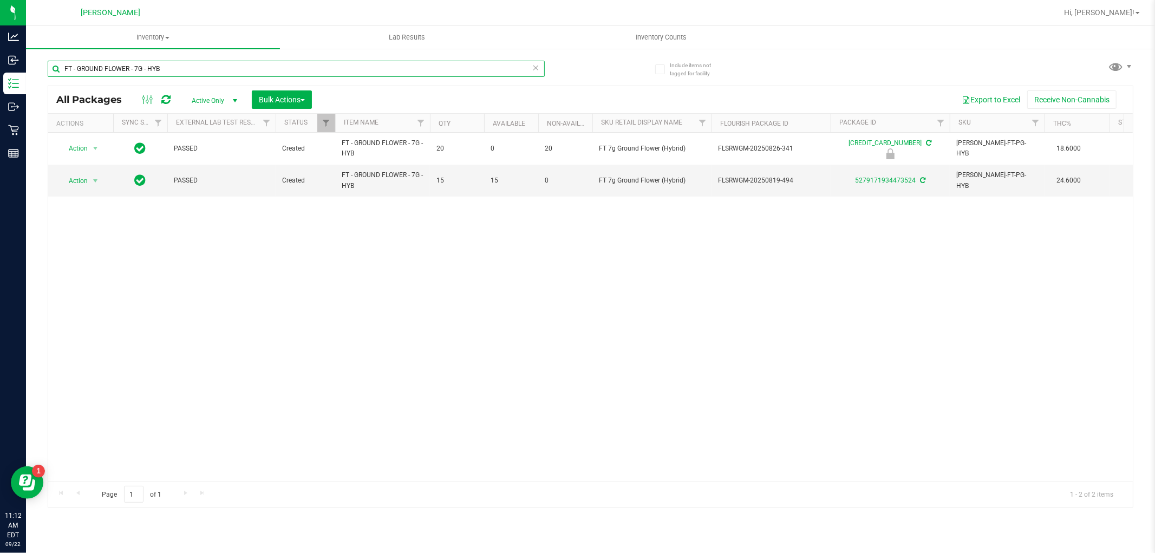
click at [236, 71] on input "FT - GROUND FLOWER - 7G - HYB" at bounding box center [296, 69] width 497 height 16
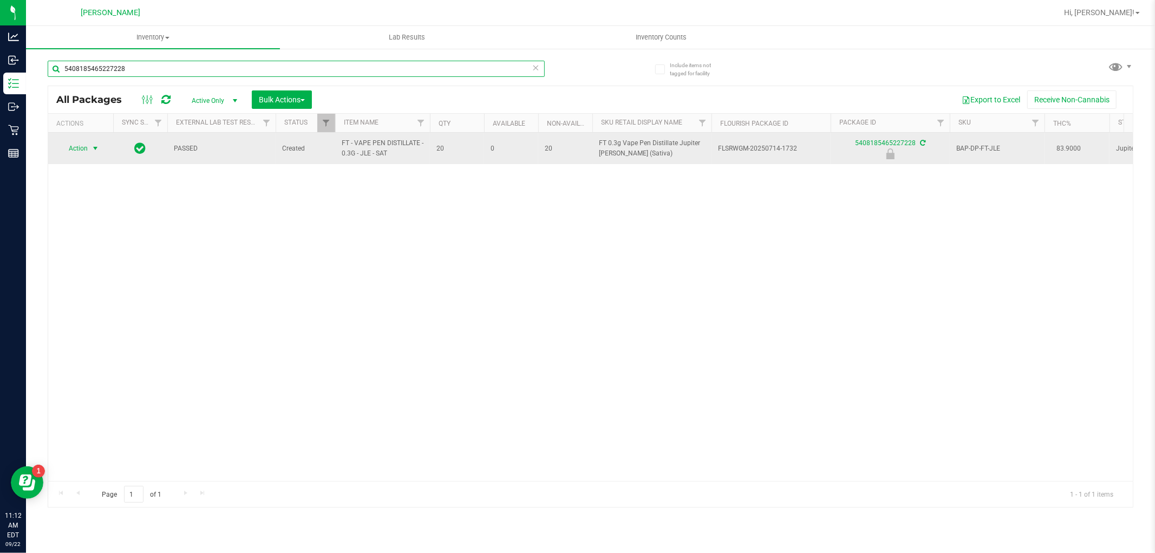
type input "5408185465227228"
click at [94, 149] on span "select" at bounding box center [95, 148] width 9 height 9
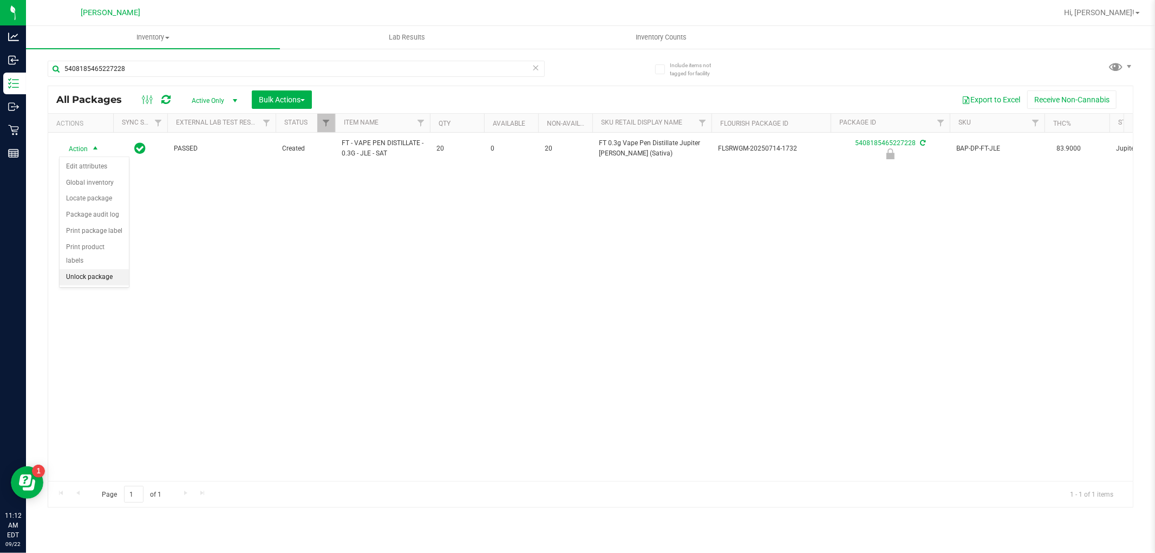
click at [73, 283] on li "Unlock package" at bounding box center [94, 277] width 69 height 16
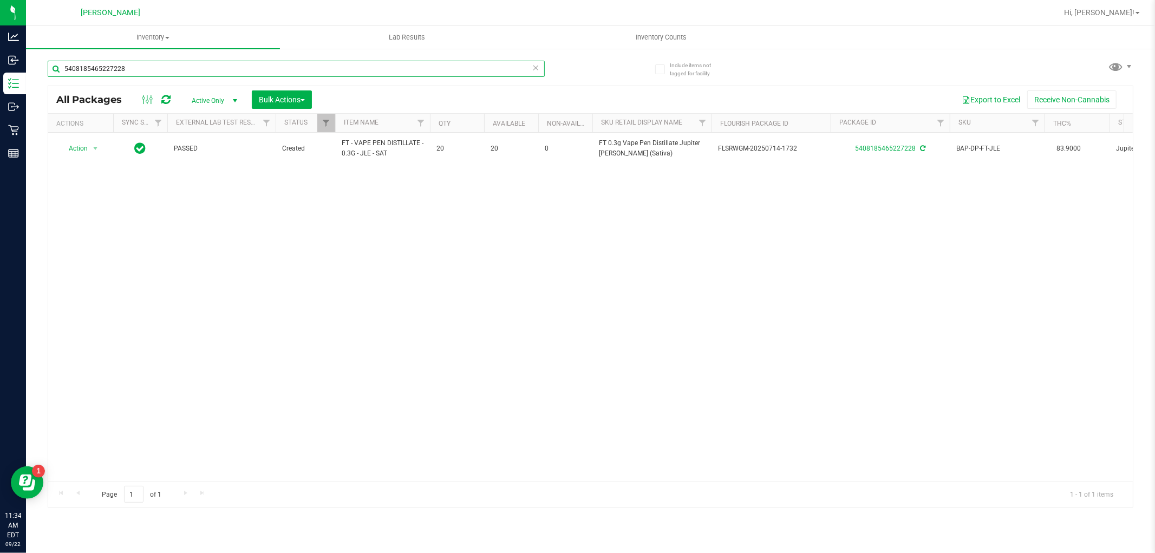
click at [190, 67] on input "5408185465227228" at bounding box center [296, 69] width 497 height 16
click at [168, 70] on input "8282994511176892" at bounding box center [296, 69] width 497 height 16
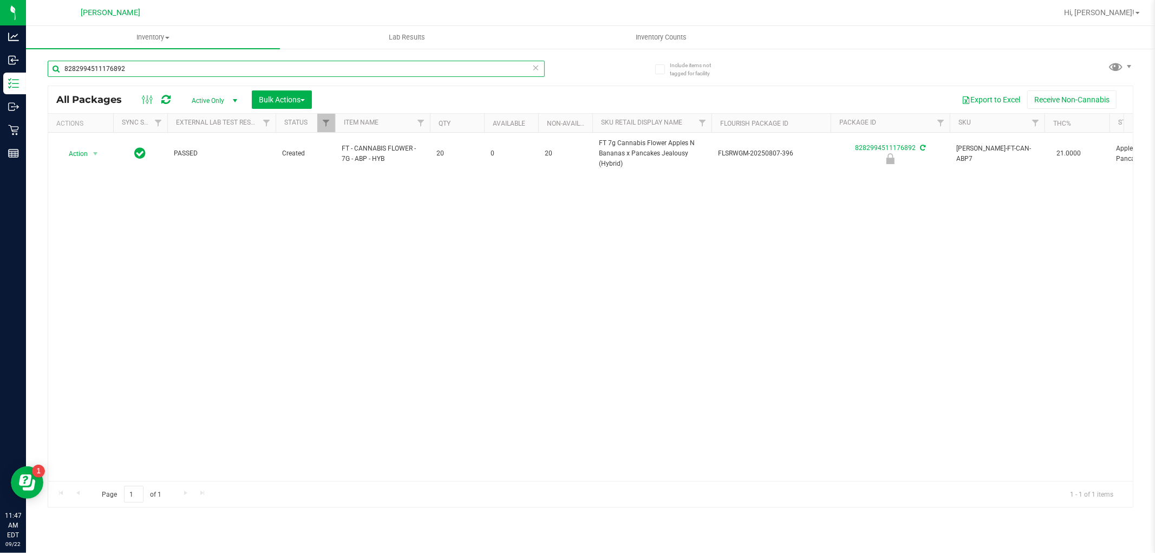
click at [168, 70] on input "8282994511176892" at bounding box center [296, 69] width 497 height 16
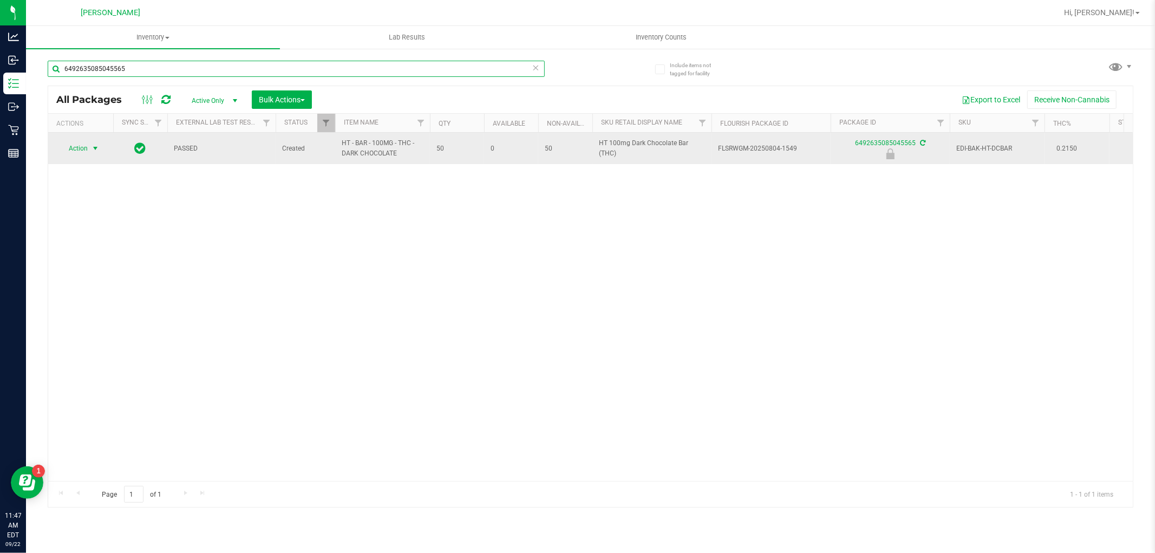
type input "6492635085045565"
click at [81, 139] on td "Action Action Edit attributes Global inventory Locate package Package audit log…" at bounding box center [80, 148] width 65 height 31
click at [83, 147] on span "Action" at bounding box center [73, 148] width 29 height 15
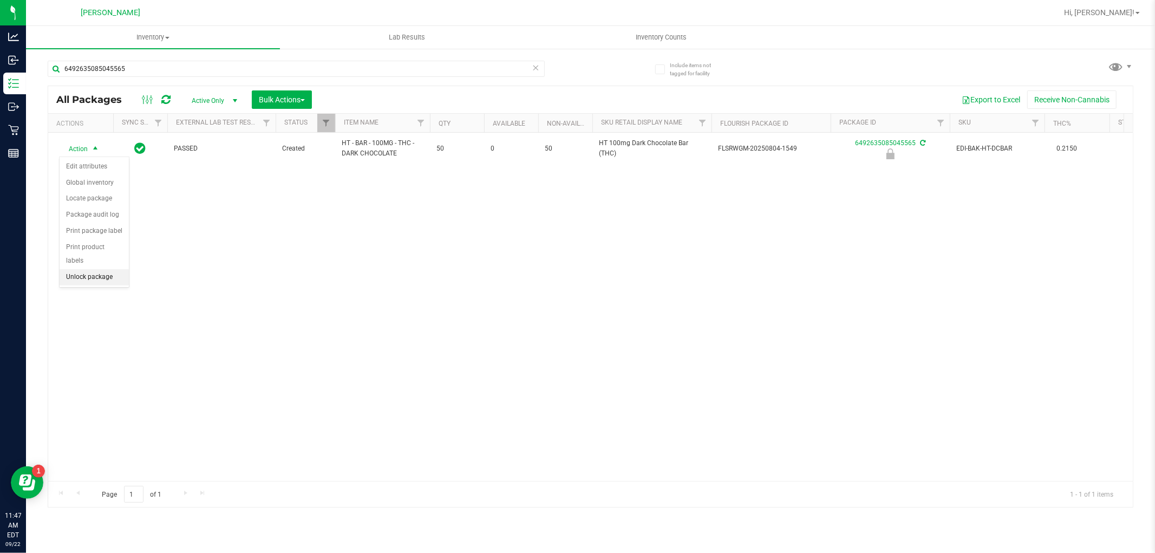
click at [115, 278] on li "Unlock package" at bounding box center [94, 277] width 69 height 16
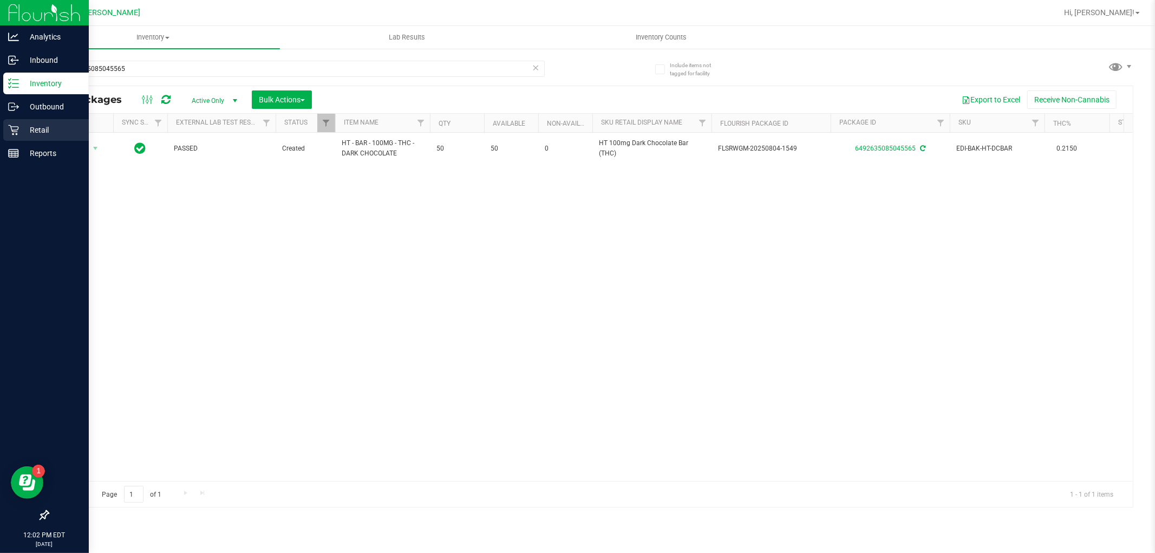
click at [50, 133] on p "Retail" at bounding box center [51, 129] width 65 height 13
